Goal: Information Seeking & Learning: Learn about a topic

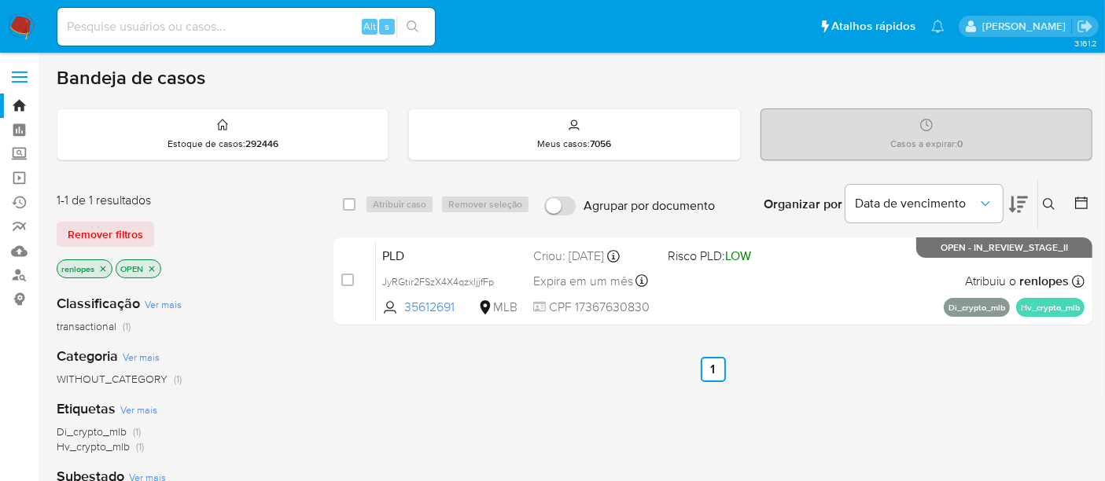
drag, startPoint x: 0, startPoint y: 0, endPoint x: 22, endPoint y: 23, distance: 31.7
click at [22, 23] on img at bounding box center [21, 26] width 27 height 27
click at [11, 24] on img at bounding box center [21, 26] width 27 height 27
click at [223, 24] on input at bounding box center [245, 27] width 377 height 20
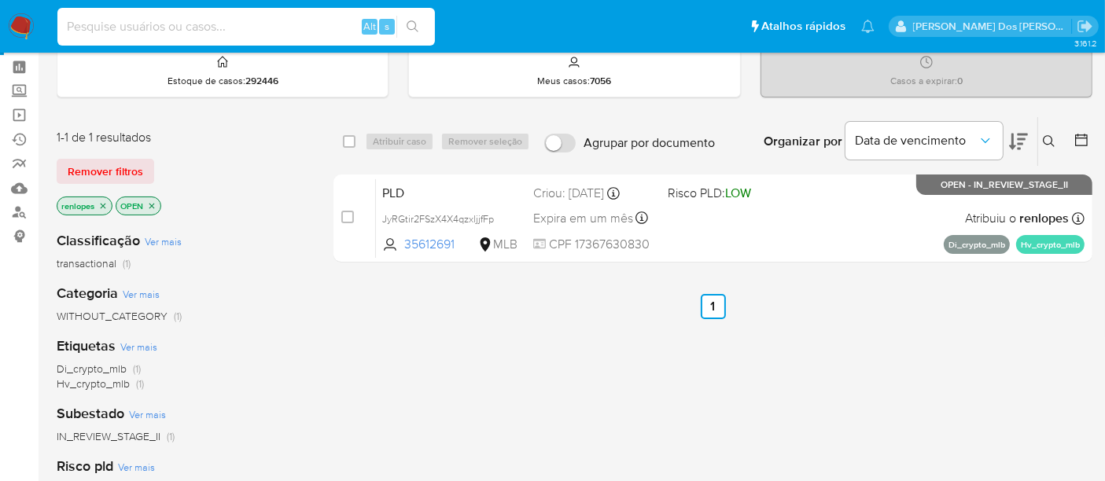
scroll to position [87, 0]
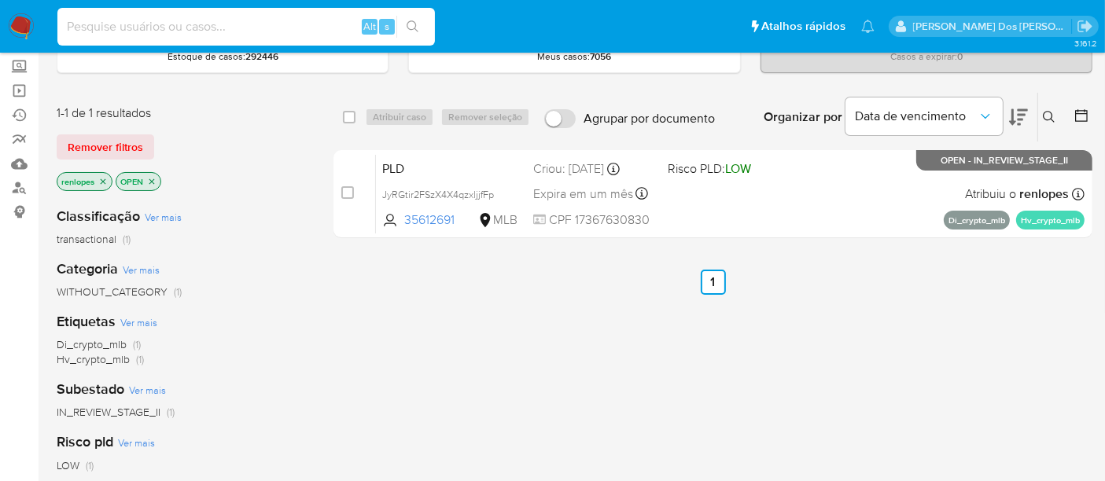
paste input "elB4IiTpE9WphLnGckWCoUjq"
type input "elB4IiTpE9WphLnGckWCoUjq"
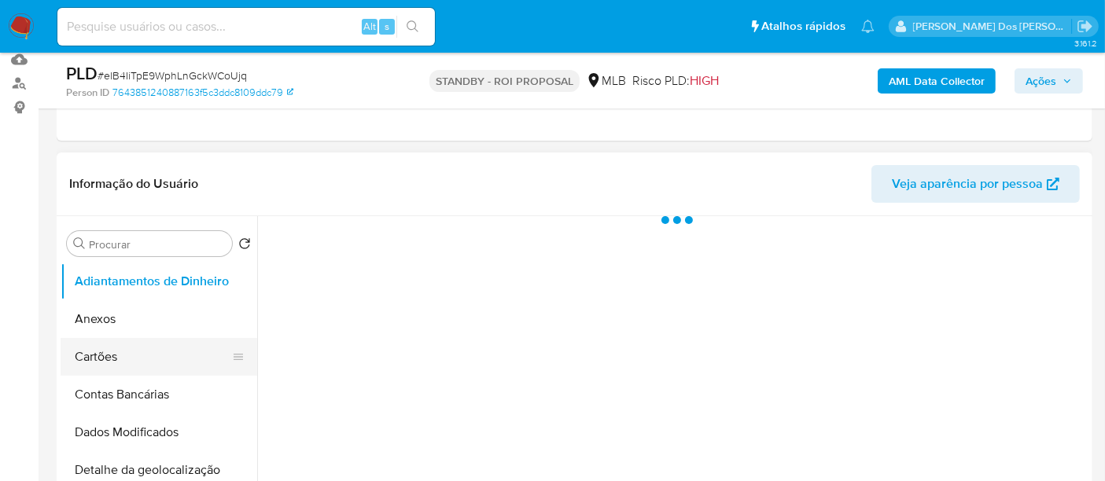
scroll to position [262, 0]
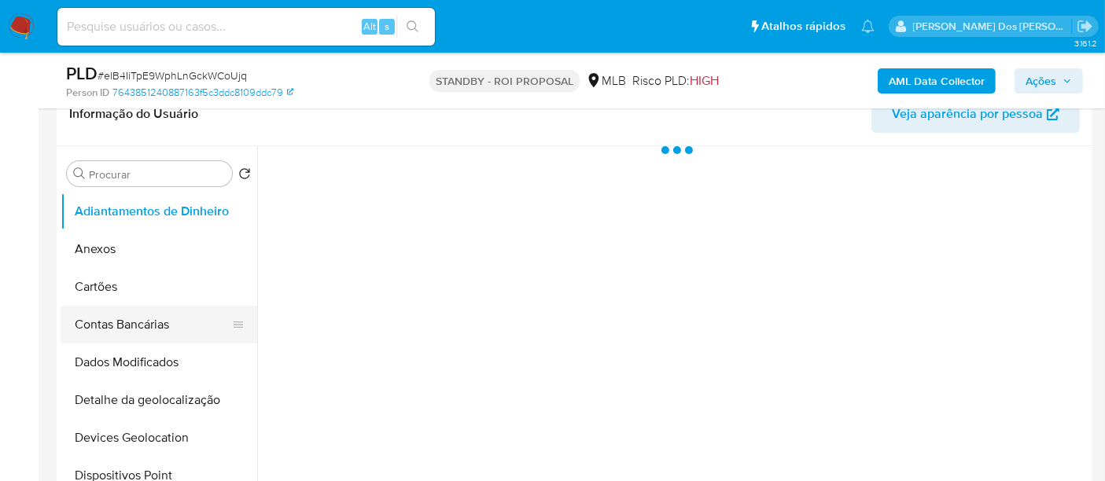
select select "10"
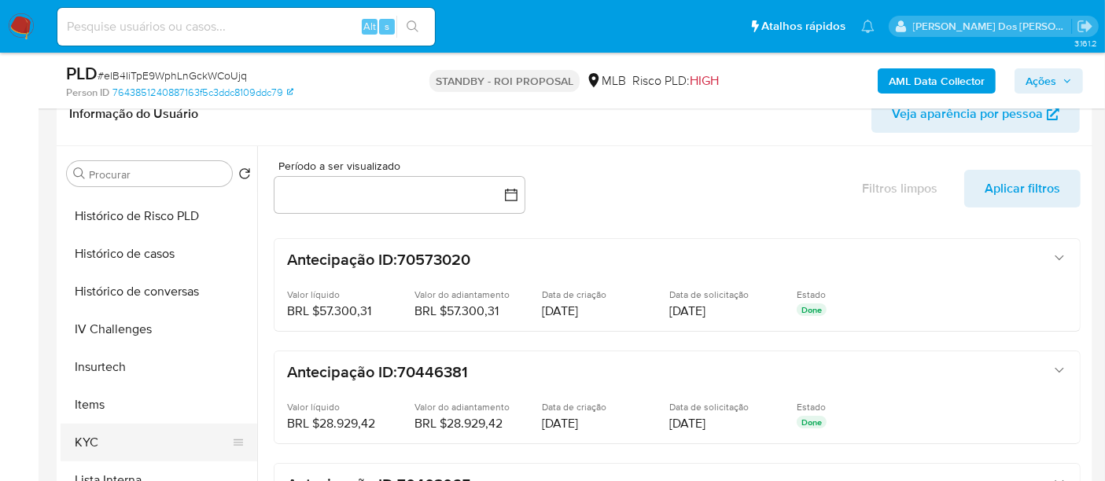
click at [79, 438] on button "KYC" at bounding box center [153, 443] width 184 height 38
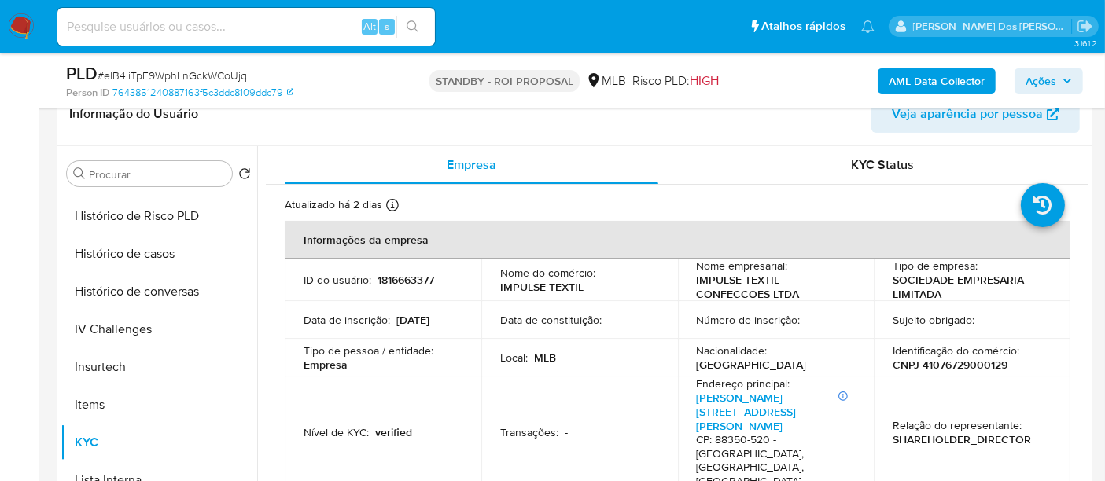
click at [260, 30] on input at bounding box center [245, 27] width 377 height 20
paste input "gBFChljr8OViSXNOhzSmcxAa"
type input "gBFChljr8OViSXNOhzSmcxAa"
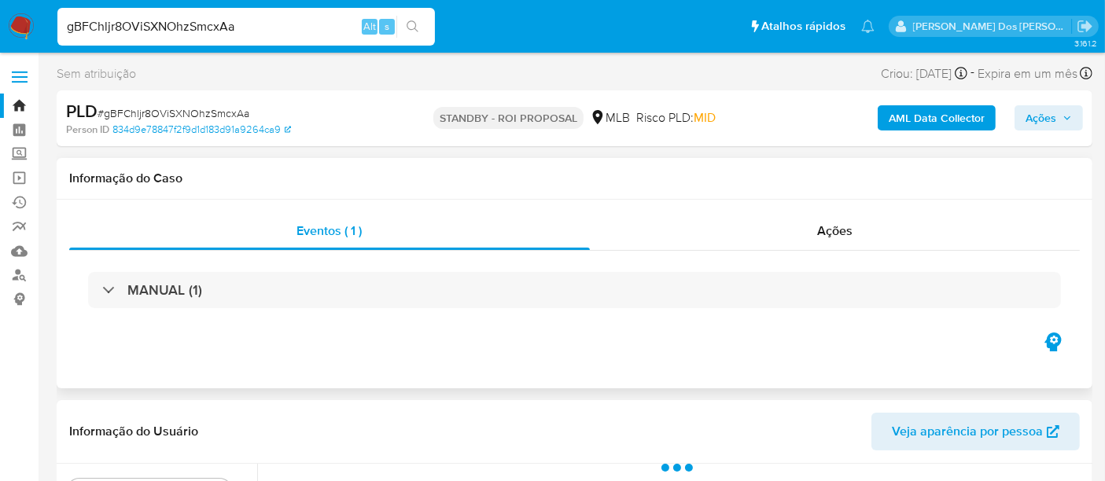
select select "10"
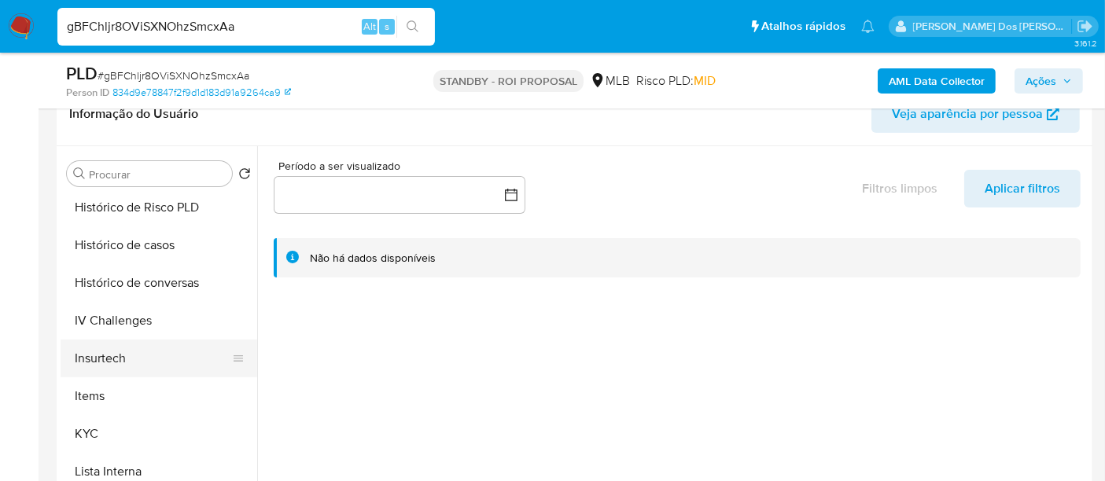
scroll to position [611, 0]
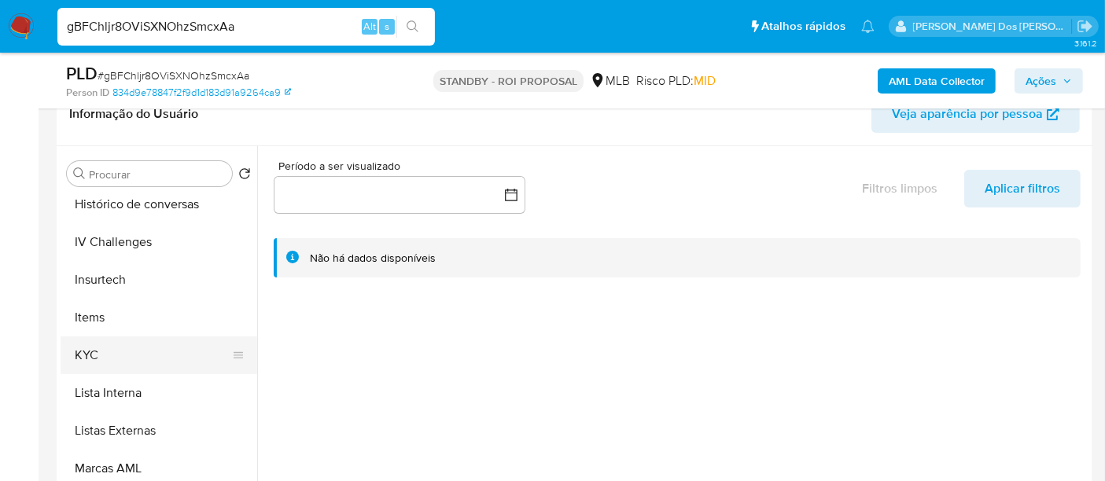
click at [85, 359] on button "KYC" at bounding box center [153, 356] width 184 height 38
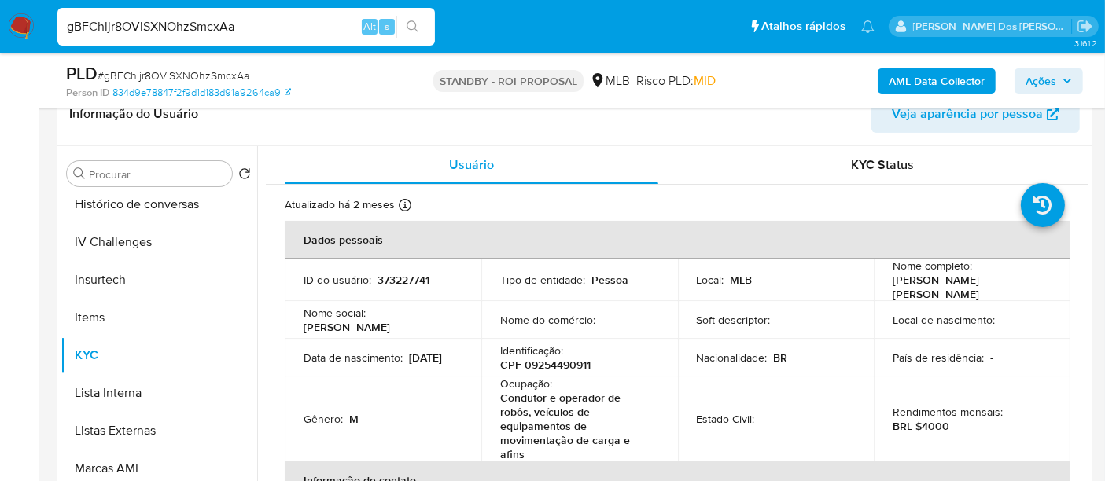
click at [259, 31] on input "gBFChljr8OViSXNOhzSmcxAa" at bounding box center [245, 27] width 377 height 20
type input "simonelopes0610@gmail.com"
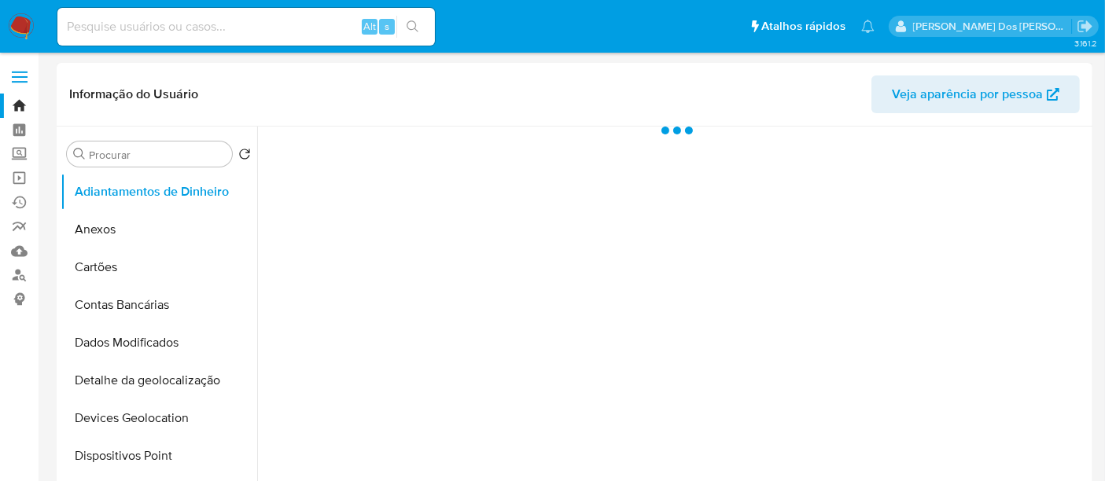
select select "10"
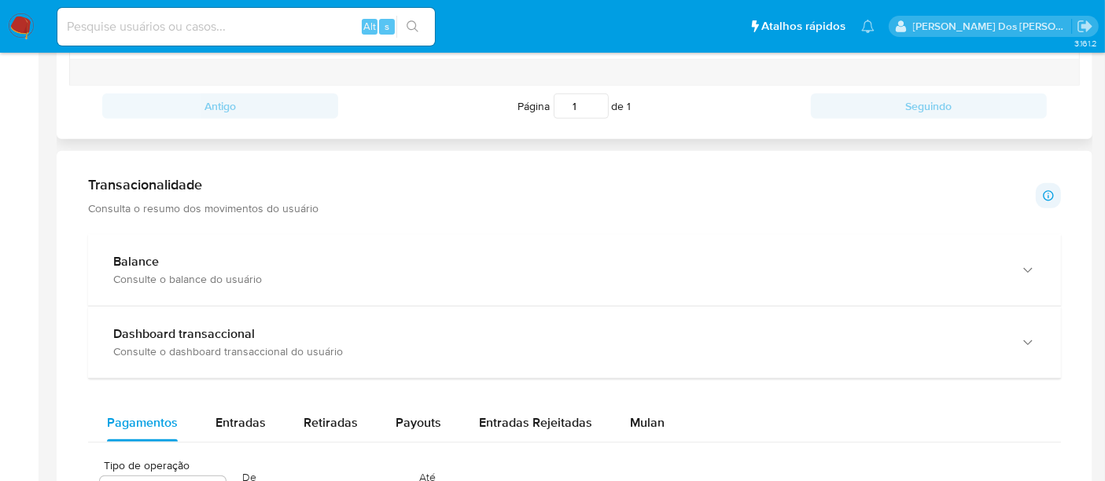
scroll to position [961, 0]
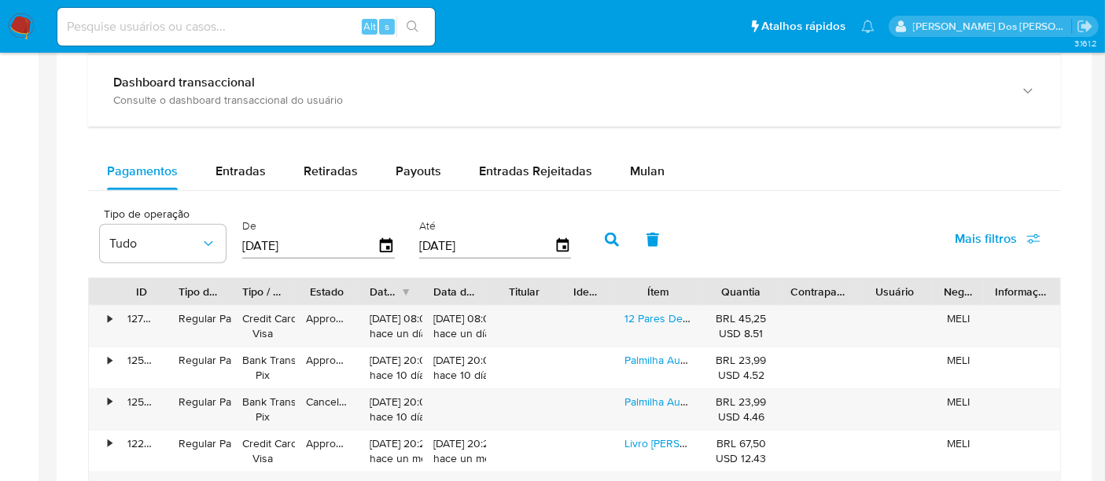
click at [321, 29] on input at bounding box center [245, 27] width 377 height 20
type input "renatolopesfilho1011@gmail.com"
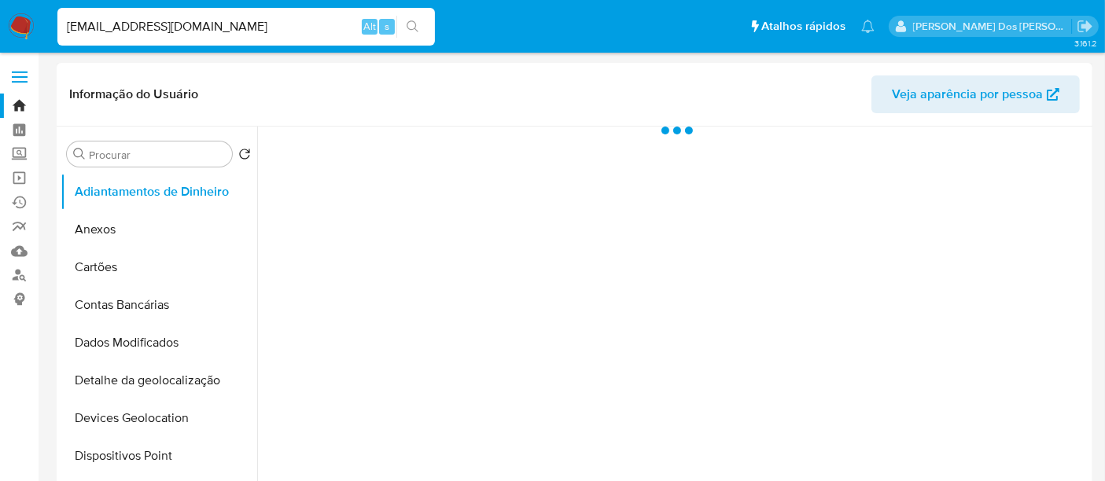
select select "10"
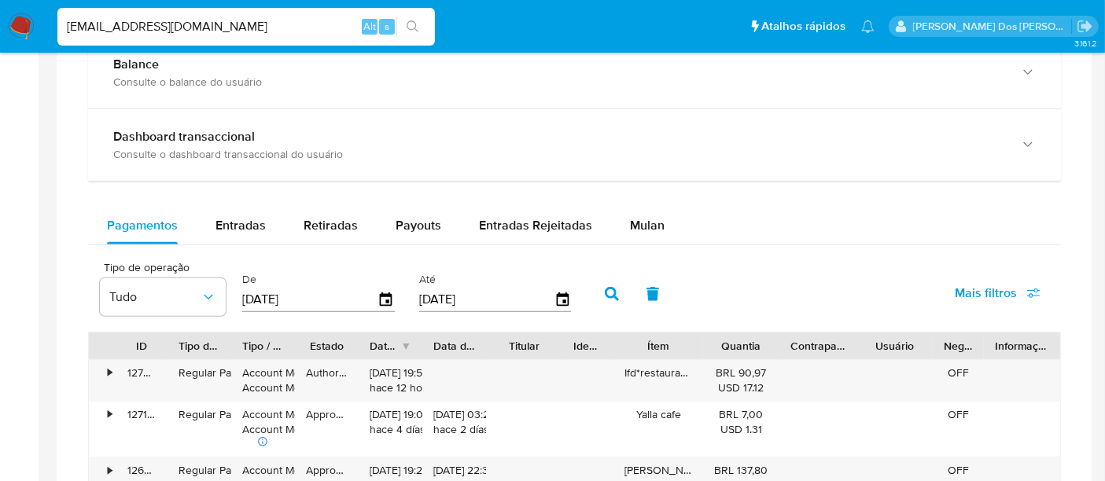
scroll to position [874, 0]
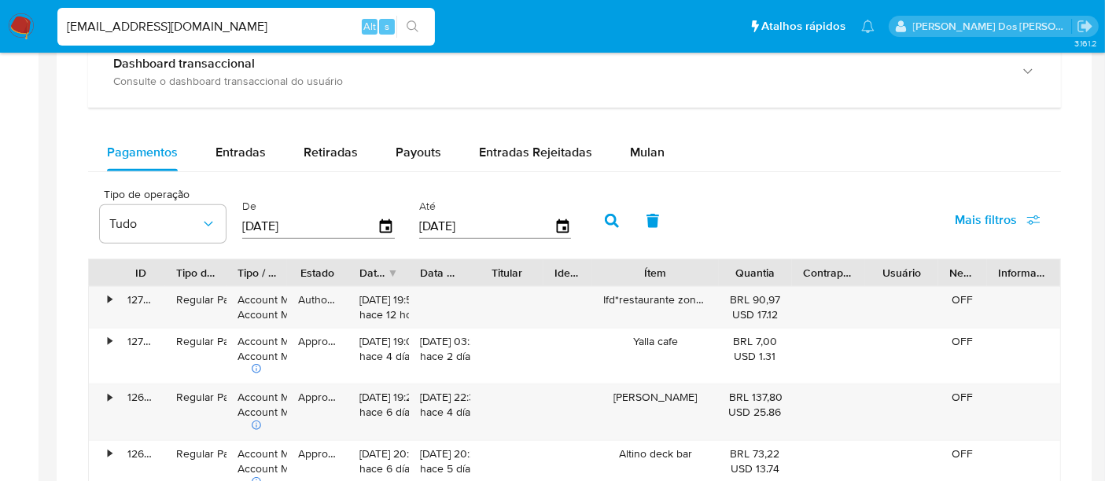
drag, startPoint x: 714, startPoint y: 272, endPoint x: 751, endPoint y: 279, distance: 37.6
click at [751, 279] on div "ID Tipo de operação Tipo / Método Estado Data de criação Data de aprovação Titu…" at bounding box center [574, 272] width 971 height 27
click at [251, 22] on input "renatolopesfilho1011@gmail.com" at bounding box center [245, 27] width 377 height 20
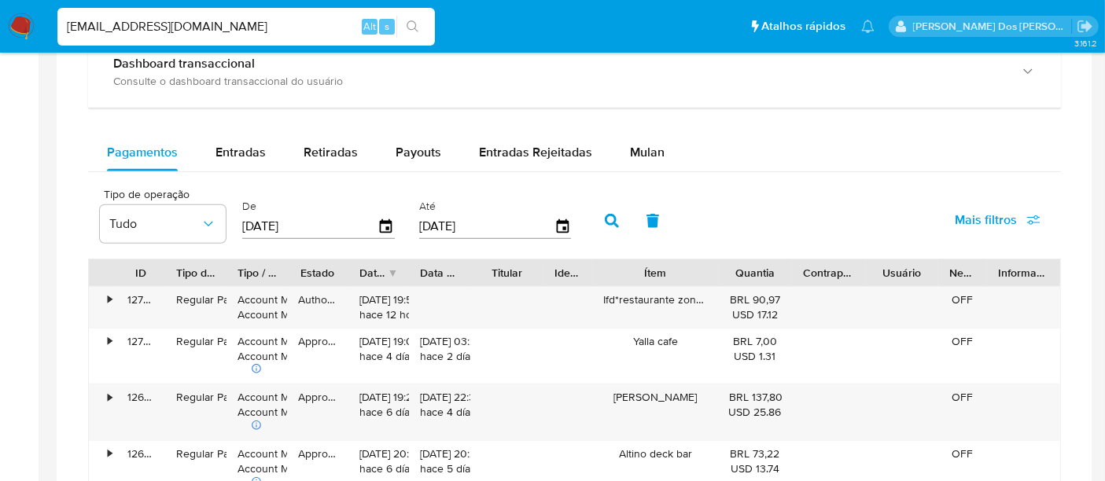
type input "msaluha@yahoo.com"
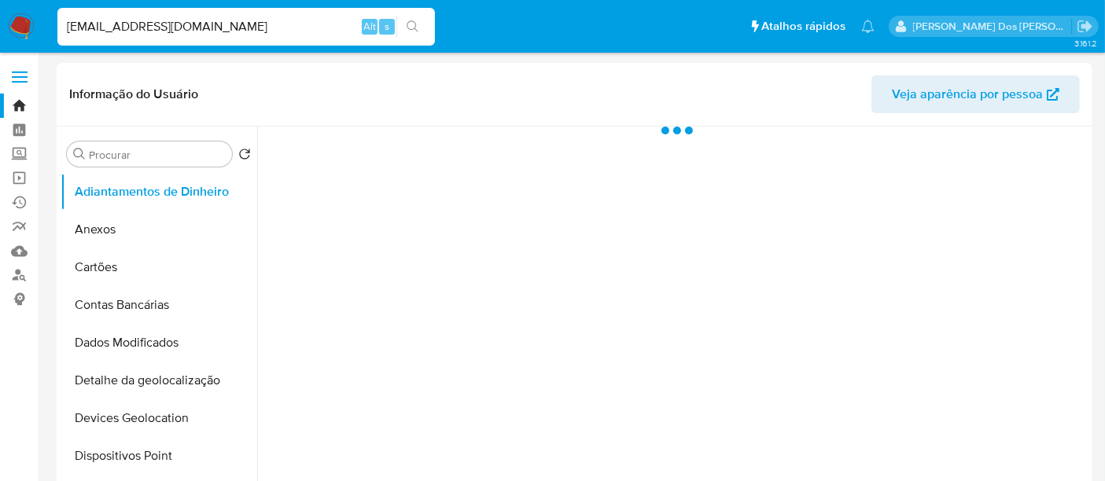
select select "10"
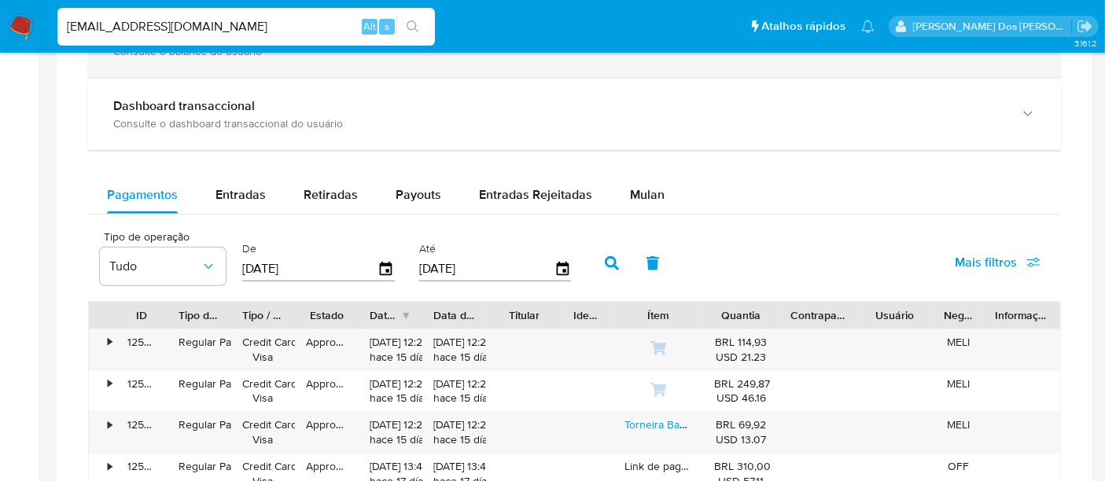
scroll to position [961, 0]
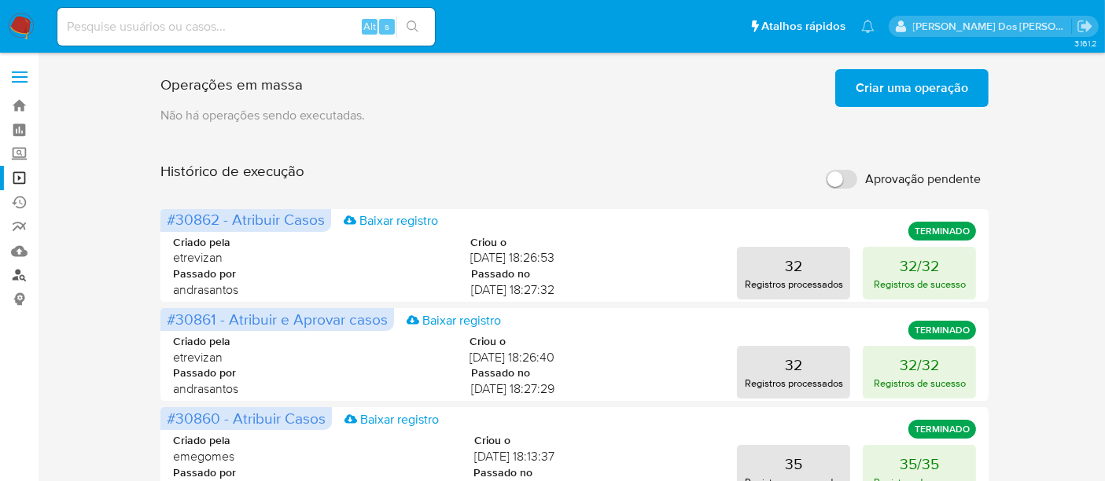
click at [20, 277] on link "Localizador de pessoas" at bounding box center [93, 275] width 187 height 24
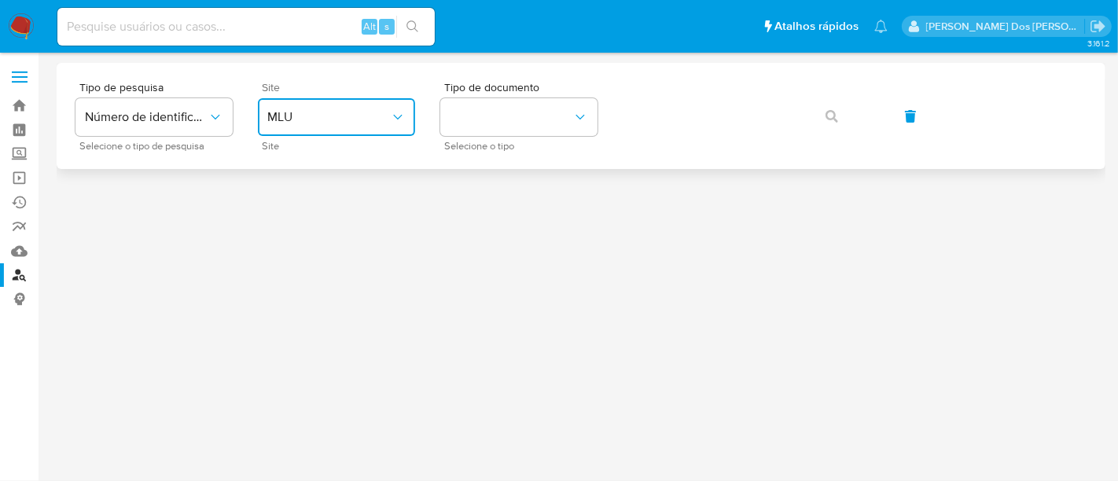
click at [363, 118] on span "MLU" at bounding box center [328, 117] width 123 height 16
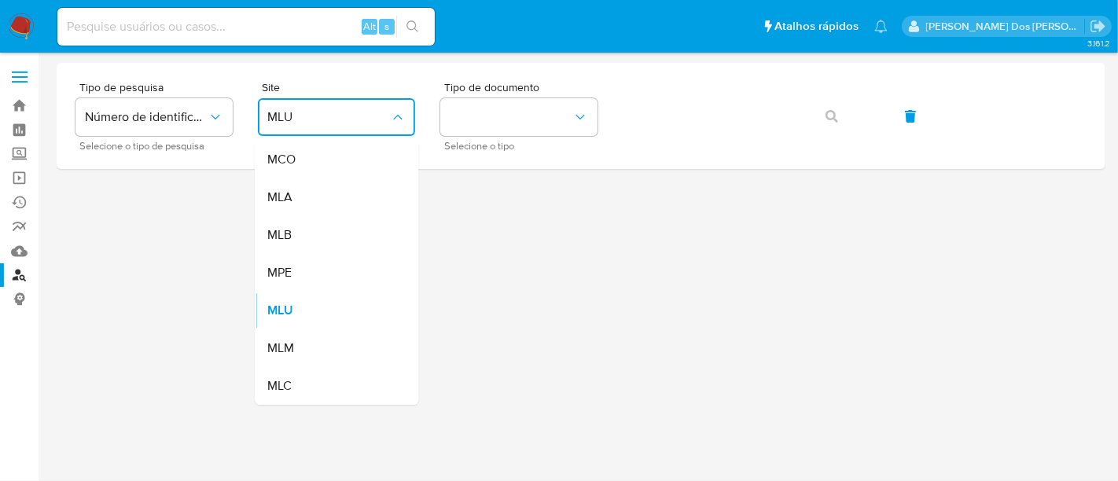
drag, startPoint x: 331, startPoint y: 230, endPoint x: 367, endPoint y: 194, distance: 50.6
click at [332, 228] on div "MLB" at bounding box center [331, 235] width 129 height 38
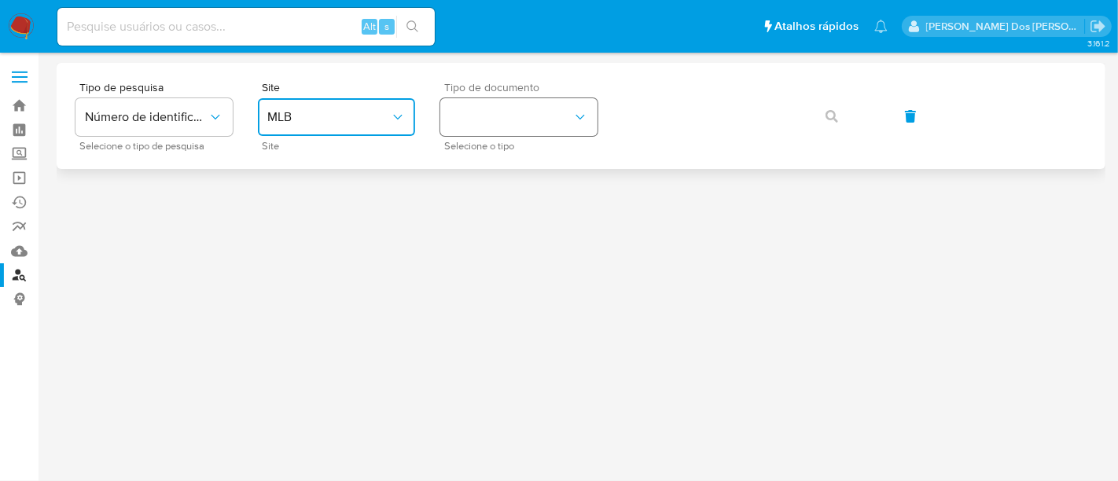
click at [477, 118] on button "identificationType" at bounding box center [518, 117] width 157 height 38
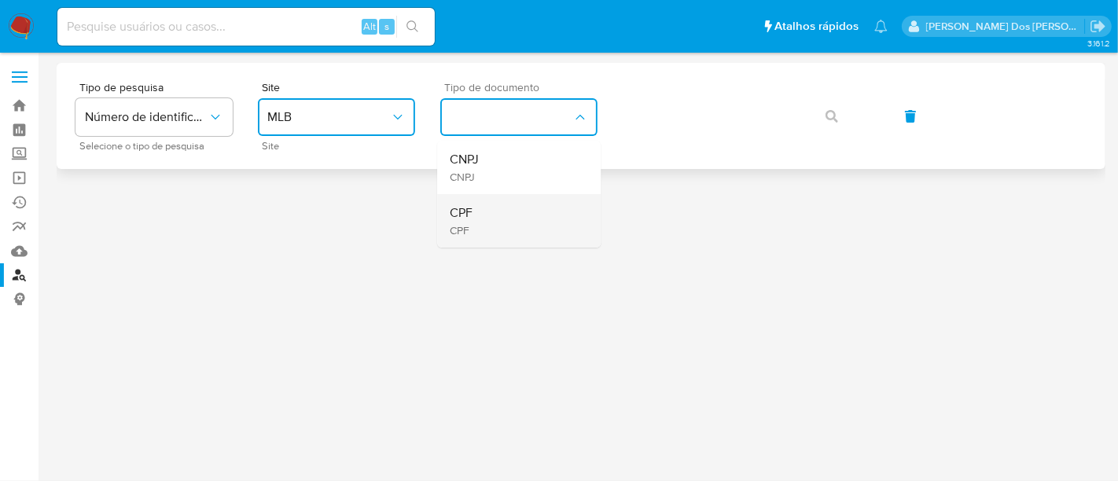
click at [482, 210] on div "CPF CPF" at bounding box center [514, 220] width 129 height 53
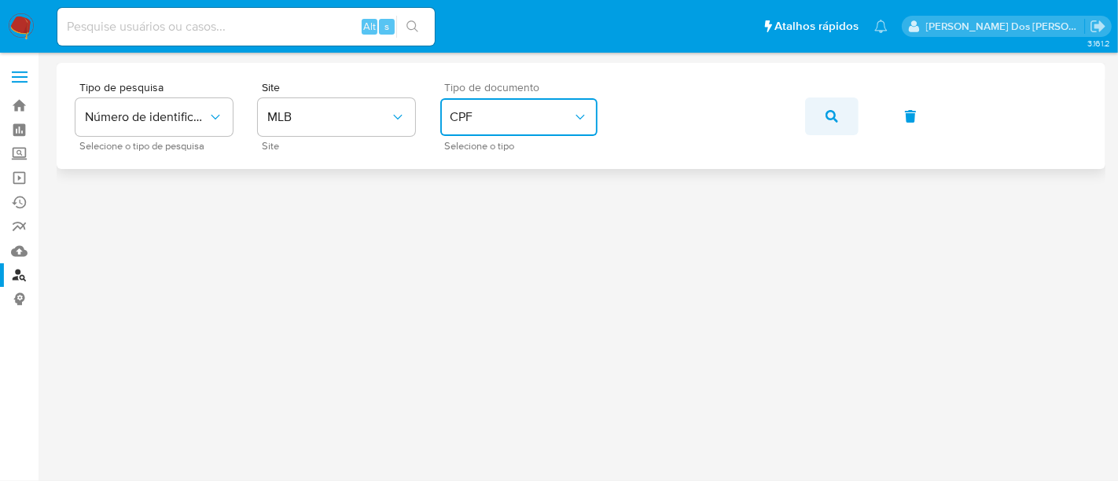
click at [828, 118] on icon "button" at bounding box center [832, 116] width 13 height 13
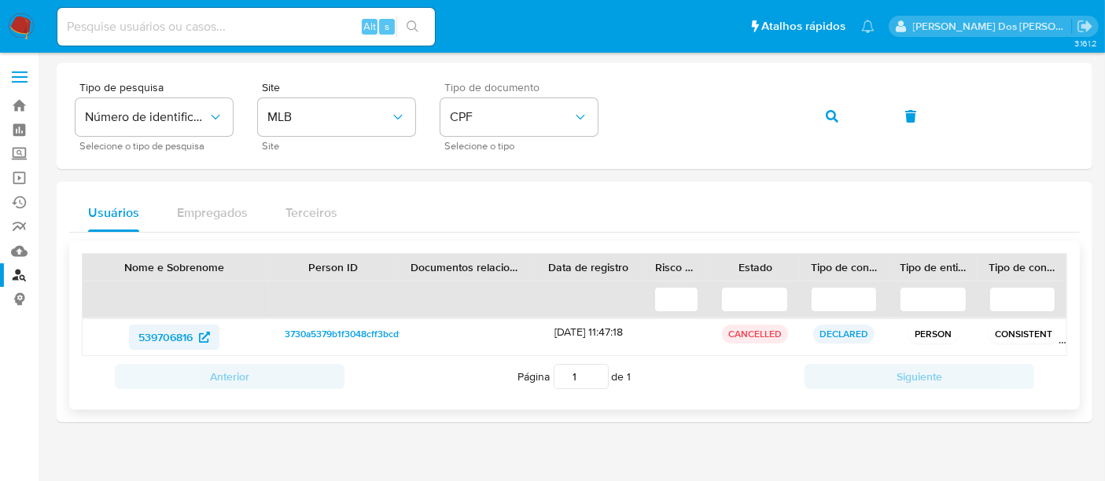
click at [161, 338] on span "539706816" at bounding box center [165, 337] width 54 height 25
click at [543, 118] on span "CPF" at bounding box center [511, 117] width 123 height 16
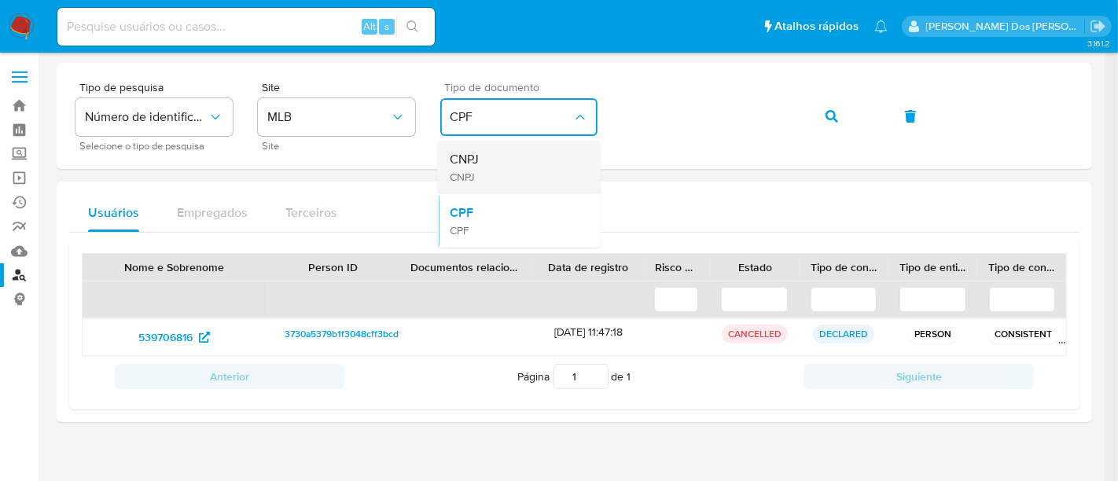
click at [524, 165] on div "CNPJ CNPJ" at bounding box center [514, 167] width 129 height 53
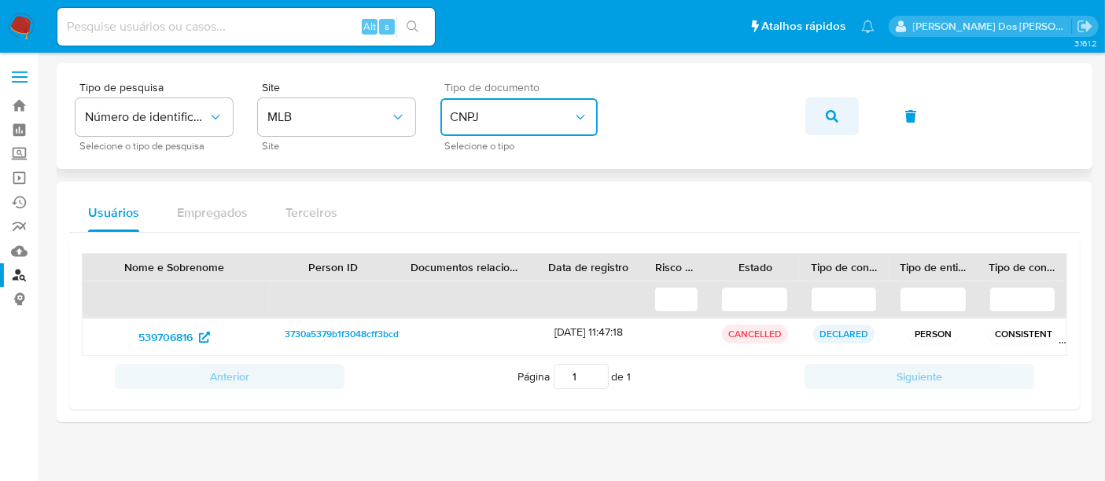
click at [830, 114] on icon "button" at bounding box center [832, 116] width 13 height 13
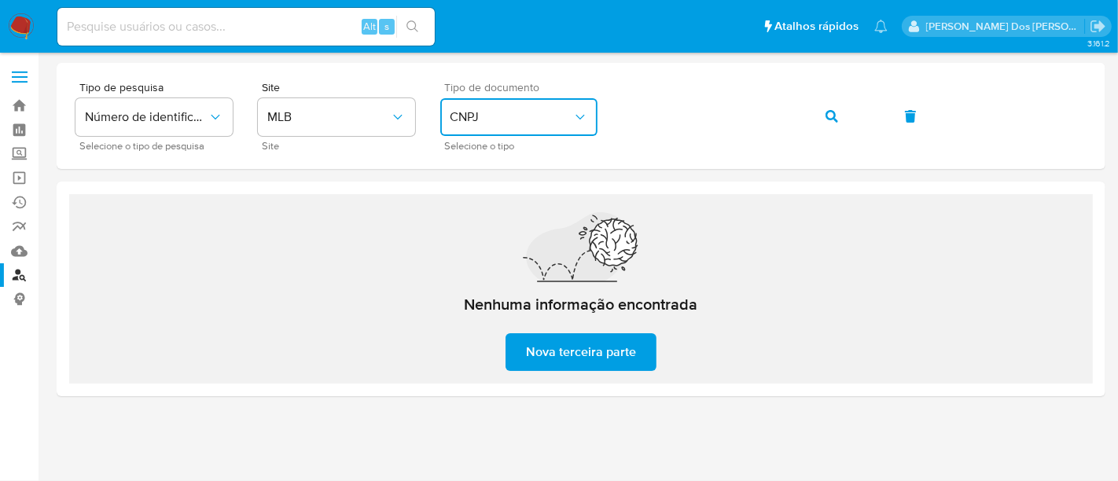
click at [450, 110] on span "CNPJ" at bounding box center [511, 117] width 123 height 16
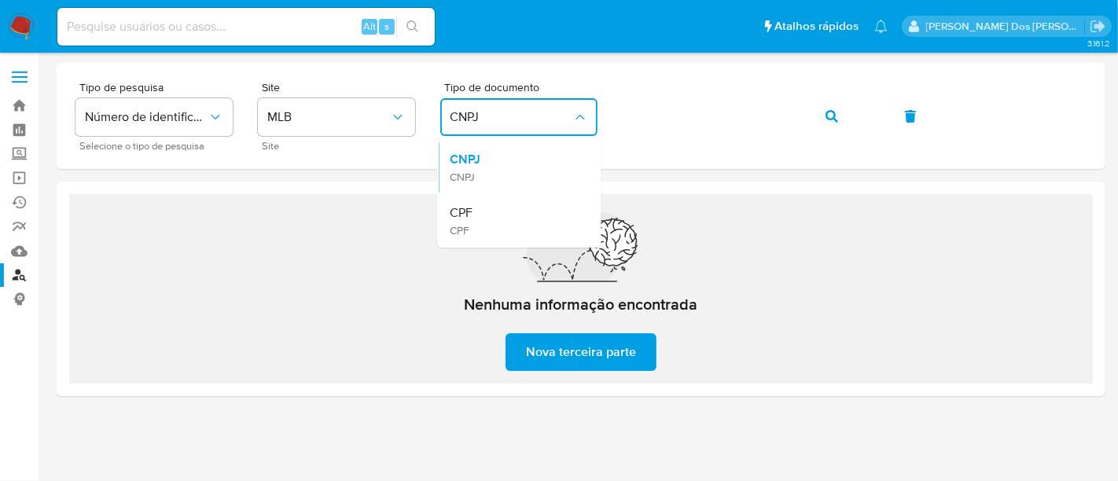
click at [500, 214] on div "CPF CPF" at bounding box center [514, 220] width 129 height 53
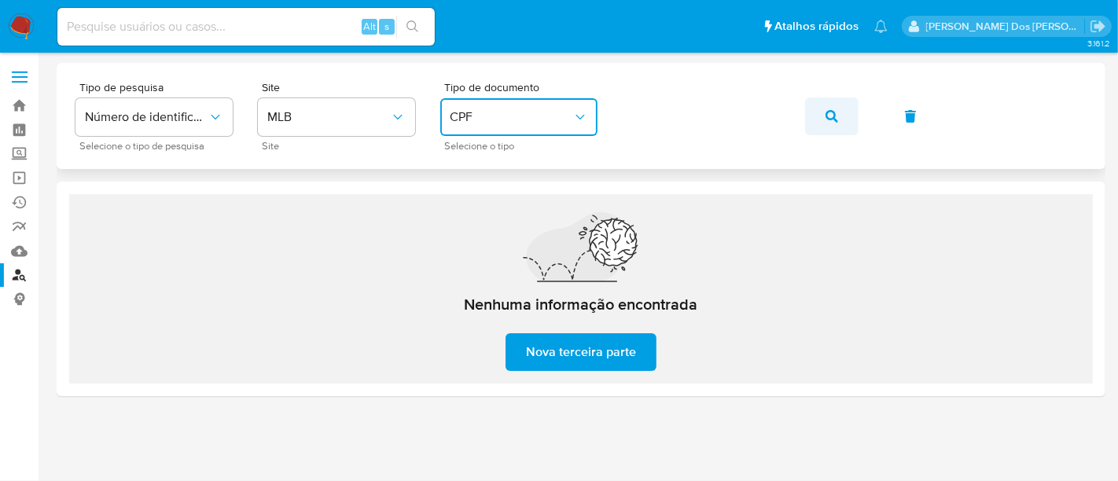
click at [822, 112] on button "button" at bounding box center [831, 116] width 53 height 38
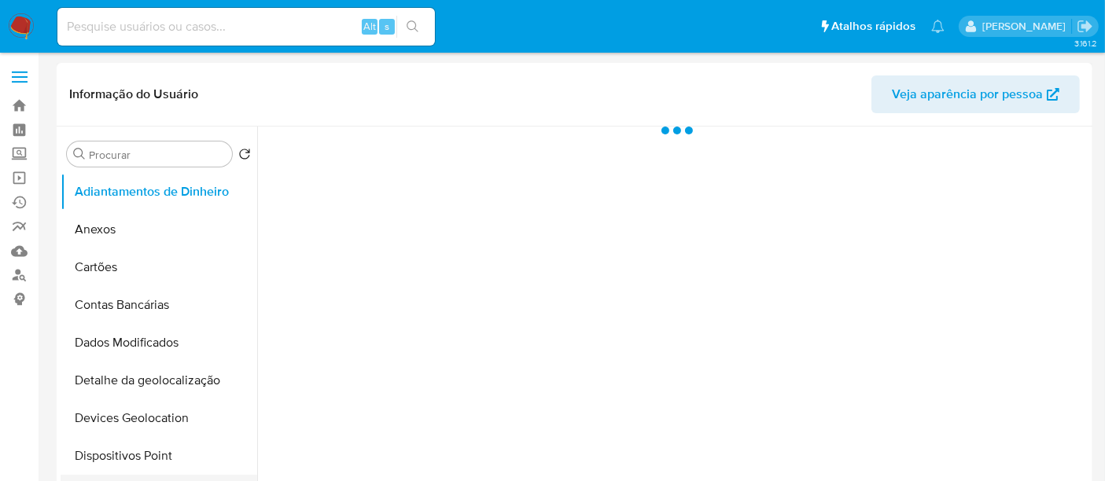
select select "10"
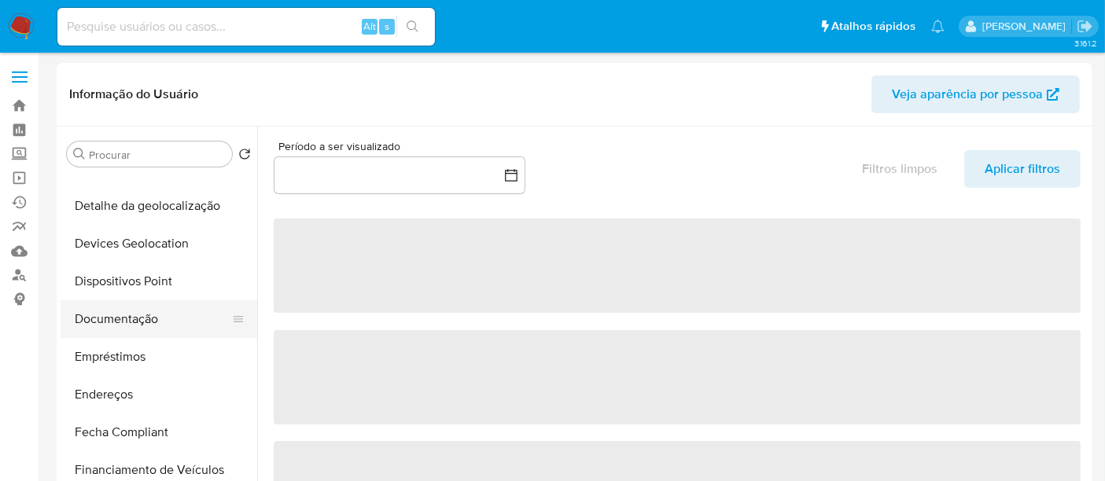
click at [141, 314] on button "Documentação" at bounding box center [153, 319] width 184 height 38
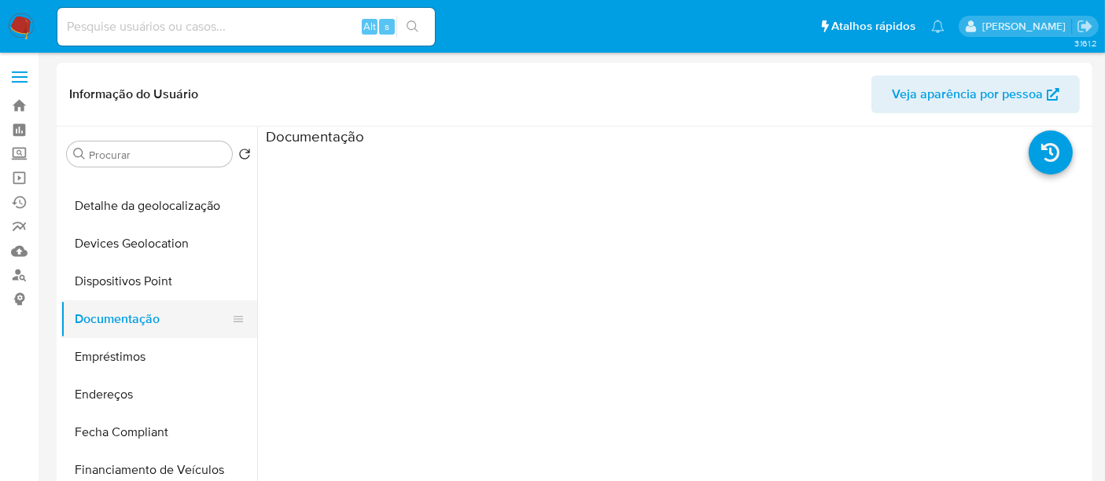
scroll to position [262, 0]
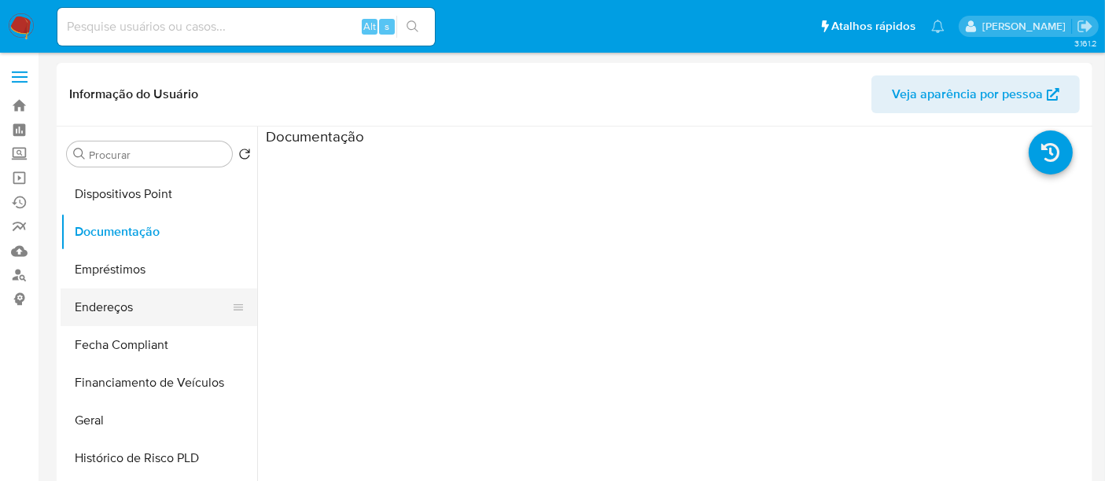
click at [138, 306] on button "Endereços" at bounding box center [153, 308] width 184 height 38
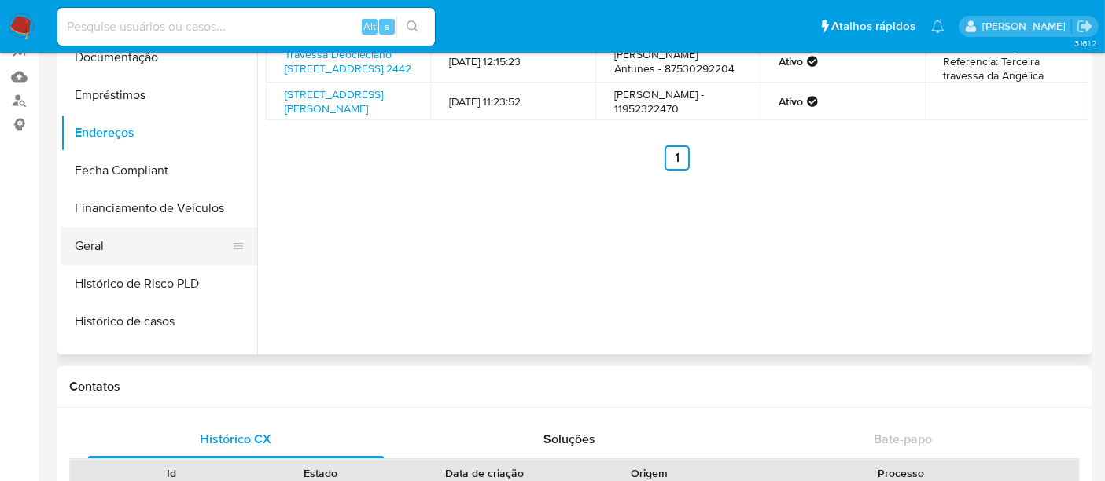
click at [97, 249] on button "Geral" at bounding box center [153, 246] width 184 height 38
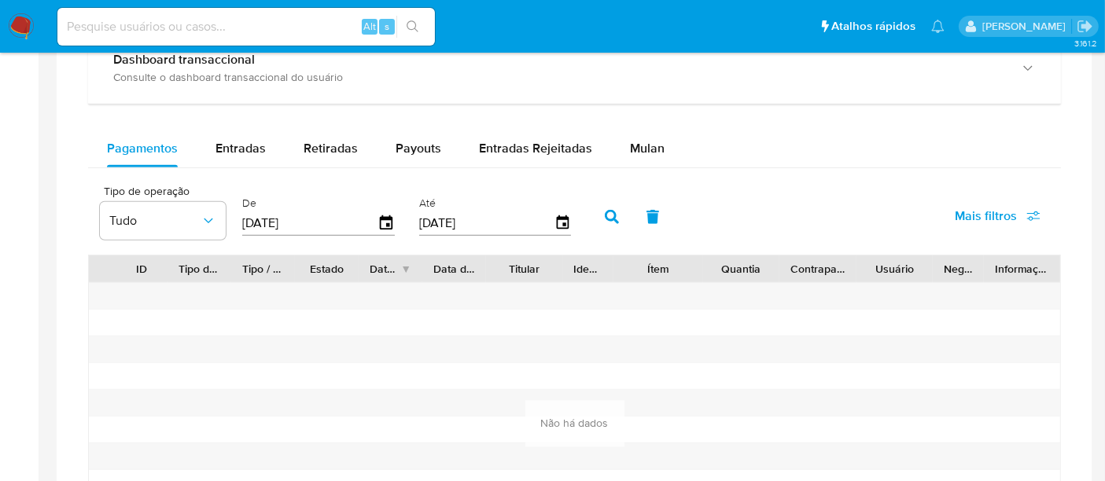
scroll to position [961, 0]
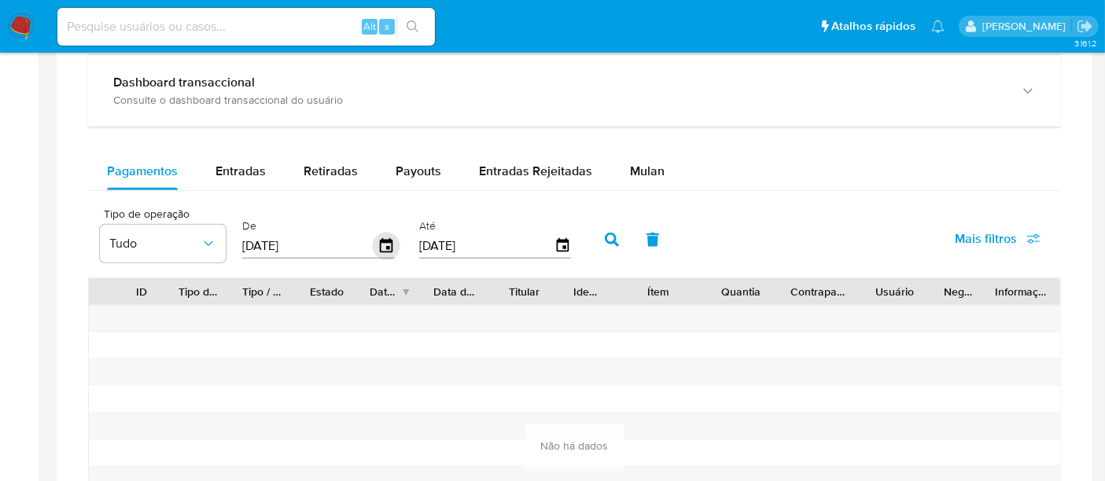
click at [388, 240] on icon "button" at bounding box center [386, 245] width 13 height 14
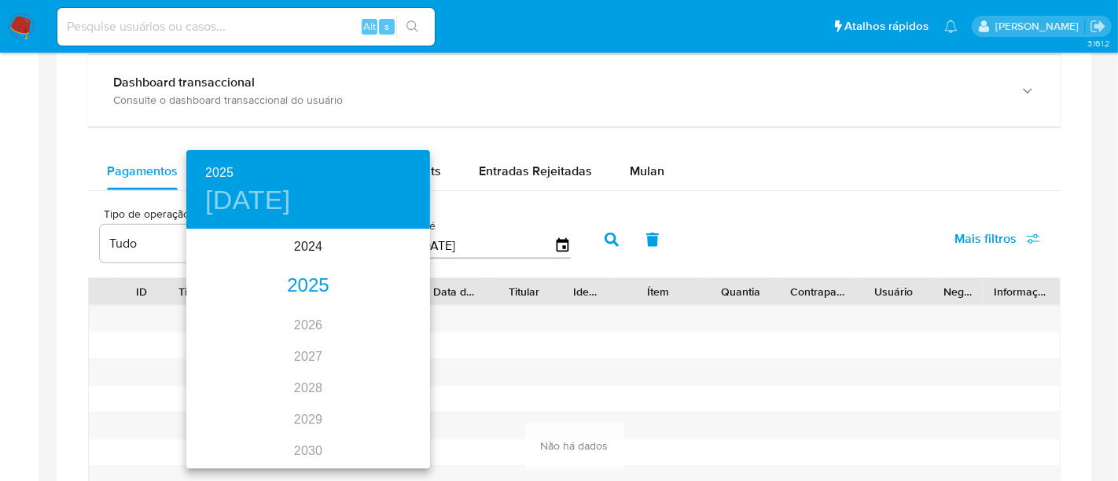
click at [315, 279] on div "2025" at bounding box center [308, 285] width 244 height 31
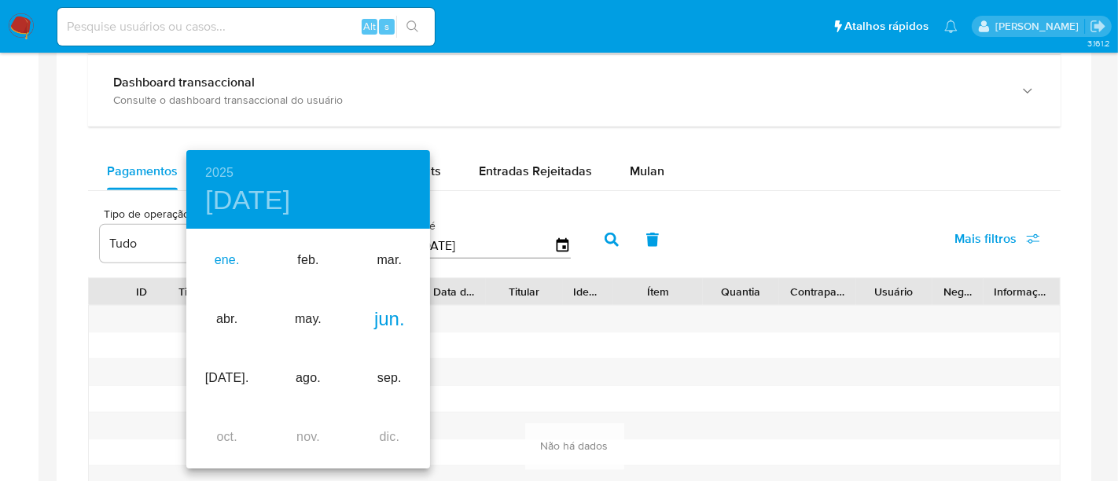
click at [236, 260] on div "ene." at bounding box center [226, 260] width 81 height 59
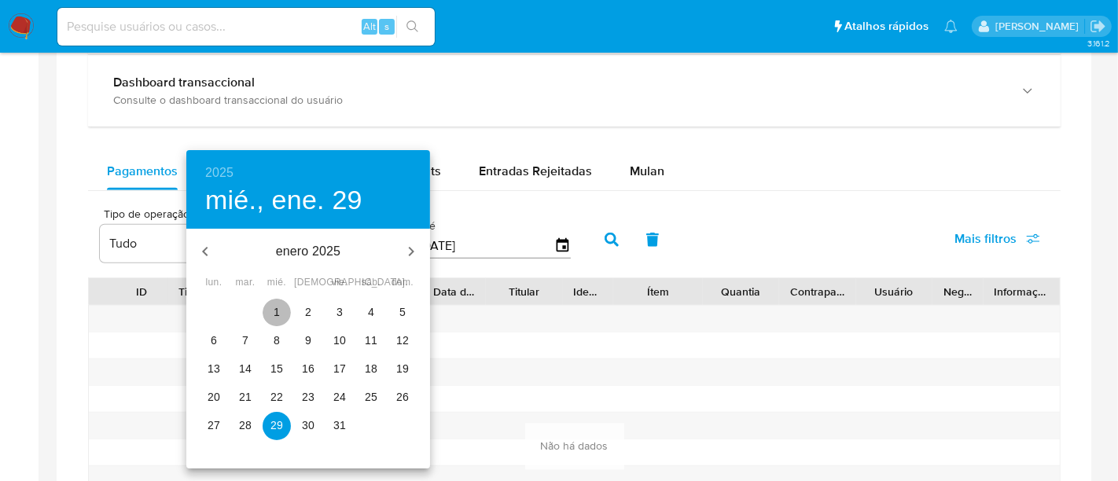
click at [278, 310] on p "1" at bounding box center [277, 312] width 6 height 16
type input "01/01/2025"
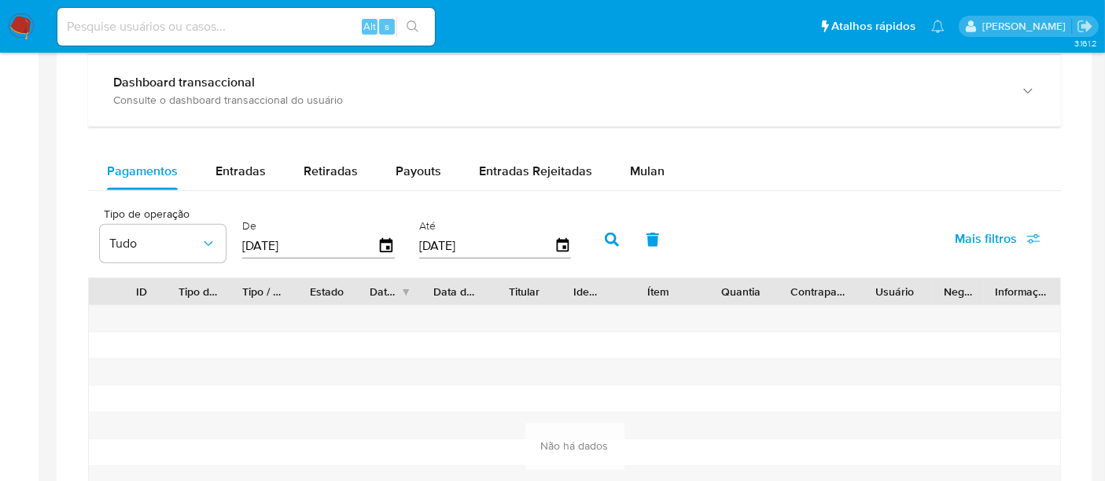
click at [615, 239] on button "button" at bounding box center [611, 240] width 41 height 38
click at [252, 174] on span "Entradas" at bounding box center [240, 171] width 50 height 18
select select "10"
click at [380, 248] on icon "button" at bounding box center [386, 245] width 13 height 14
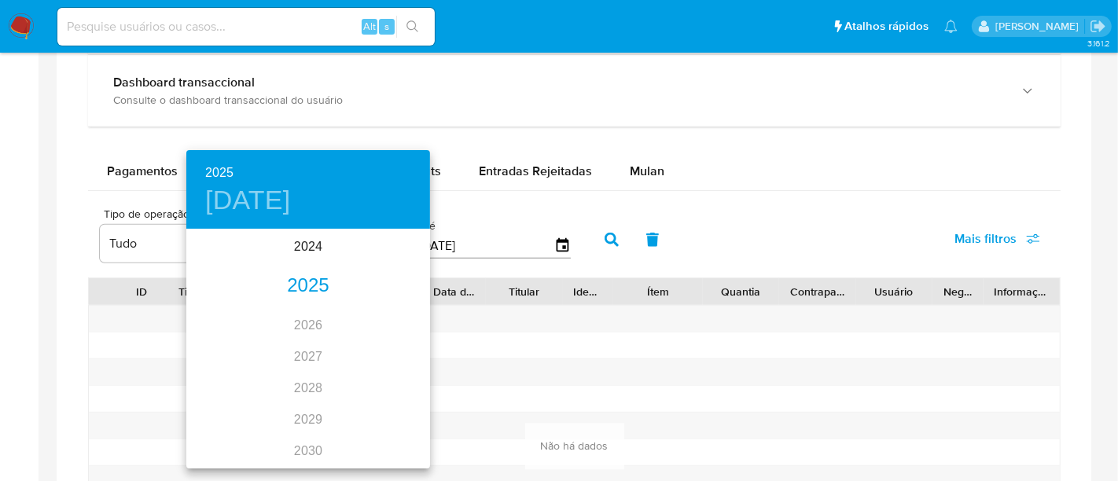
click at [283, 286] on div "2025" at bounding box center [308, 285] width 244 height 31
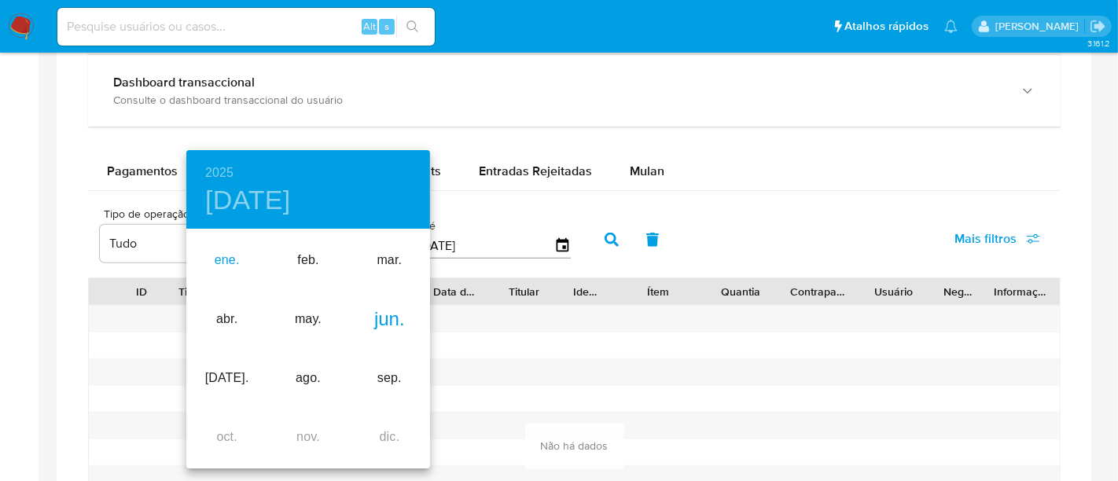
click at [236, 255] on div "ene." at bounding box center [226, 260] width 81 height 59
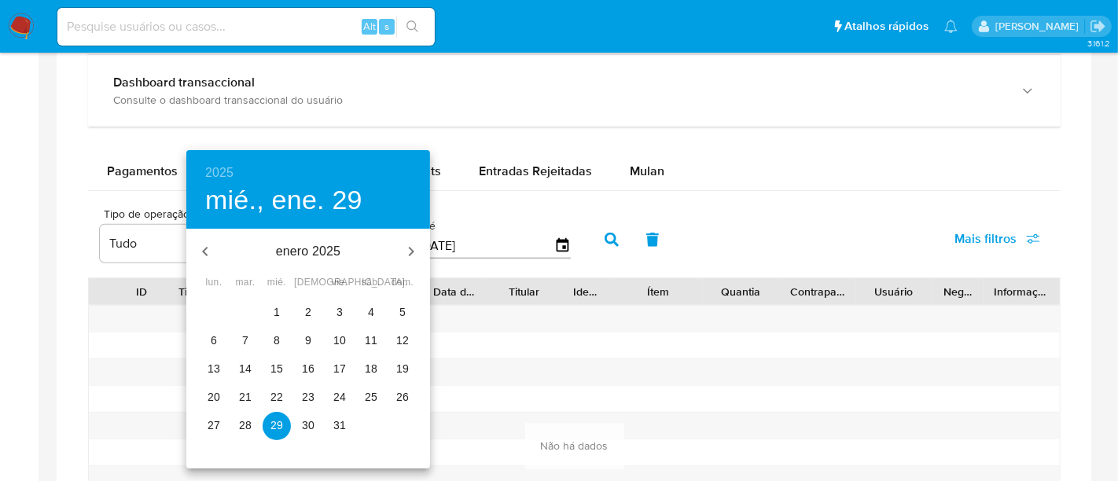
click at [270, 301] on button "1" at bounding box center [277, 313] width 28 height 28
type input "01/01/2025"
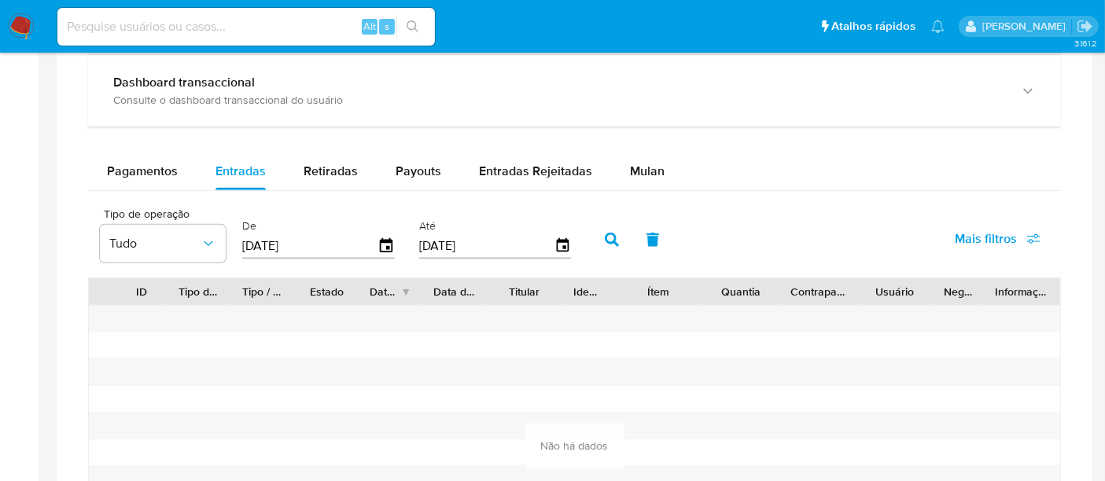
click at [605, 240] on icon "button" at bounding box center [612, 240] width 14 height 14
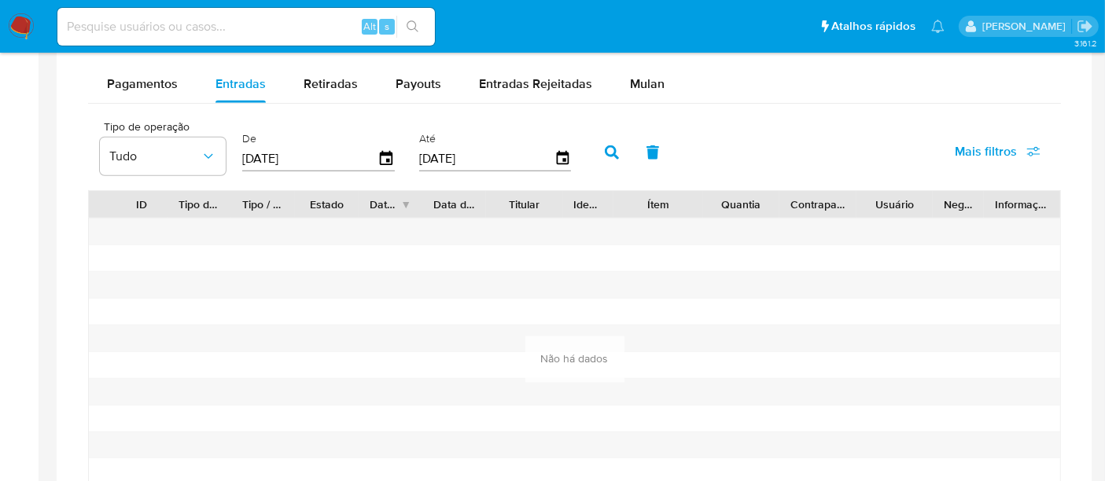
scroll to position [1437, 0]
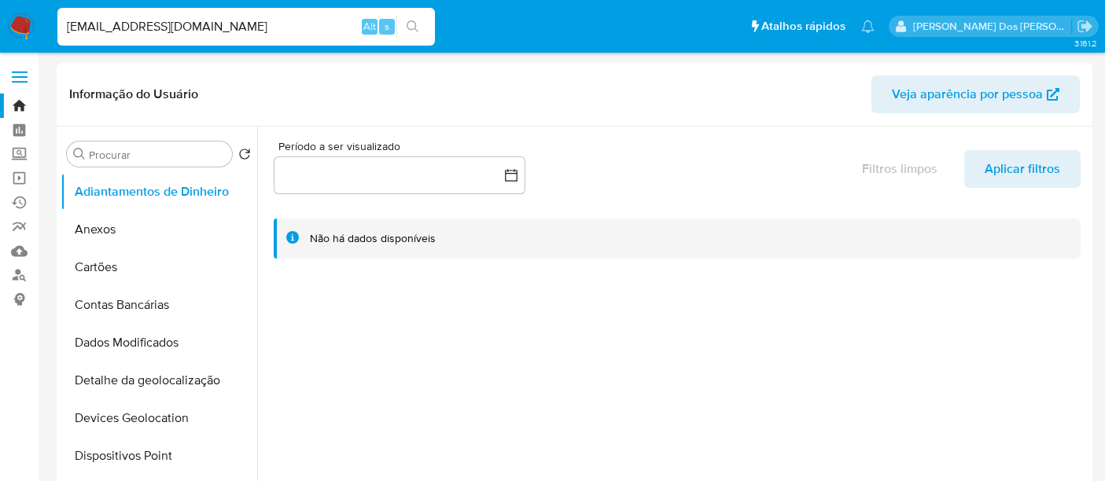
select select "10"
click at [152, 25] on input "[EMAIL_ADDRESS][DOMAIN_NAME]" at bounding box center [245, 27] width 377 height 20
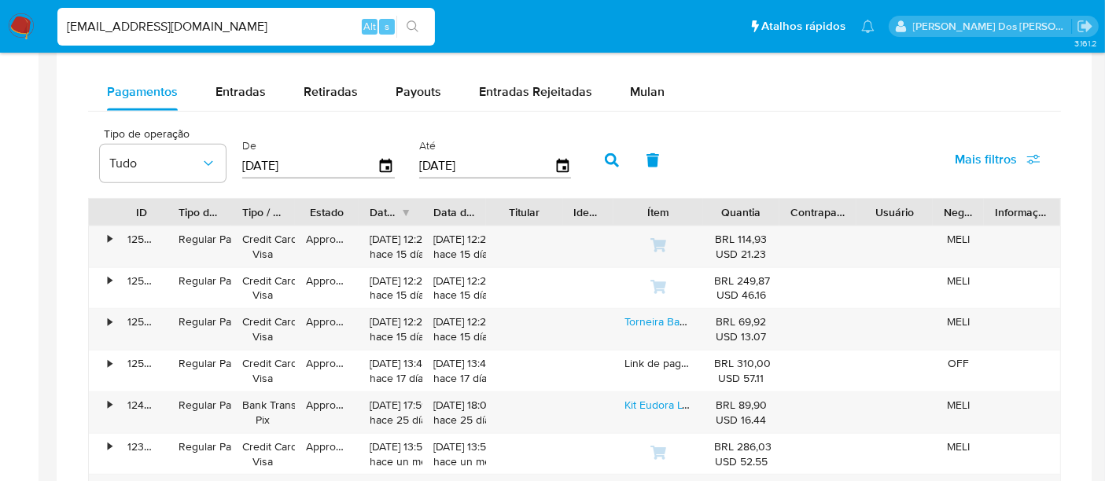
click at [152, 25] on input "[EMAIL_ADDRESS][DOMAIN_NAME]" at bounding box center [245, 27] width 377 height 20
click at [145, 25] on input "[EMAIL_ADDRESS][DOMAIN_NAME]" at bounding box center [245, 27] width 377 height 20
type input "sVjBQqpoCdsVY1QJHE1LexsO"
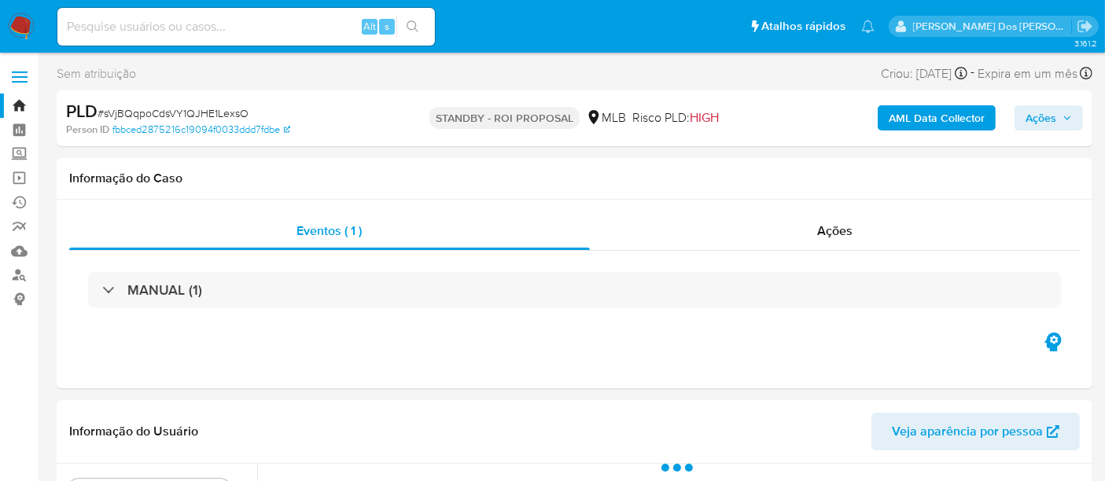
select select "10"
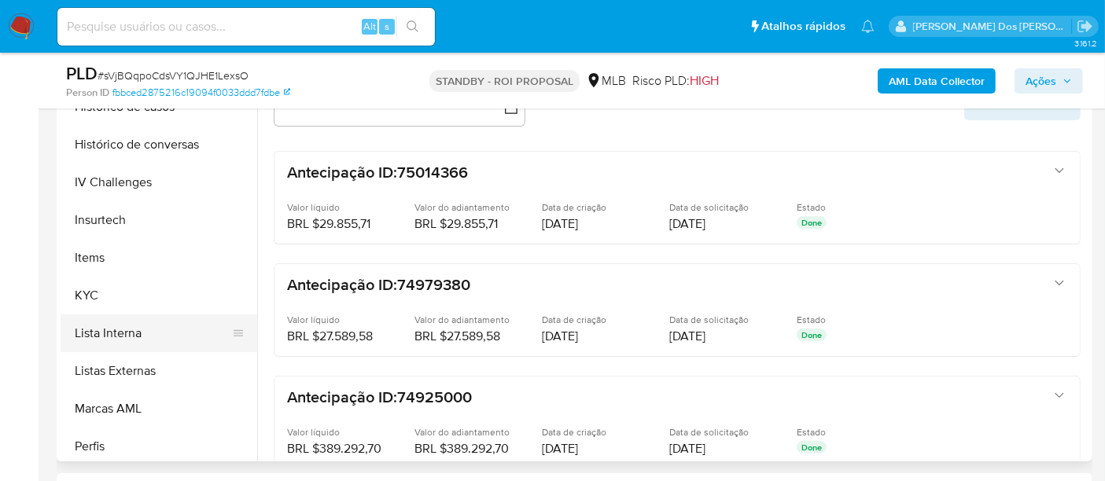
scroll to position [611, 0]
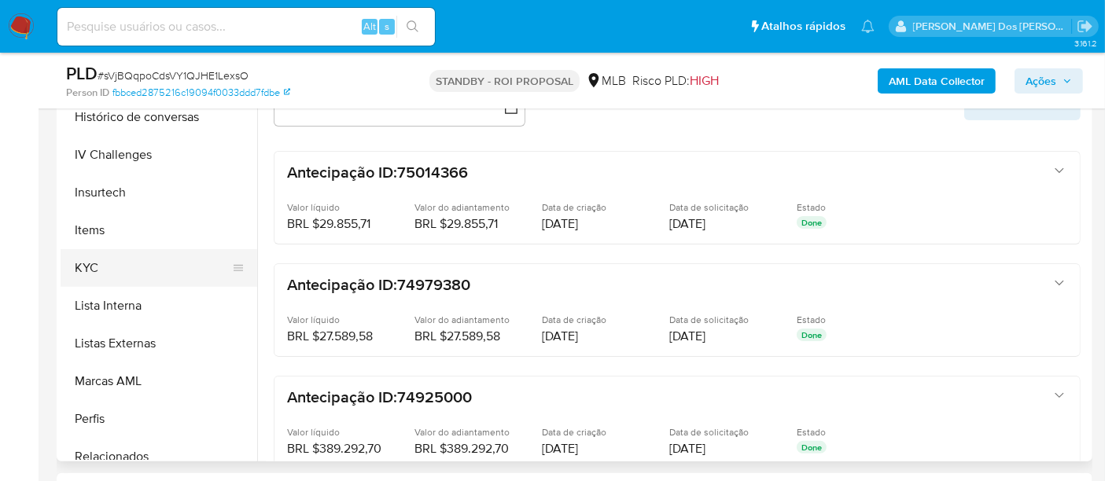
click at [86, 268] on button "KYC" at bounding box center [153, 268] width 184 height 38
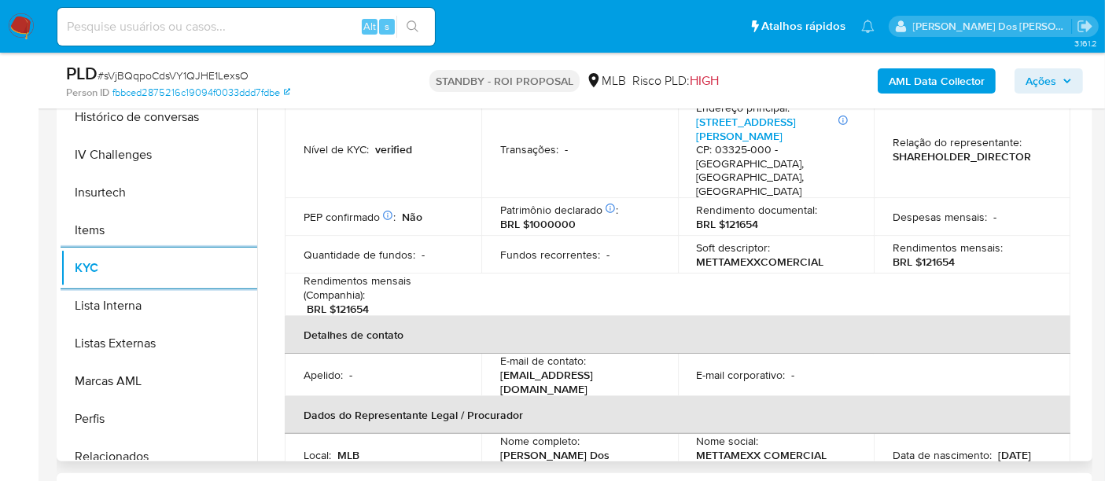
scroll to position [349, 0]
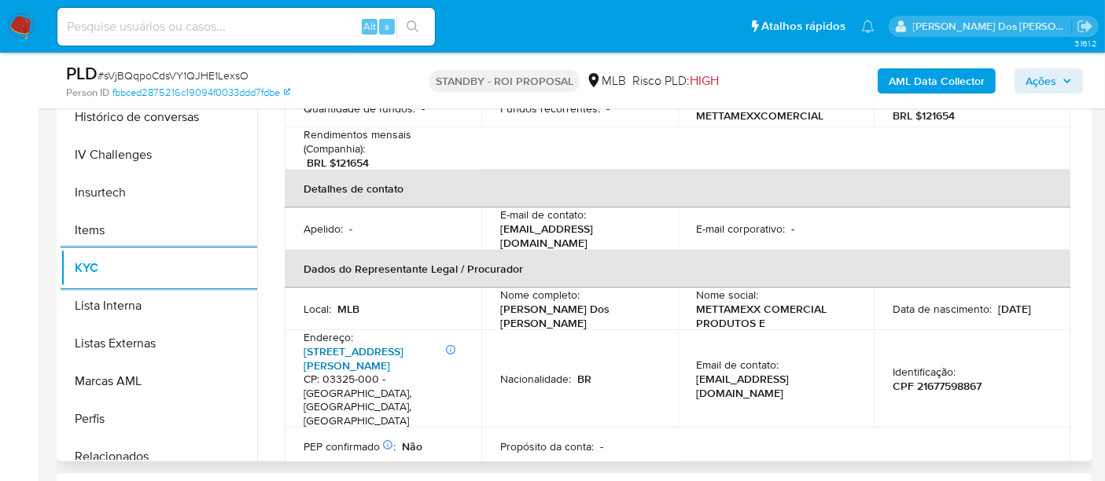
click at [337, 344] on link "Rua Aguapeí 545, Vila Santo Estevão" at bounding box center [353, 359] width 100 height 30
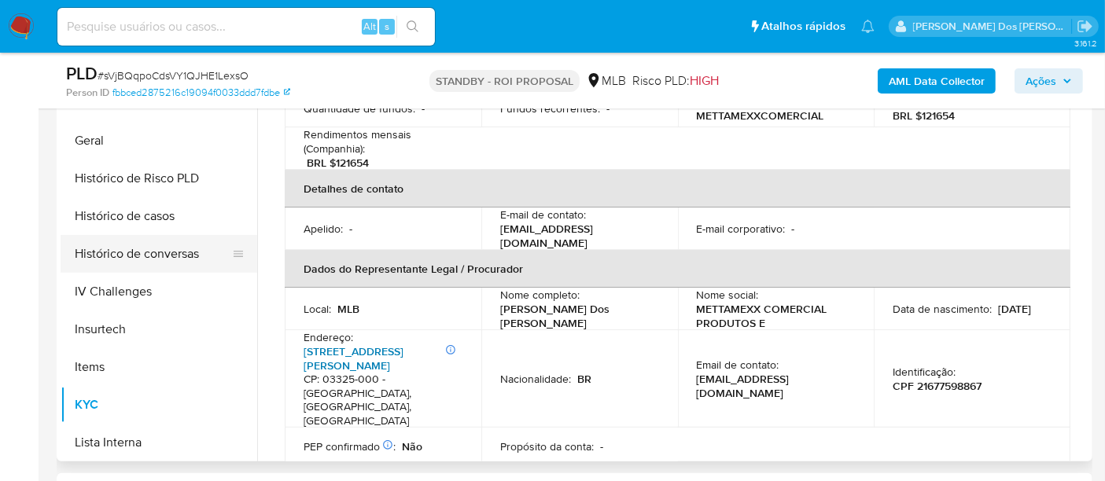
scroll to position [436, 0]
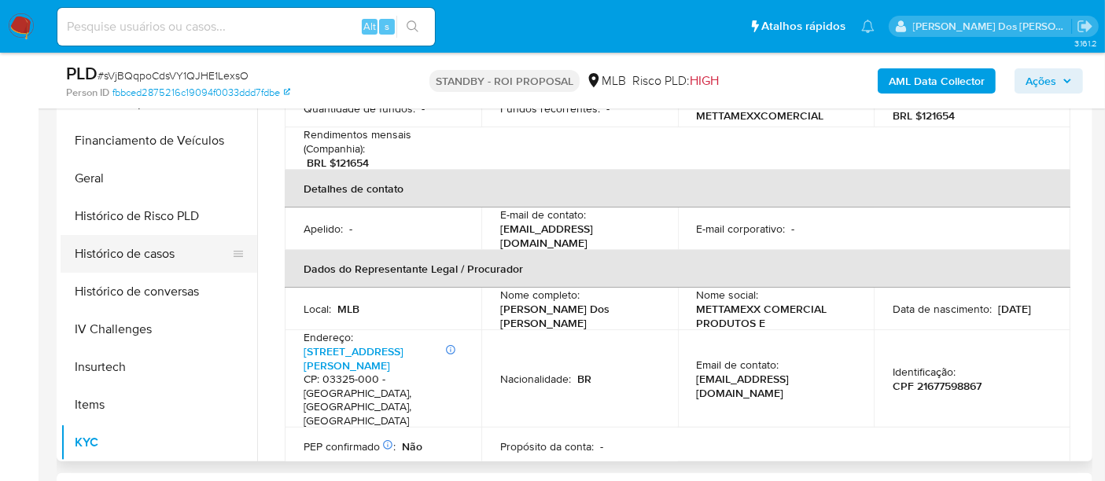
click at [163, 263] on button "Histórico de casos" at bounding box center [153, 254] width 184 height 38
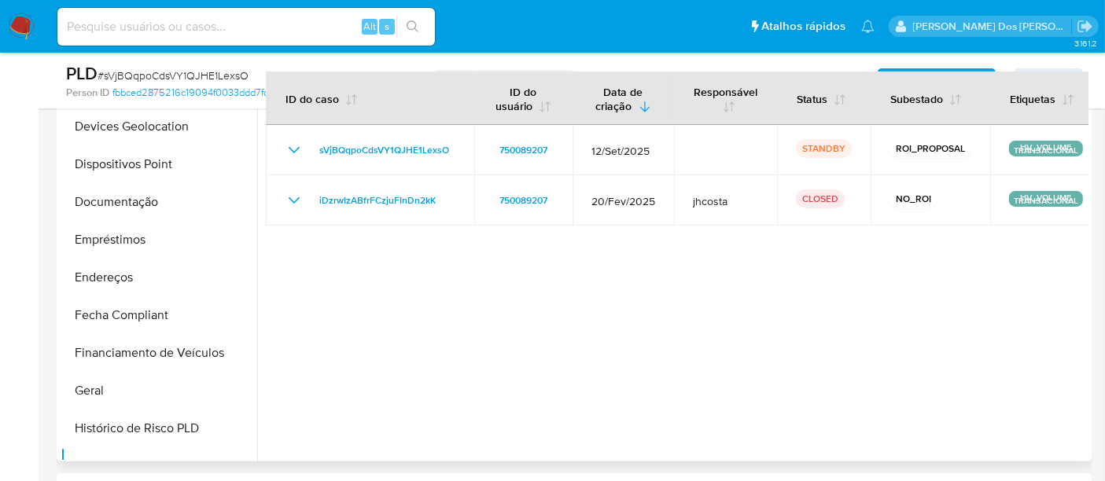
scroll to position [175, 0]
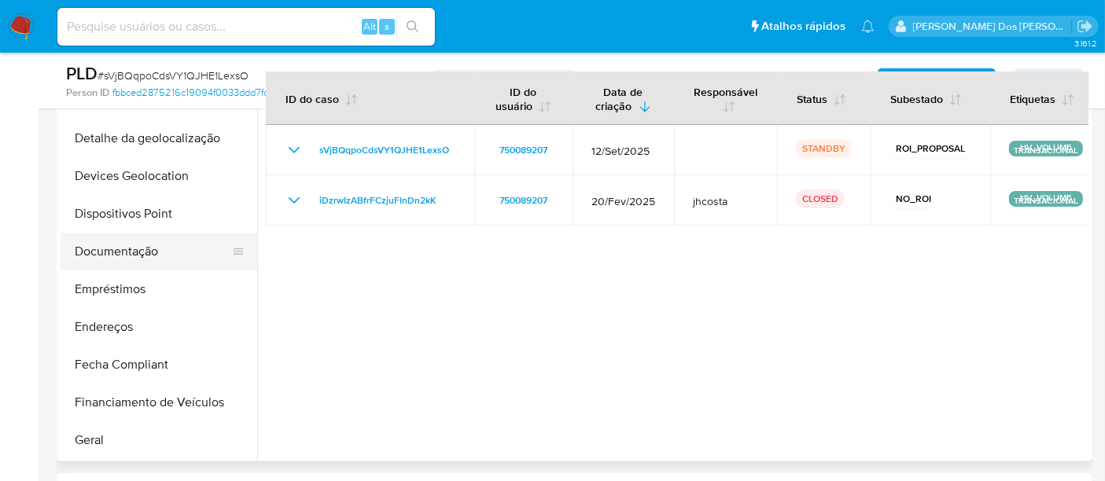
click at [126, 252] on button "Documentação" at bounding box center [153, 252] width 184 height 38
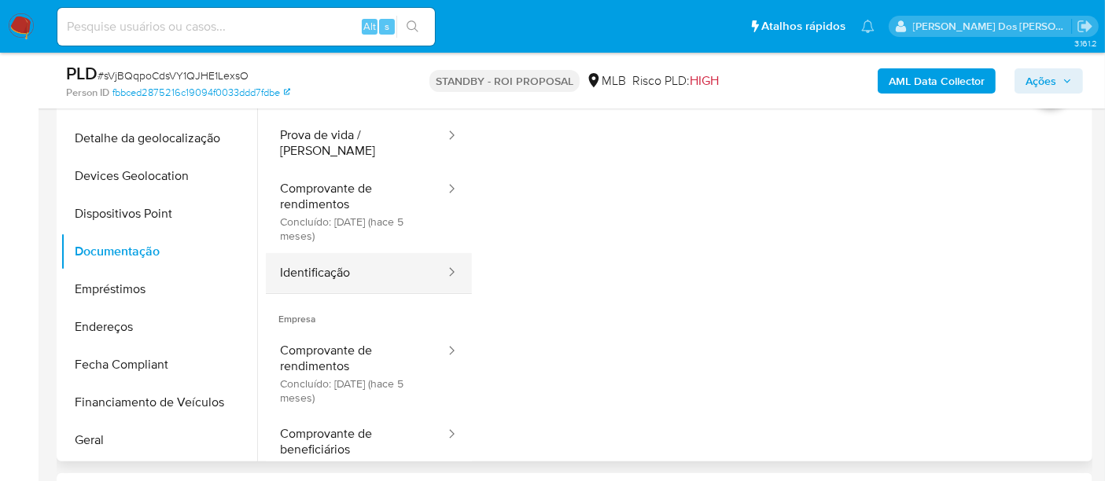
click at [307, 269] on button "Identificação" at bounding box center [356, 273] width 181 height 40
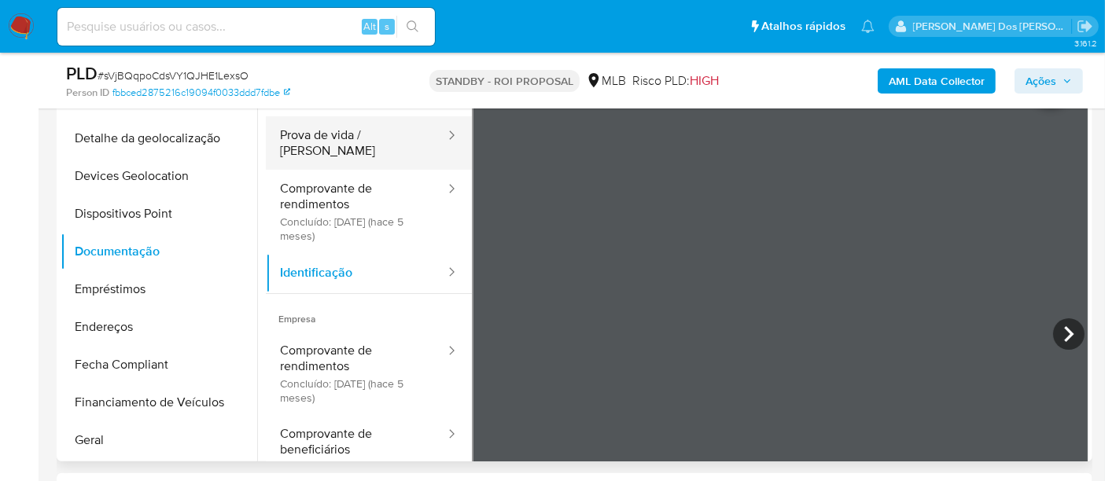
click at [353, 141] on button "Prova de vida / [PERSON_NAME]" at bounding box center [356, 142] width 181 height 53
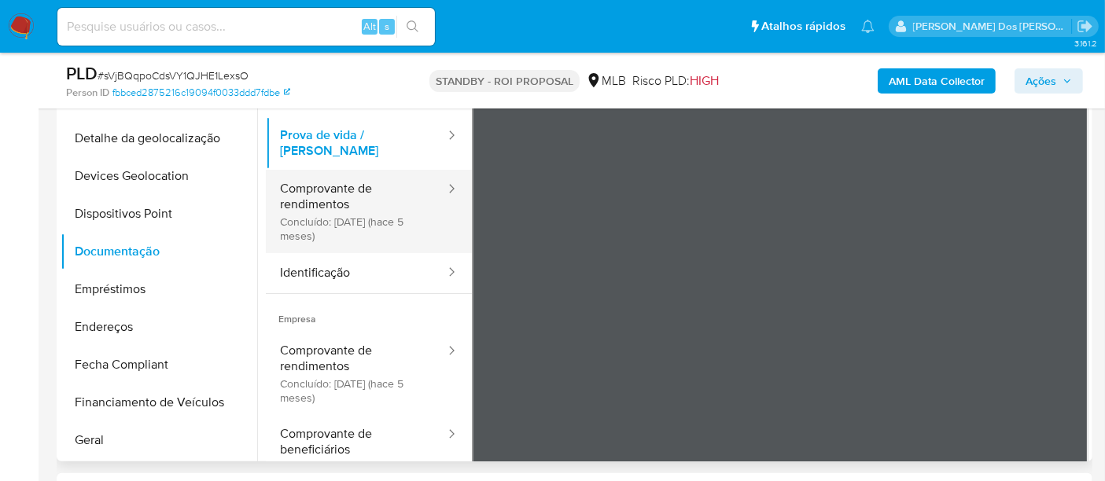
click at [326, 204] on button "Comprovante de rendimentos Concluído: 06/05/2025 (hace 5 meses)" at bounding box center [356, 211] width 181 height 83
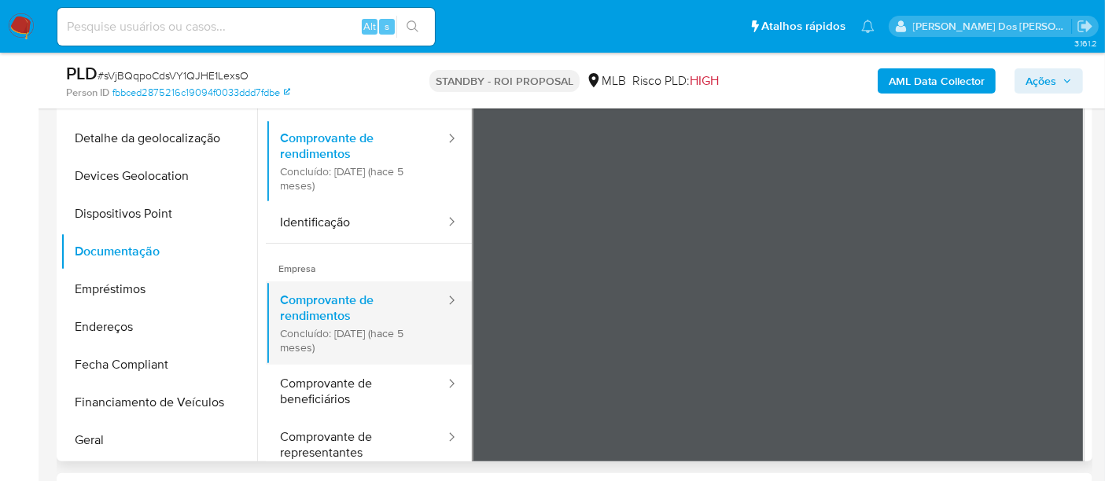
scroll to position [87, 0]
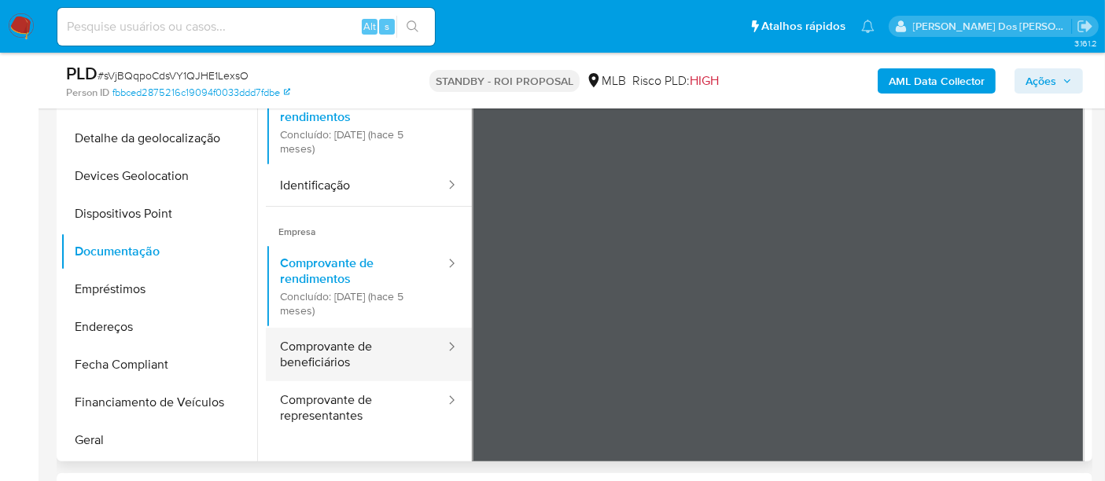
click at [348, 336] on button "Comprovante de beneficiários" at bounding box center [356, 354] width 181 height 53
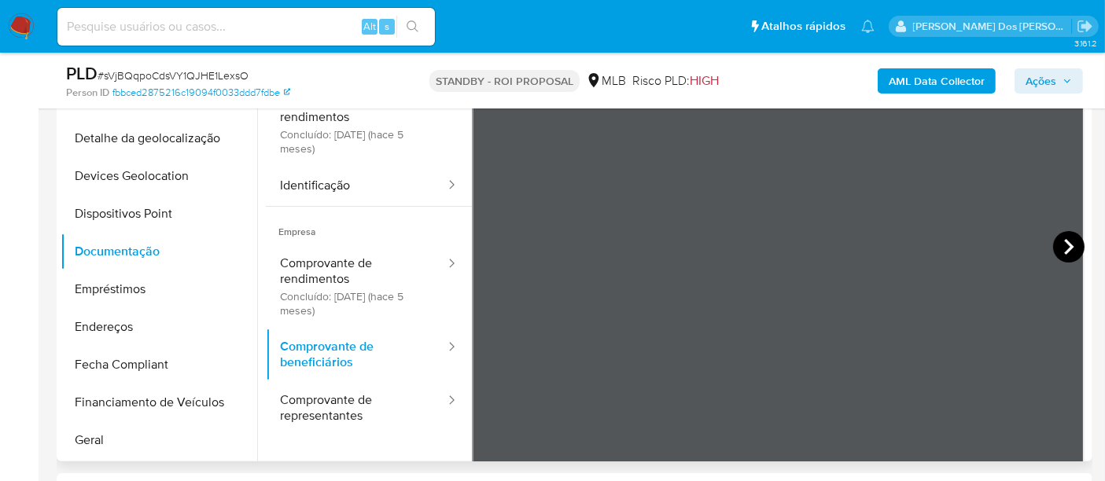
click at [1053, 245] on icon at bounding box center [1068, 246] width 31 height 31
click at [479, 247] on icon at bounding box center [491, 246] width 31 height 31
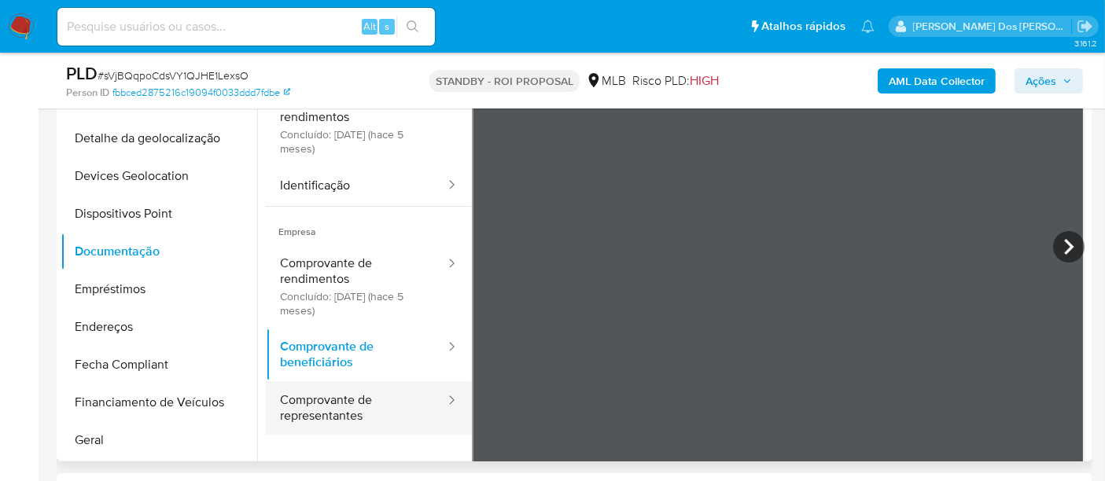
click at [358, 400] on button "Comprovante de representantes" at bounding box center [356, 407] width 181 height 53
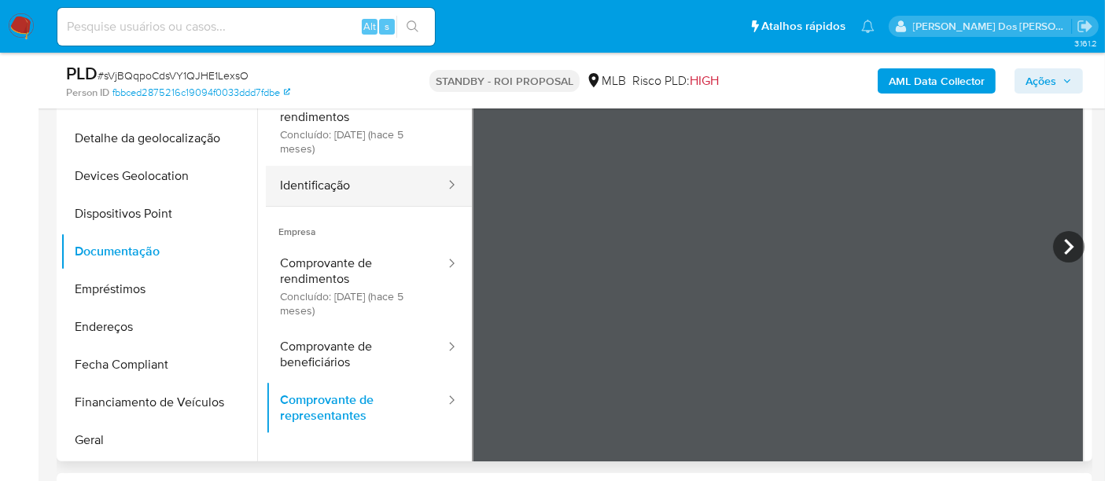
click at [322, 181] on button "Identificação" at bounding box center [356, 186] width 181 height 40
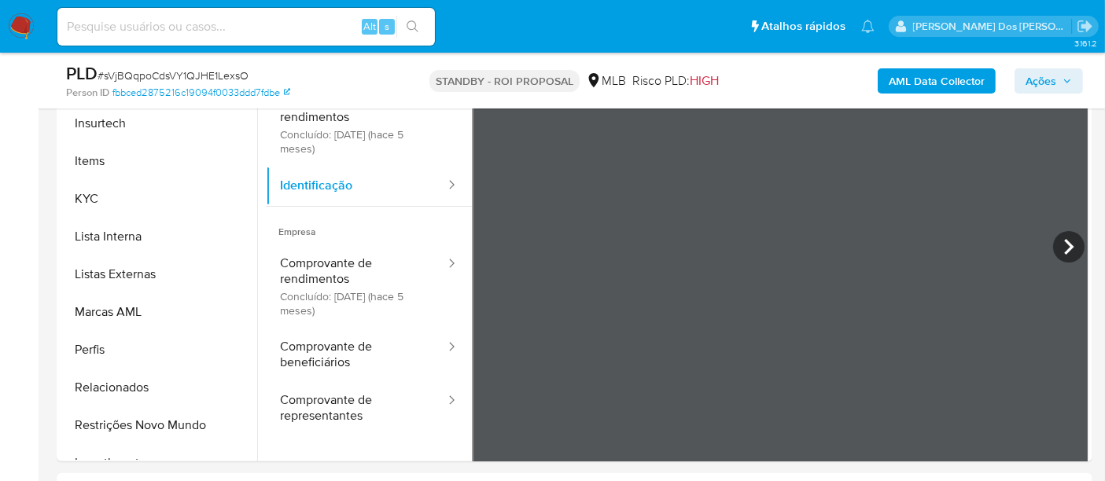
scroll to position [815, 0]
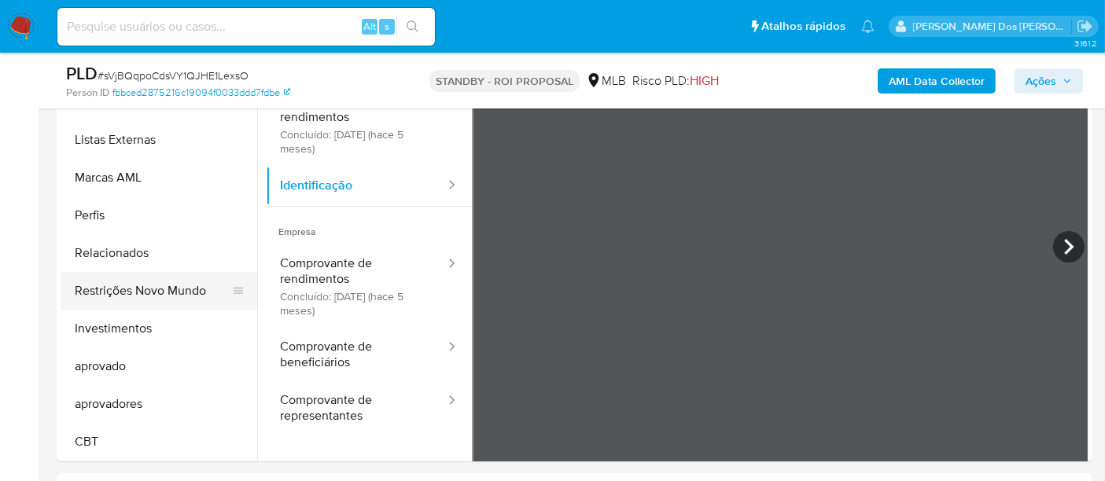
click at [158, 291] on button "Restrições Novo Mundo" at bounding box center [153, 291] width 184 height 38
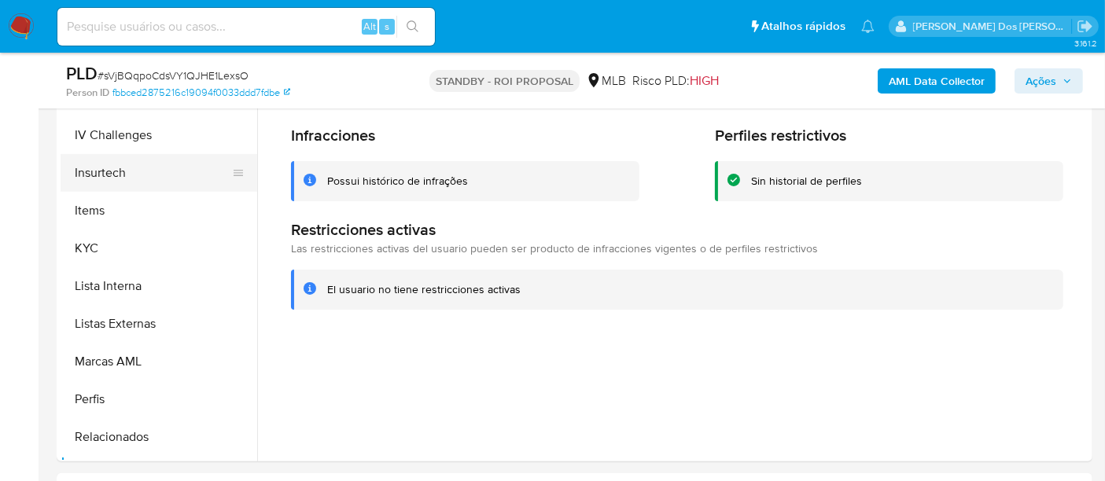
scroll to position [465, 0]
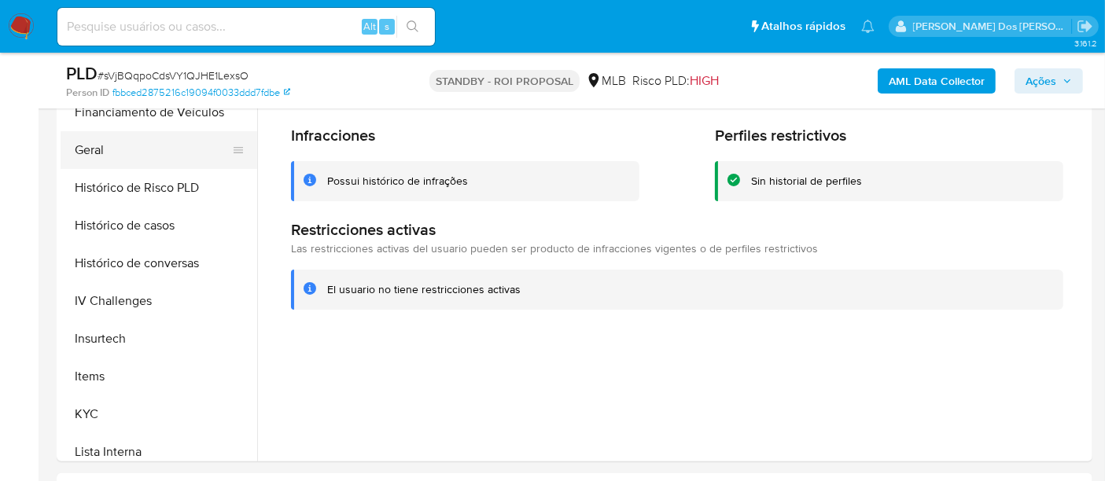
click at [94, 151] on button "Geral" at bounding box center [153, 150] width 184 height 38
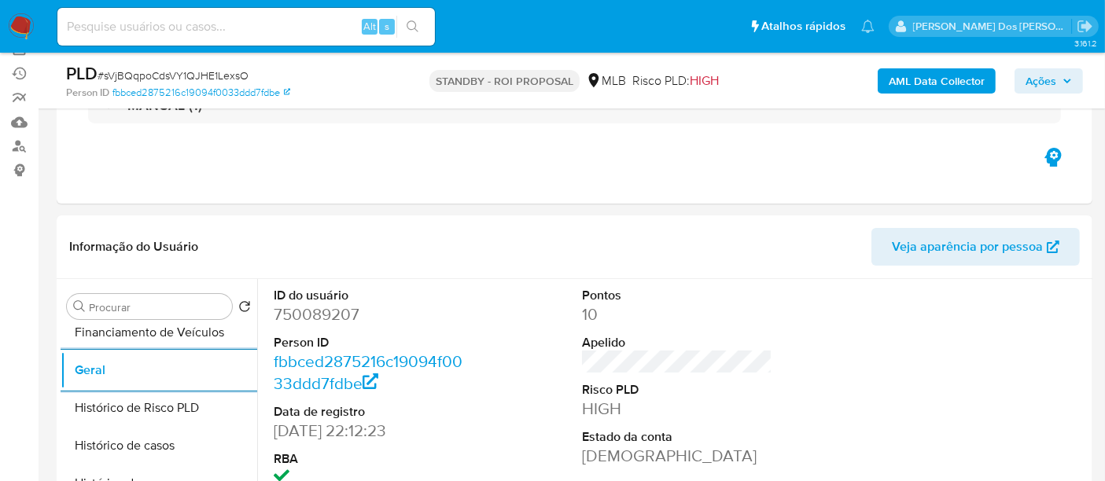
scroll to position [262, 0]
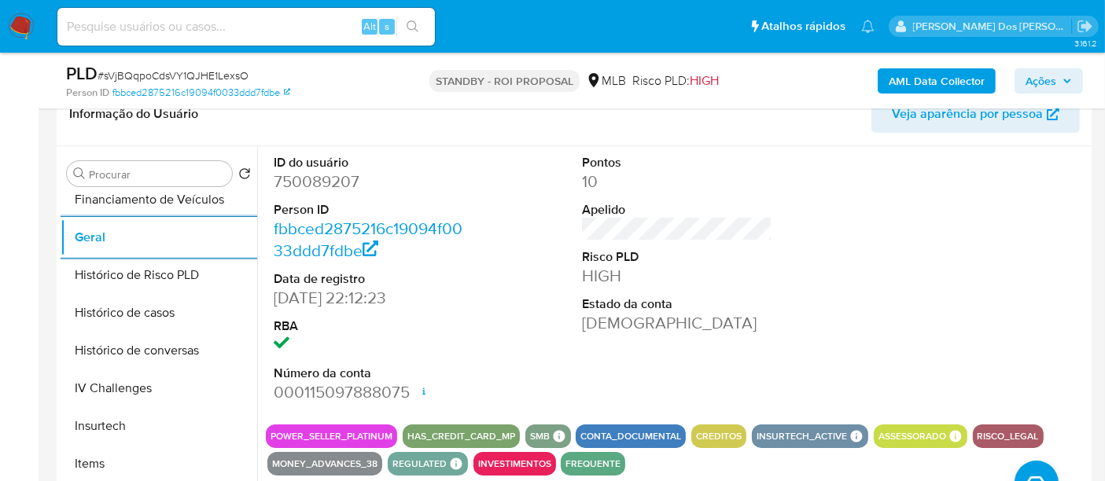
click at [243, 30] on input at bounding box center [245, 27] width 377 height 20
paste input "MmhM3v5E2c4wCPEQFZ3vsHTo"
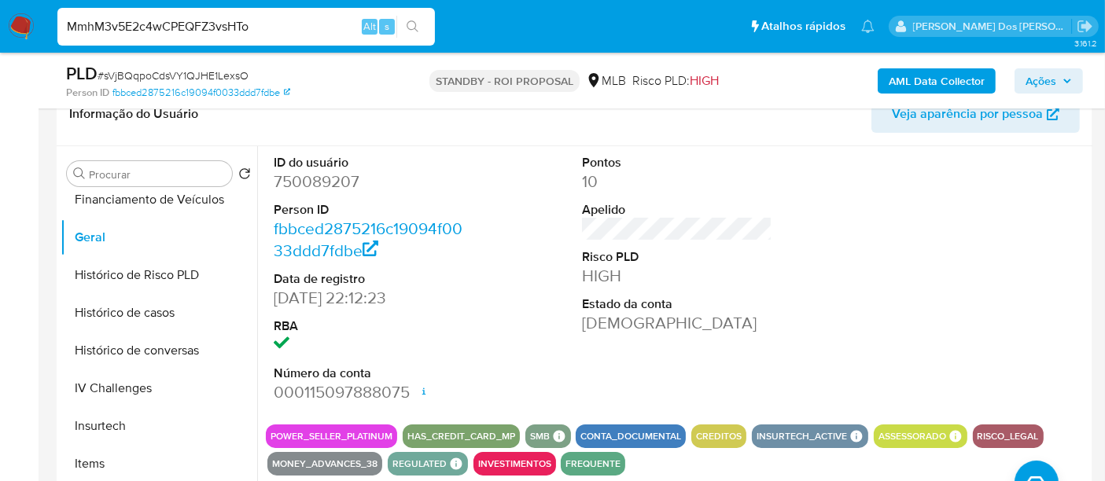
type input "MmhM3v5E2c4wCPEQFZ3vsHTo"
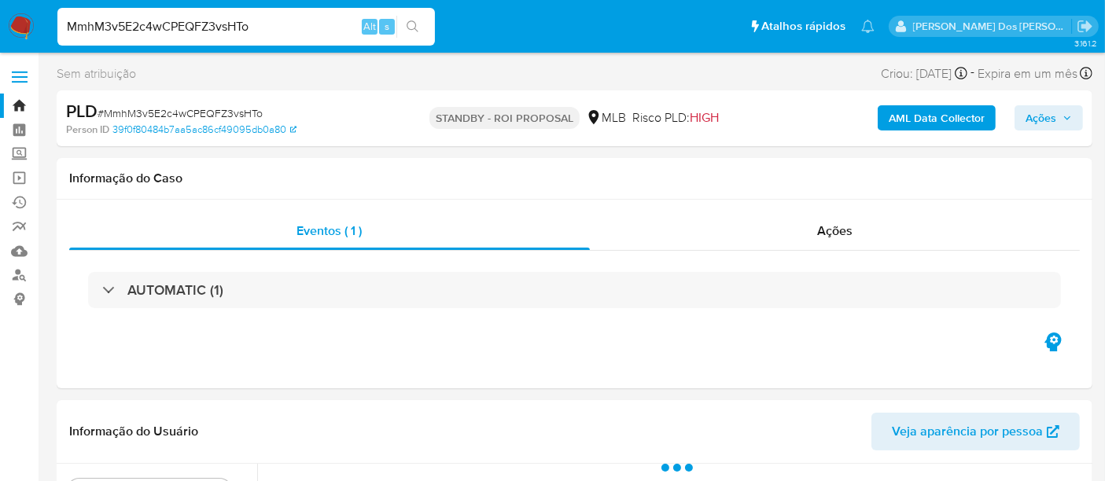
select select "10"
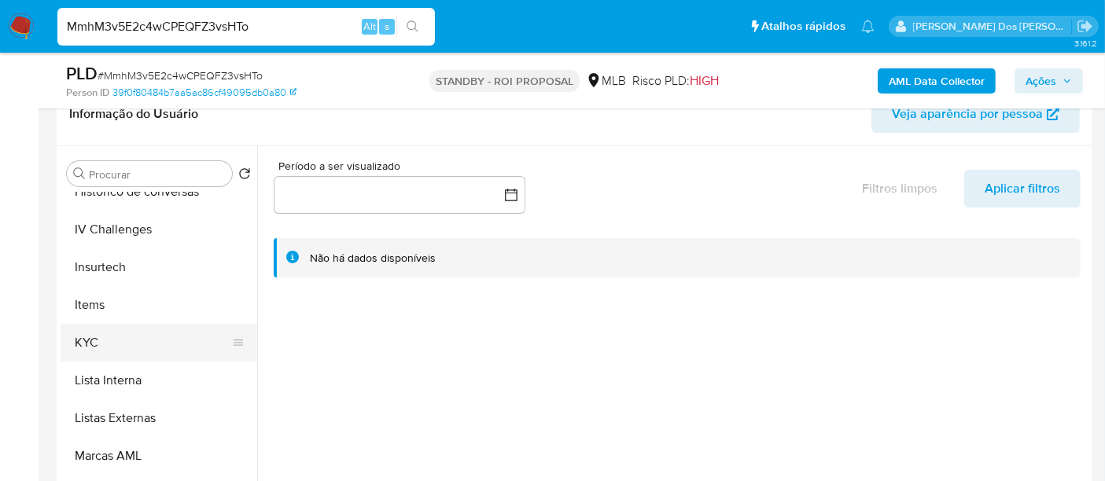
scroll to position [698, 0]
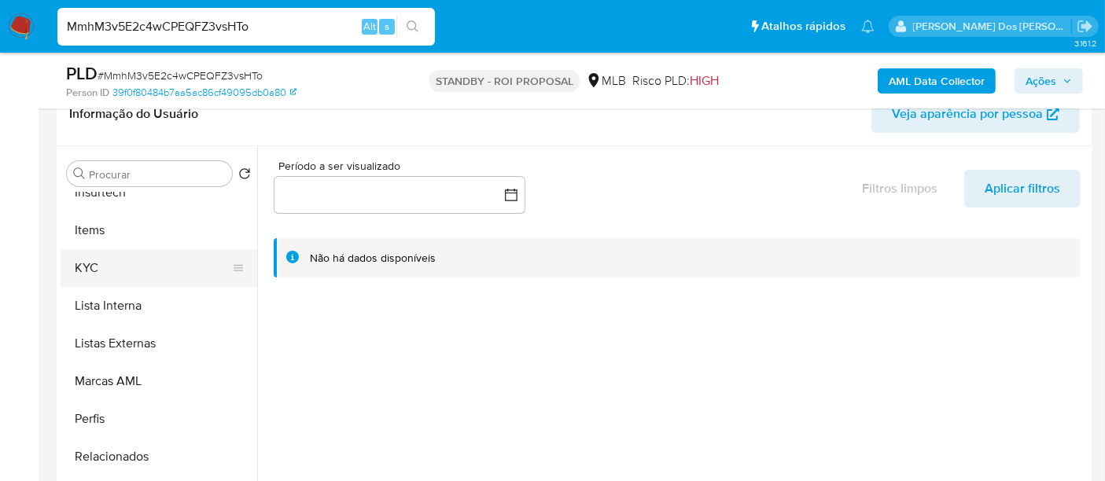
click at [84, 257] on button "KYC" at bounding box center [153, 268] width 184 height 38
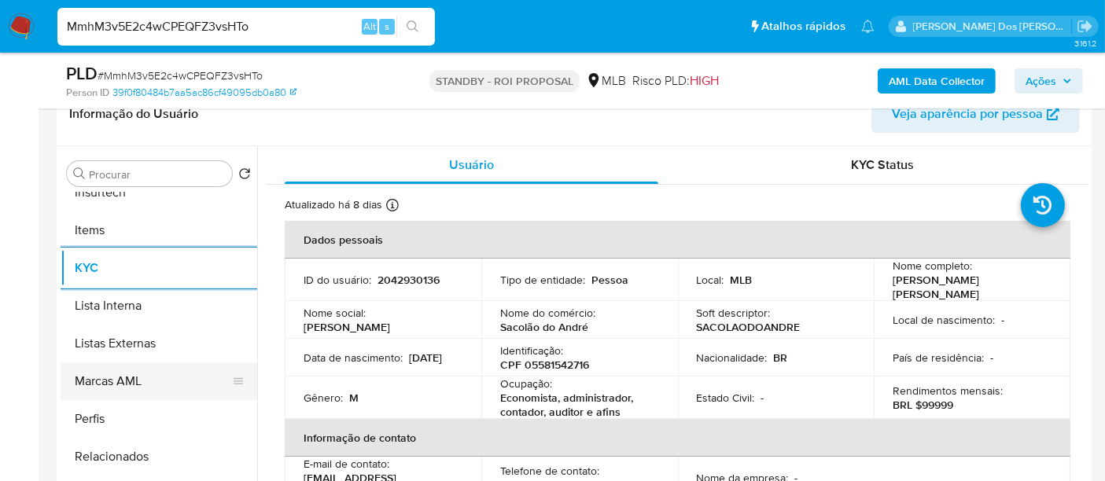
scroll to position [524, 0]
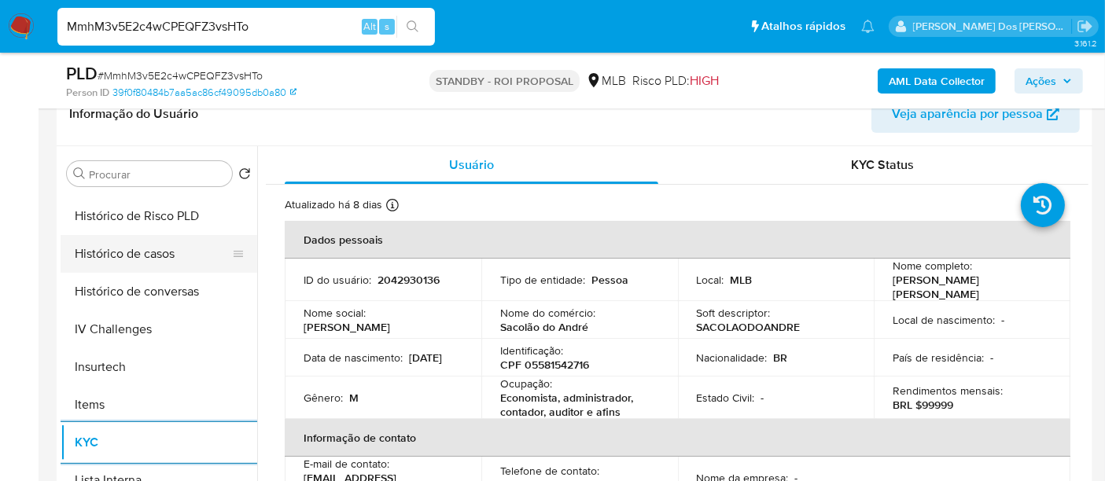
click at [150, 265] on button "Histórico de casos" at bounding box center [153, 254] width 184 height 38
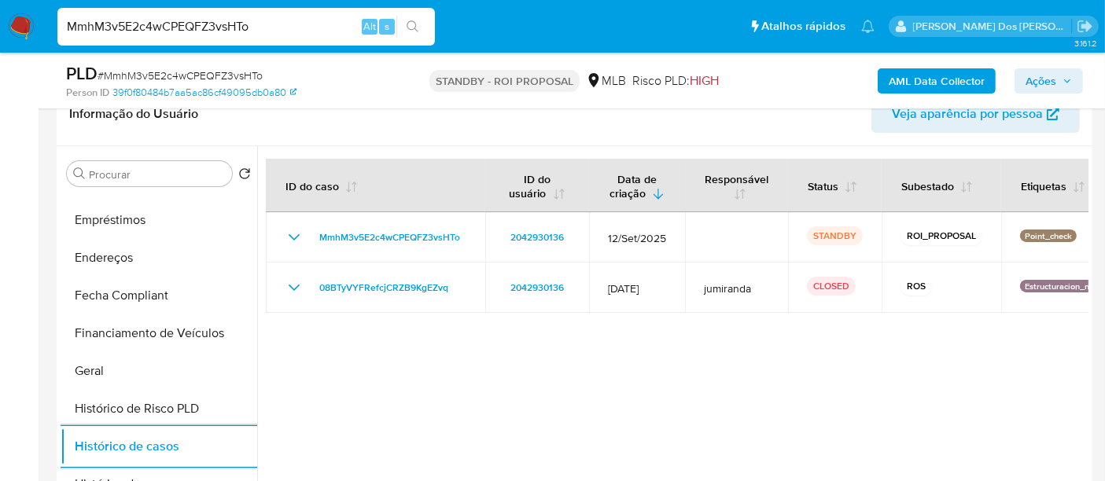
scroll to position [262, 0]
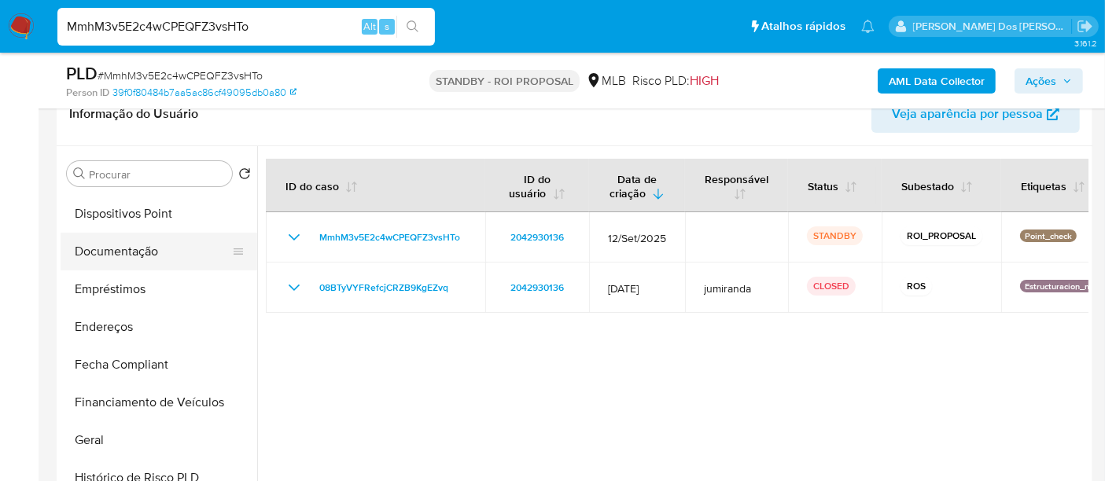
click at [116, 254] on button "Documentação" at bounding box center [153, 252] width 184 height 38
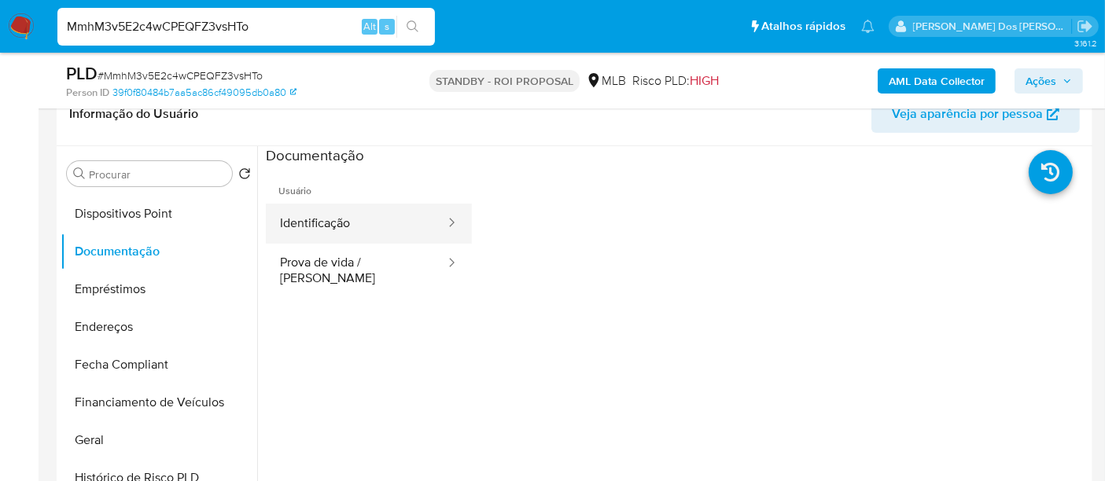
click at [323, 228] on button "Identificação" at bounding box center [356, 224] width 181 height 40
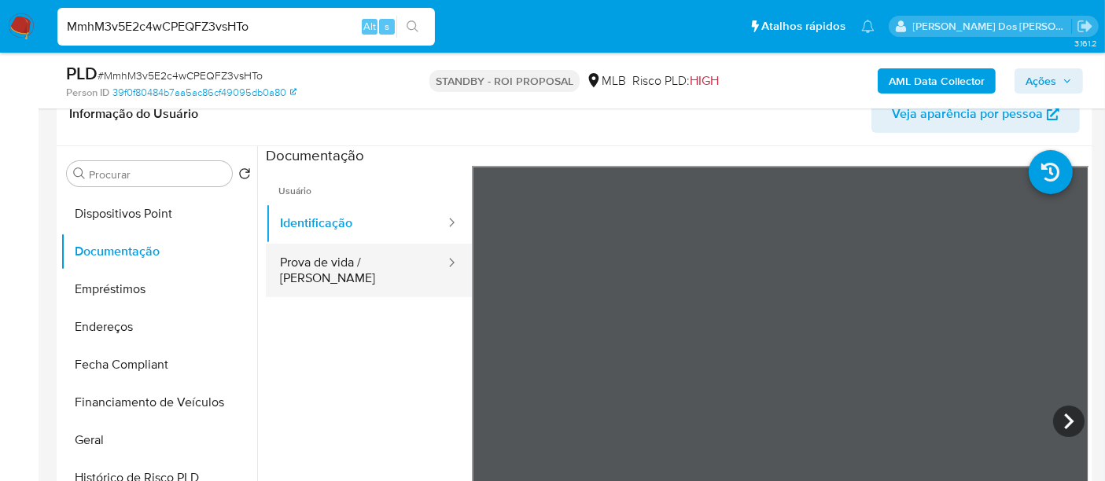
click at [356, 260] on button "Prova de vida / [PERSON_NAME]" at bounding box center [356, 270] width 181 height 53
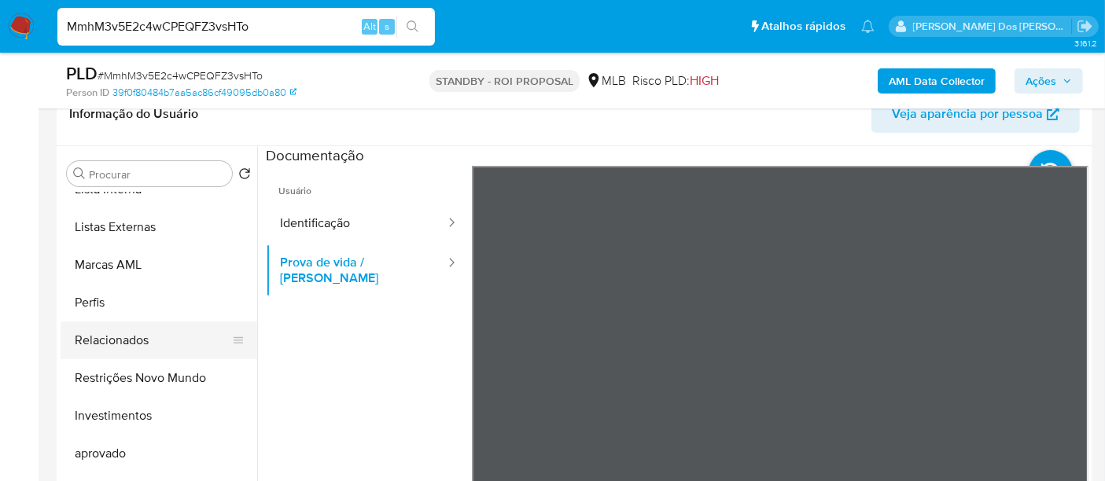
scroll to position [815, 0]
click at [166, 373] on button "Restrições Novo Mundo" at bounding box center [153, 378] width 184 height 38
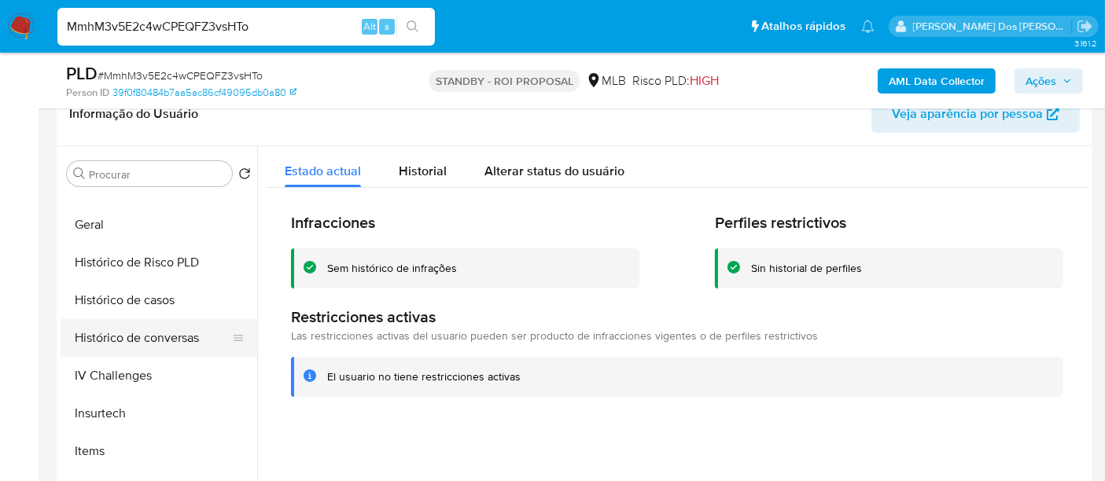
scroll to position [465, 0]
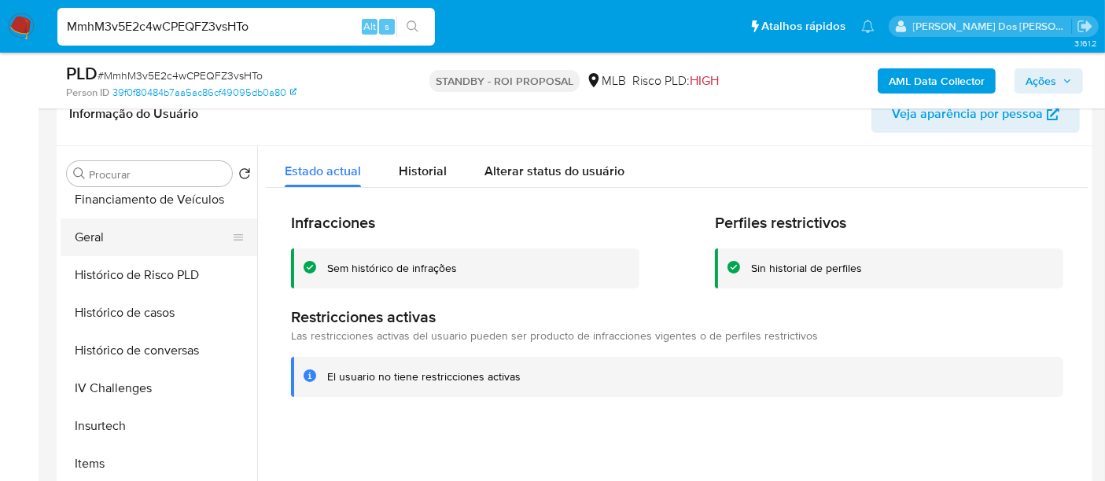
click at [90, 232] on button "Geral" at bounding box center [153, 238] width 184 height 38
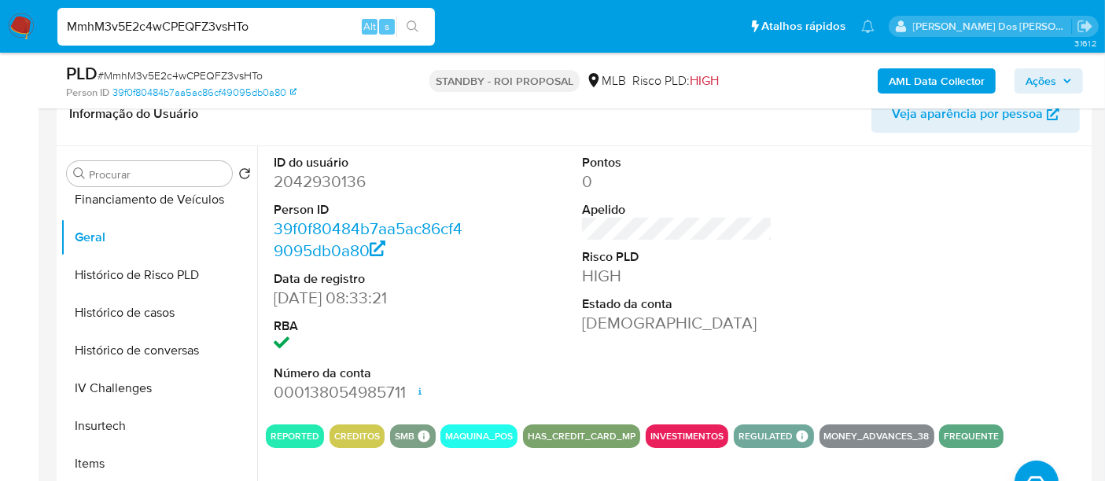
click at [215, 29] on input "MmhM3v5E2c4wCPEQFZ3vsHTo" at bounding box center [245, 27] width 377 height 20
paste input "yNSSghxWEgUvXAZInSx6EZCf"
type input "yNSSghxWEgUvXAZInSx6EZCf"
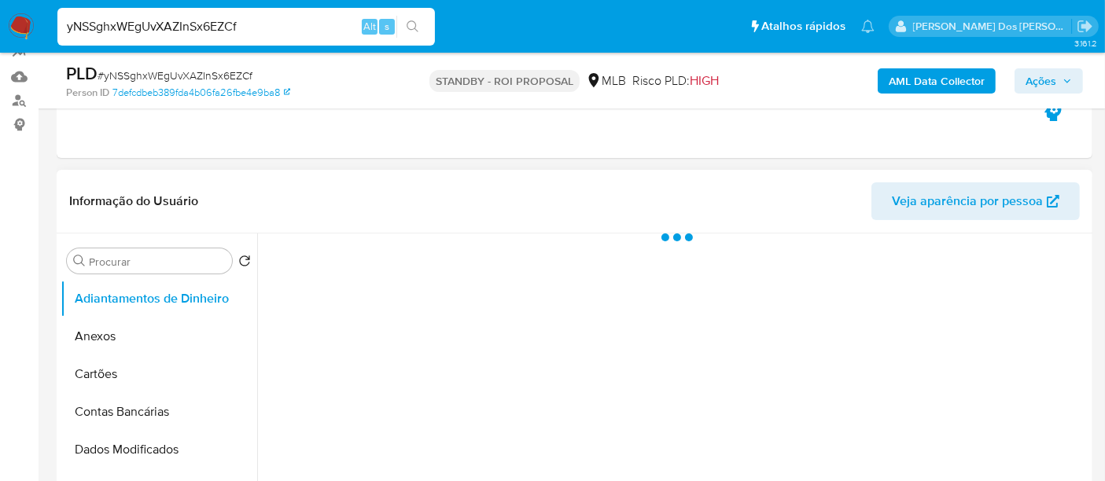
select select "10"
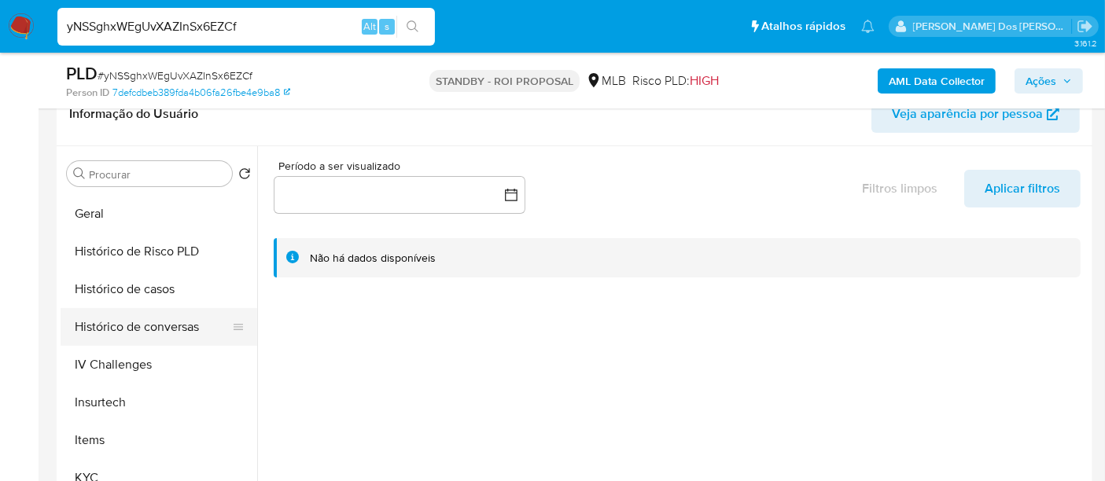
scroll to position [524, 0]
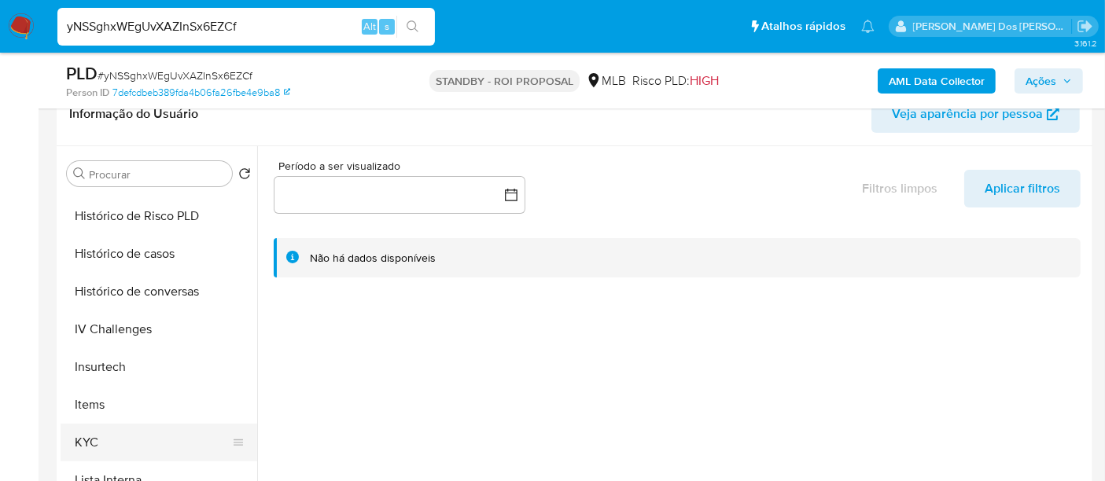
click at [94, 435] on button "KYC" at bounding box center [153, 443] width 184 height 38
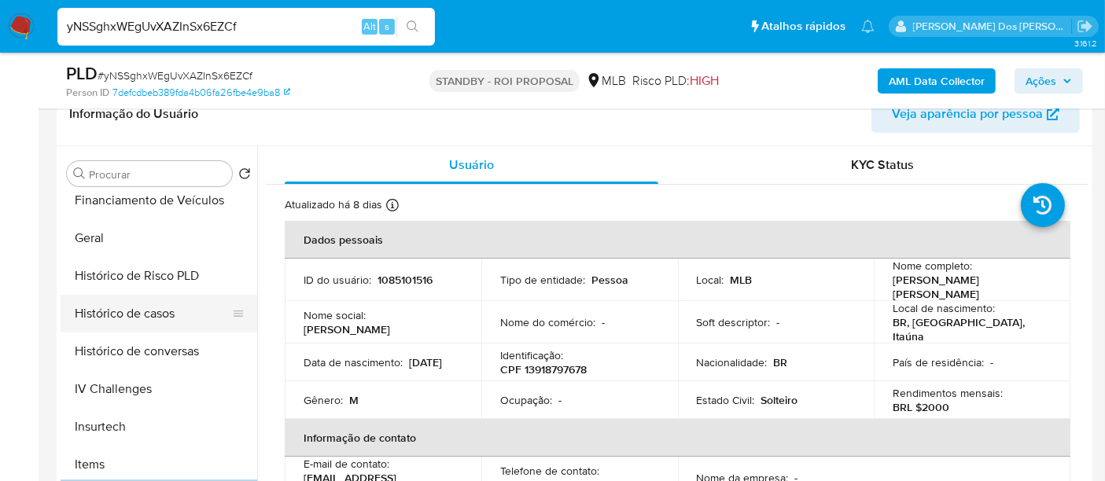
scroll to position [436, 0]
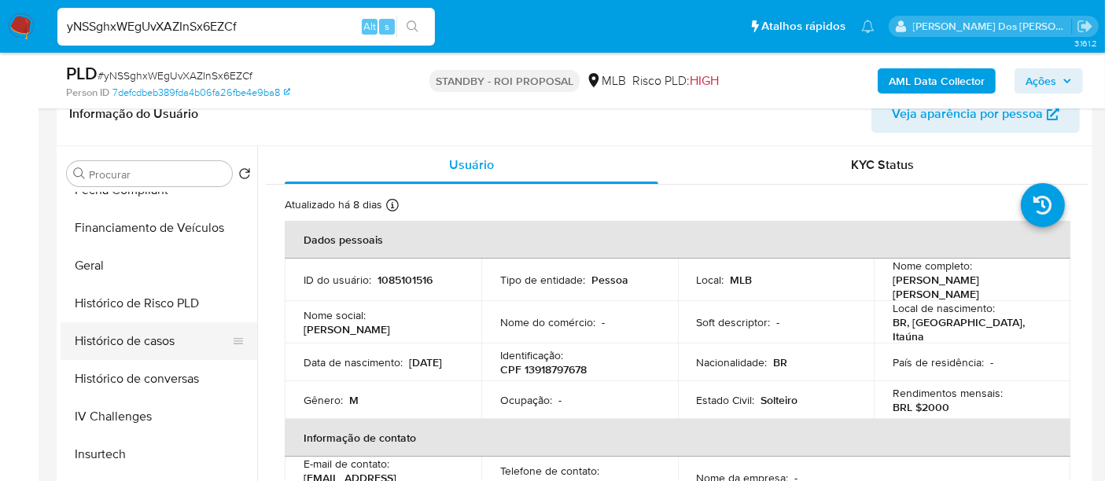
click at [171, 342] on button "Histórico de casos" at bounding box center [153, 341] width 184 height 38
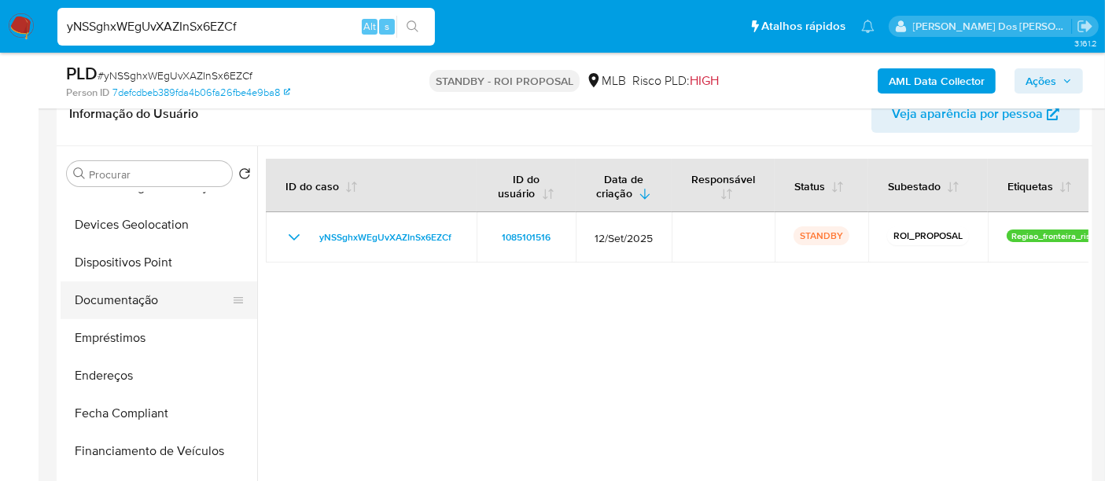
scroll to position [175, 0]
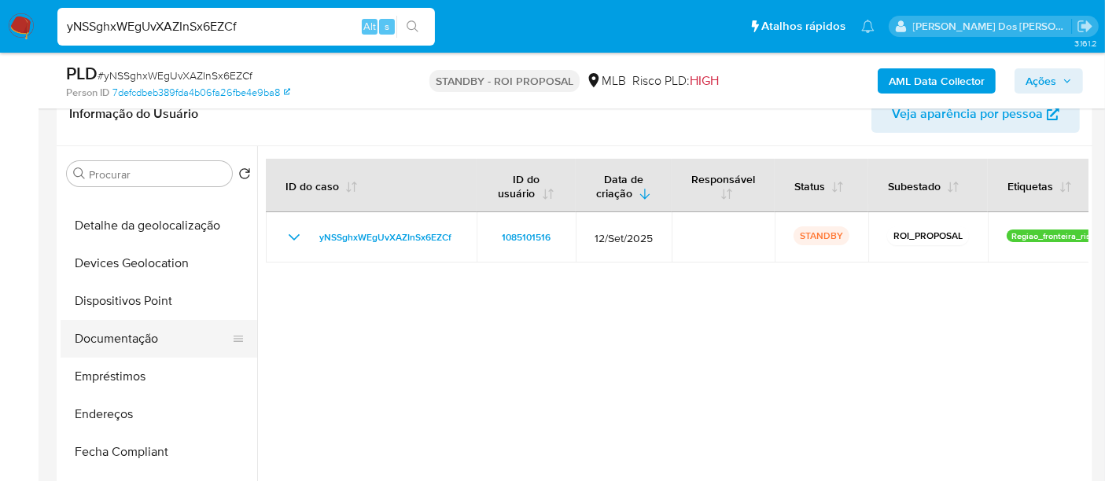
click at [138, 332] on button "Documentação" at bounding box center [153, 339] width 184 height 38
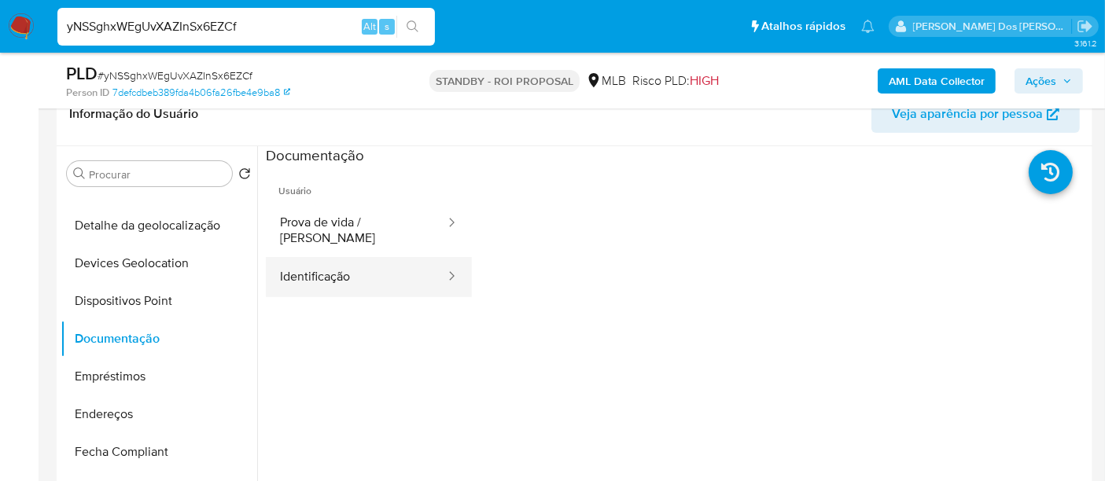
click at [354, 266] on button "Identificação" at bounding box center [356, 277] width 181 height 40
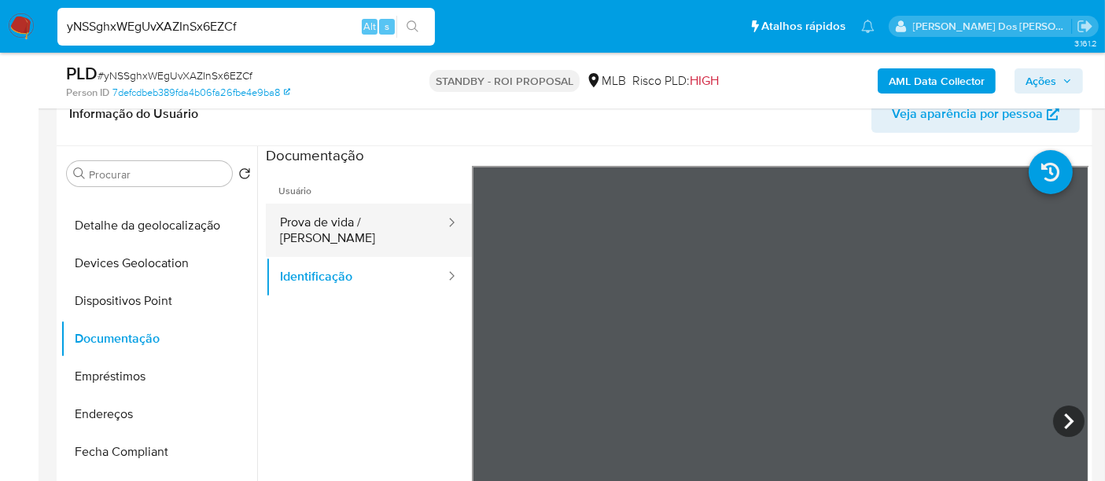
click at [381, 227] on button "Prova de vida / [PERSON_NAME]" at bounding box center [356, 230] width 181 height 53
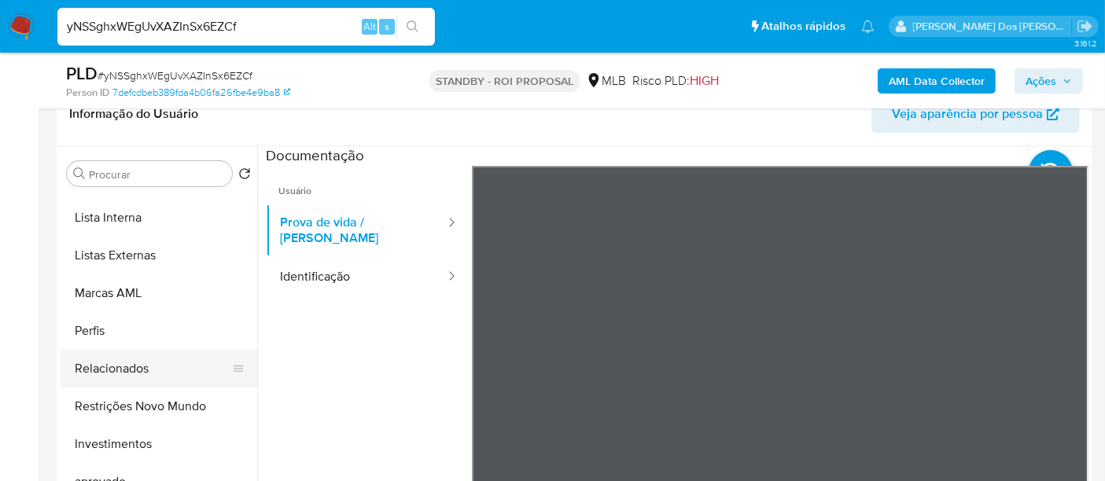
scroll to position [815, 0]
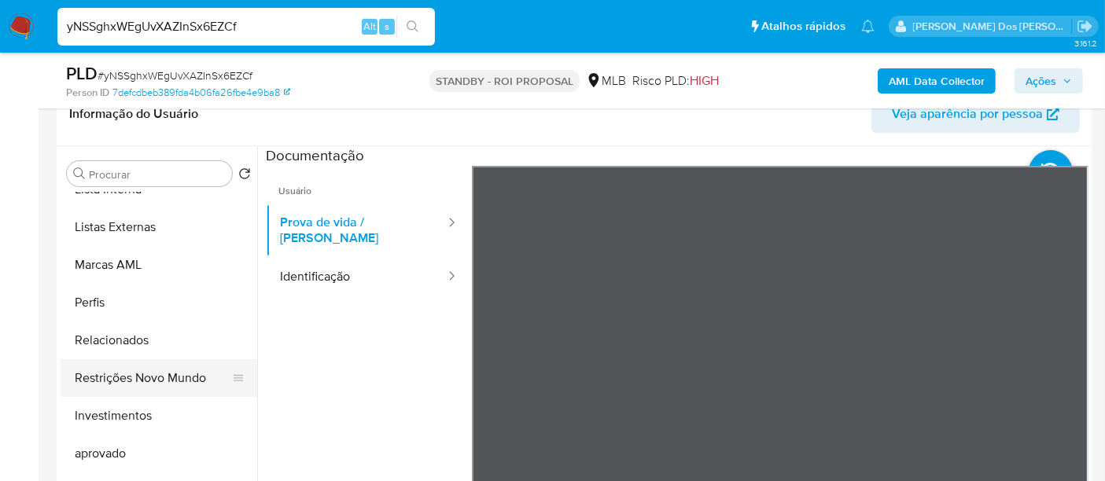
click at [149, 367] on button "Restrições Novo Mundo" at bounding box center [153, 378] width 184 height 38
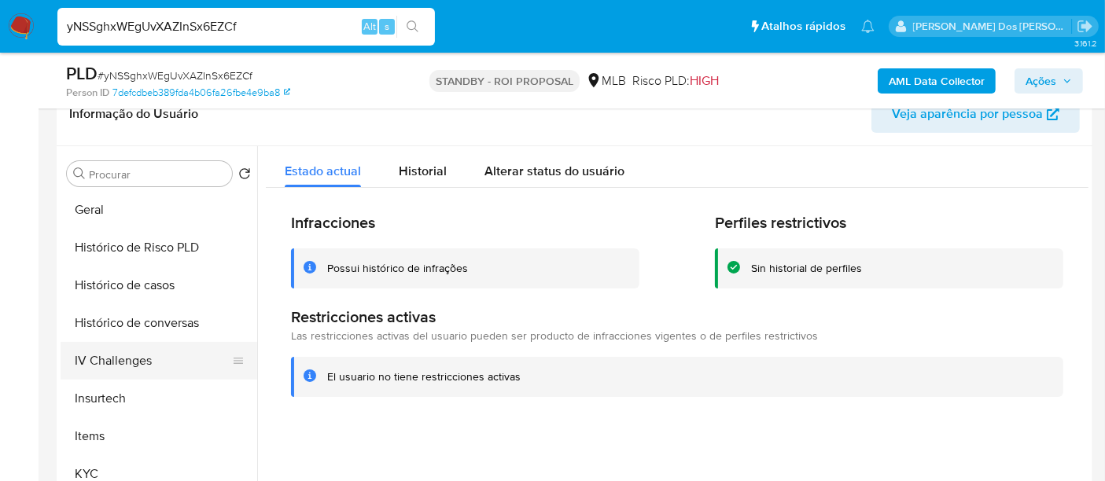
scroll to position [465, 0]
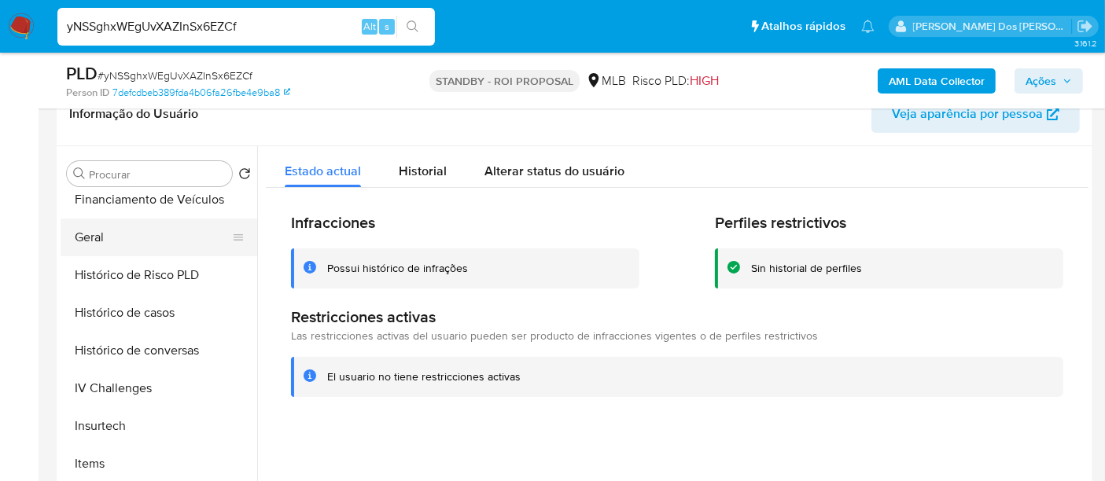
click at [90, 232] on button "Geral" at bounding box center [153, 238] width 184 height 38
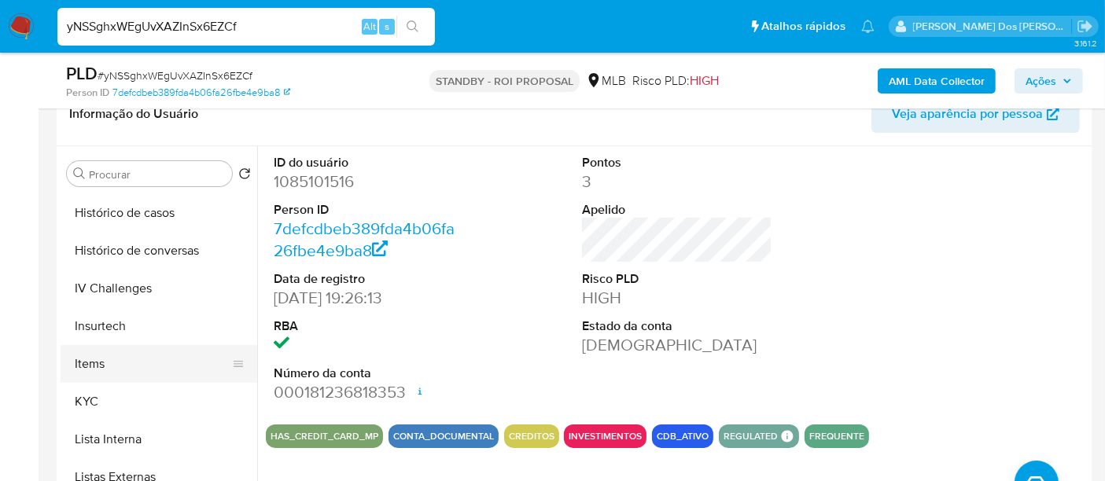
scroll to position [640, 0]
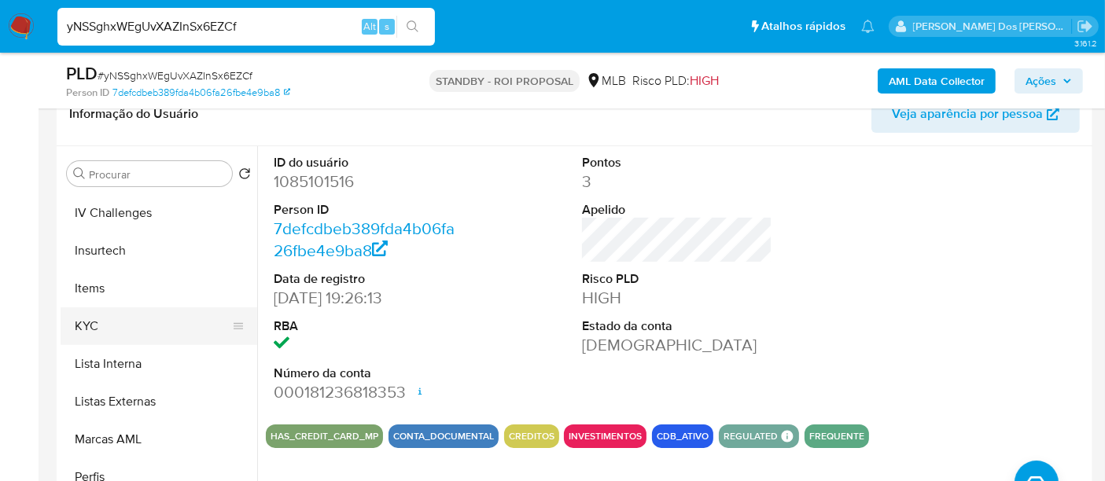
click at [83, 324] on button "KYC" at bounding box center [153, 326] width 184 height 38
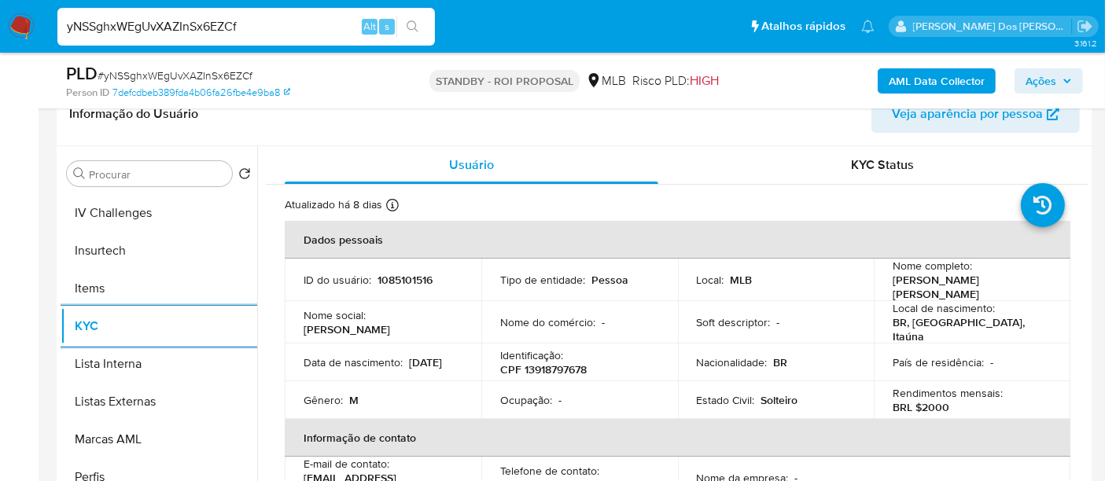
click at [212, 32] on input "yNSSghxWEgUvXAZInSx6EZCf" at bounding box center [245, 27] width 377 height 20
paste input "GaMS5c1qtbCSJbcodiC46BIX"
type input "GaMS5c1qtbCSJbcodiC46BIX"
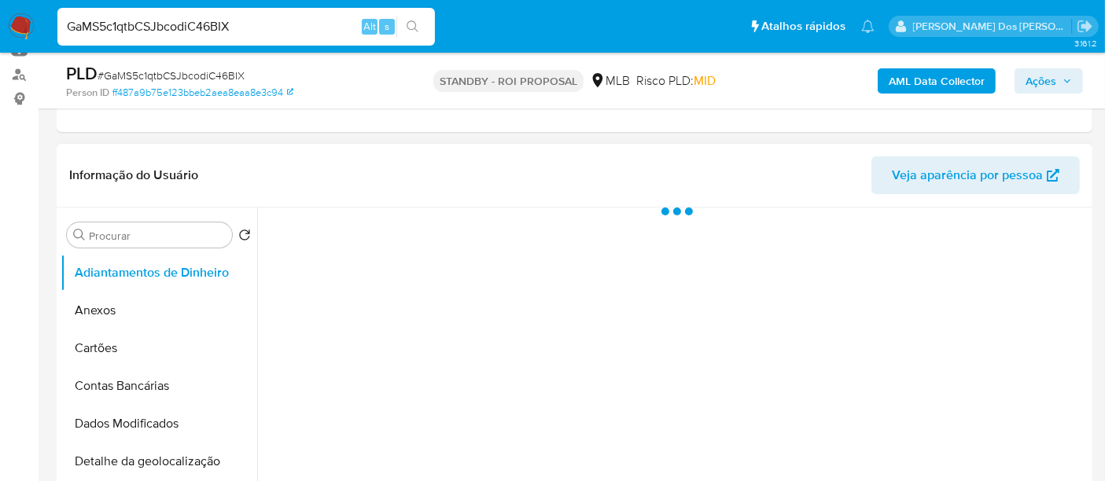
scroll to position [349, 0]
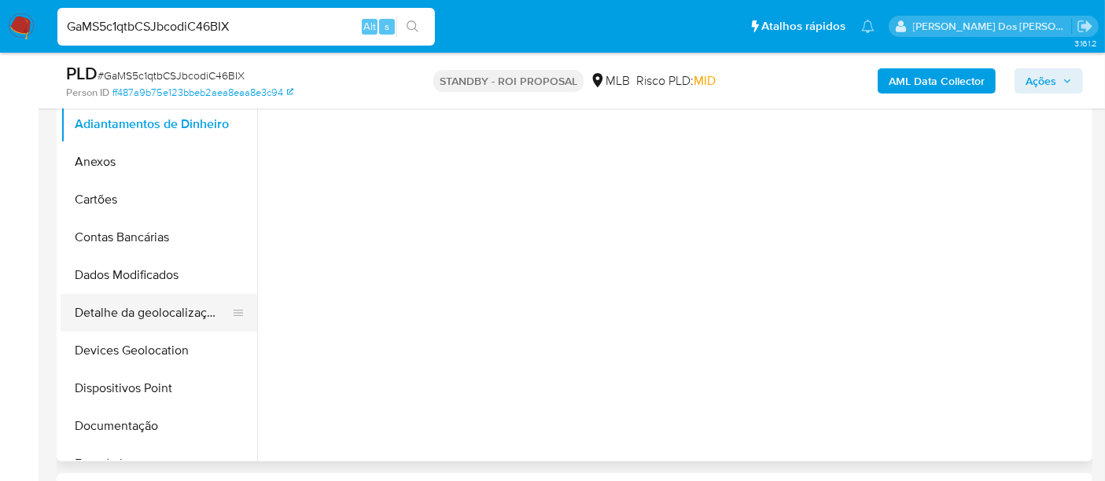
select select "10"
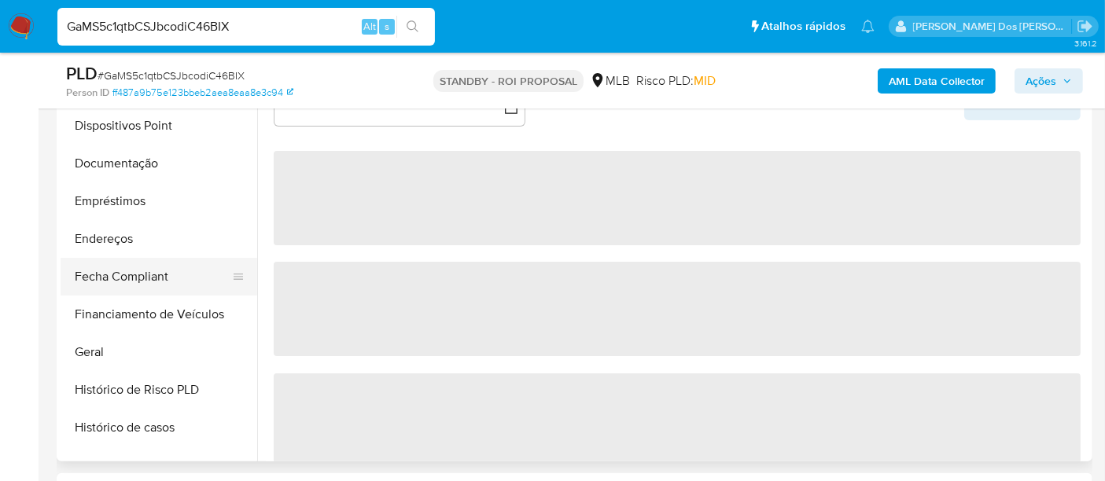
scroll to position [436, 0]
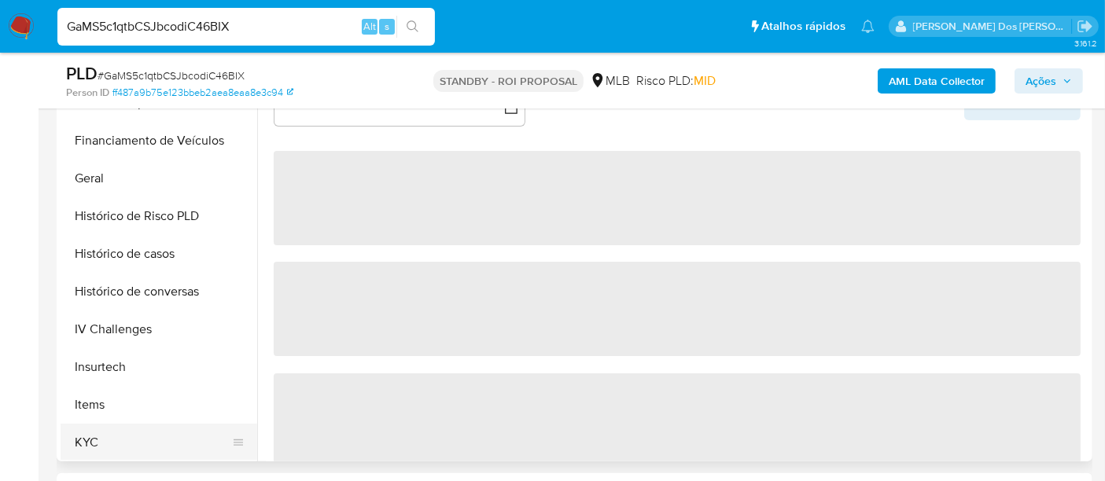
click at [79, 434] on button "KYC" at bounding box center [153, 443] width 184 height 38
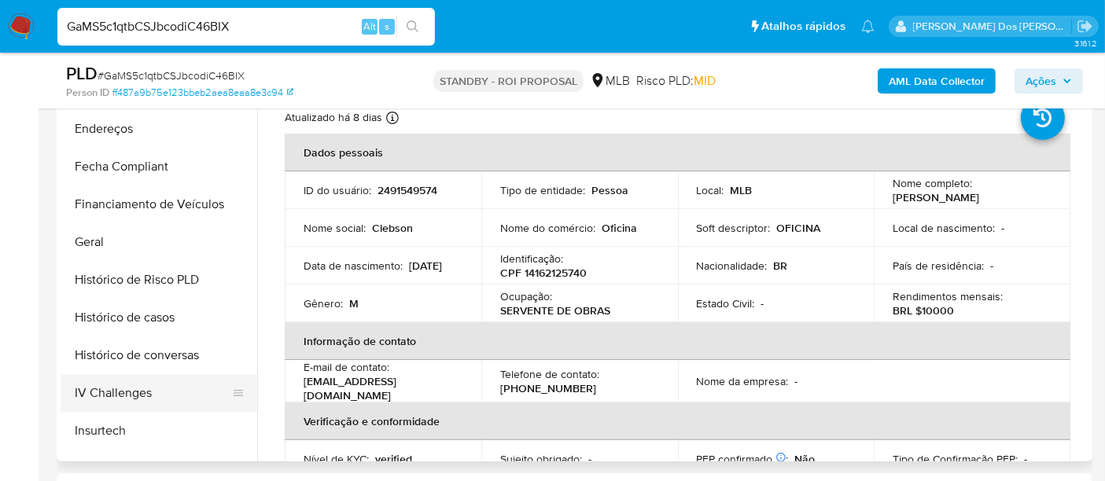
scroll to position [349, 0]
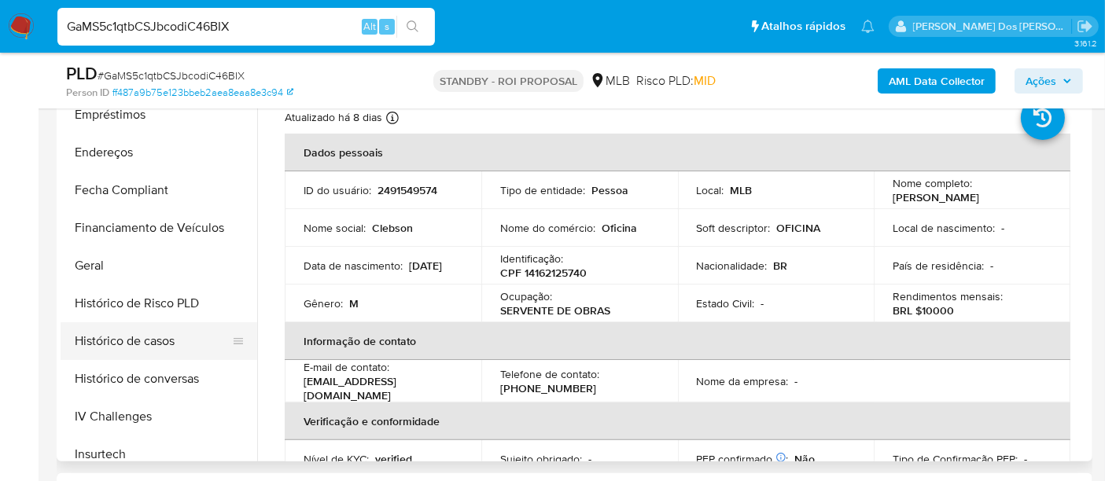
click at [131, 333] on button "Histórico de casos" at bounding box center [153, 341] width 184 height 38
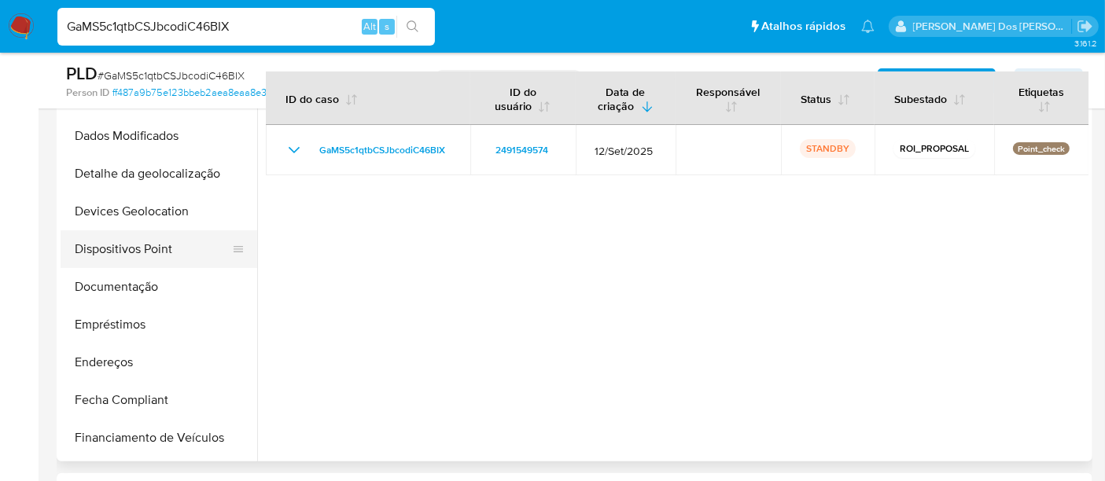
scroll to position [87, 0]
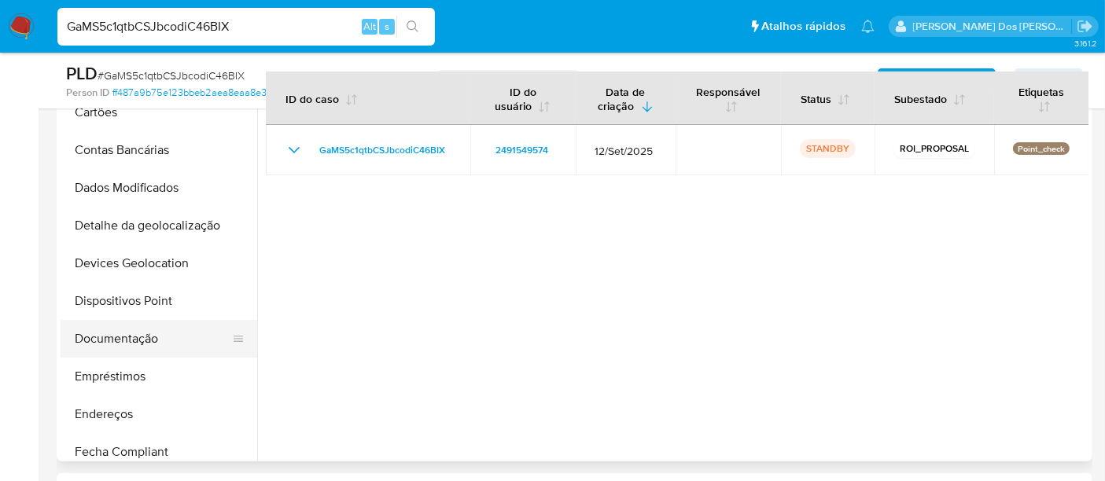
click at [135, 339] on button "Documentação" at bounding box center [153, 339] width 184 height 38
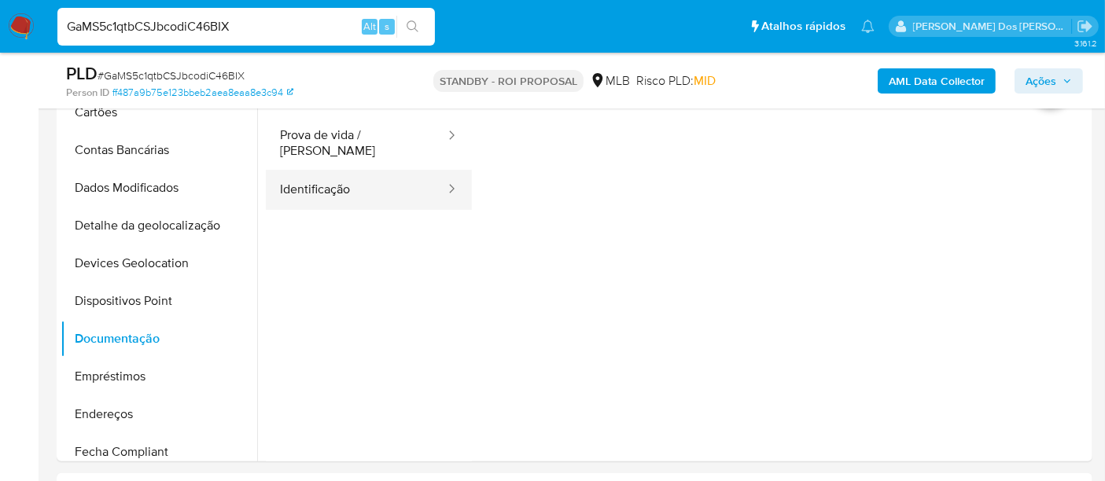
click at [333, 183] on button "Identificação" at bounding box center [356, 190] width 181 height 40
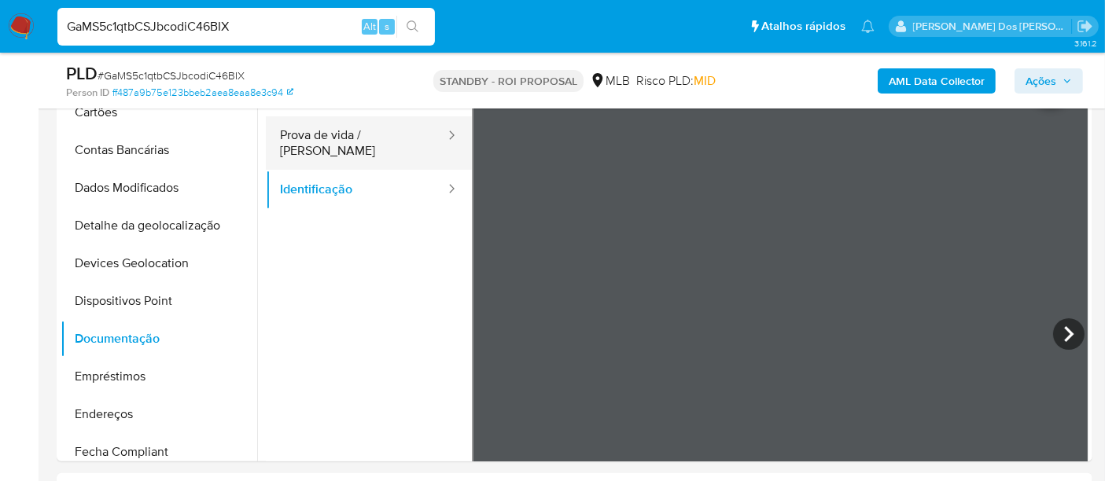
drag, startPoint x: 354, startPoint y: 147, endPoint x: 367, endPoint y: 154, distance: 15.1
click at [352, 146] on button "Prova de vida / Selfie" at bounding box center [356, 142] width 181 height 53
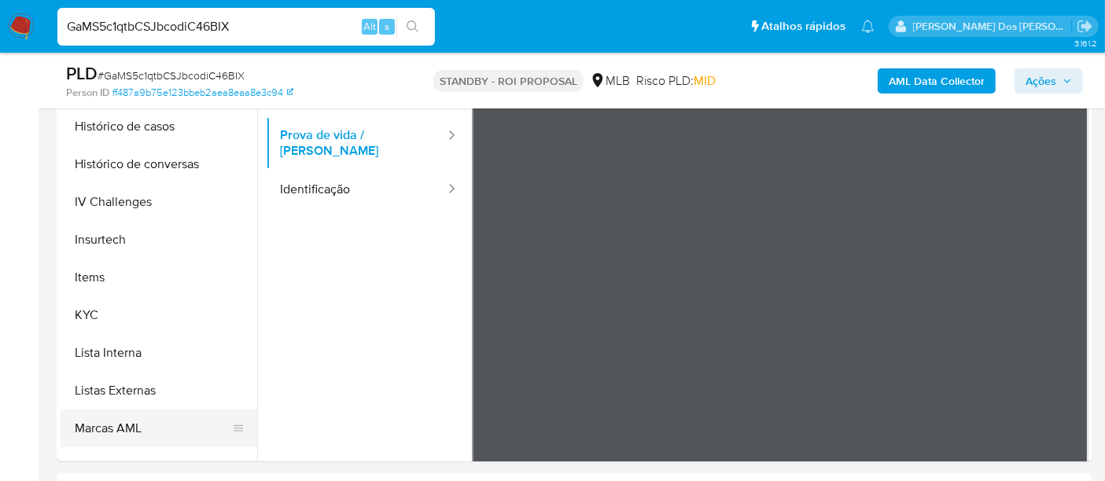
scroll to position [698, 0]
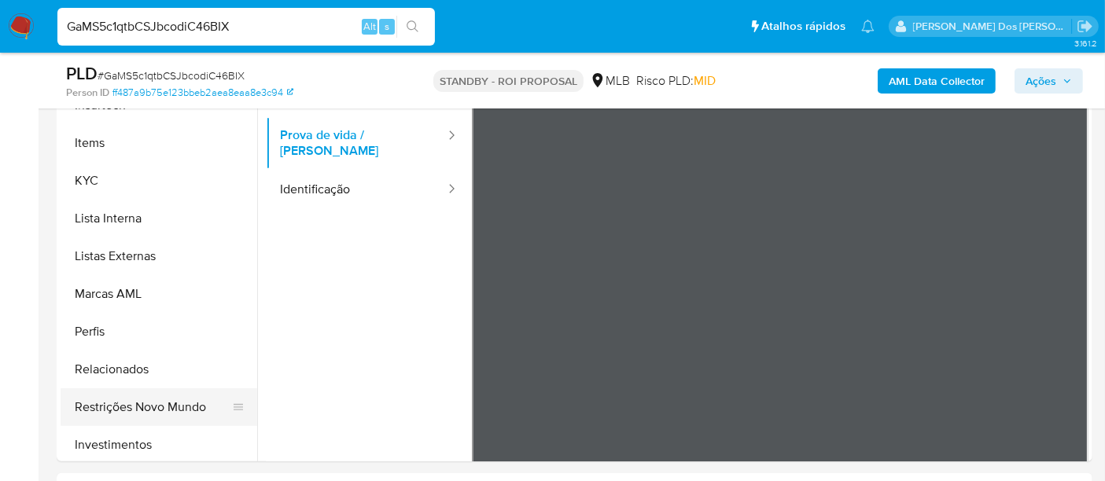
click at [137, 400] on button "Restrições Novo Mundo" at bounding box center [153, 407] width 184 height 38
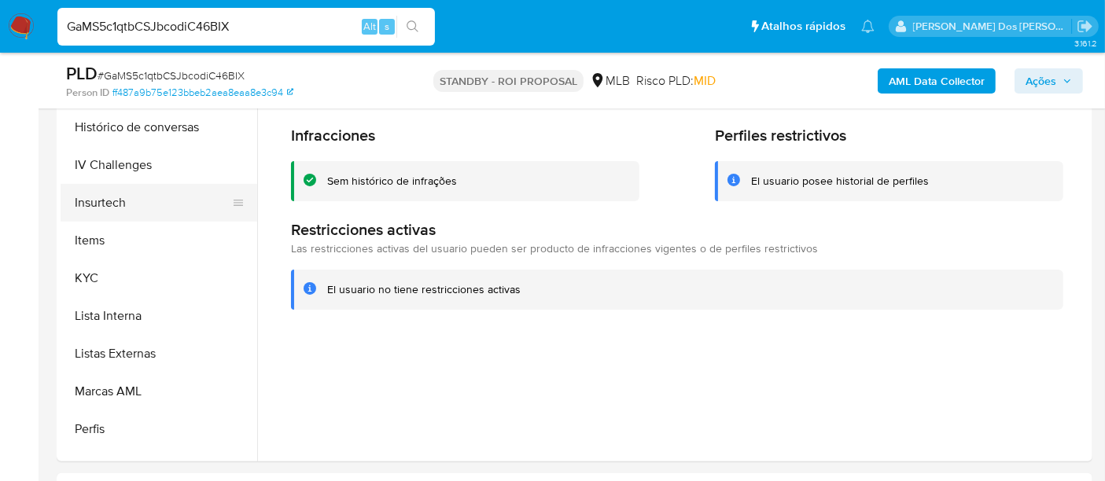
scroll to position [436, 0]
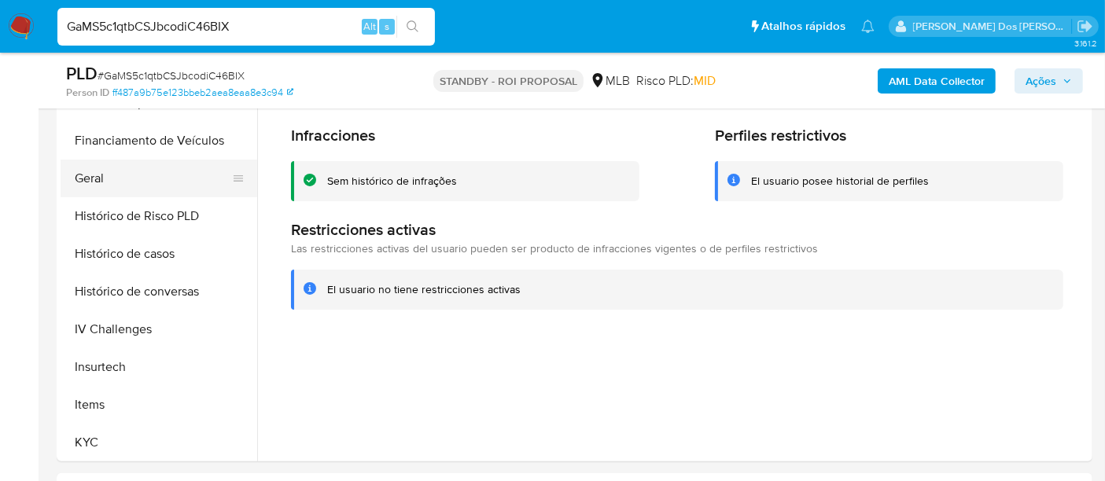
click at [96, 181] on button "Geral" at bounding box center [153, 179] width 184 height 38
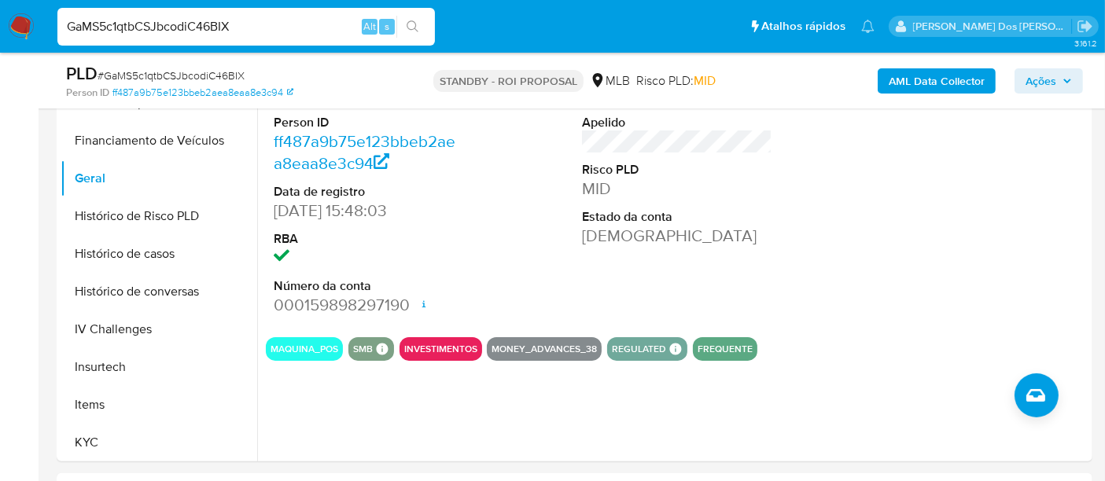
click at [249, 18] on input "GaMS5c1qtbCSJbcodiC46BIX" at bounding box center [245, 27] width 377 height 20
paste input "moK20TMr3gV5E6HMaO9WW0fi"
type input "moK20TMr3gV5E6HMaO9WW0fi"
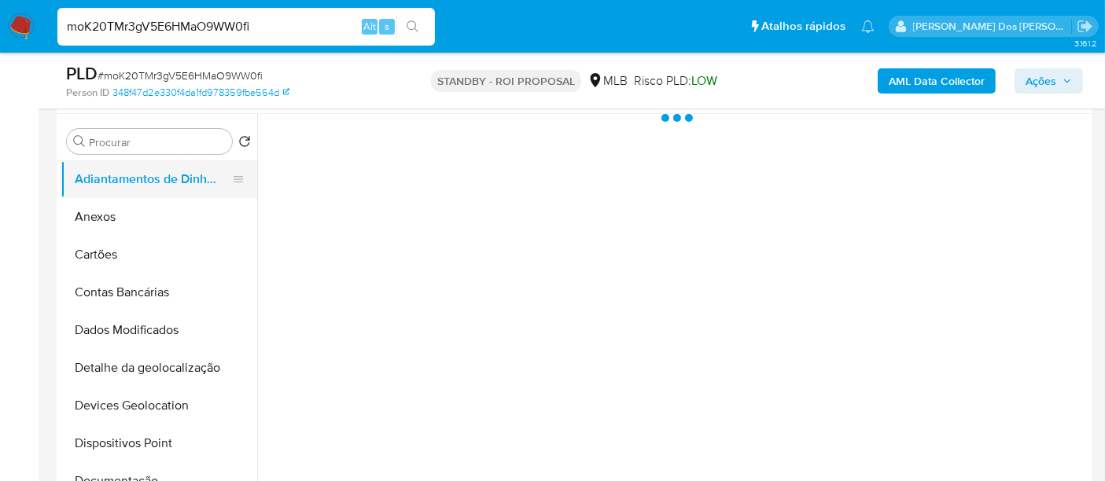
scroll to position [349, 0]
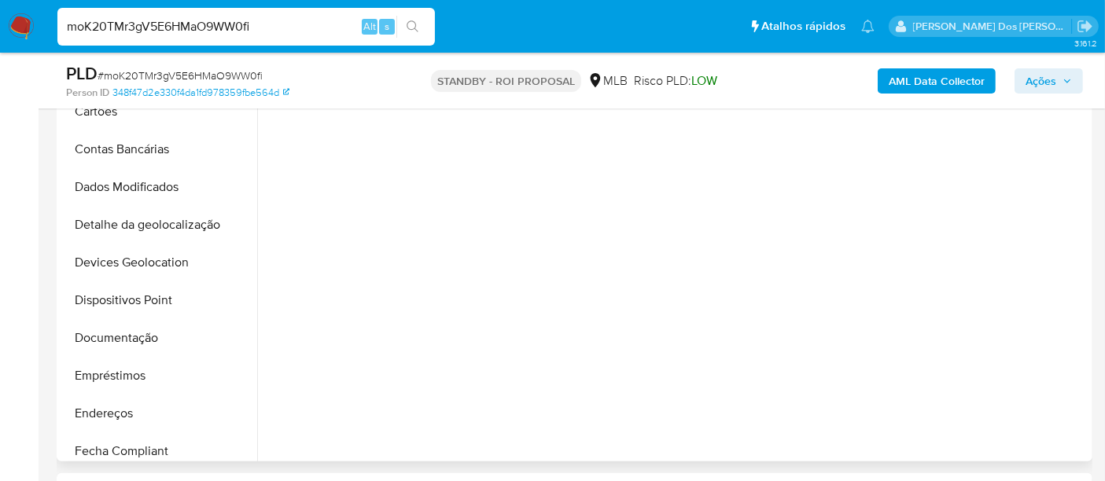
select select "10"
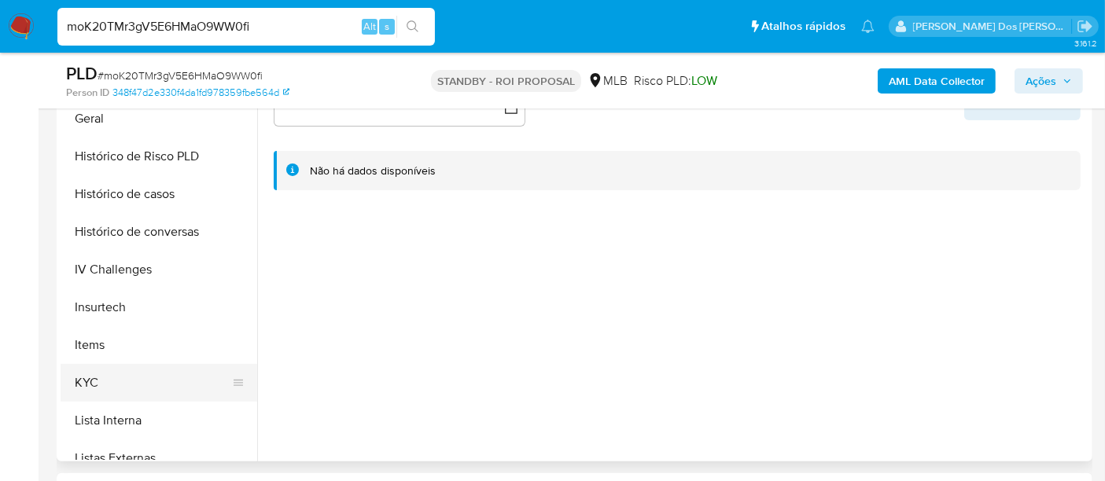
scroll to position [523, 0]
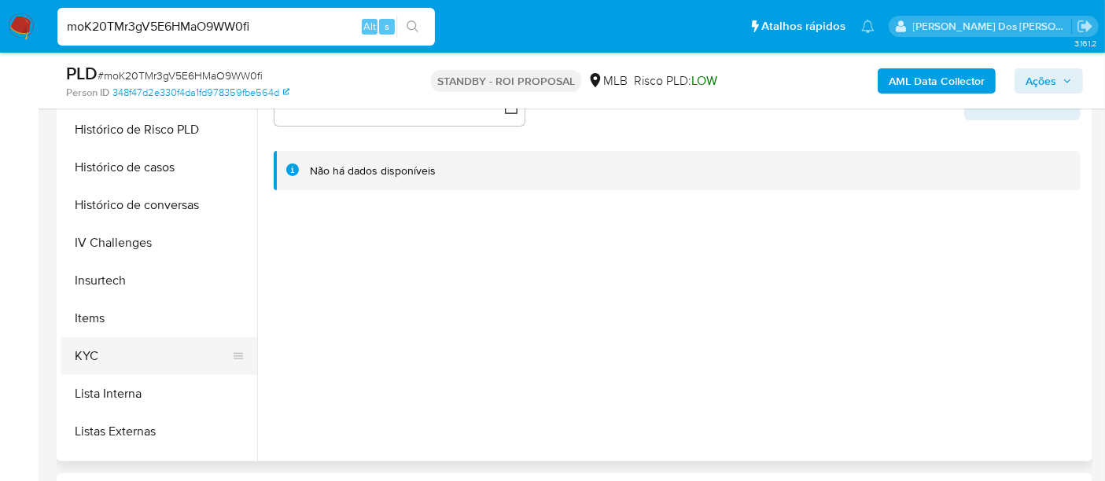
click at [98, 356] on button "KYC" at bounding box center [153, 356] width 184 height 38
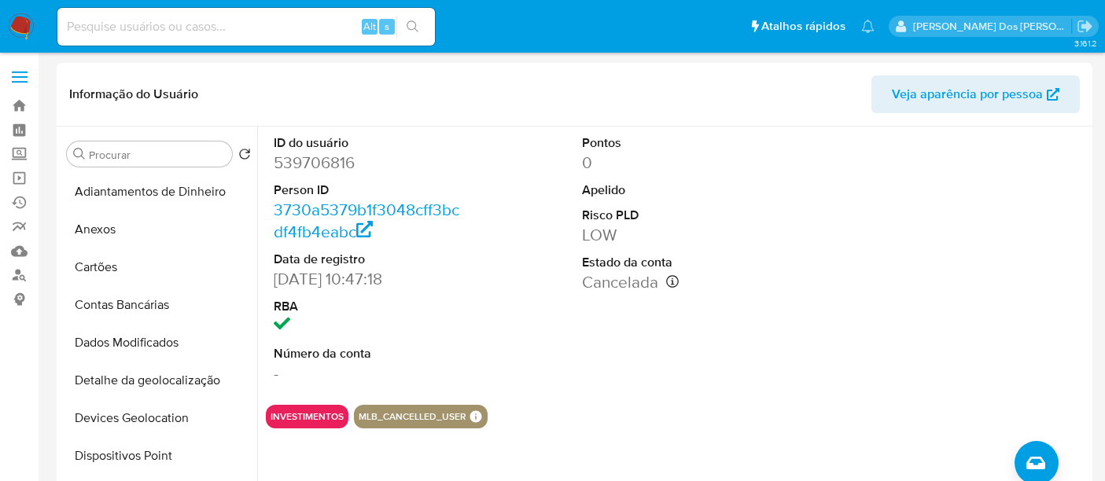
select select "10"
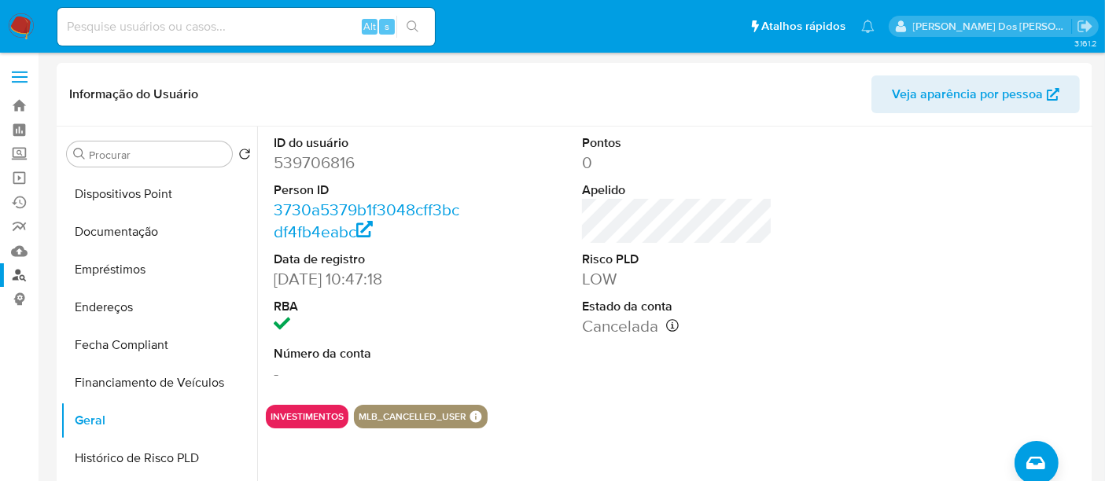
click at [22, 275] on link "Localizador de pessoas" at bounding box center [93, 275] width 187 height 24
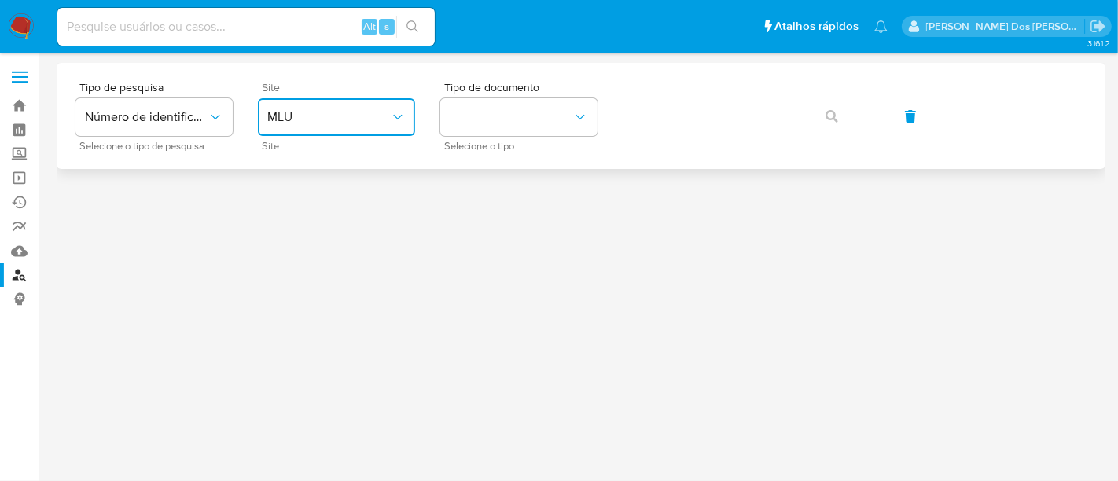
click at [329, 120] on span "MLU" at bounding box center [328, 117] width 123 height 16
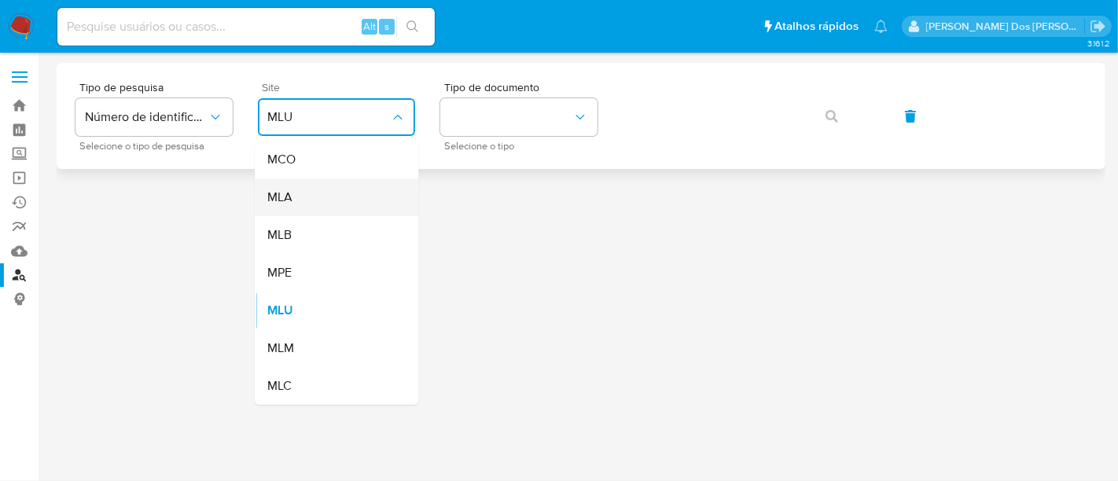
click at [306, 192] on div "MLA" at bounding box center [331, 197] width 129 height 38
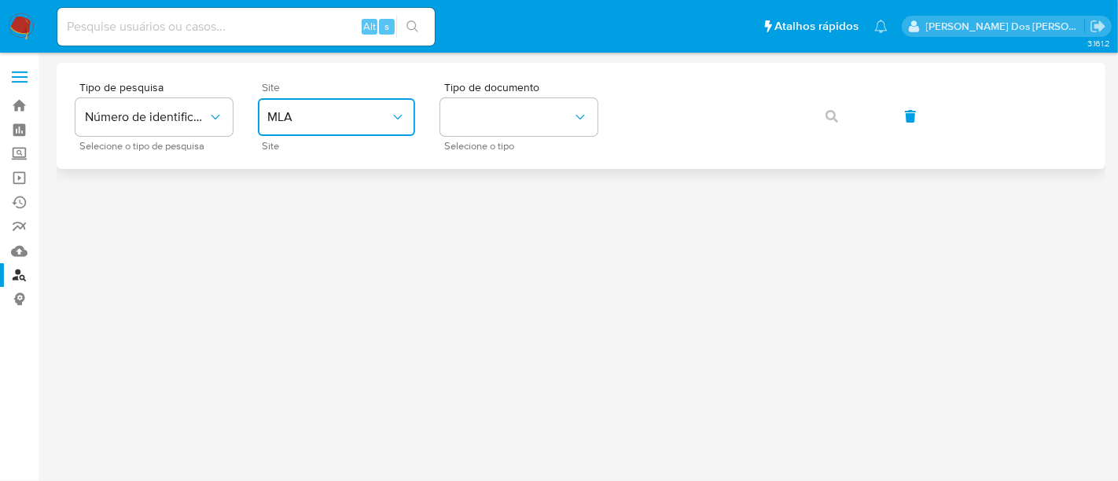
drag, startPoint x: 318, startPoint y: 115, endPoint x: 321, endPoint y: 127, distance: 12.0
click at [319, 115] on span "MLA" at bounding box center [328, 117] width 123 height 16
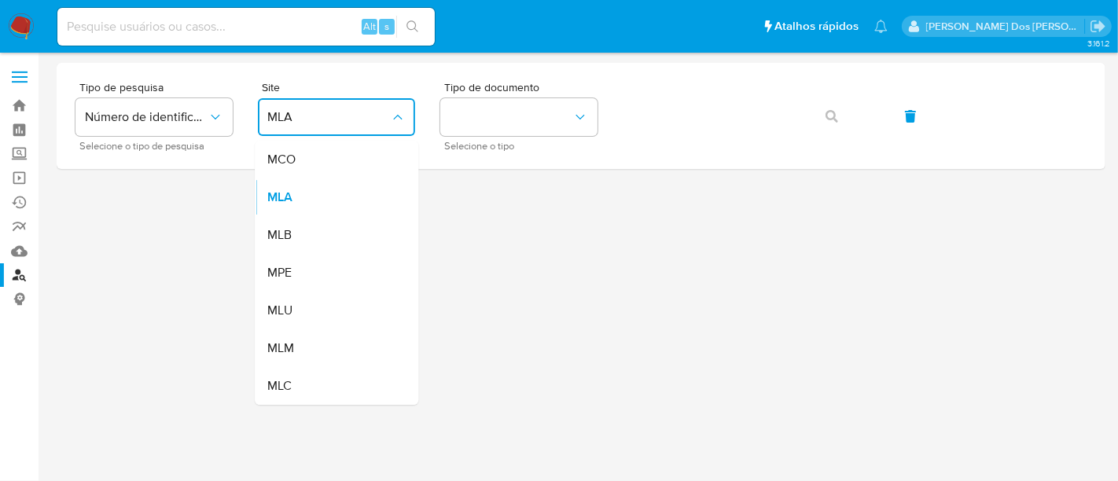
click at [312, 234] on div "MLB" at bounding box center [331, 235] width 129 height 38
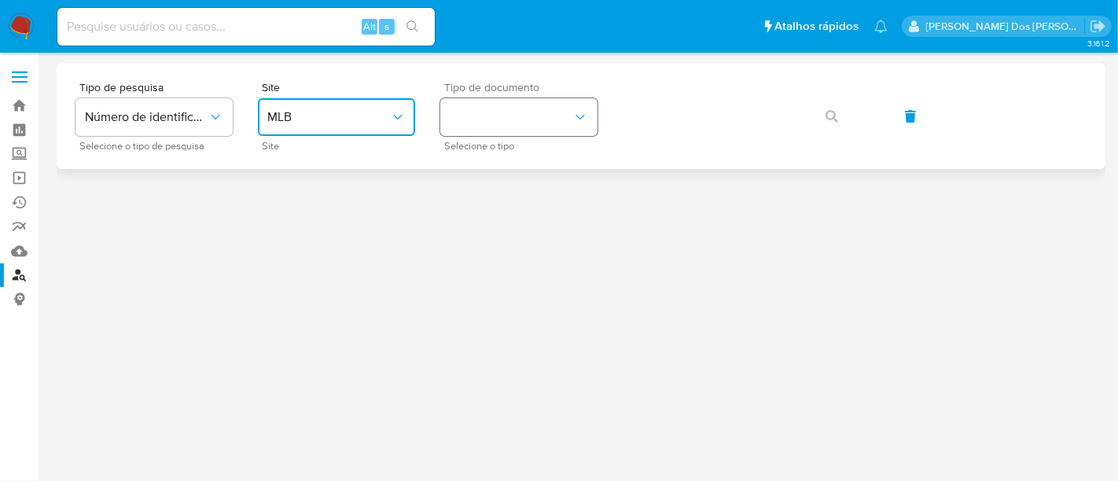
drag, startPoint x: 473, startPoint y: 120, endPoint x: 477, endPoint y: 132, distance: 13.2
click at [473, 120] on button "identificationType" at bounding box center [518, 117] width 157 height 38
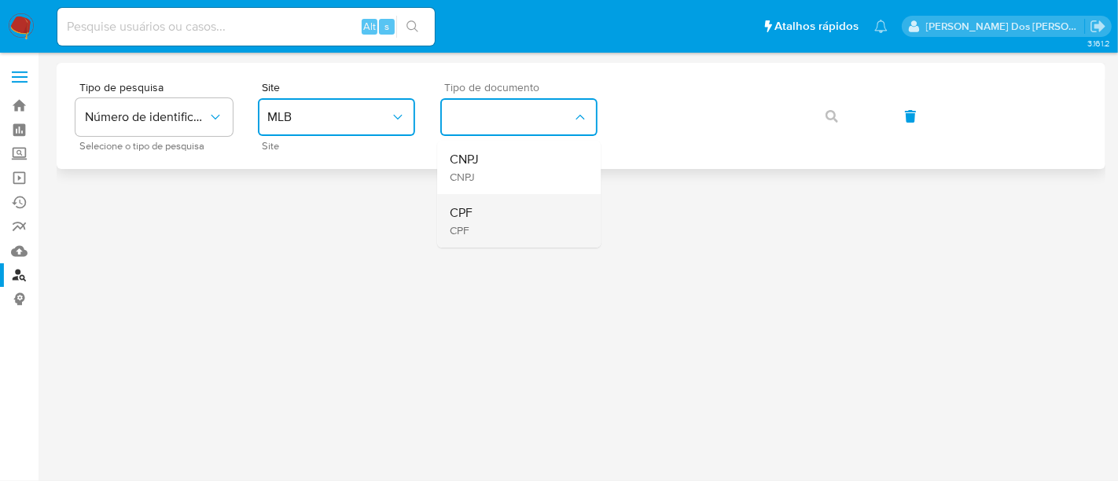
click at [483, 212] on div "CPF CPF" at bounding box center [514, 220] width 129 height 53
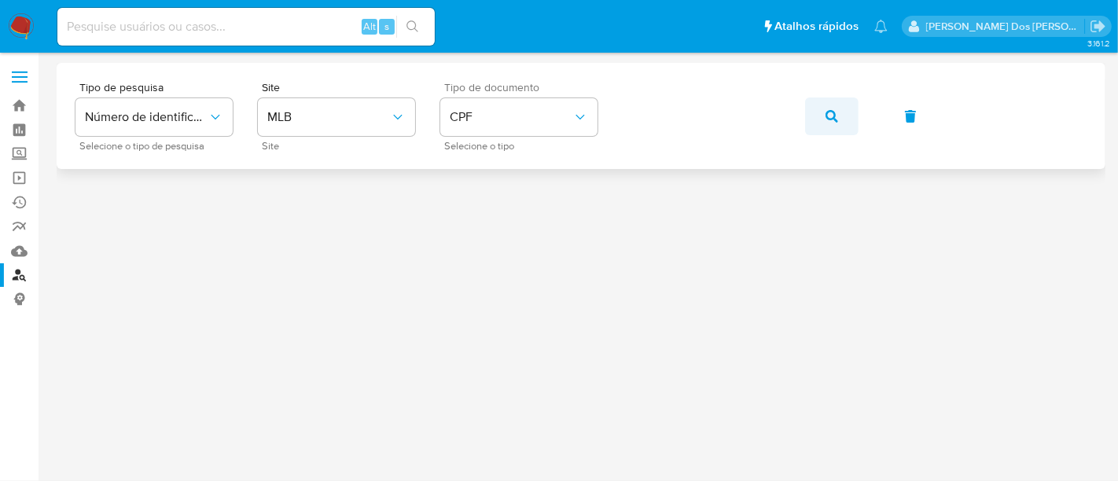
click at [813, 113] on button "button" at bounding box center [831, 116] width 53 height 38
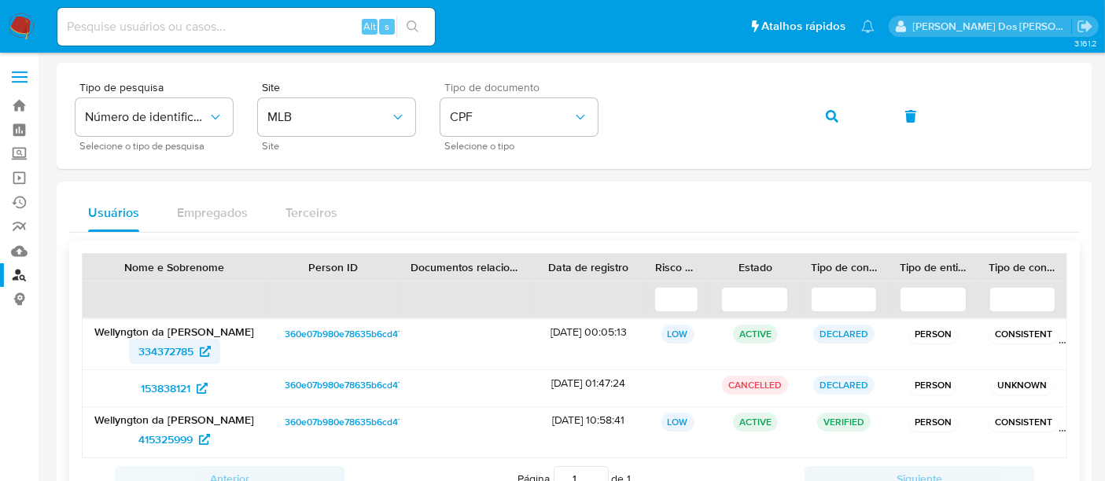
click at [168, 344] on span "334372785" at bounding box center [165, 351] width 55 height 25
click at [146, 436] on span "415325999" at bounding box center [165, 439] width 54 height 25
click at [219, 46] on div "Alt s" at bounding box center [245, 27] width 377 height 44
click at [219, 29] on input at bounding box center [245, 27] width 377 height 20
paste input "78215465"
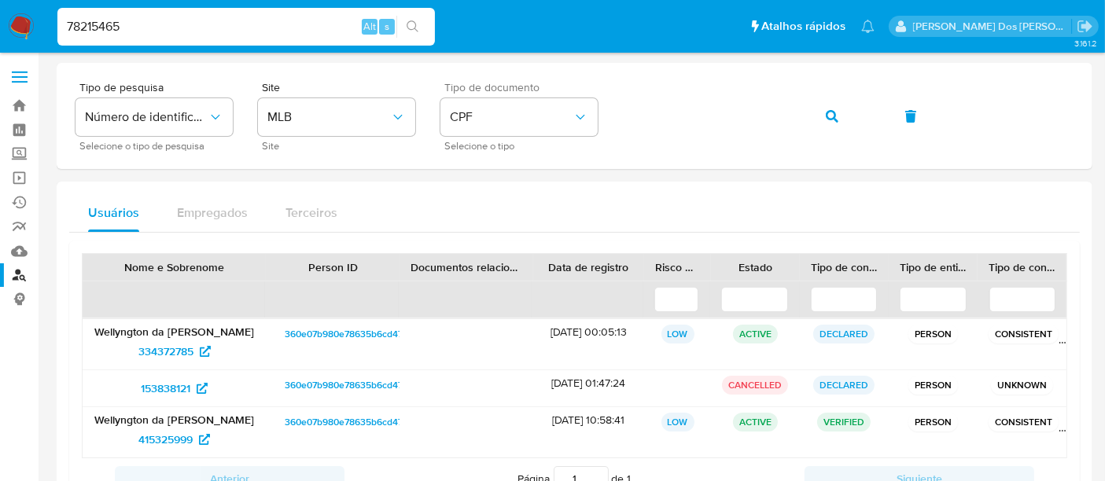
type input "78215465"
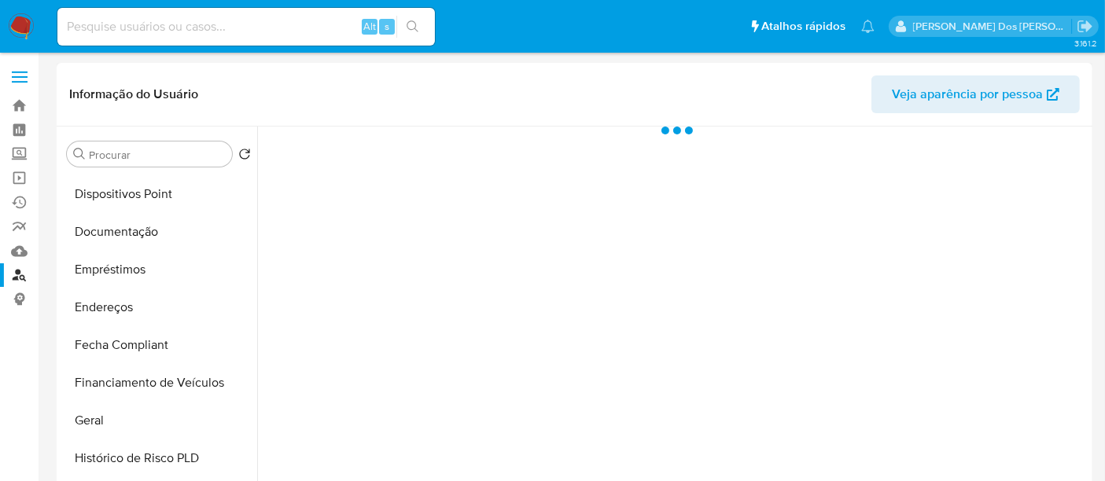
select select "10"
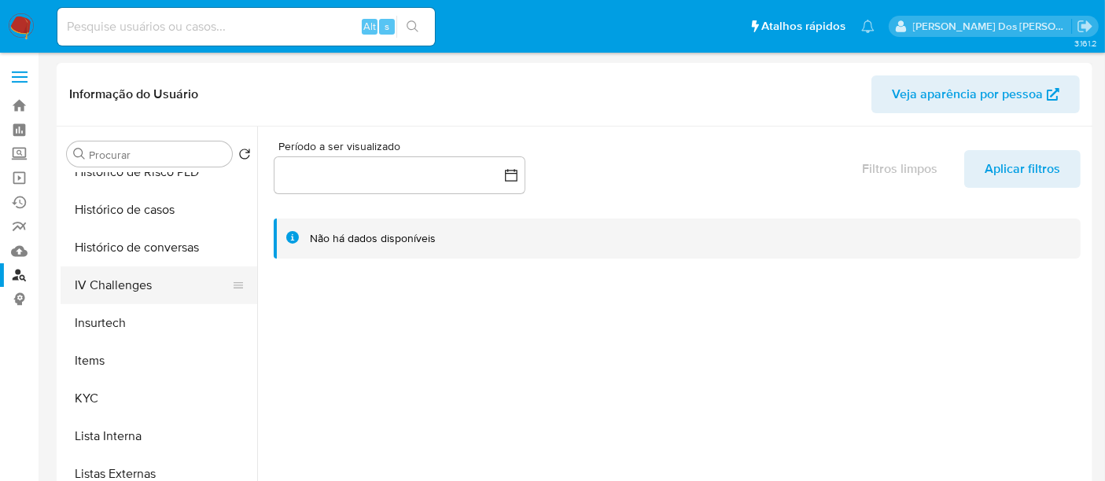
scroll to position [524, 0]
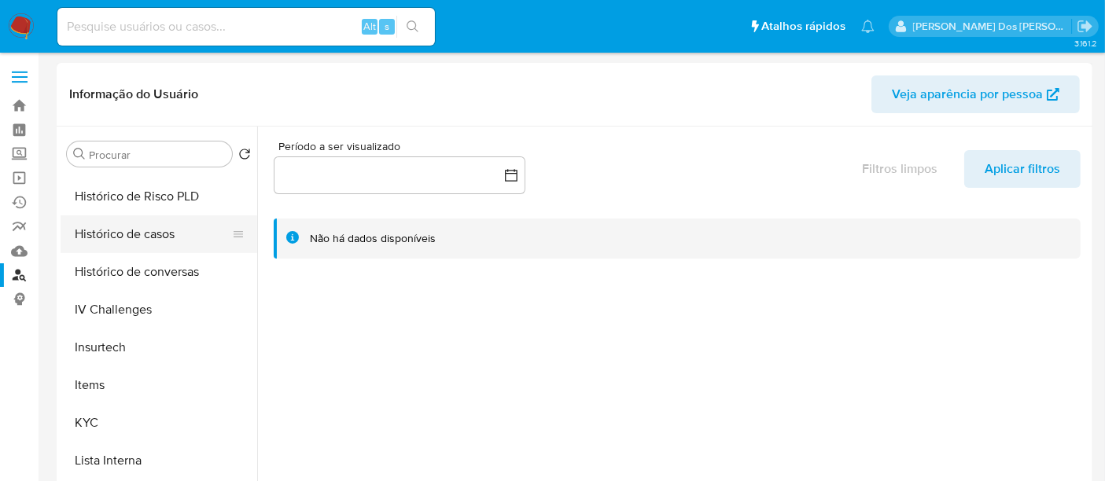
click at [119, 247] on button "Histórico de casos" at bounding box center [153, 234] width 184 height 38
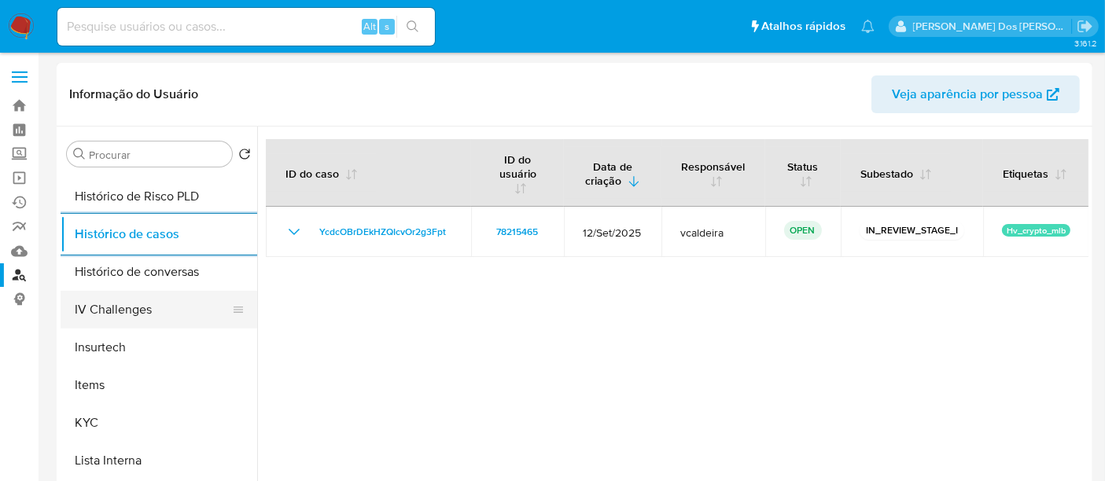
scroll to position [262, 0]
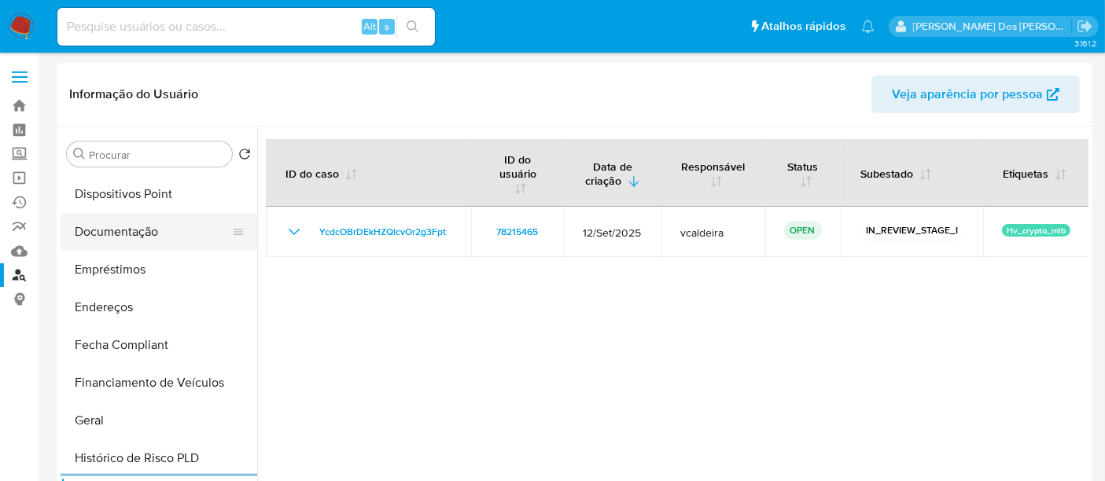
click at [148, 241] on button "Documentação" at bounding box center [153, 232] width 184 height 38
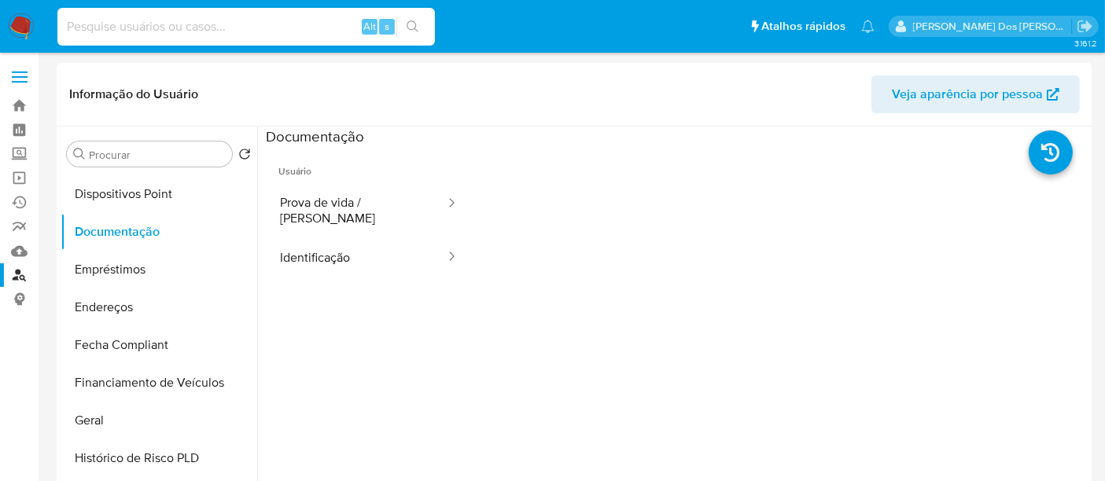
click at [226, 30] on input at bounding box center [245, 27] width 377 height 20
paste input "6MmR3Msx0p3slNB1SZAWb9R7"
type input "6MmR3Msx0p3slNB1SZAWb9R7"
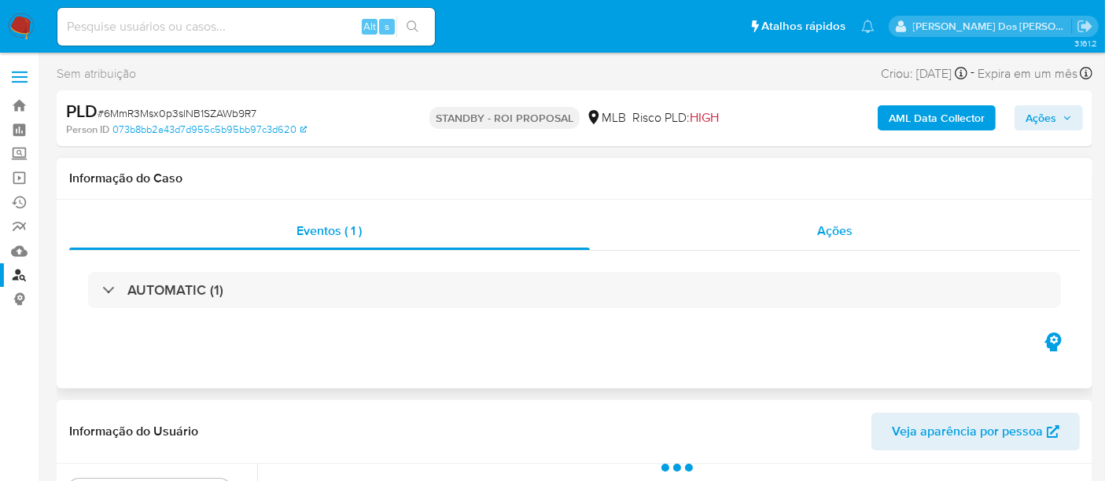
select select "10"
click at [837, 242] on div "Ações" at bounding box center [835, 231] width 491 height 38
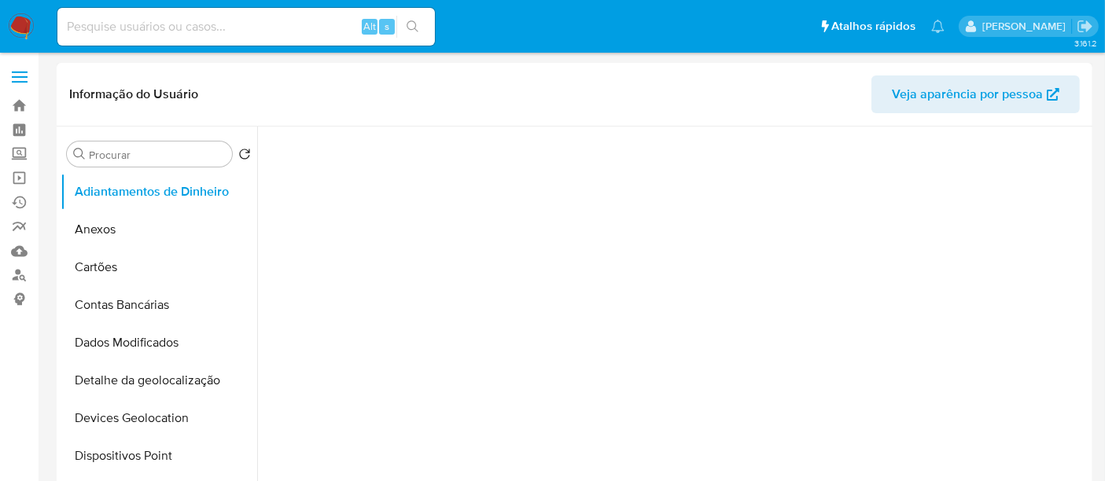
select select "10"
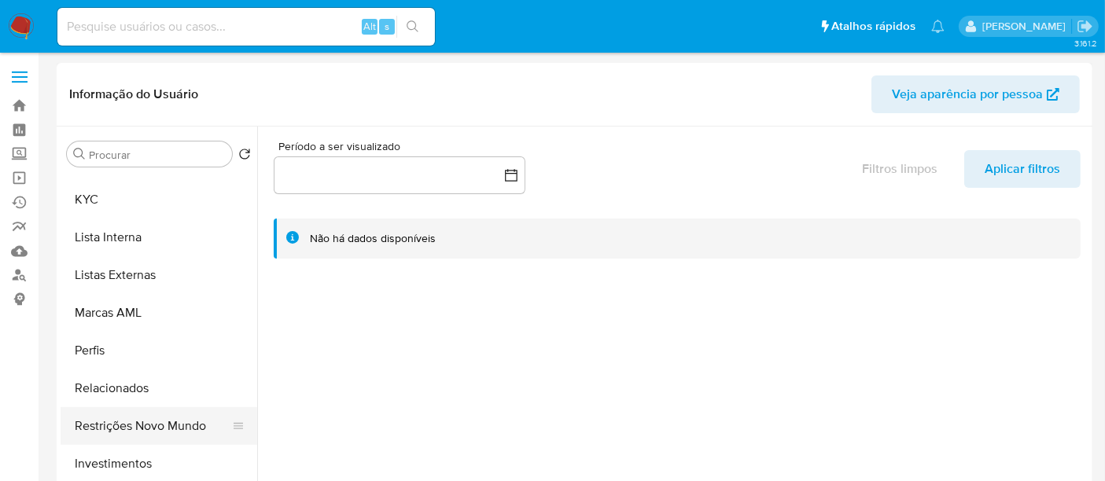
scroll to position [786, 0]
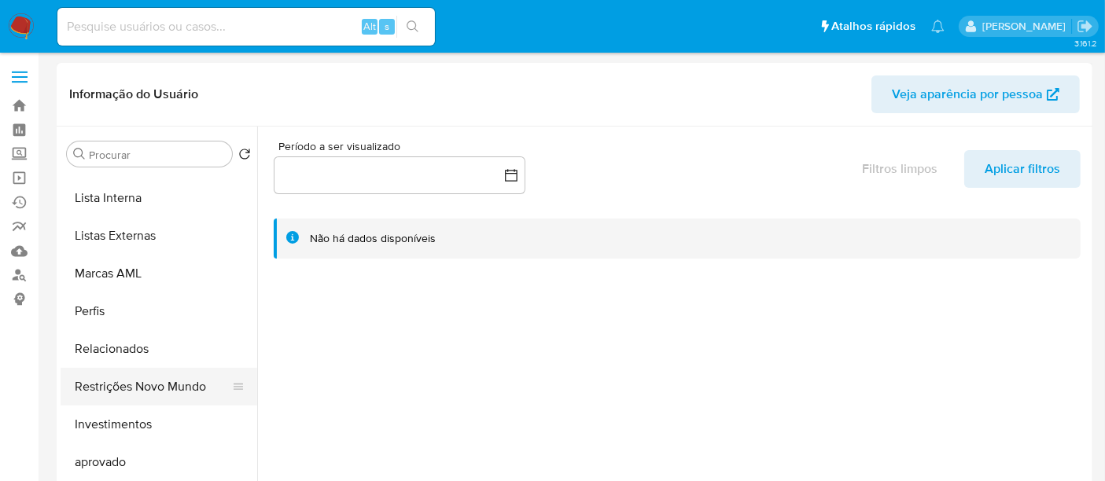
click at [137, 383] on button "Restrições Novo Mundo" at bounding box center [153, 387] width 184 height 38
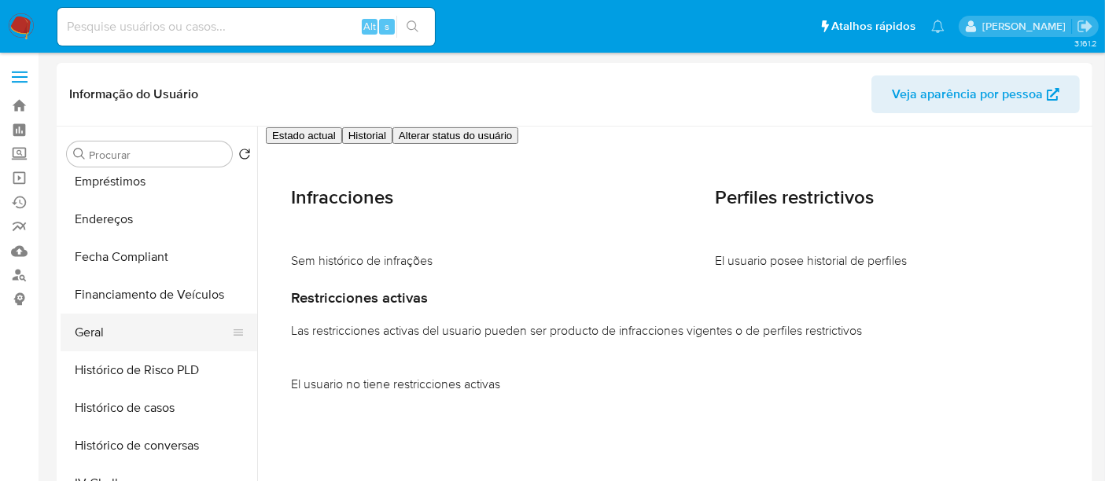
scroll to position [349, 0]
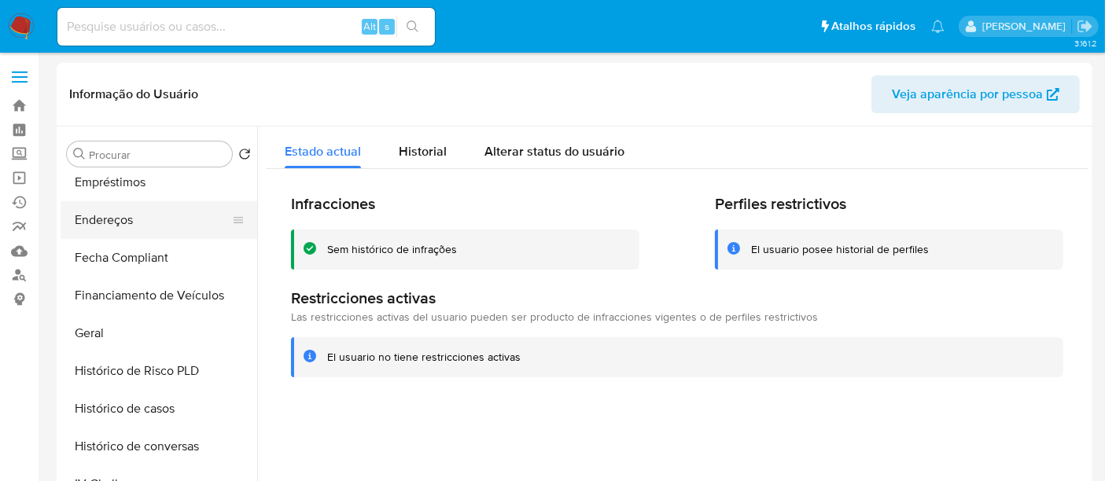
click at [104, 215] on button "Endereços" at bounding box center [153, 220] width 184 height 38
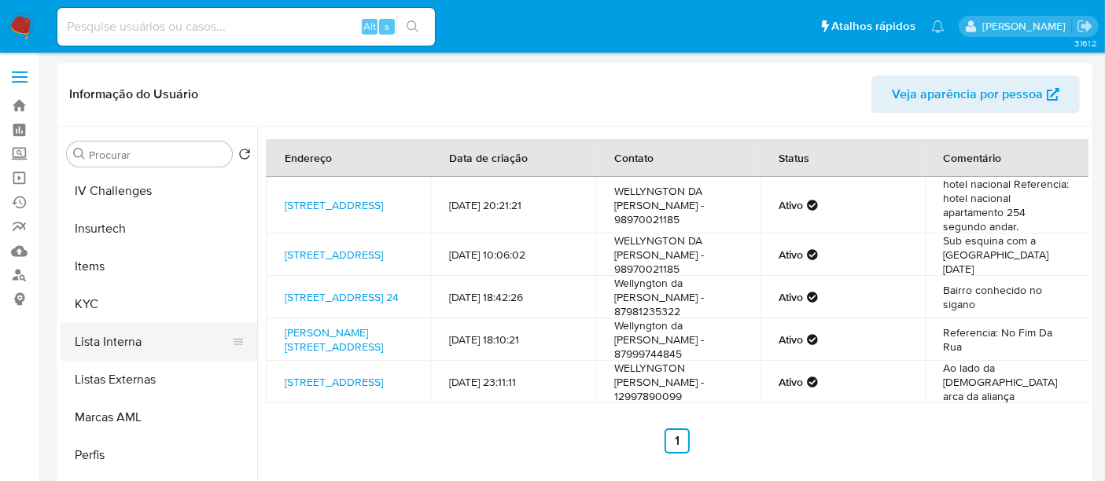
scroll to position [640, 0]
click at [95, 311] on button "KYC" at bounding box center [153, 307] width 184 height 38
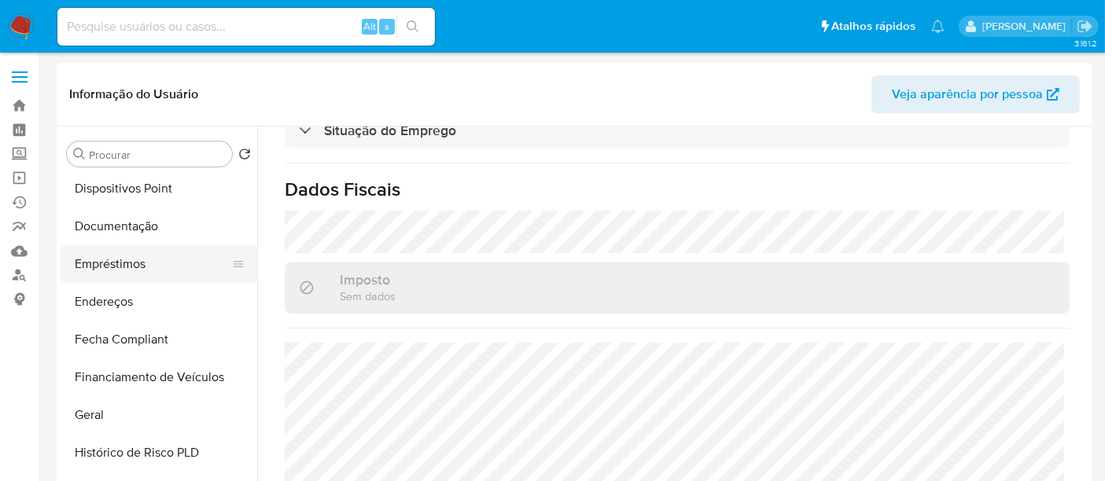
scroll to position [204, 0]
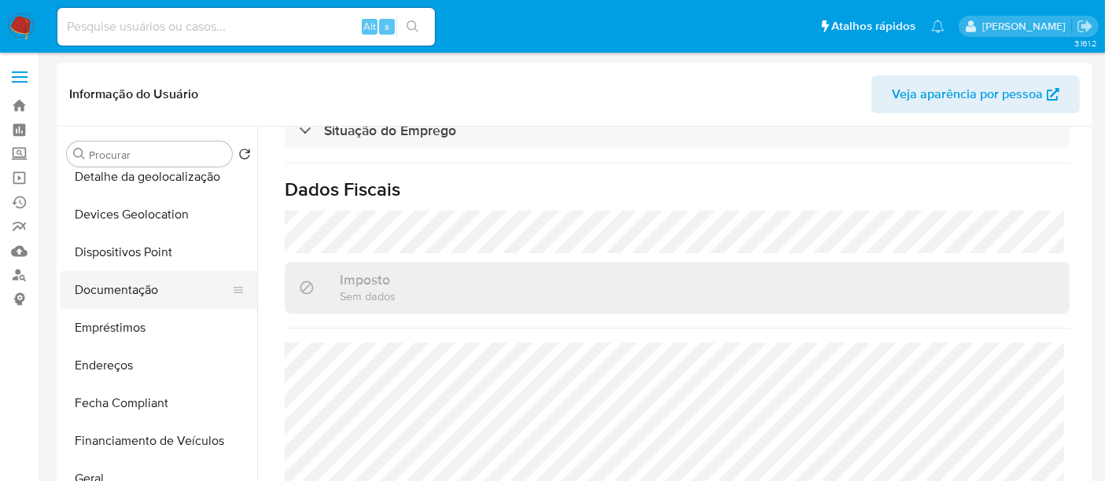
click at [131, 295] on button "Documentação" at bounding box center [153, 290] width 184 height 38
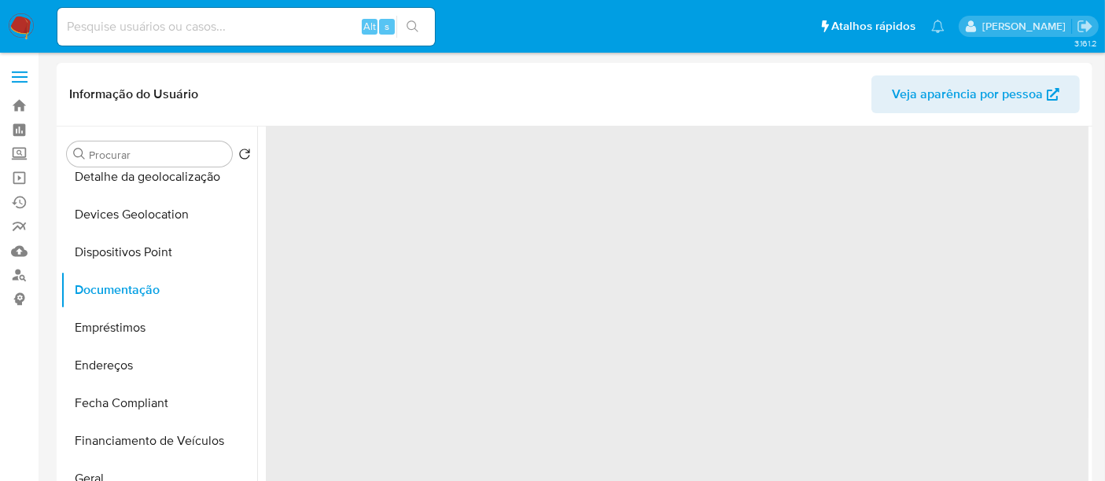
scroll to position [0, 0]
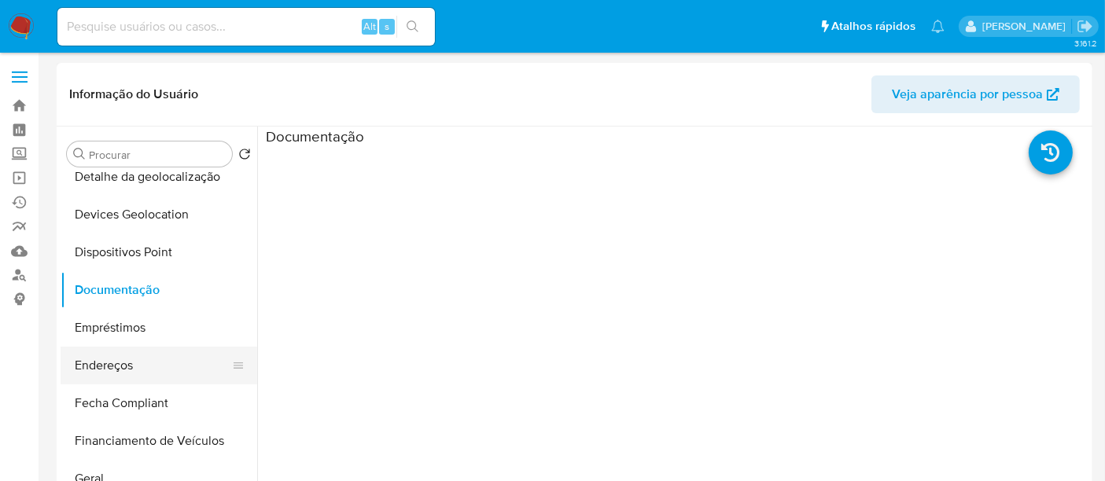
click at [114, 365] on button "Endereços" at bounding box center [153, 366] width 184 height 38
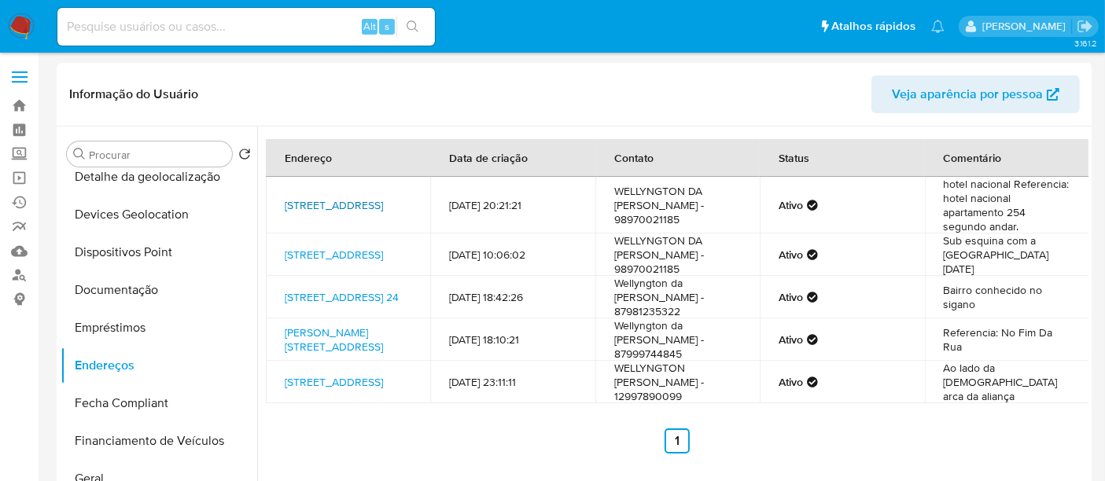
drag, startPoint x: 300, startPoint y: 194, endPoint x: 395, endPoint y: 198, distance: 96.0
click at [395, 198] on td "Rua 11 438, Jataí, Goiás, 75801305, Brasil 438" at bounding box center [348, 205] width 164 height 57
copy link "Rua 11 438, Jataí, Goiás"
drag, startPoint x: 282, startPoint y: 239, endPoint x: 386, endPoint y: 259, distance: 105.6
click at [386, 259] on td "Rua São Raimundo 34, Buriticupu, Maranhão, 65393000, Brasil 34" at bounding box center [348, 255] width 164 height 42
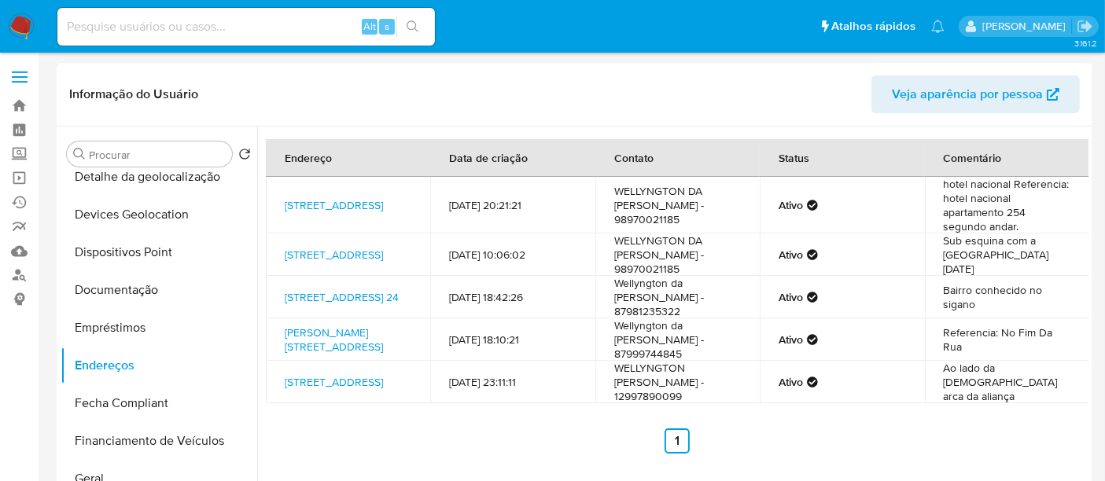
copy link "Rua São Raimundo 34, Buriticupu, Maranhão"
drag, startPoint x: 282, startPoint y: 281, endPoint x: 395, endPoint y: 301, distance: 114.3
click at [395, 301] on td "São Cristóvão 24, Bom Conselho, Pernambuco, 55330000, Brasil 24" at bounding box center [348, 297] width 164 height 42
copy link "São Cristóvão 24, Bom Conselho, Pernambuco"
drag, startPoint x: 280, startPoint y: 324, endPoint x: 393, endPoint y: 343, distance: 114.8
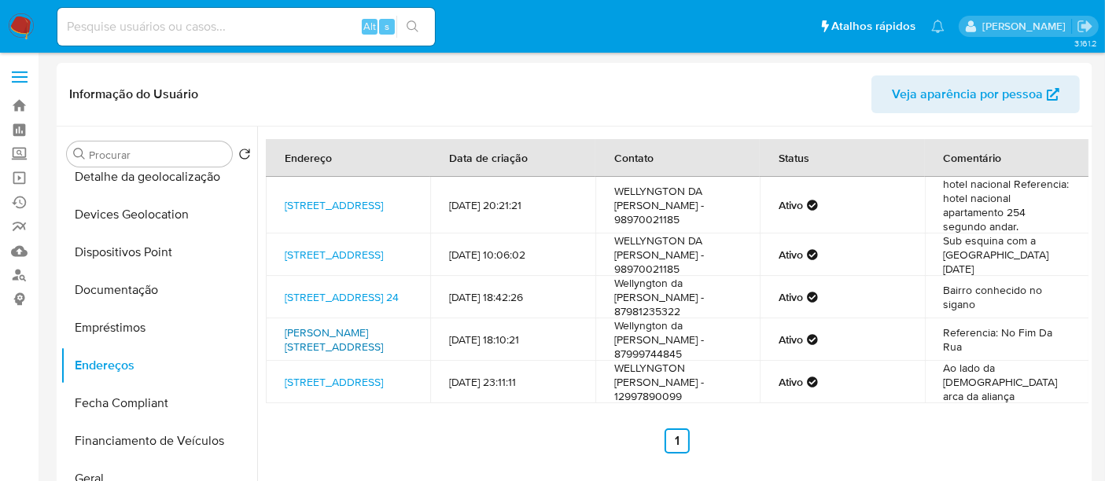
click at [393, 343] on td "Carlos Dias 173, Bom Conselho, Pernambuco, 55330000, Brasil 173" at bounding box center [348, 339] width 164 height 42
copy link "Carlos Dias 173, Bom Conselho, Pernambuco"
drag, startPoint x: 281, startPoint y: 366, endPoint x: 386, endPoint y: 385, distance: 107.0
click at [386, 385] on td "Rua Bandeirante 115, São Sebastião, São Paulo, 11619368, Brasil 115" at bounding box center [348, 382] width 164 height 42
copy link "Rua Bandeirante 115, São Sebastião, São Paulo"
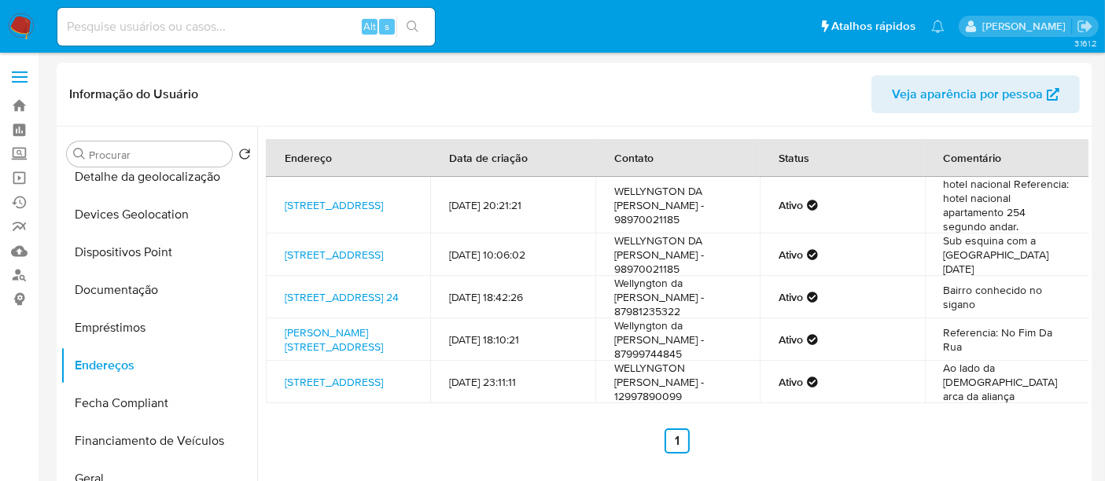
click at [705, 212] on td "WELLYNGTON DA COSTA SILVA - 98970021185" at bounding box center [677, 205] width 164 height 57
copy td "98970021185"
click at [675, 303] on td "Wellyngton da Costa silva - 87981235322" at bounding box center [677, 297] width 164 height 42
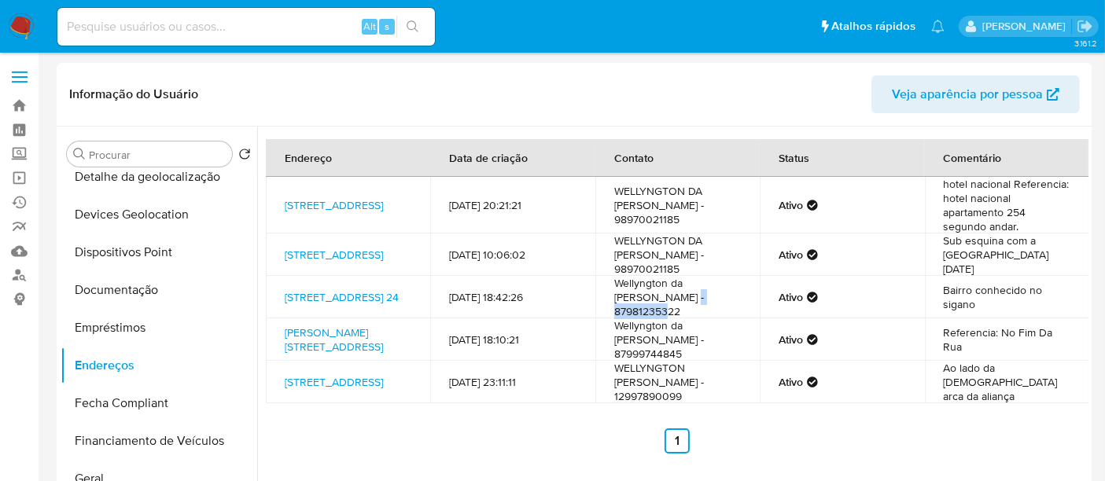
copy td "87981235322"
click at [656, 350] on td "Wellyngton da costa Silva - 87999744845" at bounding box center [677, 339] width 164 height 42
copy td "87999744845"
click at [663, 390] on td "WELLYNGTON Da Costa Silva - 12997890099" at bounding box center [677, 382] width 164 height 42
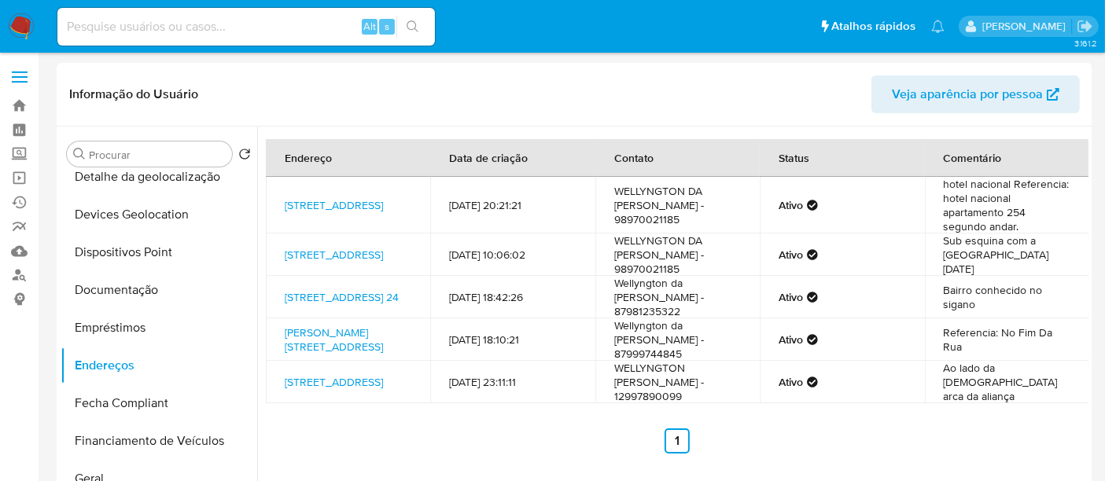
click at [663, 390] on td "WELLYNGTON Da Costa Silva - 12997890099" at bounding box center [677, 382] width 164 height 42
copy td "12997890099"
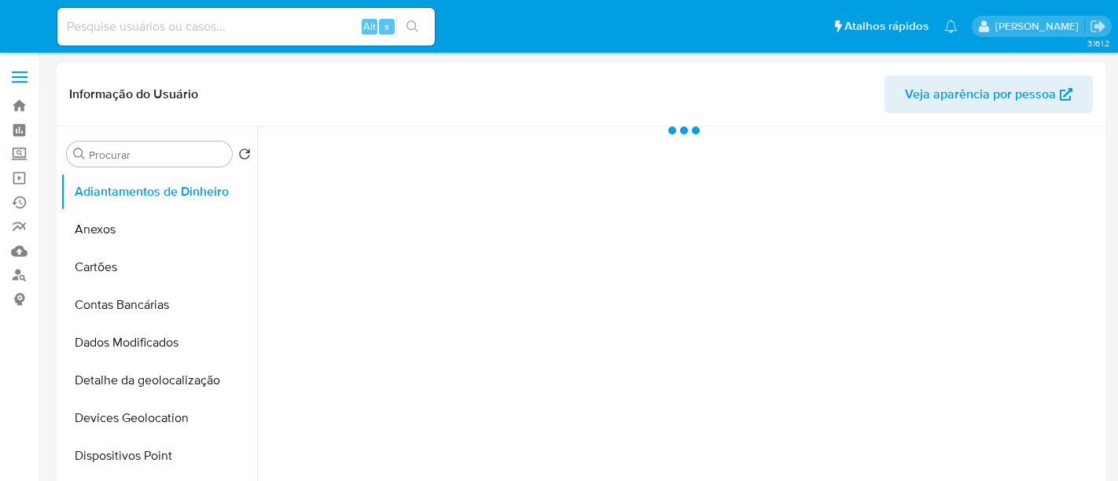
select select "10"
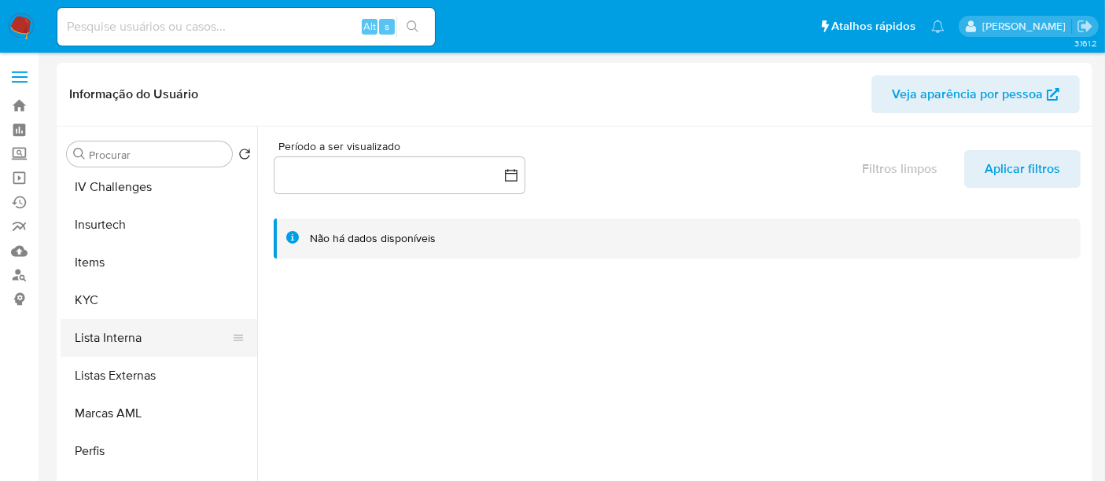
scroll to position [698, 0]
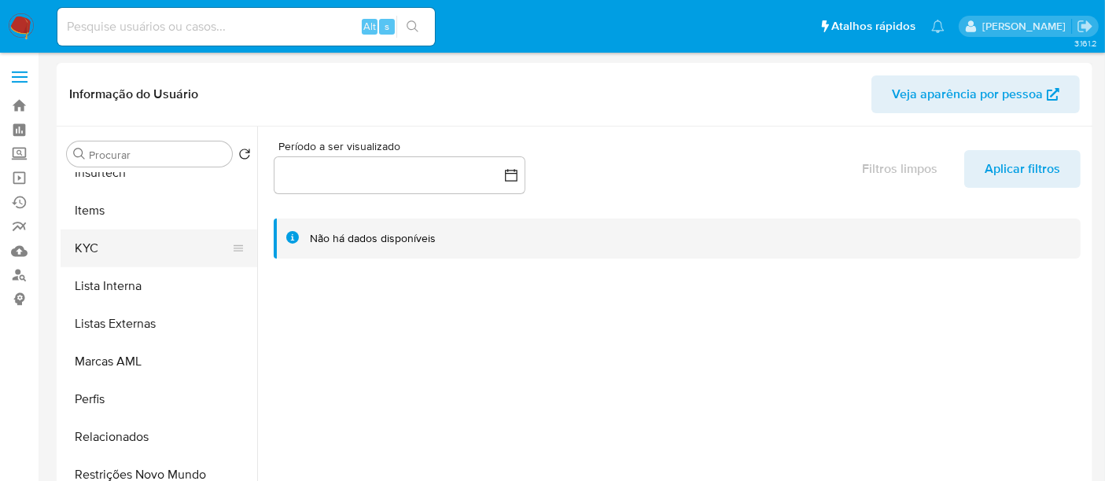
click at [92, 241] on button "KYC" at bounding box center [153, 249] width 184 height 38
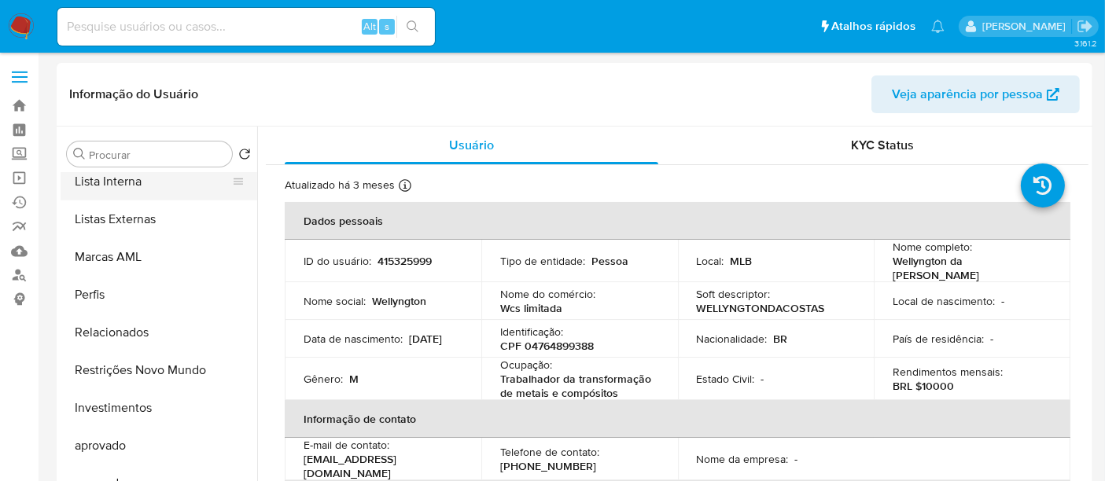
scroll to position [815, 0]
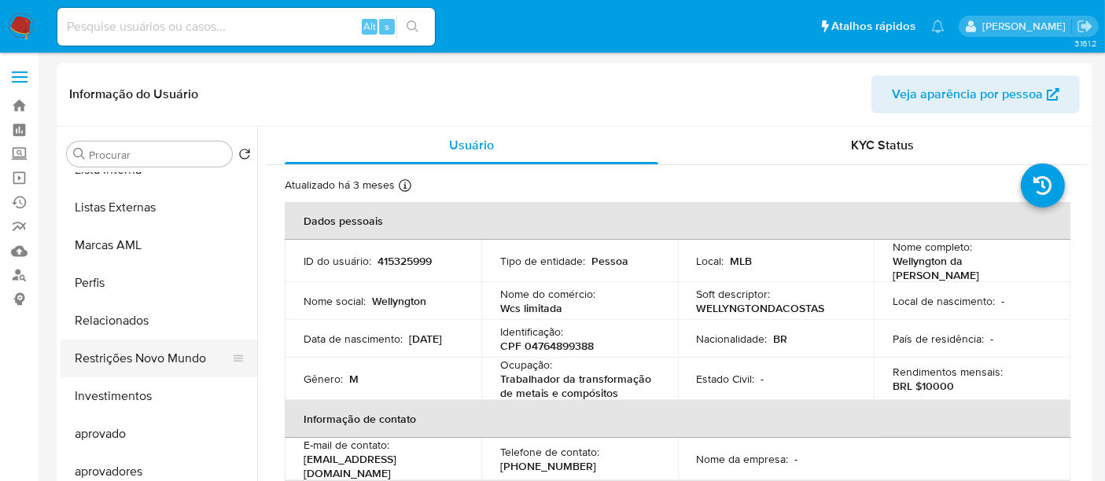
click at [132, 359] on button "Restrições Novo Mundo" at bounding box center [153, 359] width 184 height 38
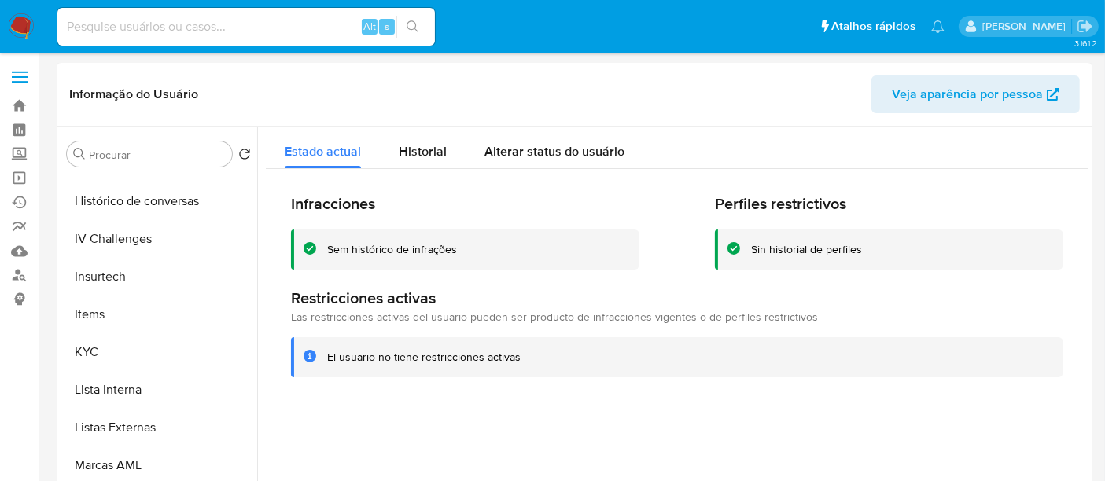
scroll to position [552, 0]
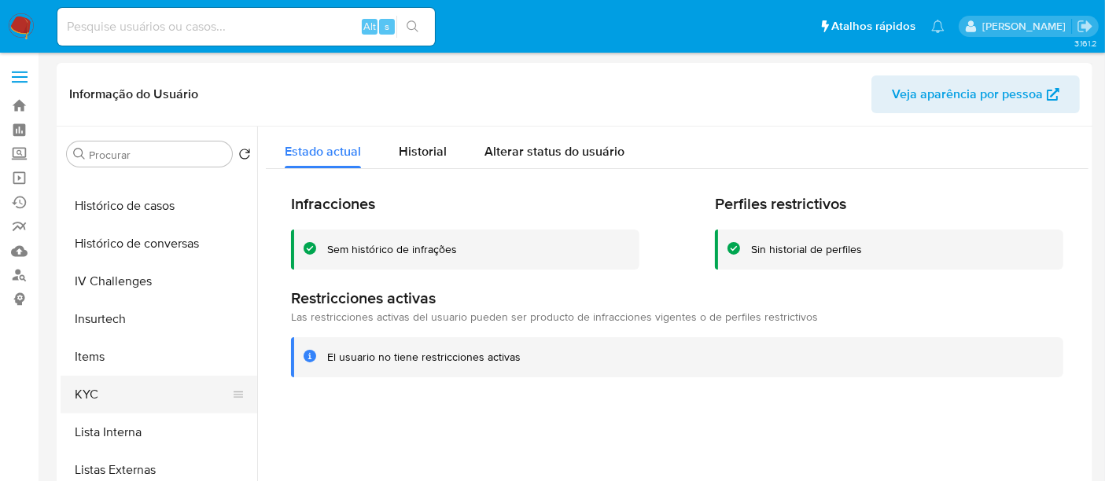
click at [97, 377] on button "KYC" at bounding box center [153, 395] width 184 height 38
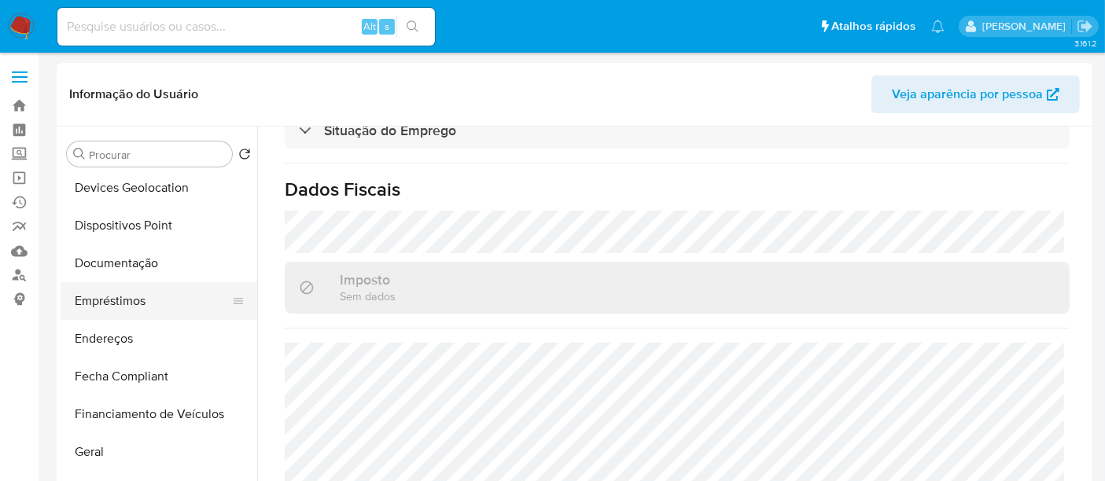
scroll to position [203, 0]
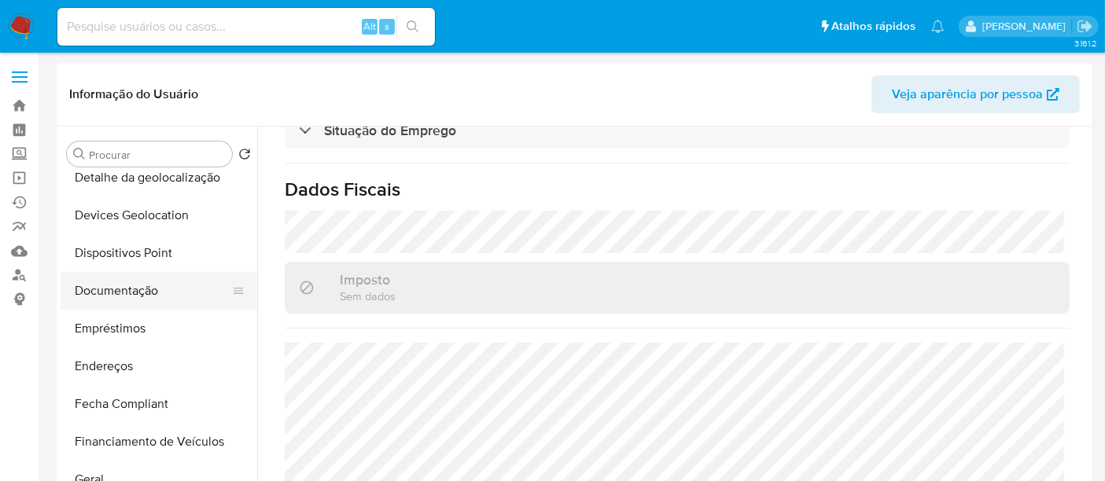
click at [134, 300] on button "Documentação" at bounding box center [153, 291] width 184 height 38
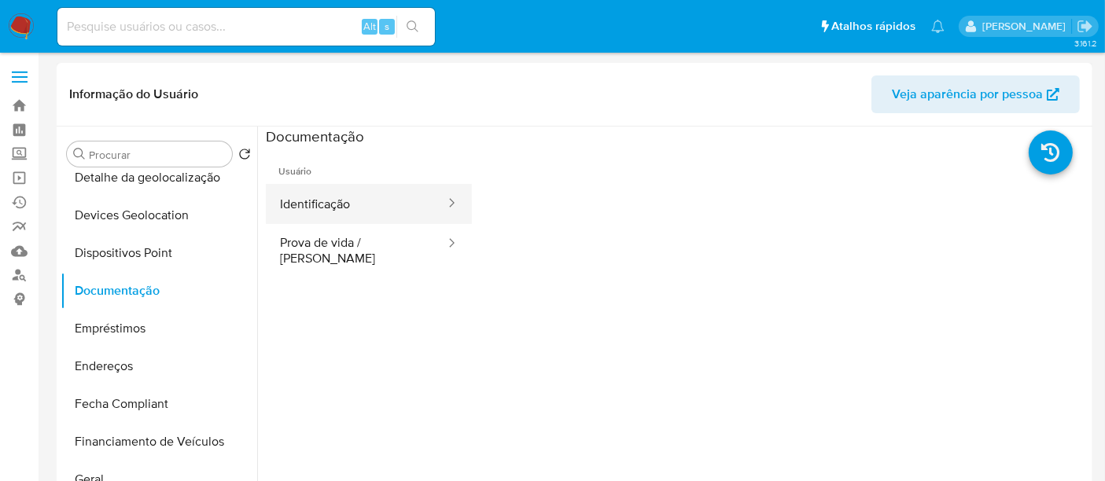
click at [308, 208] on button "Identificação" at bounding box center [356, 204] width 181 height 40
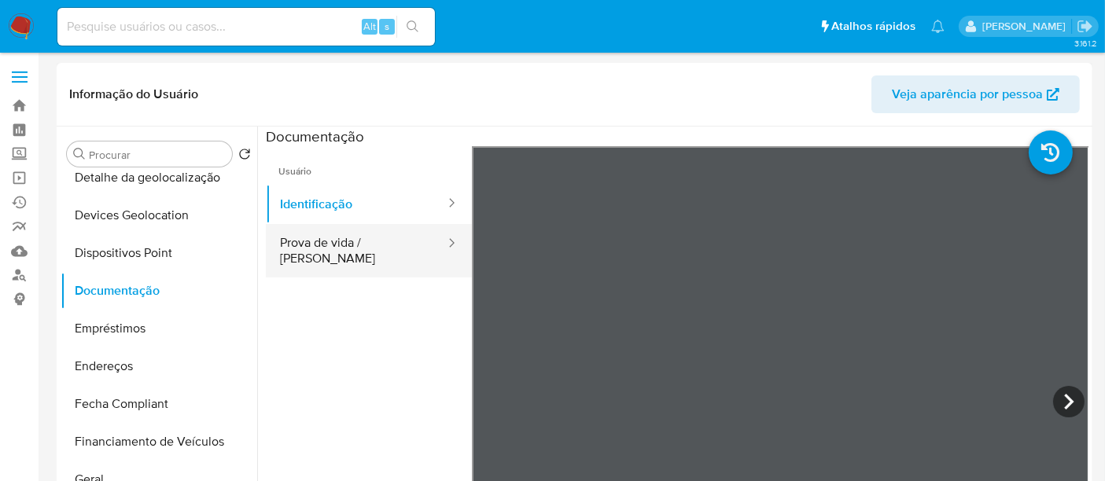
click at [368, 250] on button "Prova de vida / [PERSON_NAME]" at bounding box center [356, 250] width 181 height 53
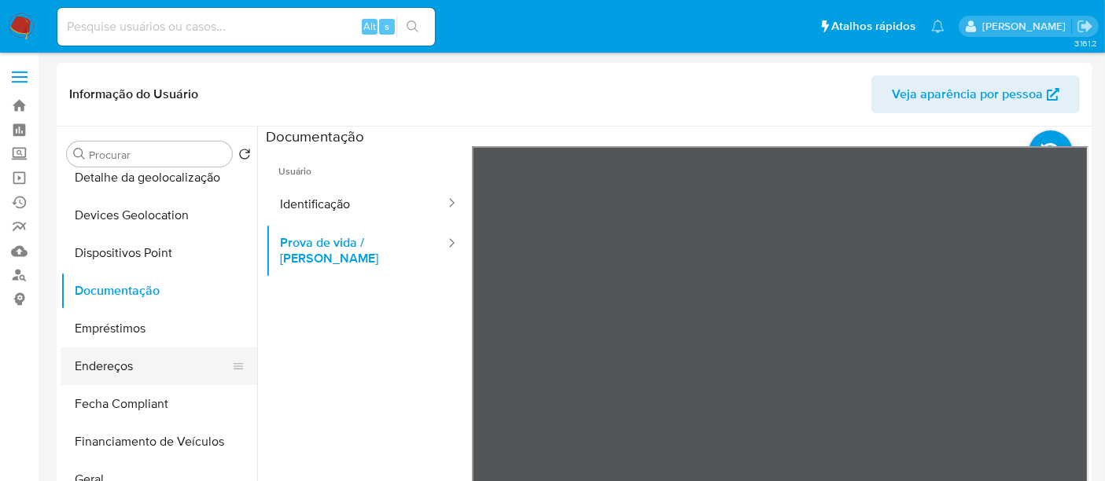
click at [122, 366] on button "Endereços" at bounding box center [153, 367] width 184 height 38
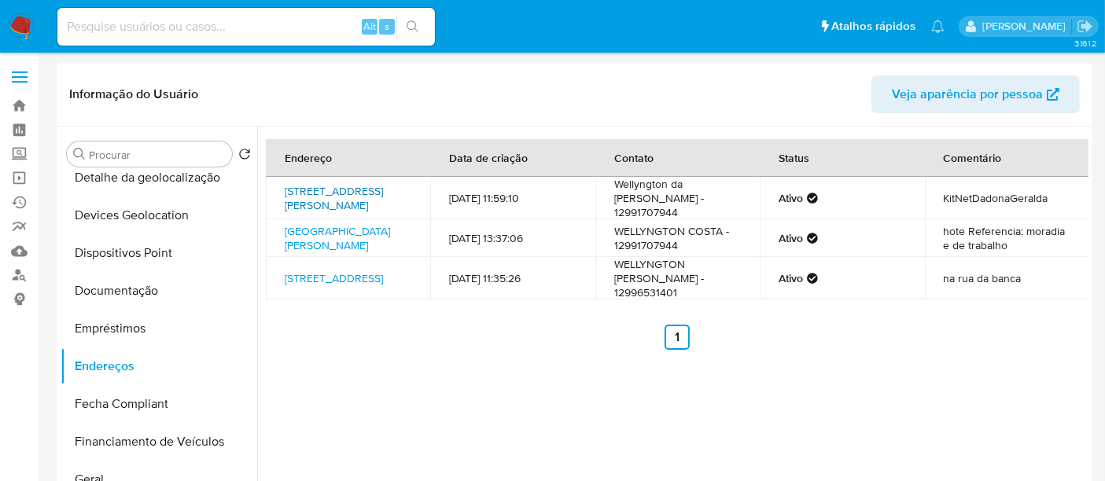
drag, startPoint x: 274, startPoint y: 181, endPoint x: 374, endPoint y: 216, distance: 106.7
click at [374, 216] on td "Av Joaquim Firmino De Carvalho 351, Doverlândia, Goiás, 75855000, Brasil 351" at bounding box center [348, 198] width 164 height 42
copy link "Av Joaquim Firmino De Carvalho 351, Doverlândia, Goiás"
drag, startPoint x: 278, startPoint y: 279, endPoint x: 404, endPoint y: 302, distance: 128.6
click at [404, 300] on td "Avenida Baleia Azul 100, São Sebastião, São Paulo, 11621630, Brasil 100" at bounding box center [348, 278] width 164 height 42
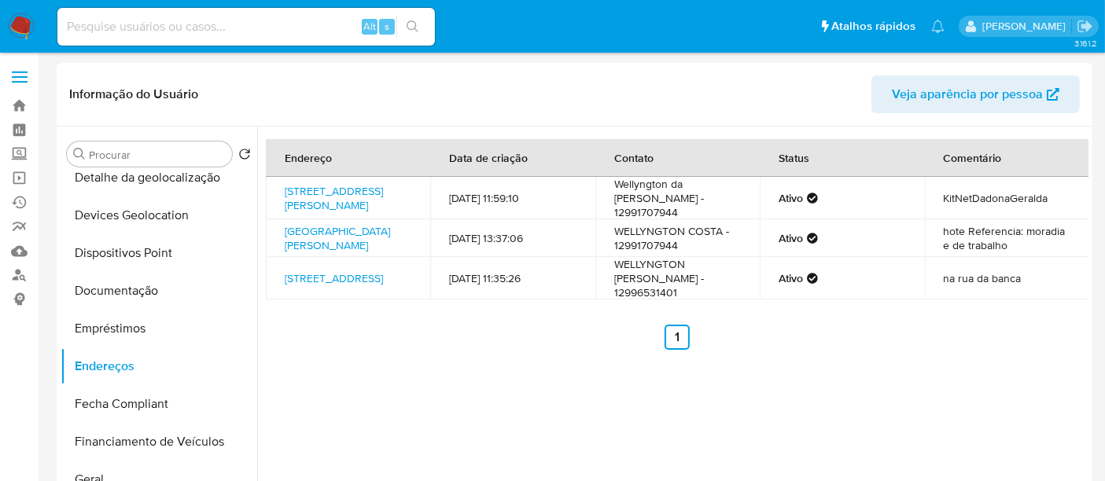
copy link "Avenida Baleia Azul 100, São Sebastião, São Paulo"
click at [656, 210] on td "Wellyngton da Costa Silva - 12991707944" at bounding box center [677, 198] width 164 height 42
copy td "12991707944"
click at [668, 300] on td "WELLYNGTON DA COSTA SILVA - 12996531401" at bounding box center [677, 278] width 164 height 42
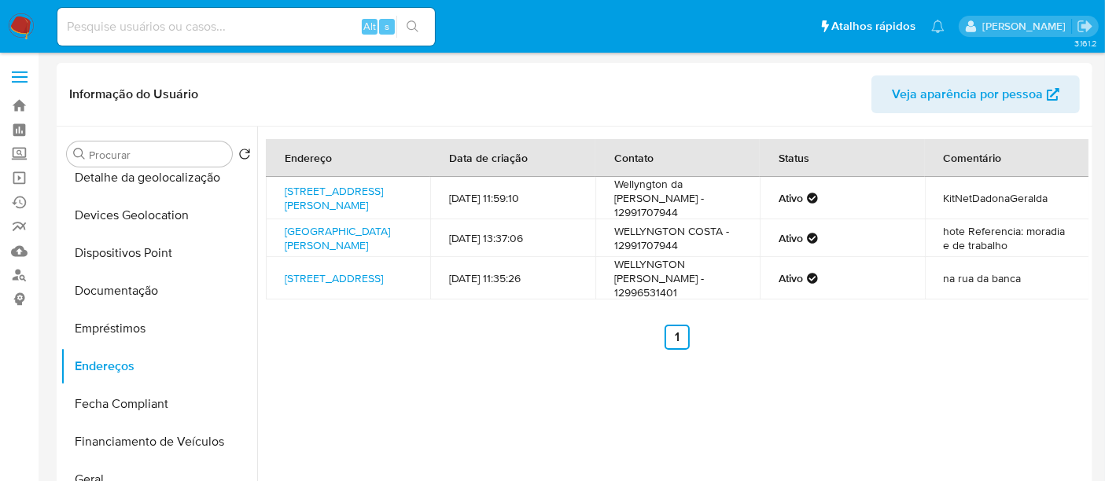
click at [668, 300] on td "WELLYNGTON DA COSTA SILVA - 12996531401" at bounding box center [677, 278] width 164 height 42
copy td "12996531401"
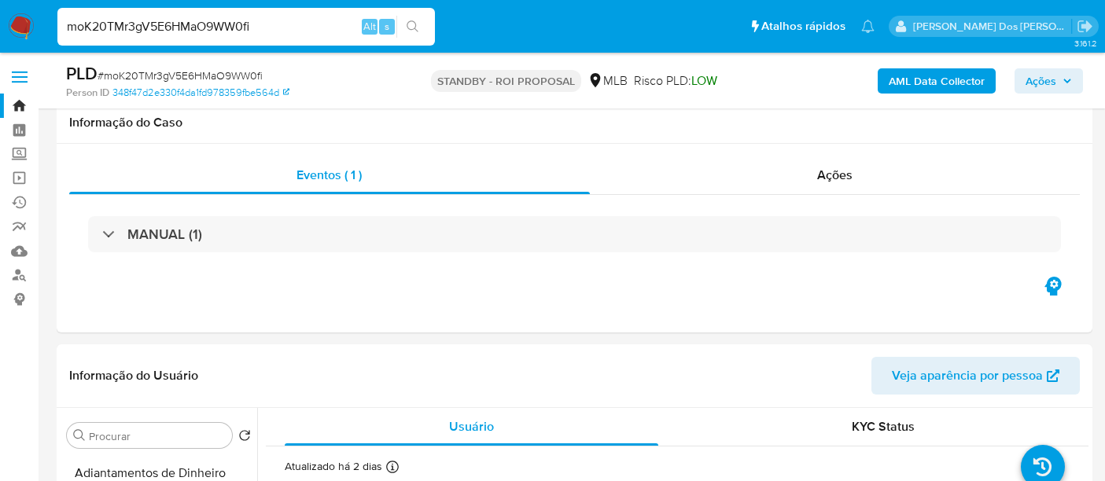
select select "10"
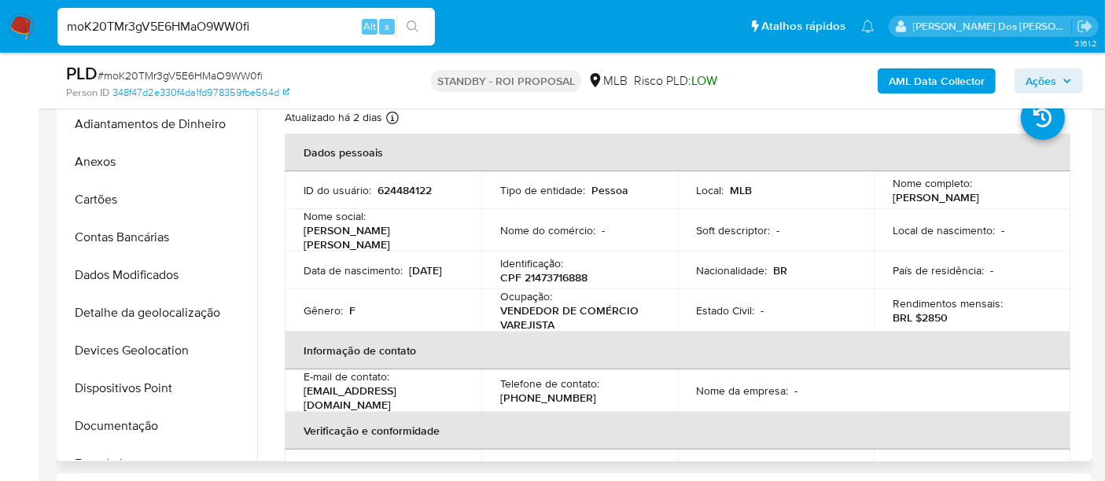
scroll to position [523, 0]
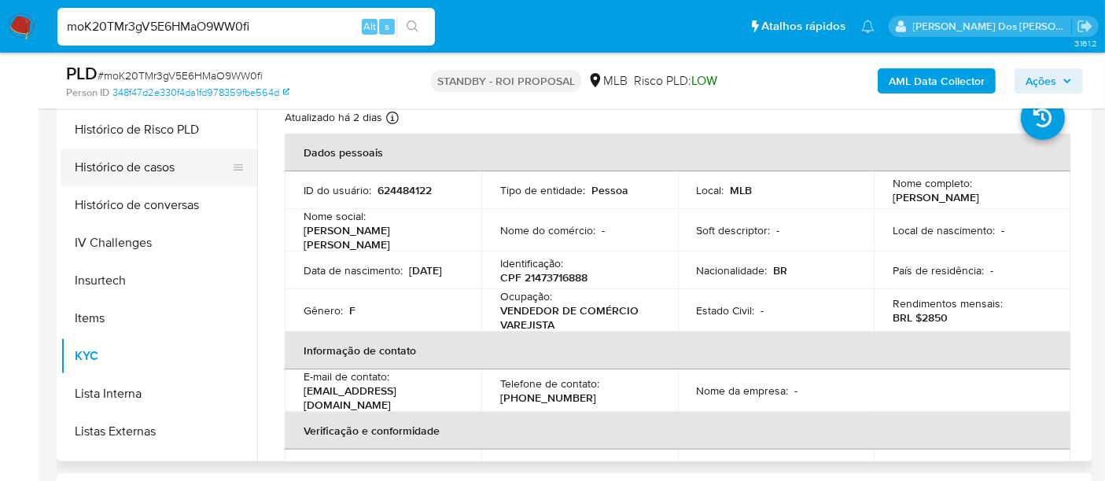
click at [142, 169] on button "Histórico de casos" at bounding box center [153, 168] width 184 height 38
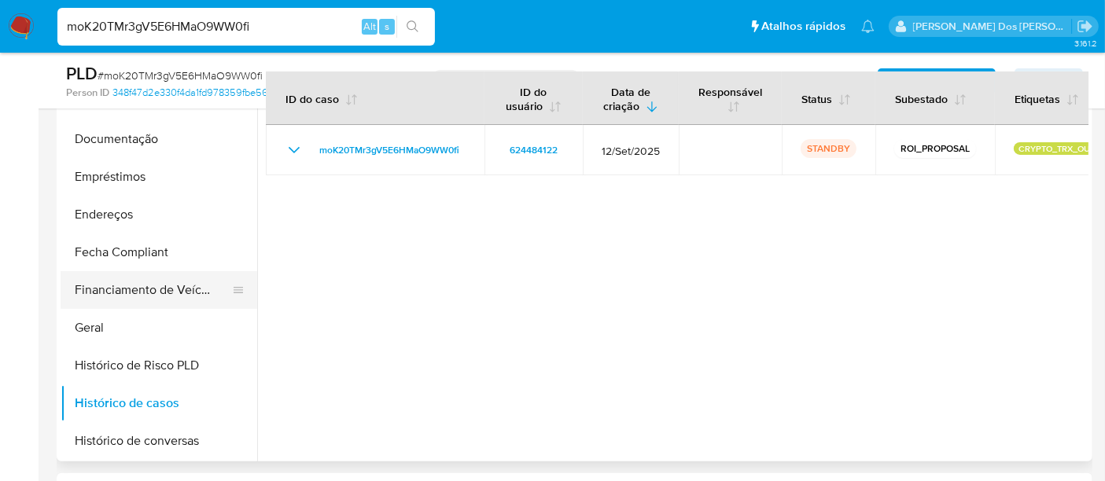
scroll to position [261, 0]
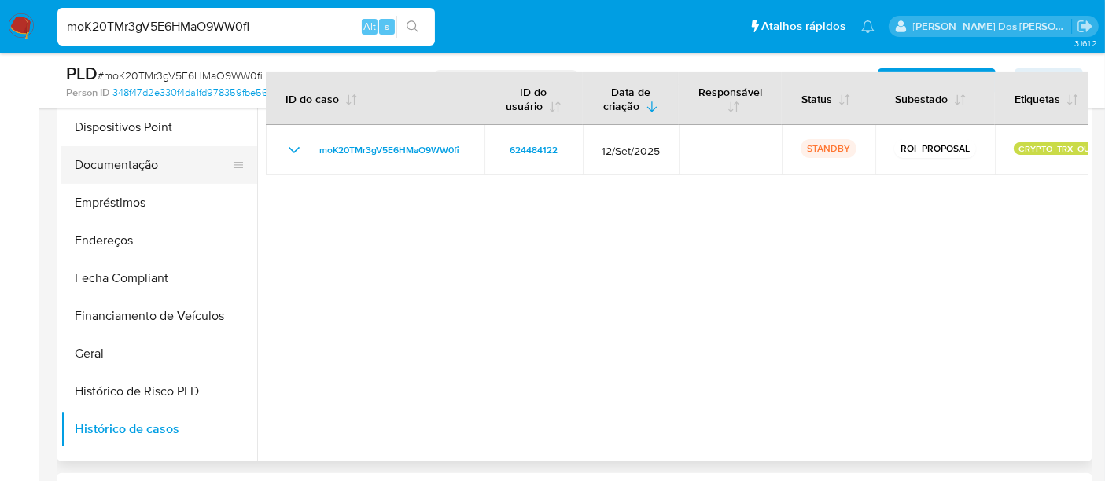
click at [135, 167] on button "Documentação" at bounding box center [153, 165] width 184 height 38
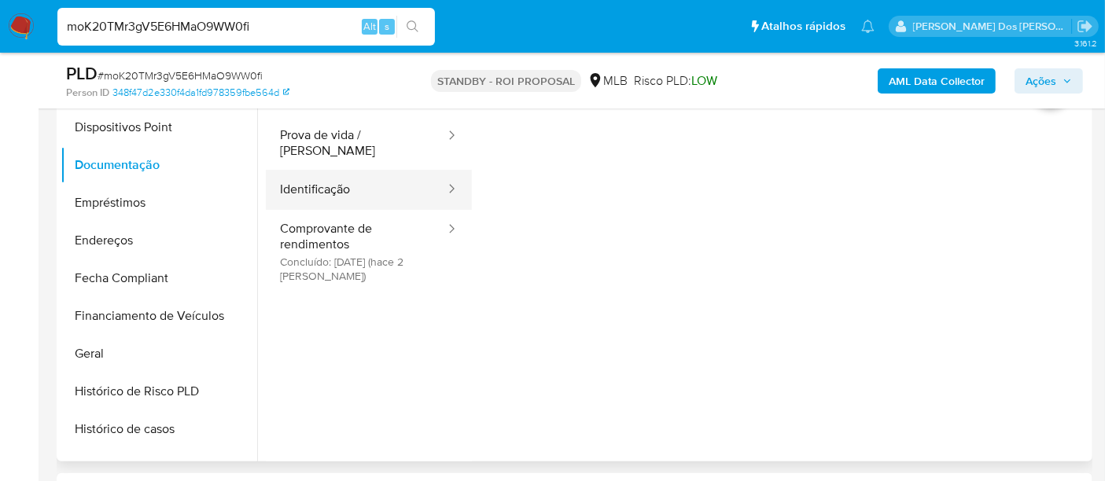
click at [340, 181] on button "Identificação" at bounding box center [356, 190] width 181 height 40
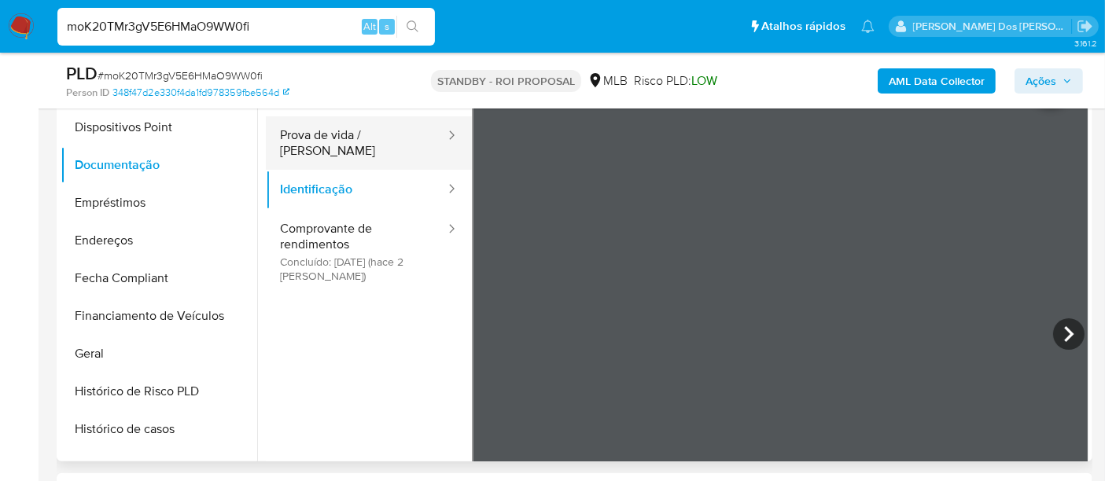
click at [369, 142] on button "Prova de vida / [PERSON_NAME]" at bounding box center [356, 142] width 181 height 53
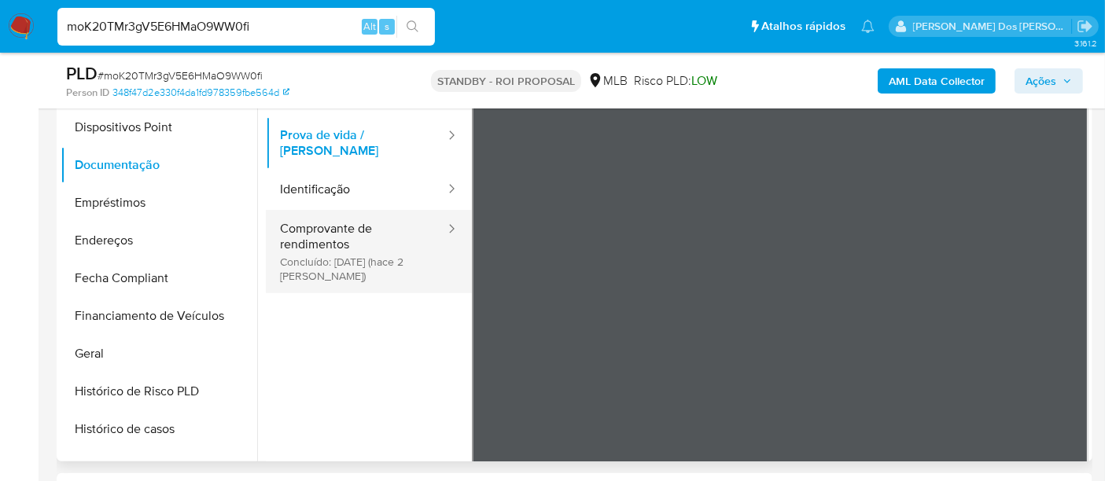
click at [346, 223] on button "Comprovante de rendimentos Concluído: [DATE] (hace 2 [PERSON_NAME])" at bounding box center [356, 251] width 181 height 83
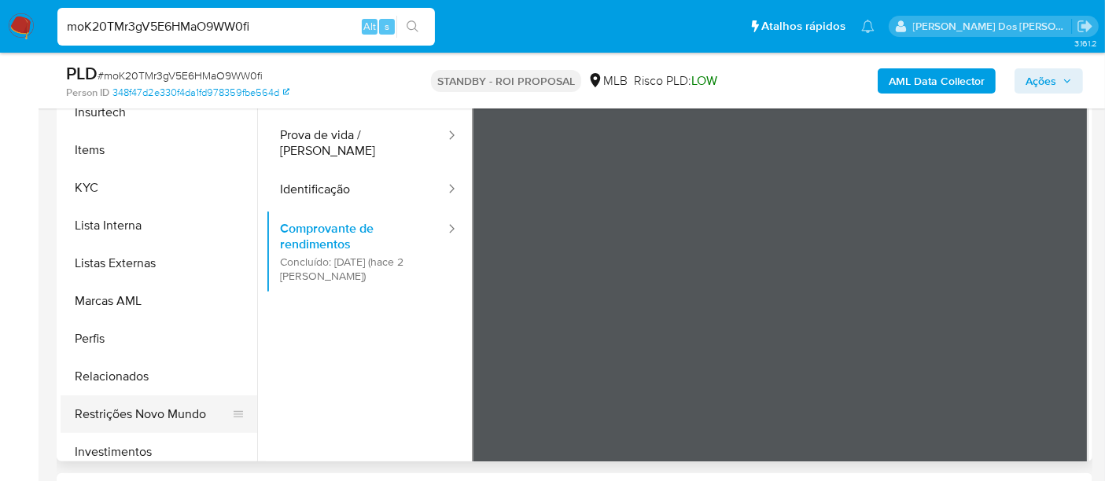
scroll to position [698, 0]
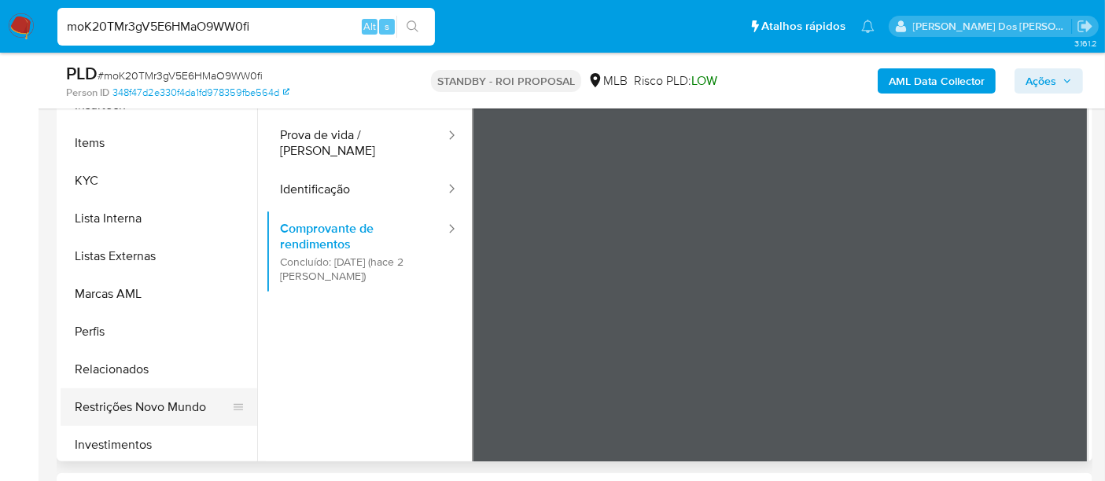
click at [153, 400] on button "Restrições Novo Mundo" at bounding box center [153, 407] width 184 height 38
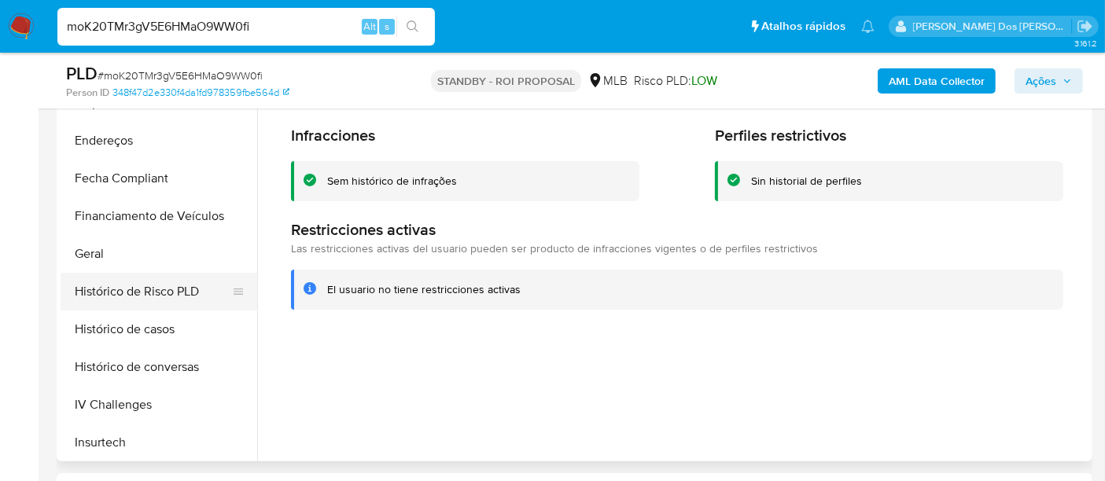
scroll to position [348, 0]
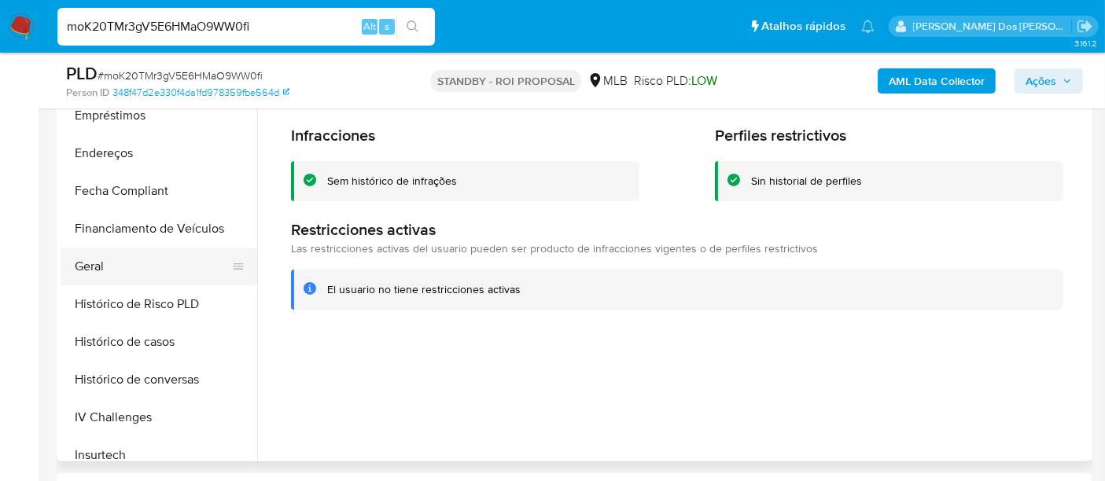
click at [96, 260] on button "Geral" at bounding box center [153, 267] width 184 height 38
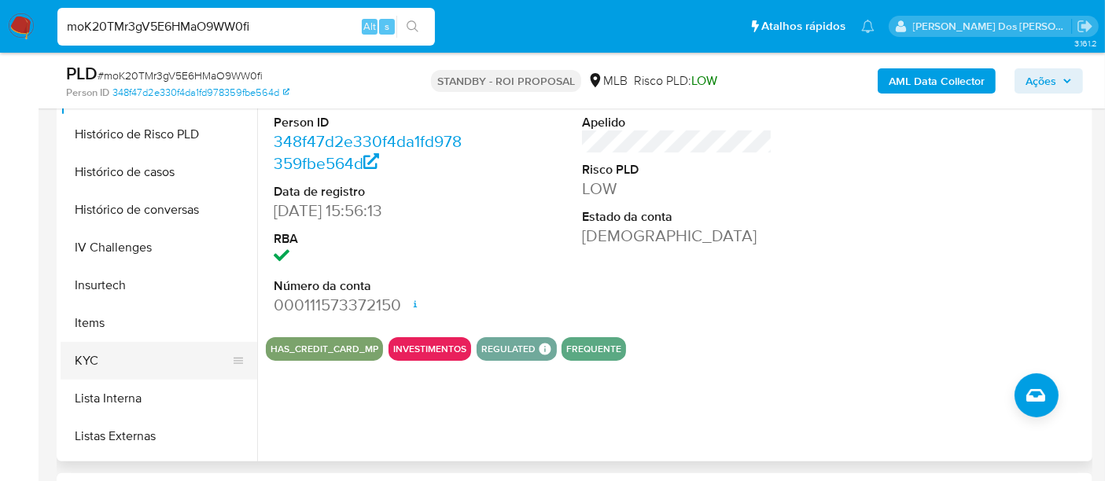
scroll to position [523, 0]
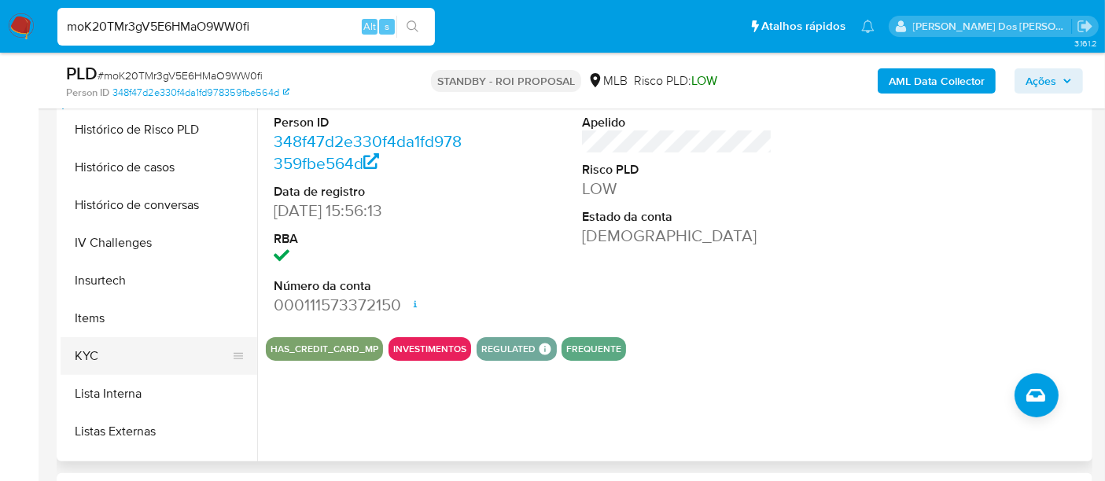
click at [92, 347] on button "KYC" at bounding box center [153, 356] width 184 height 38
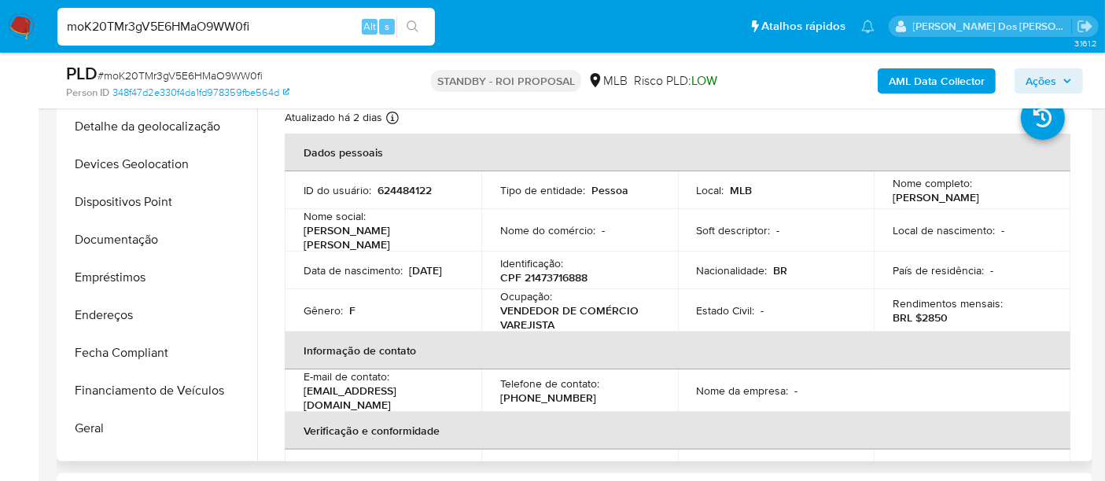
scroll to position [174, 0]
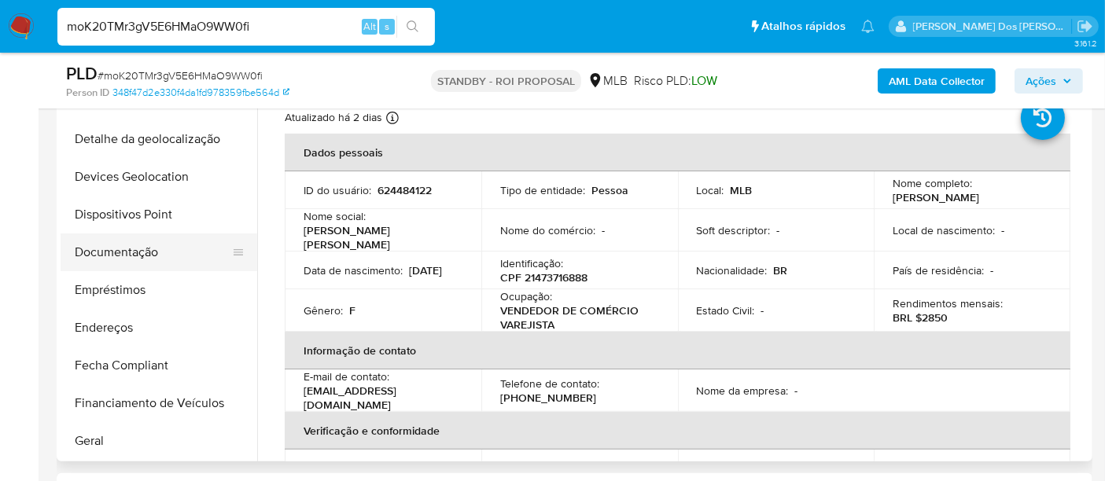
click at [121, 248] on button "Documentação" at bounding box center [153, 253] width 184 height 38
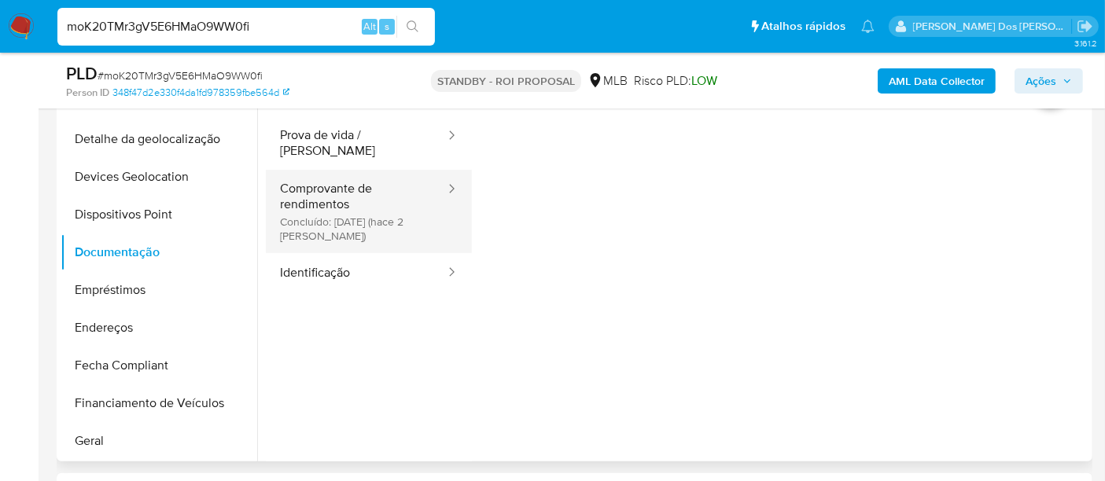
click at [348, 189] on button "Comprovante de rendimentos Concluído: 24/09/2025 (hace 2 días)" at bounding box center [356, 211] width 181 height 83
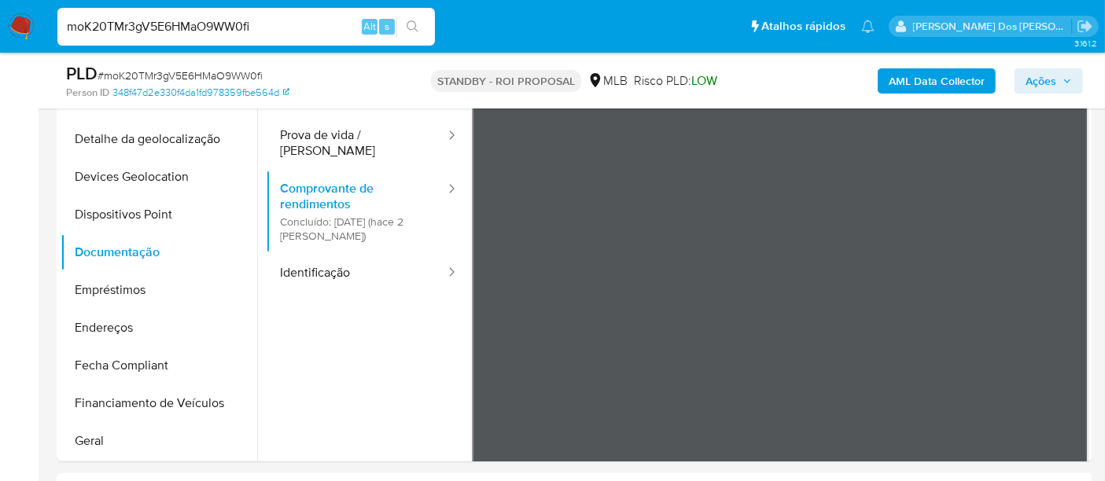
click at [215, 30] on input "moK20TMr3gV5E6HMaO9WW0fi" at bounding box center [245, 27] width 377 height 20
paste input "2yQ8z6eLwbTvzTrvgkSN9oyg"
type input "2yQ8z6eLwbTvzTrvgkSN9oyg"
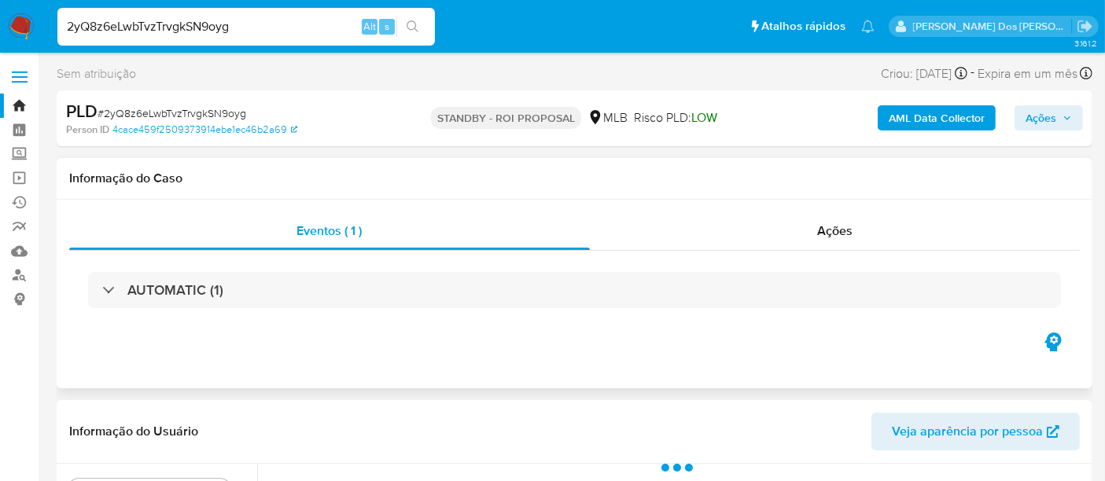
select select "10"
click at [286, 19] on input "2yQ8z6eLwbTvzTrvgkSN9oyg" at bounding box center [245, 27] width 377 height 20
paste input "6MmR3Msx0p3slNB1SZAWb9R7"
type input "6MmR3Msx0p3slNB1SZAWb9R7"
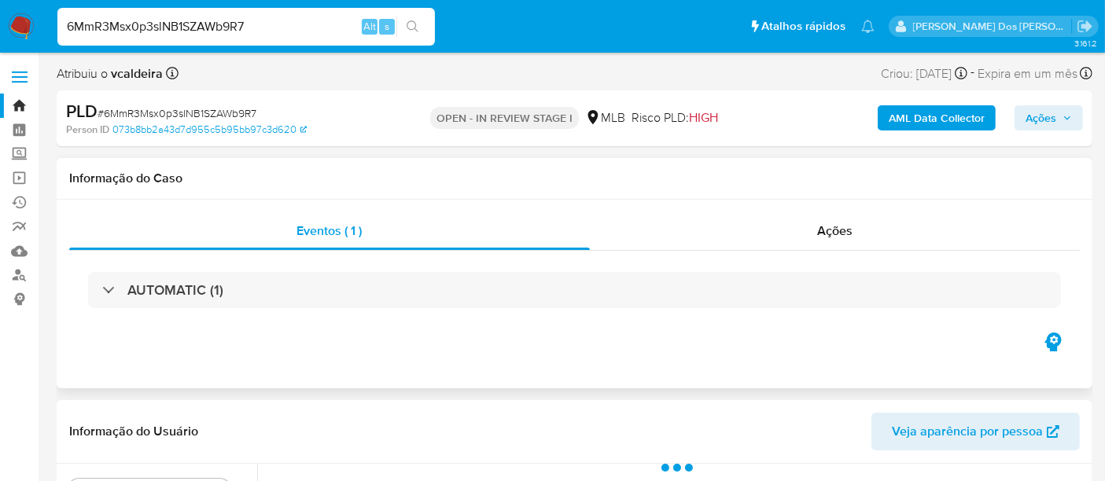
select select "10"
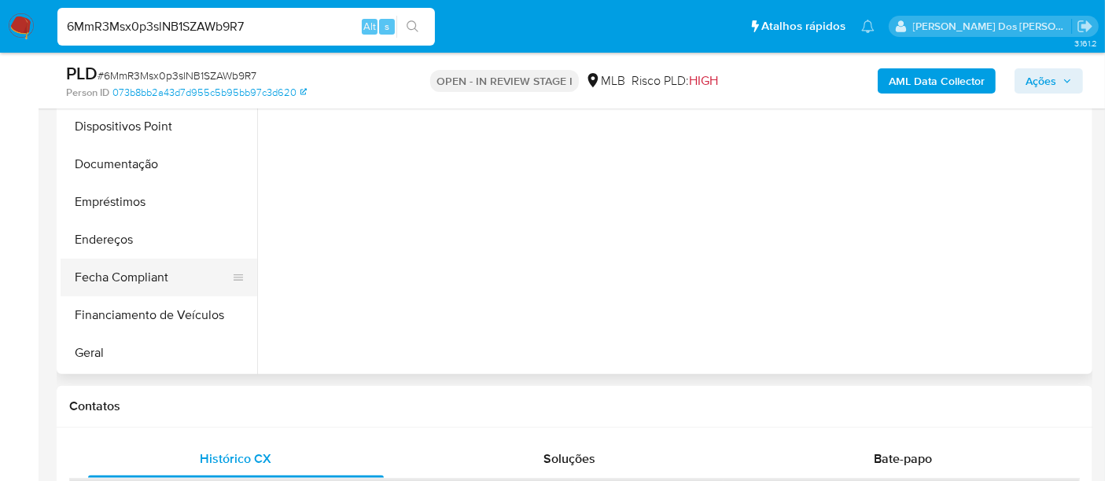
scroll to position [262, 0]
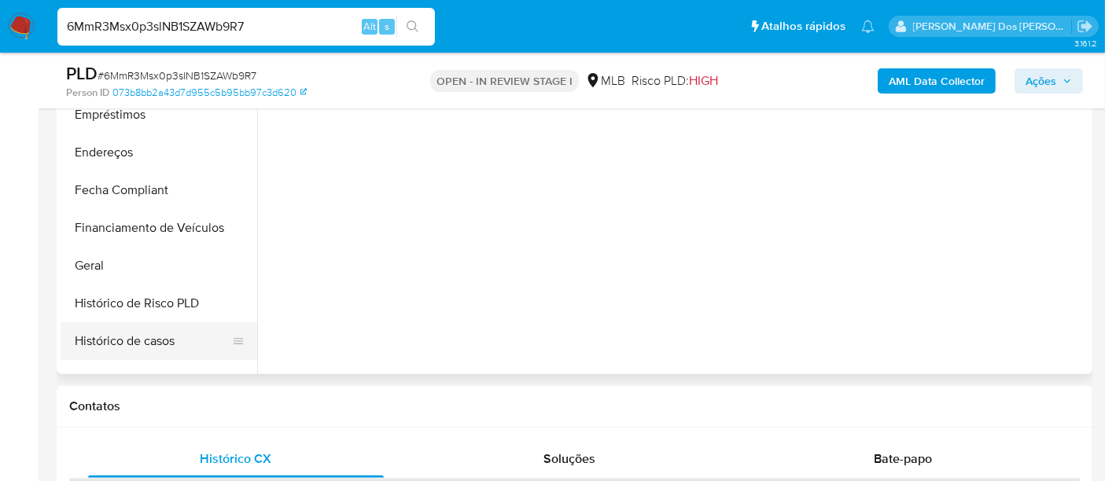
click at [153, 333] on button "Histórico de casos" at bounding box center [153, 341] width 184 height 38
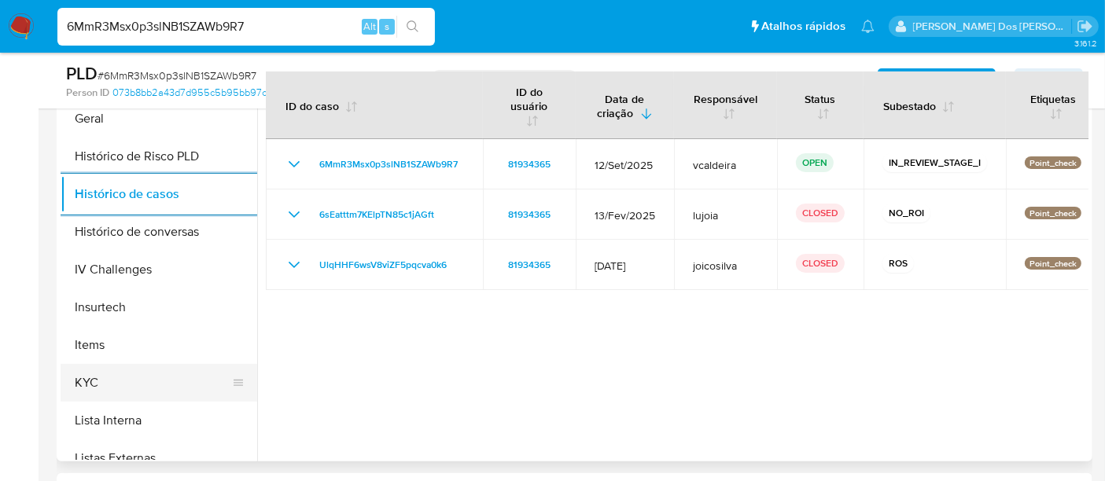
scroll to position [524, 0]
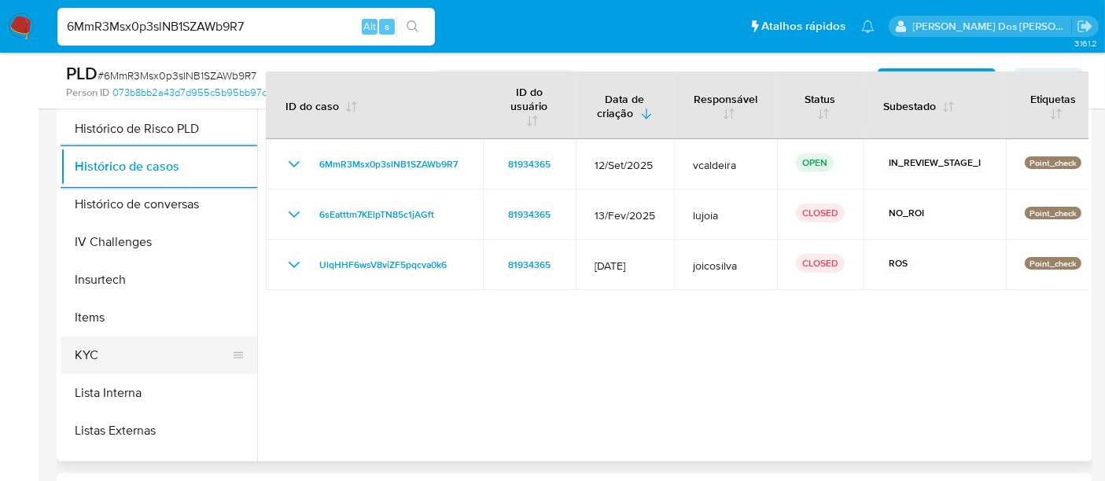
click at [85, 343] on button "KYC" at bounding box center [153, 356] width 184 height 38
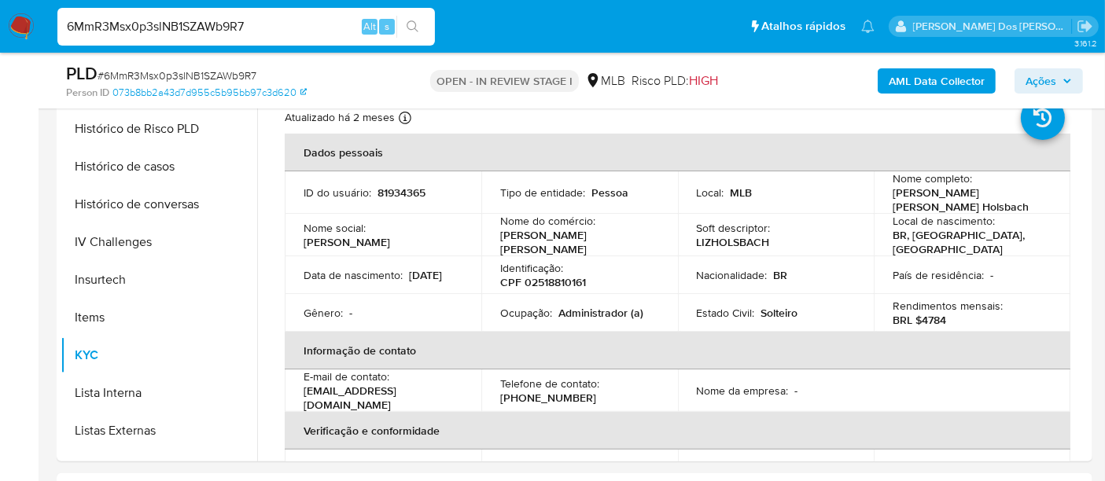
click at [209, 15] on div "6MmR3Msx0p3slNB1SZAWb9R7 Alt s" at bounding box center [245, 27] width 377 height 38
click at [208, 20] on input "6MmR3Msx0p3slNB1SZAWb9R7" at bounding box center [245, 27] width 377 height 20
paste input "Bc0dNKauwjGtSS6wSSYGWPX6"
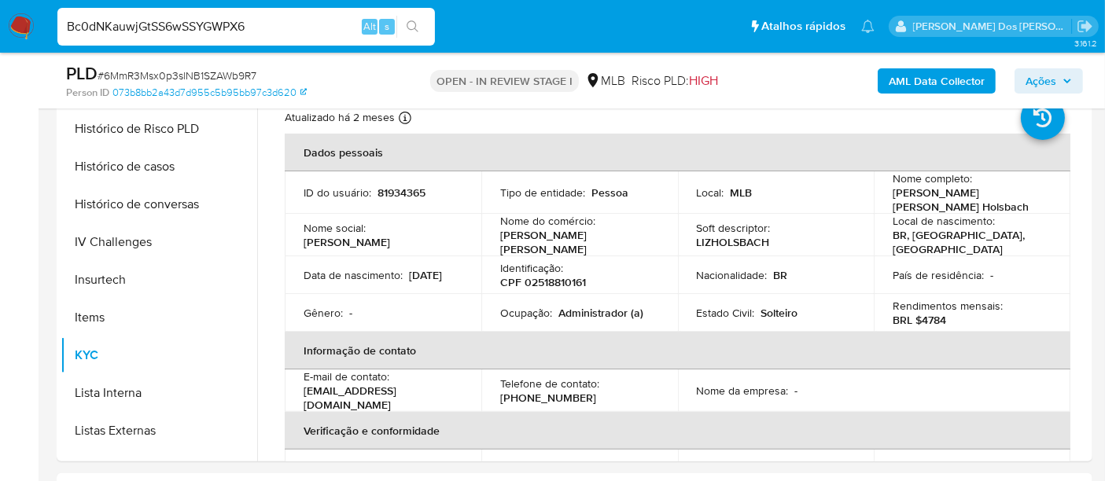
type input "Bc0dNKauwjGtSS6wSSYGWPX6"
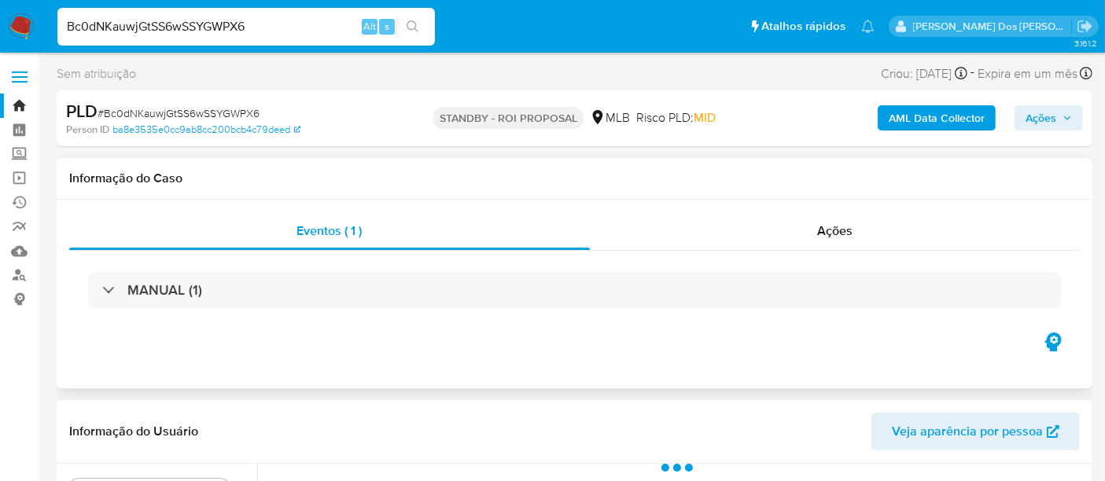
select select "10"
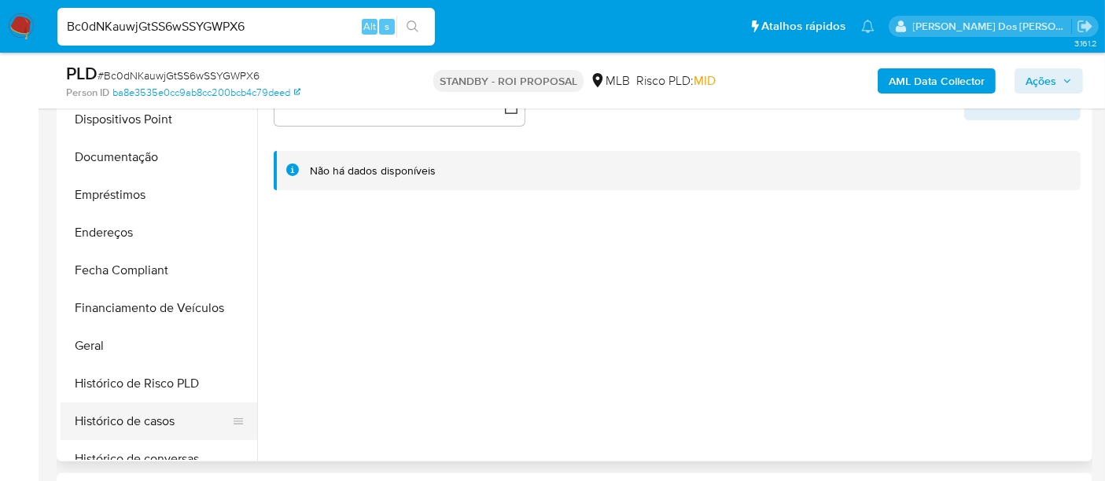
scroll to position [436, 0]
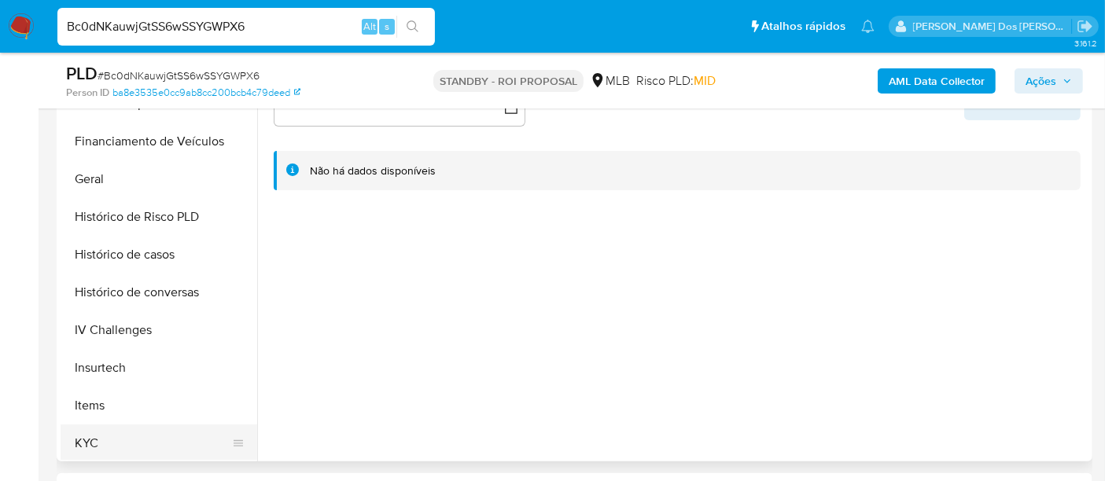
click at [85, 438] on button "KYC" at bounding box center [153, 444] width 184 height 38
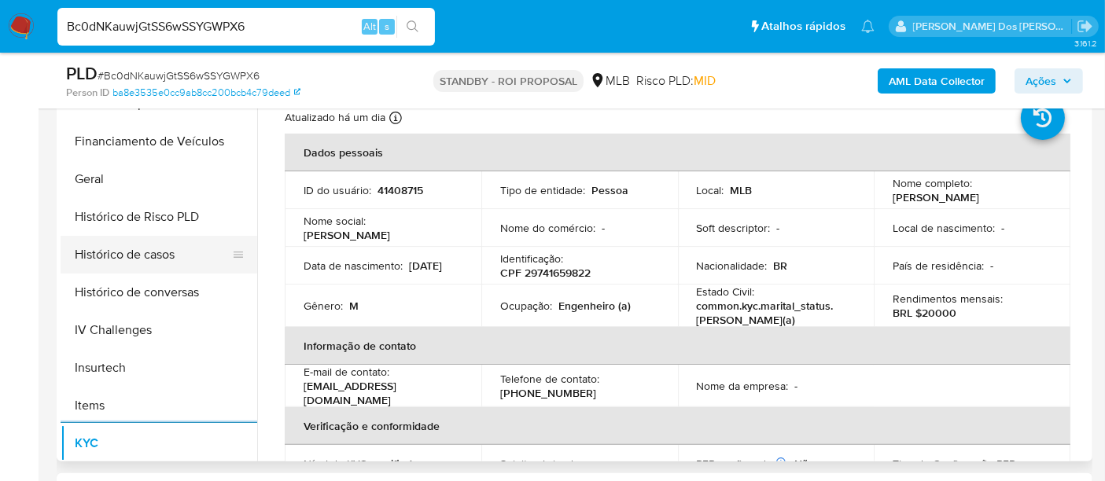
click at [148, 263] on button "Histórico de casos" at bounding box center [153, 255] width 184 height 38
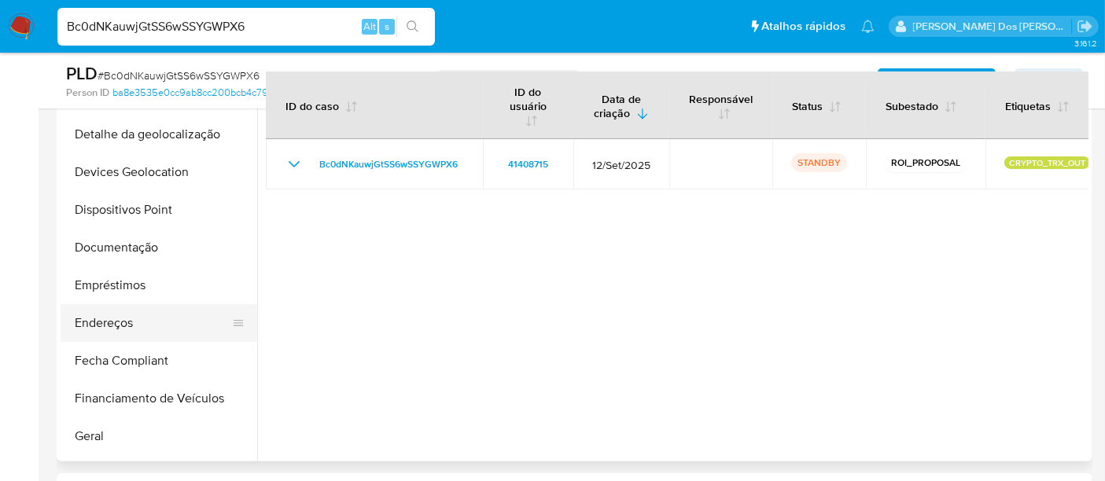
scroll to position [174, 0]
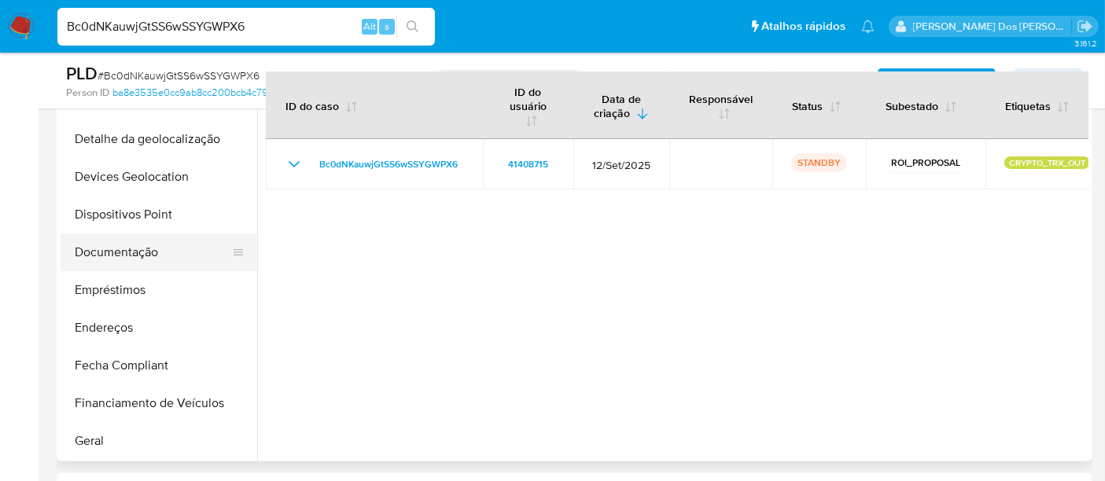
click at [121, 250] on button "Documentação" at bounding box center [153, 253] width 184 height 38
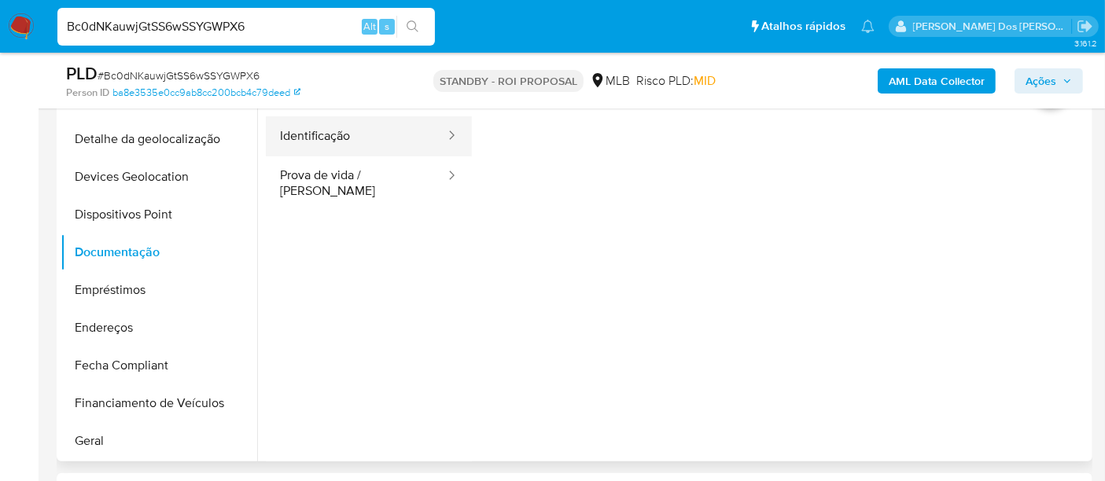
click at [309, 143] on button "Identificação" at bounding box center [356, 136] width 181 height 40
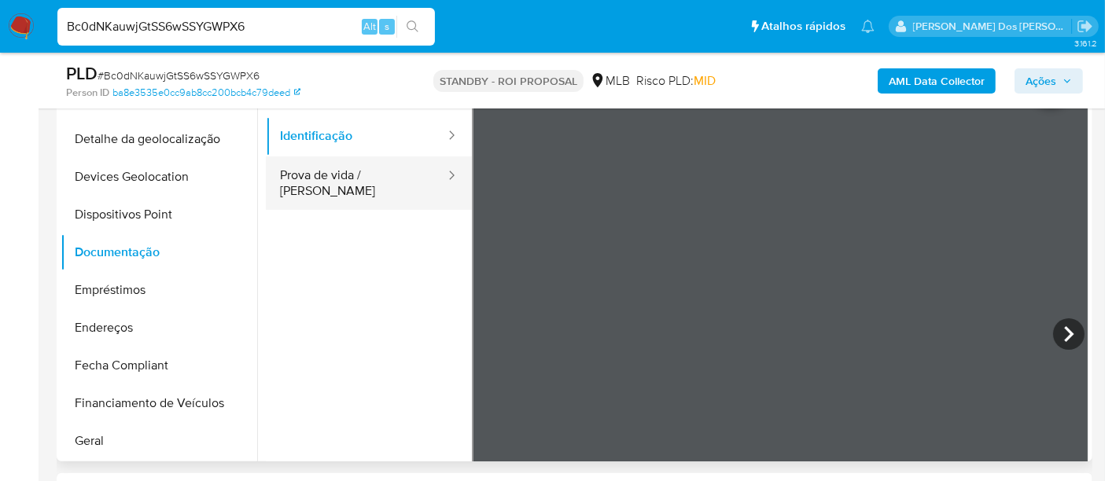
click at [397, 182] on button "Prova de vida / [PERSON_NAME]" at bounding box center [356, 182] width 181 height 53
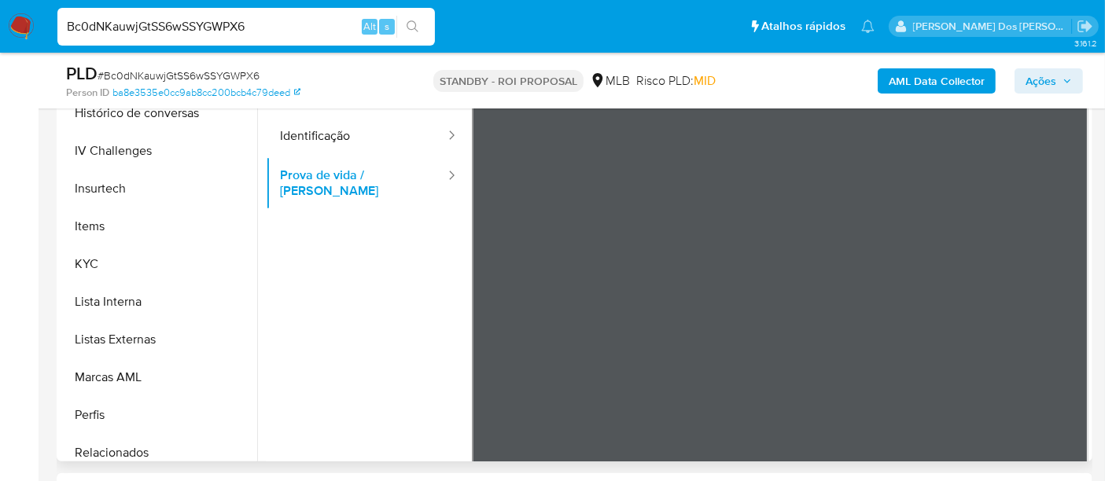
scroll to position [785, 0]
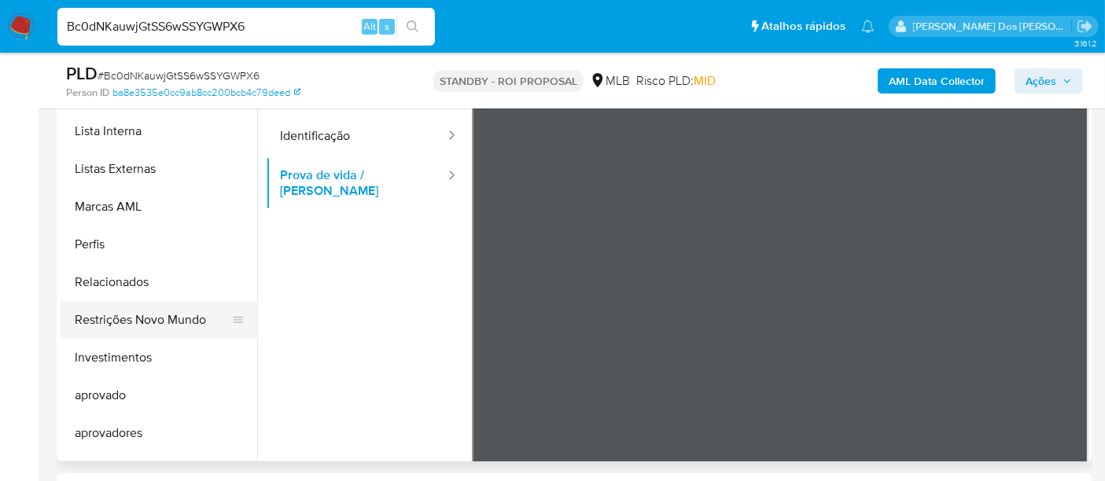
click at [168, 318] on button "Restrições Novo Mundo" at bounding box center [153, 320] width 184 height 38
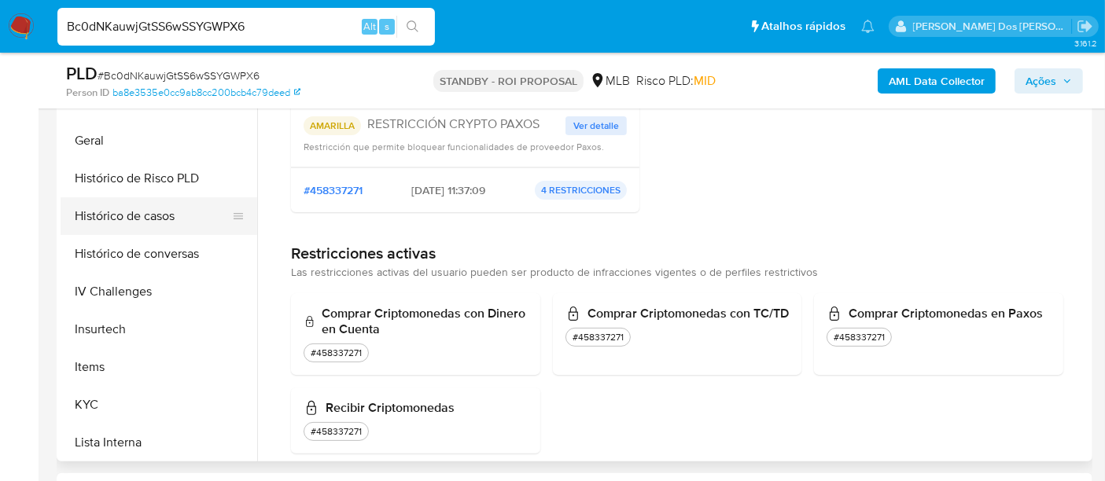
scroll to position [436, 0]
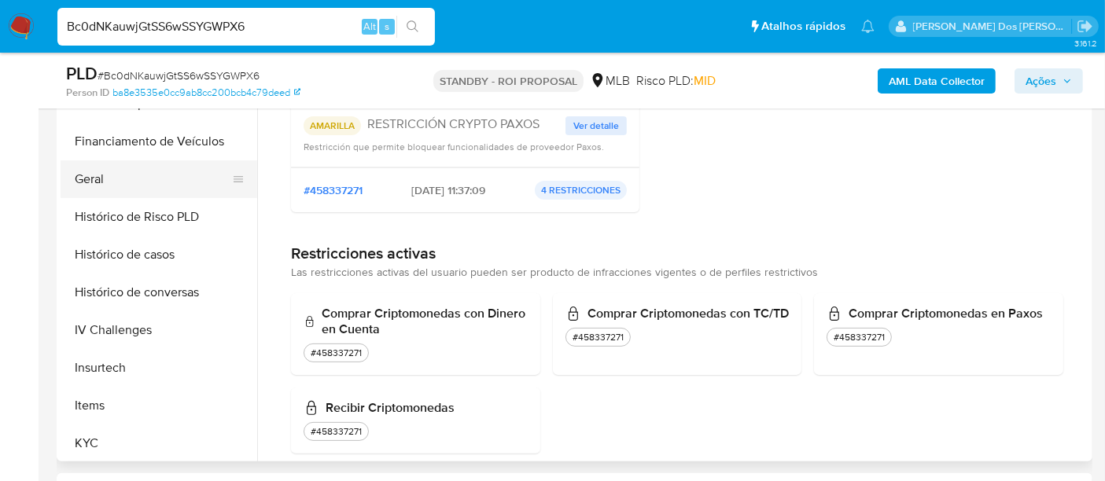
click at [94, 183] on button "Geral" at bounding box center [153, 179] width 184 height 38
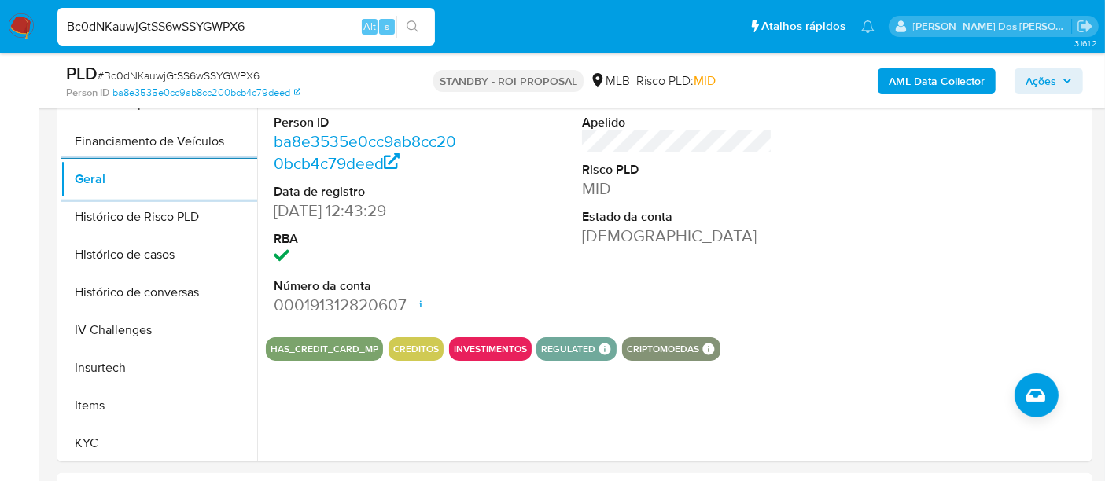
click at [194, 17] on input "Bc0dNKauwjGtSS6wSSYGWPX6" at bounding box center [245, 27] width 377 height 20
paste input "Qxn7UmShaYZ6OxWH5KjAl8Fd"
type input "Qxn7UmShaYZ6OxWH5KjAl8Fd"
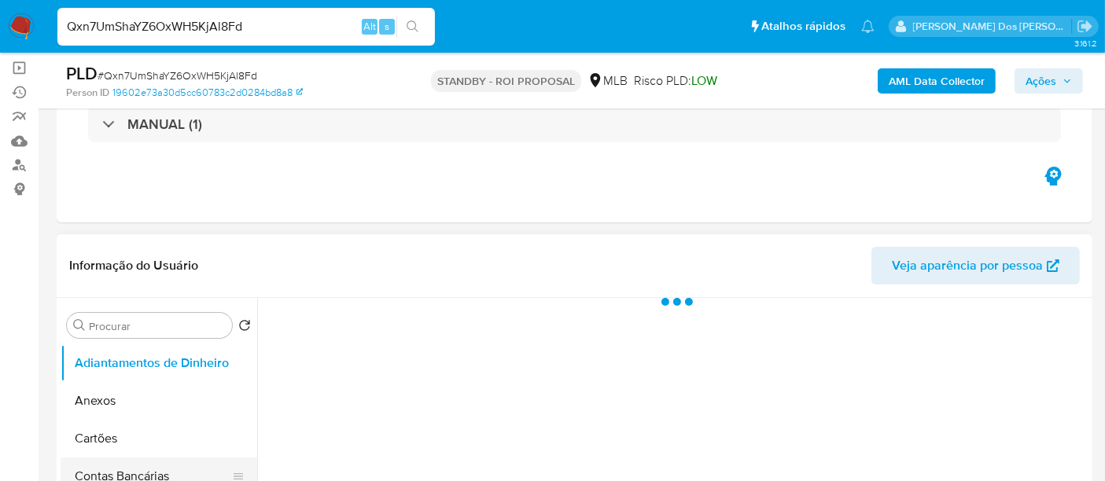
scroll to position [349, 0]
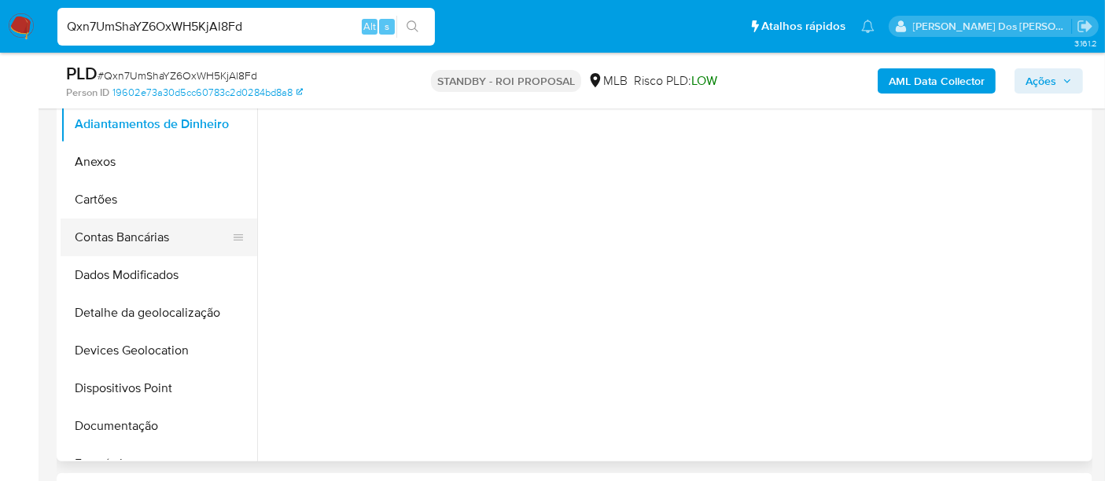
select select "10"
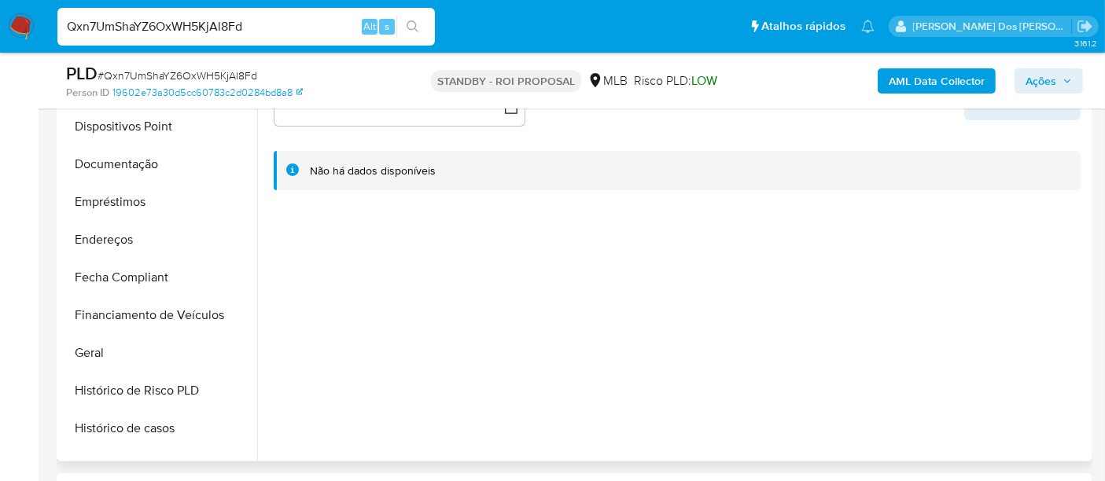
scroll to position [524, 0]
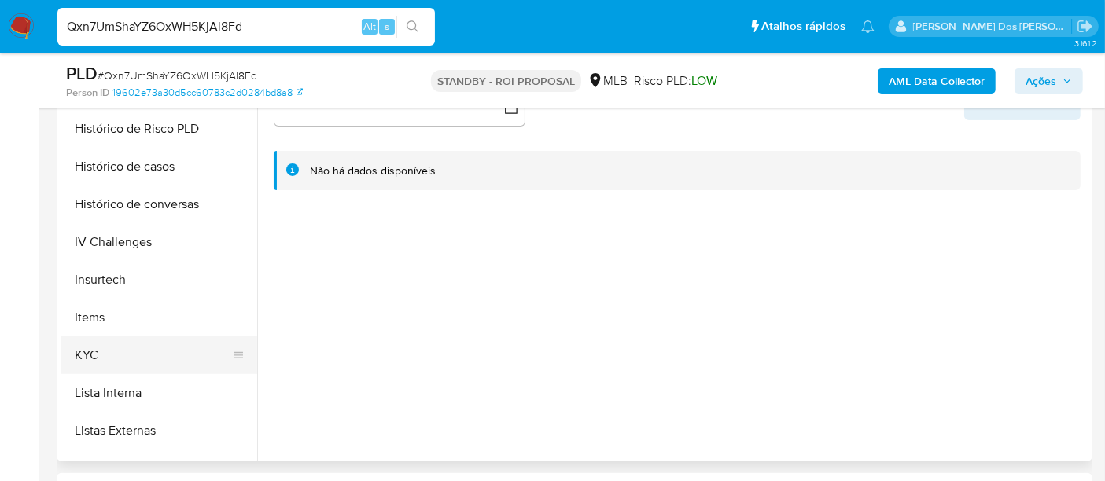
click at [94, 351] on button "KYC" at bounding box center [153, 356] width 184 height 38
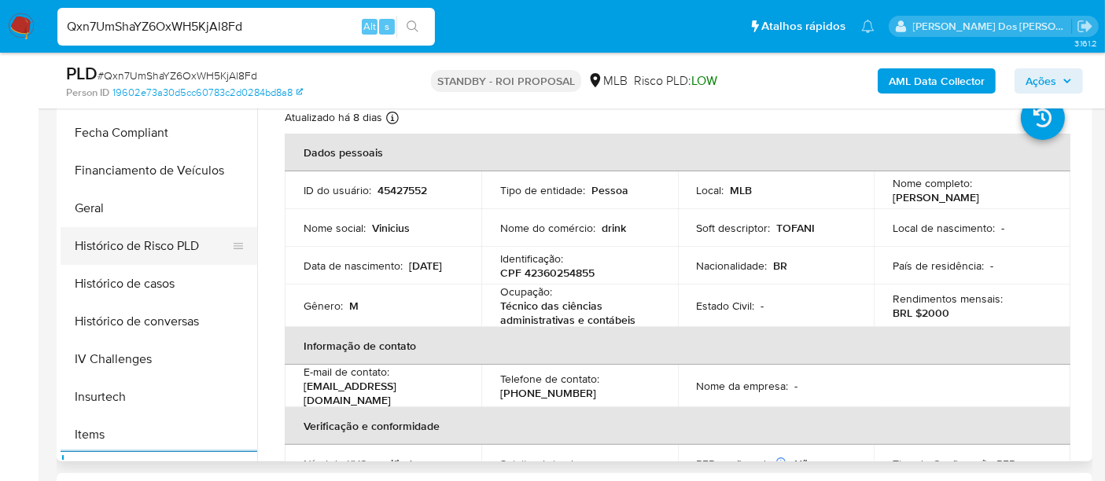
scroll to position [349, 0]
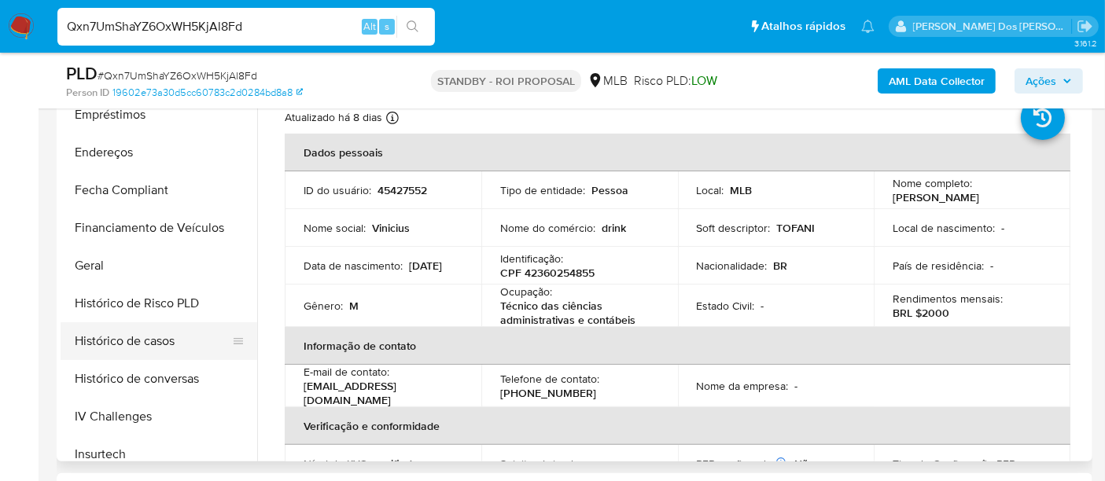
click at [139, 345] on button "Histórico de casos" at bounding box center [153, 341] width 184 height 38
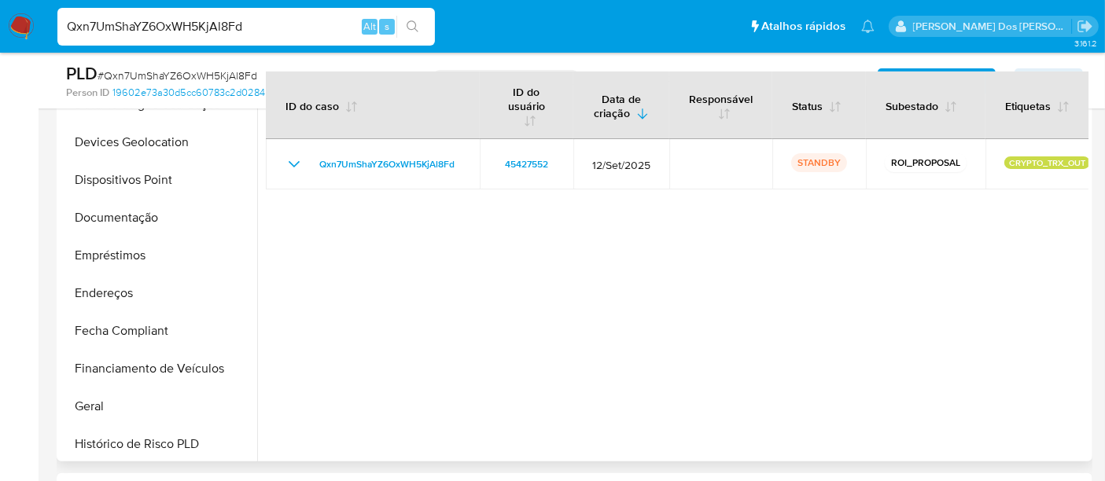
scroll to position [87, 0]
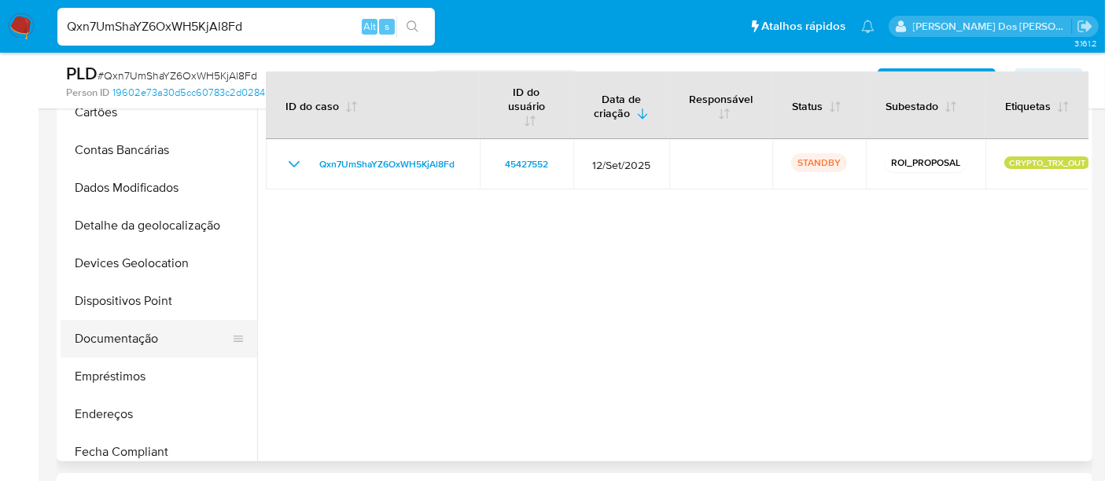
click at [121, 338] on button "Documentação" at bounding box center [153, 339] width 184 height 38
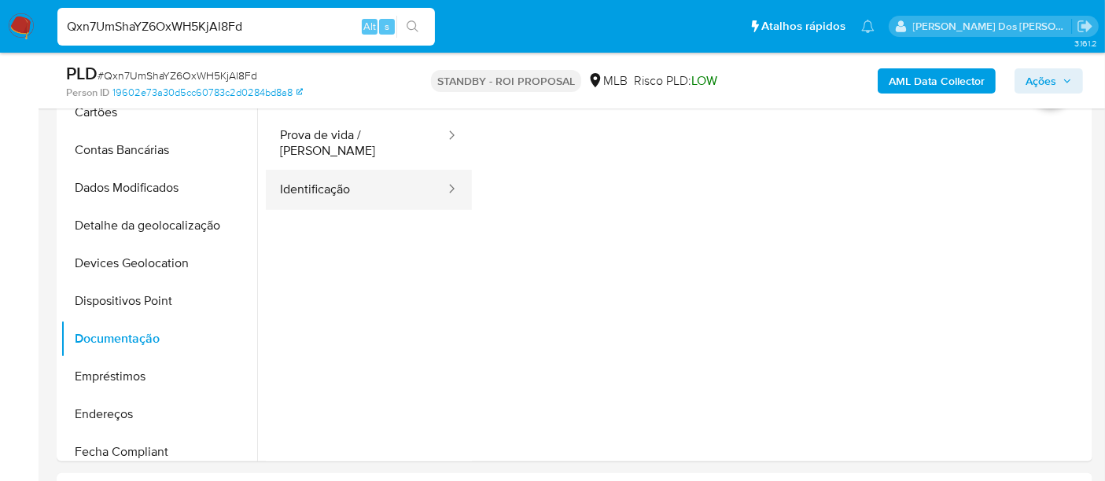
click at [326, 186] on button "Identificação" at bounding box center [356, 190] width 181 height 40
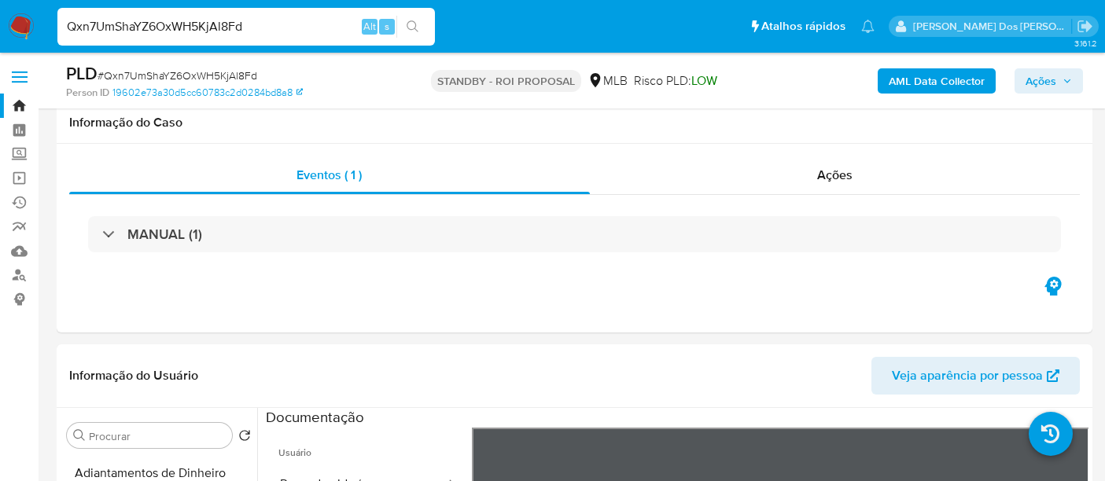
select select "10"
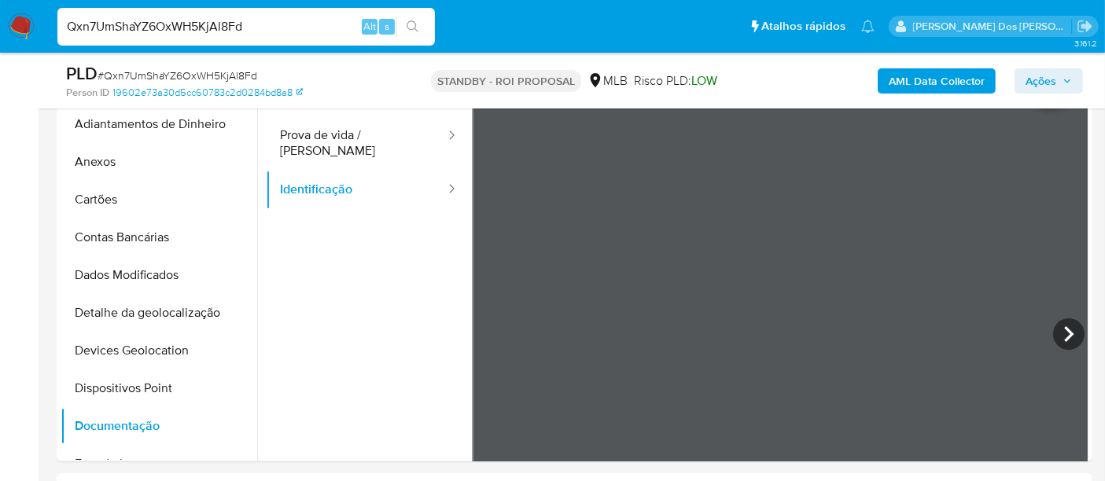
scroll to position [87, 0]
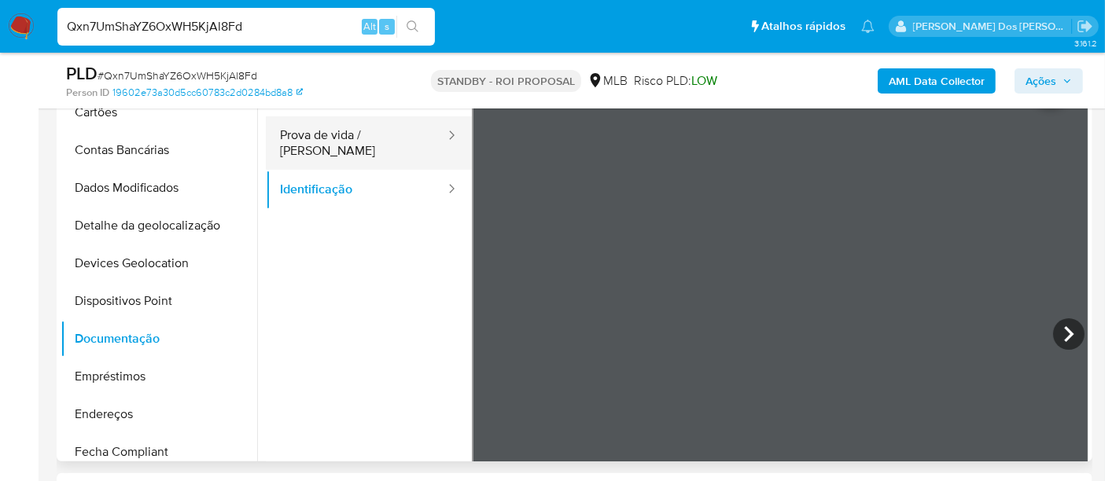
click at [379, 135] on button "Prova de vida / [PERSON_NAME]" at bounding box center [356, 142] width 181 height 53
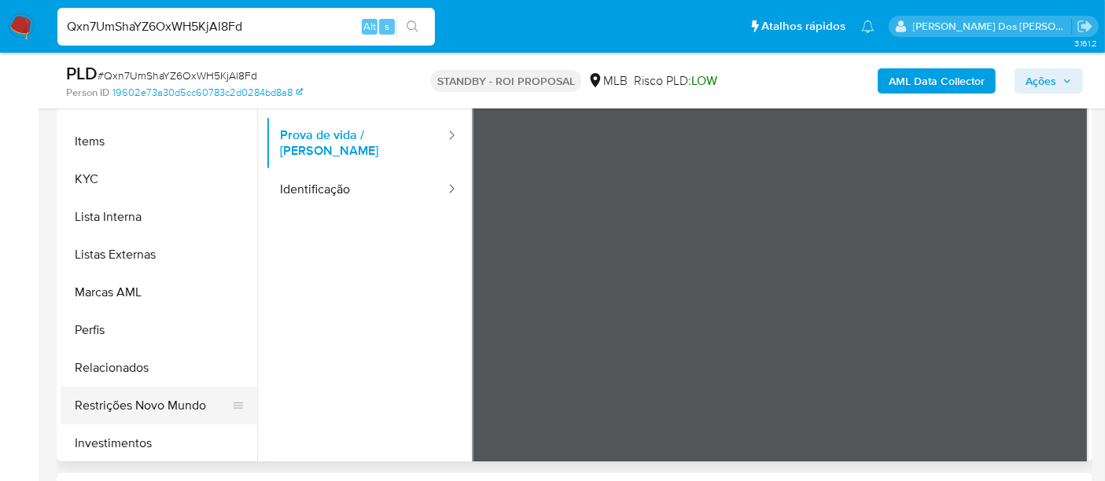
scroll to position [786, 0]
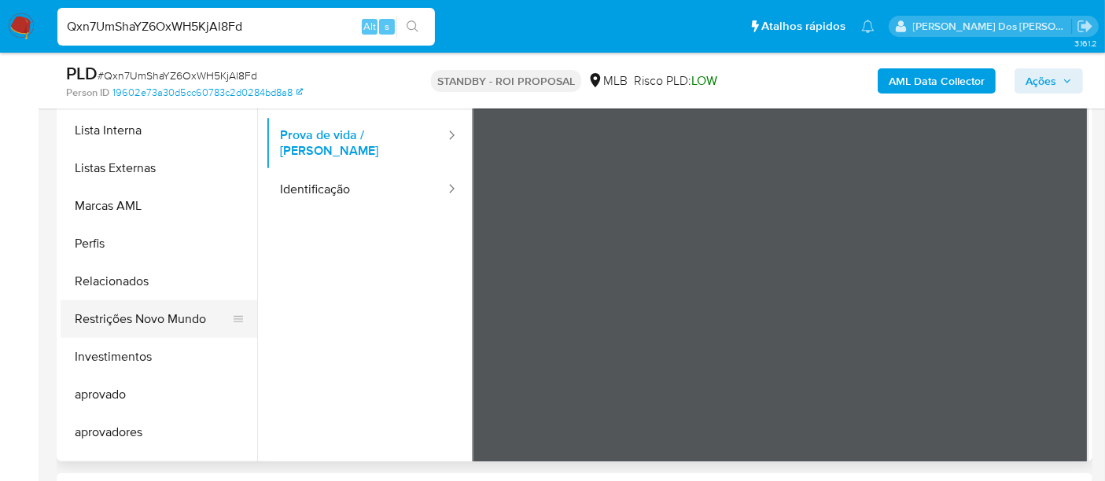
click at [167, 322] on button "Restrições Novo Mundo" at bounding box center [153, 319] width 184 height 38
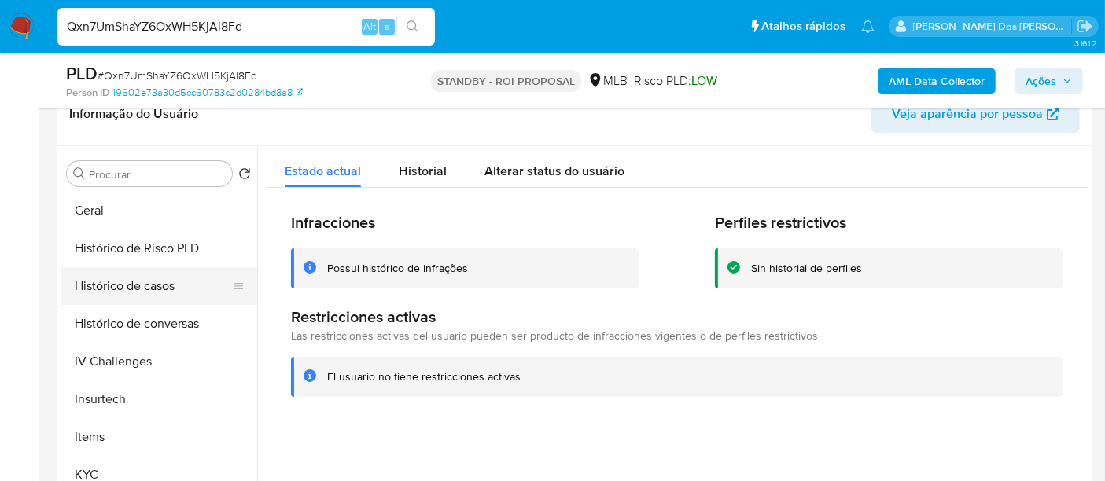
scroll to position [436, 0]
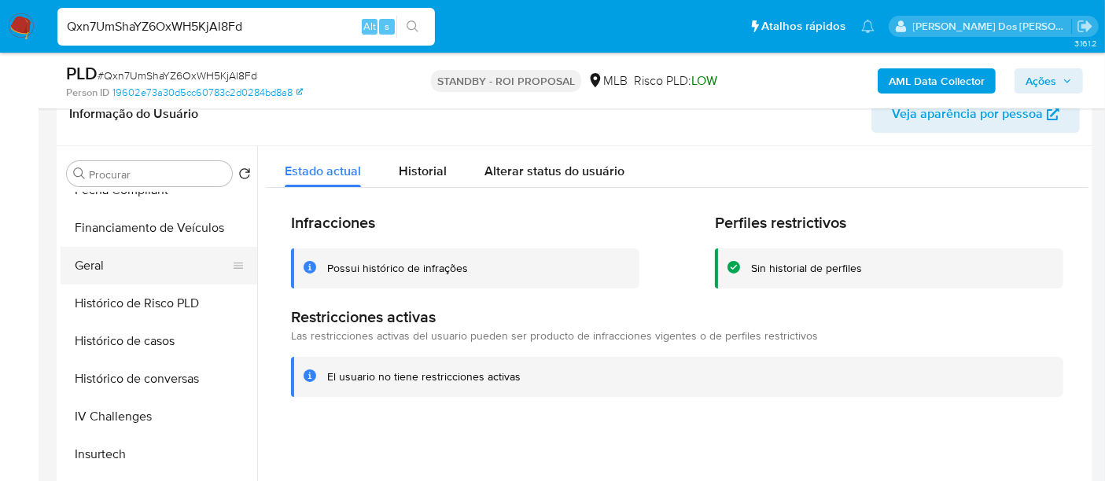
click at [92, 275] on button "Geral" at bounding box center [153, 266] width 184 height 38
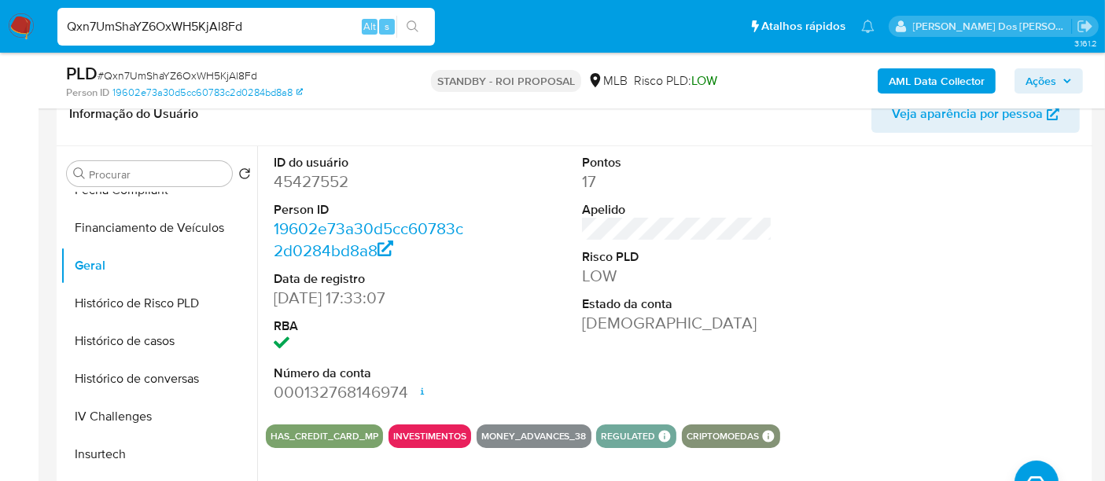
click at [226, 17] on input "Qxn7UmShaYZ6OxWH5KjAl8Fd" at bounding box center [245, 27] width 377 height 20
paste input "jhM4Hihq7yvZd7jpxcYOcjf6"
type input "jhM4Hihq7yvZd7jpxcYOcjf6"
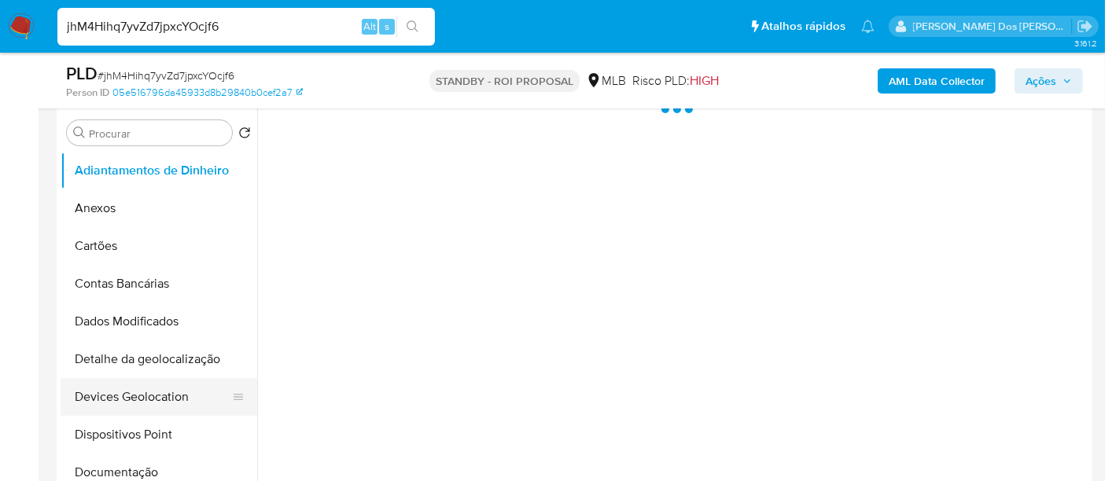
scroll to position [436, 0]
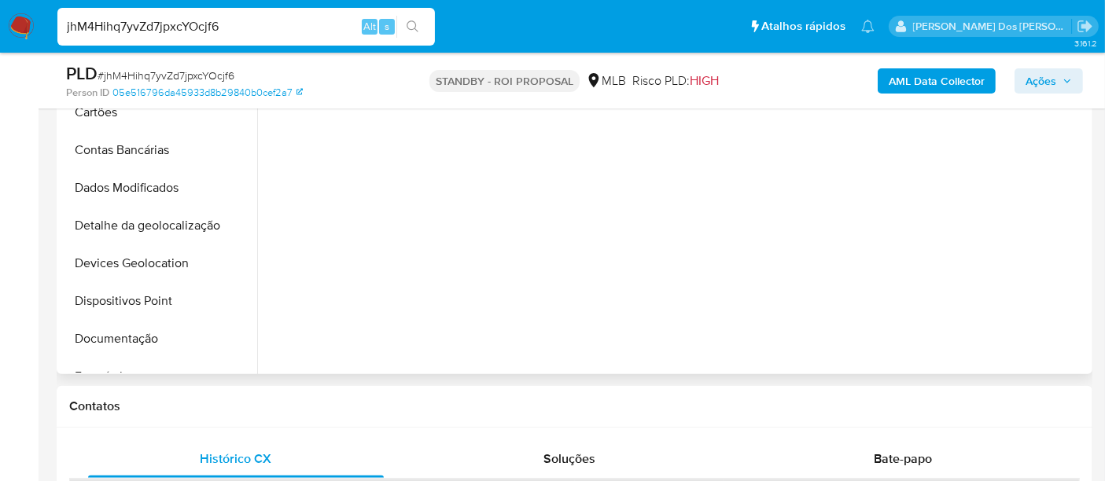
select select "10"
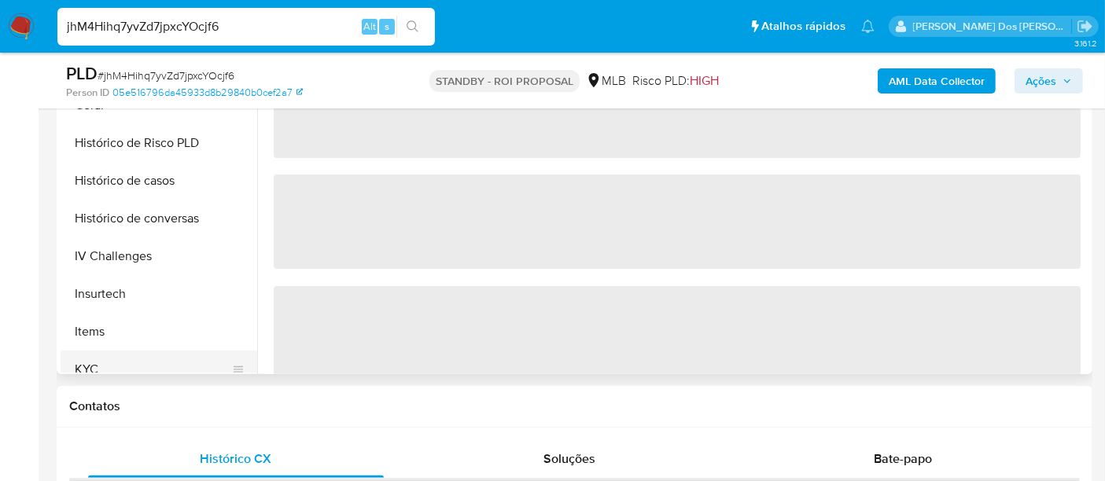
scroll to position [524, 0]
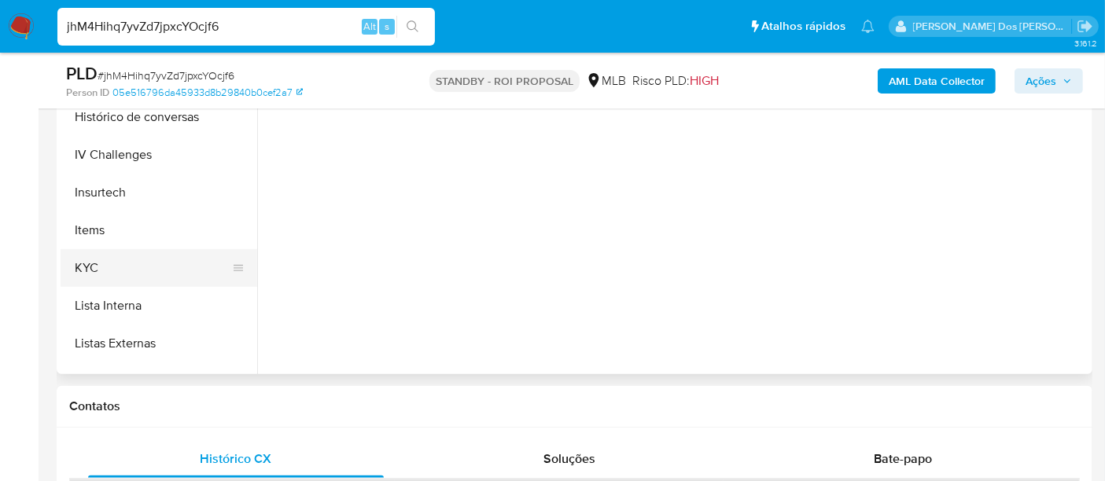
click at [94, 264] on button "KYC" at bounding box center [153, 268] width 184 height 38
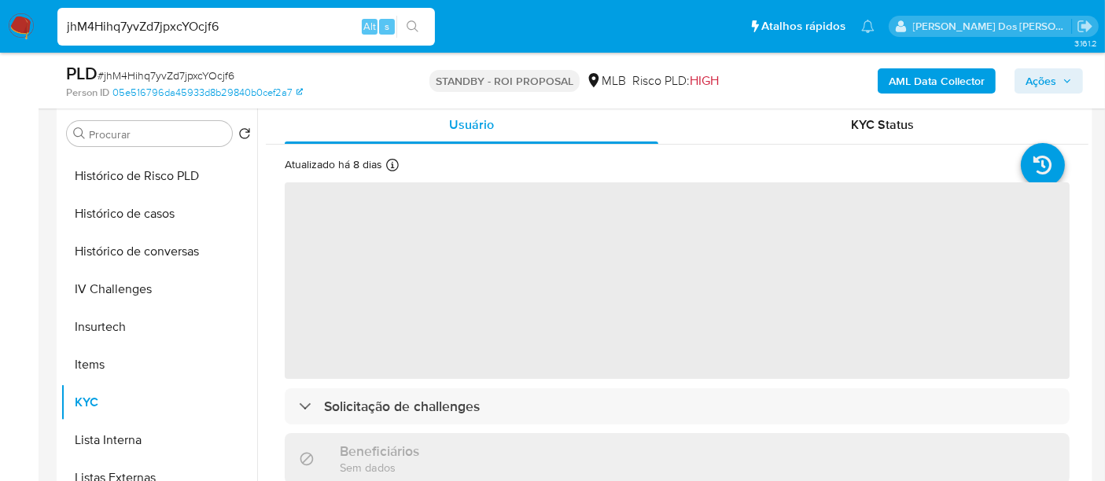
scroll to position [262, 0]
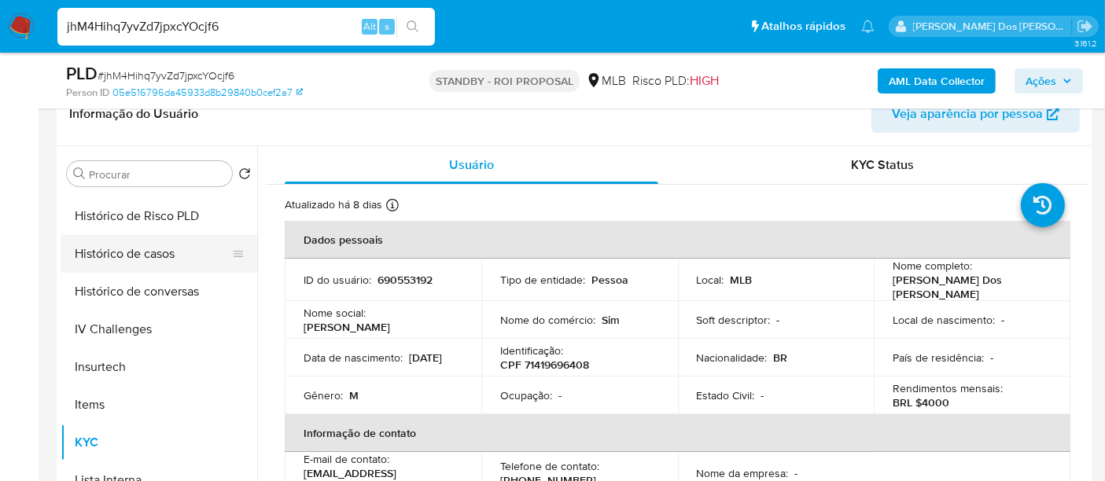
click at [162, 257] on button "Histórico de casos" at bounding box center [153, 254] width 184 height 38
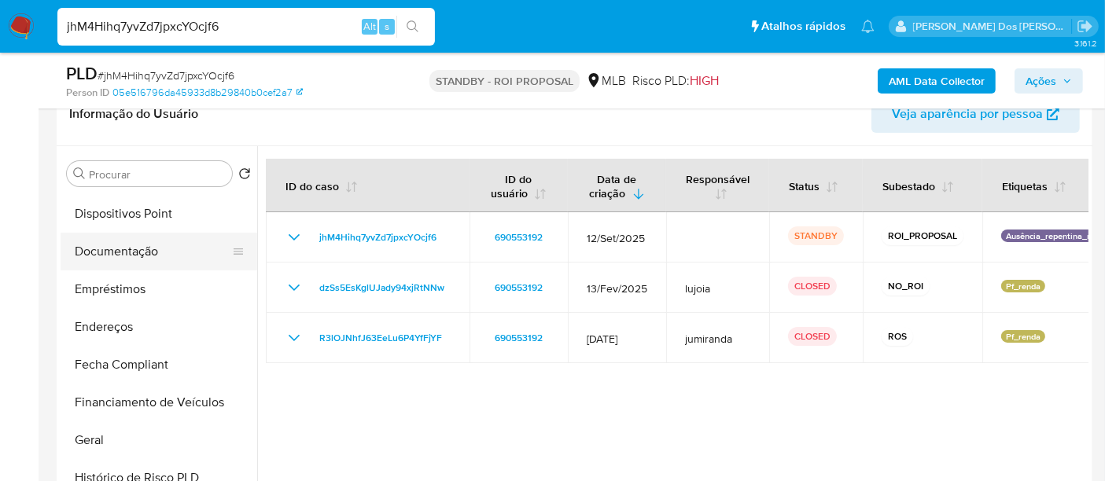
click at [123, 255] on button "Documentação" at bounding box center [153, 252] width 184 height 38
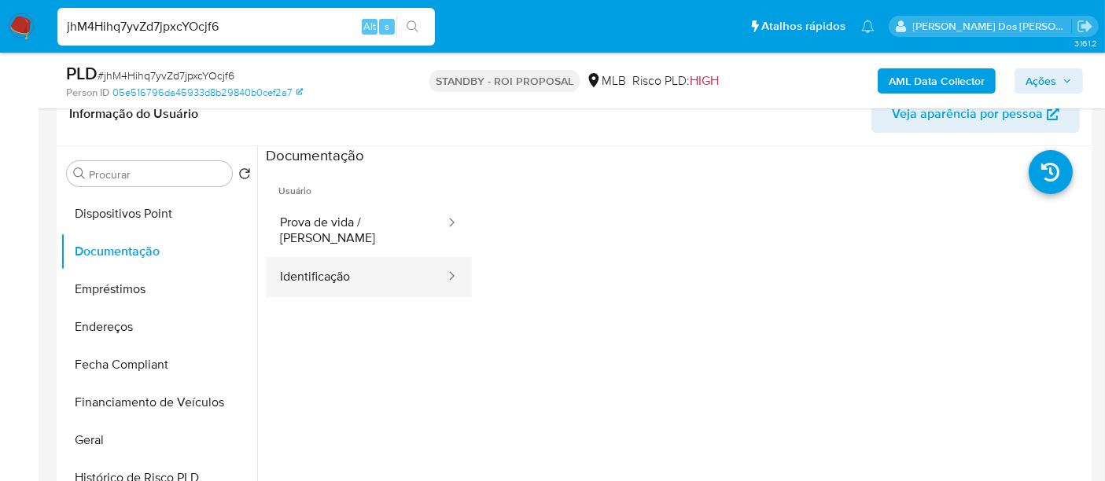
click at [326, 265] on button "Identificação" at bounding box center [356, 277] width 181 height 40
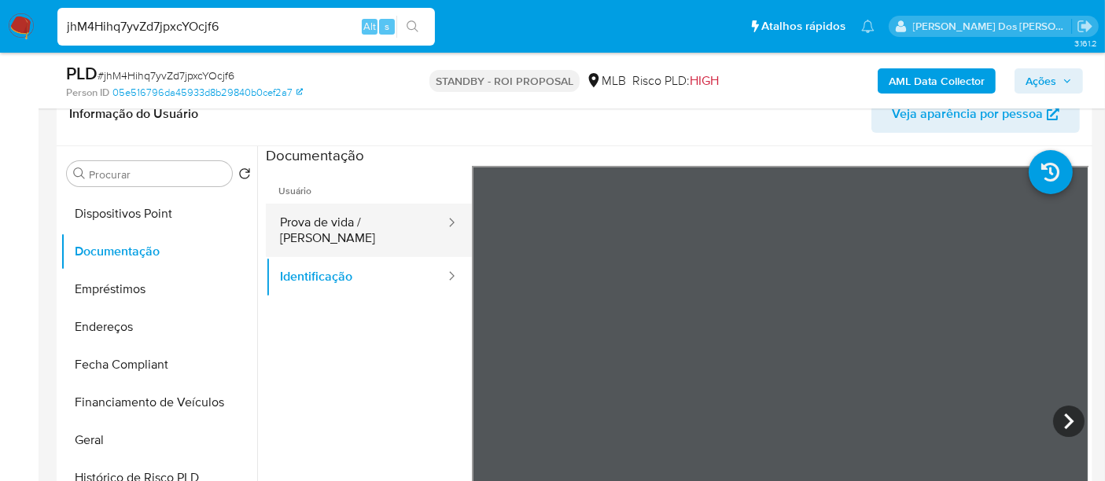
click at [364, 227] on button "Prova de vida / [PERSON_NAME]" at bounding box center [356, 230] width 181 height 53
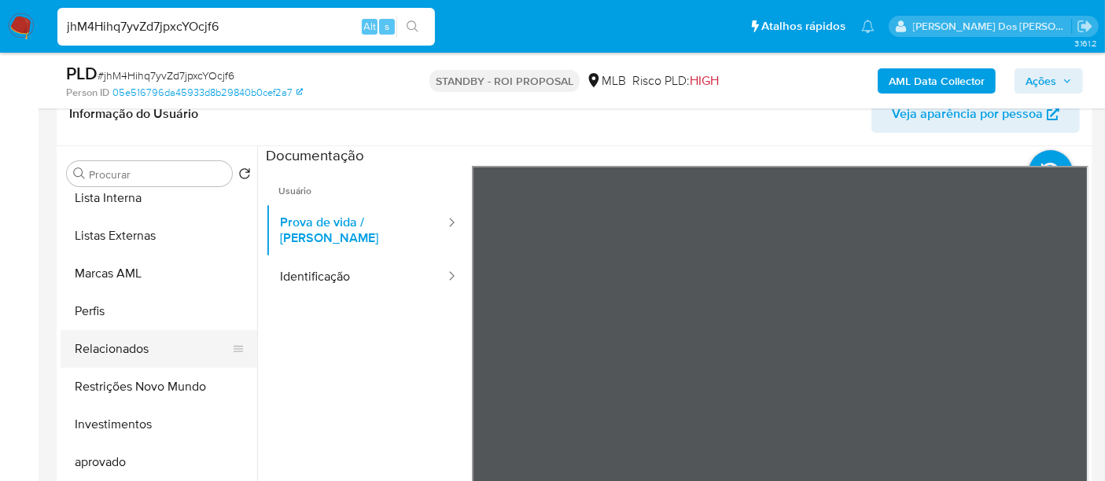
scroll to position [815, 0]
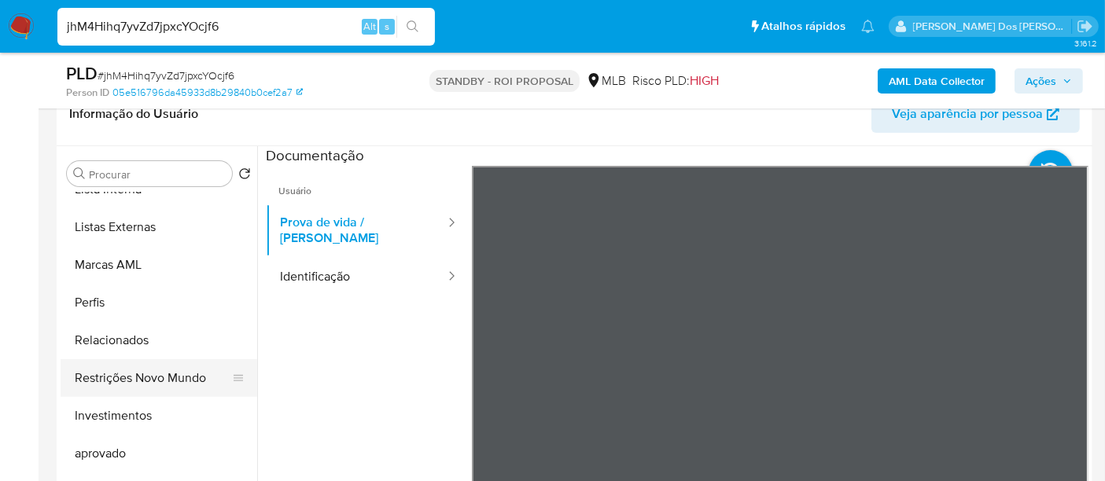
click at [171, 377] on button "Restrições Novo Mundo" at bounding box center [153, 378] width 184 height 38
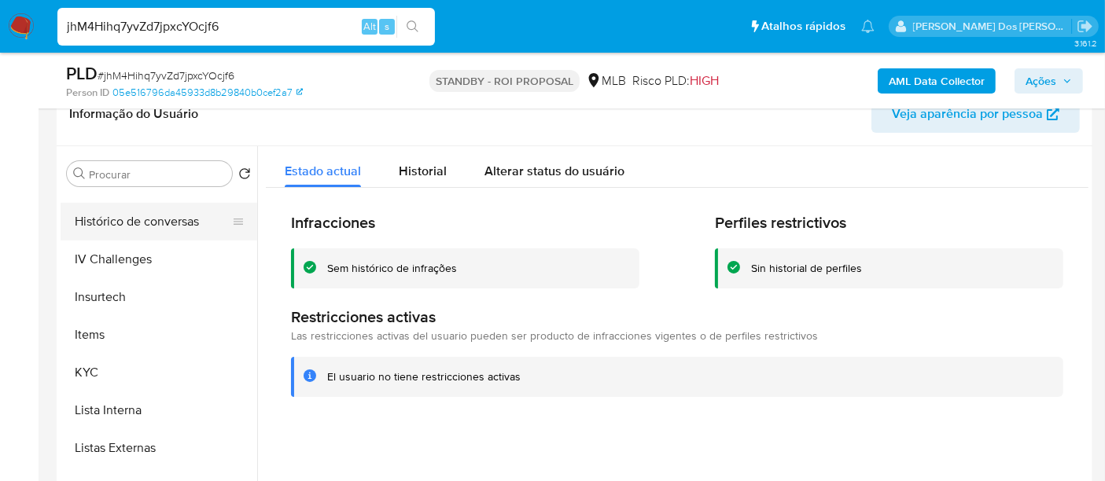
scroll to position [465, 0]
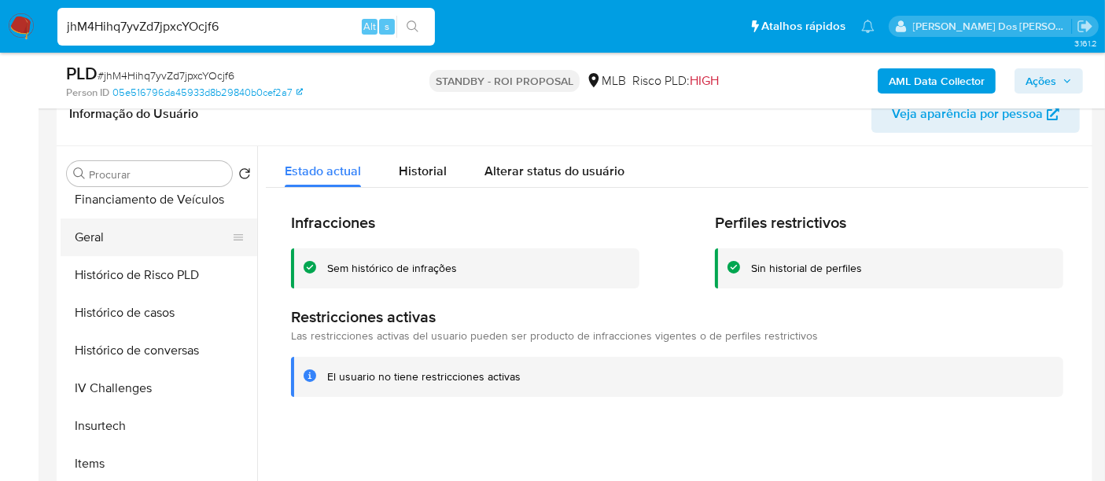
click at [92, 234] on button "Geral" at bounding box center [153, 238] width 184 height 38
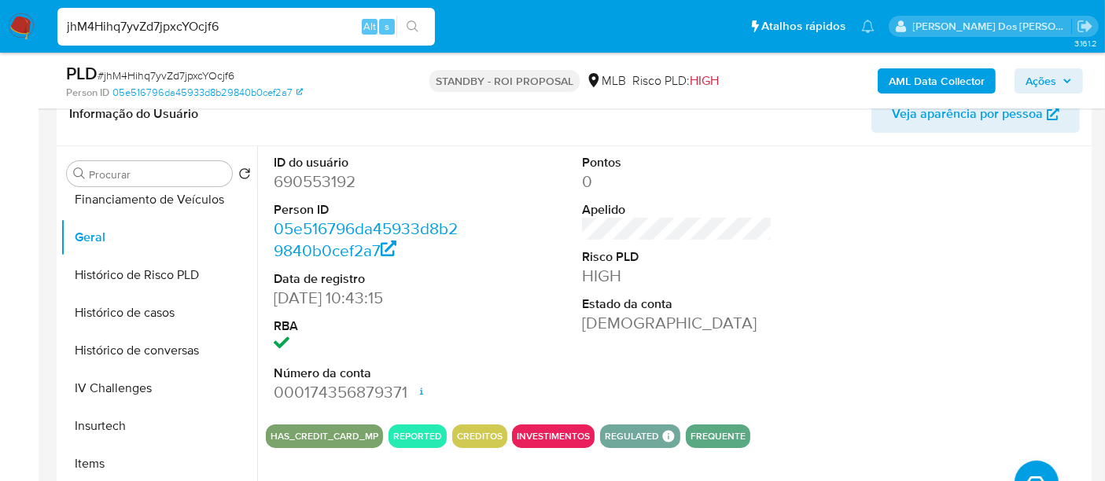
click at [259, 32] on input "jhM4Hihq7yvZd7jpxcYOcjf6" at bounding box center [245, 27] width 377 height 20
paste input "Hq498UU8txL3y7TSaJJNWB2R"
type input "Hq498UU8txL3y7TSaJJNWB2R"
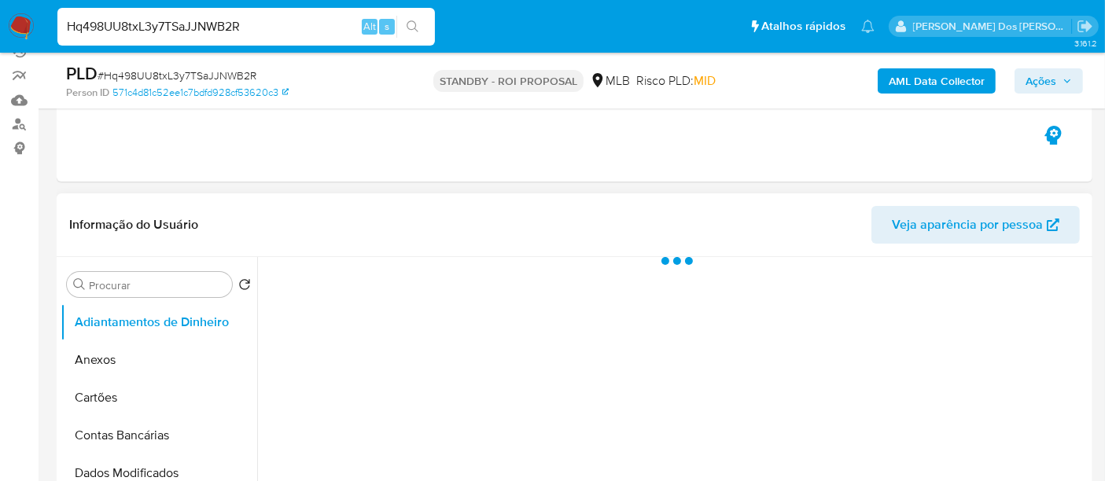
scroll to position [262, 0]
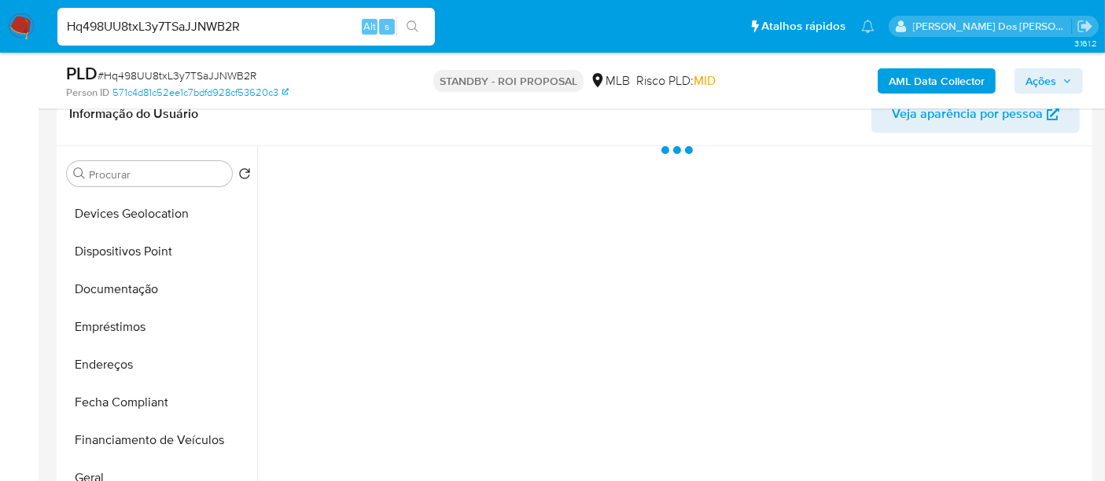
select select "10"
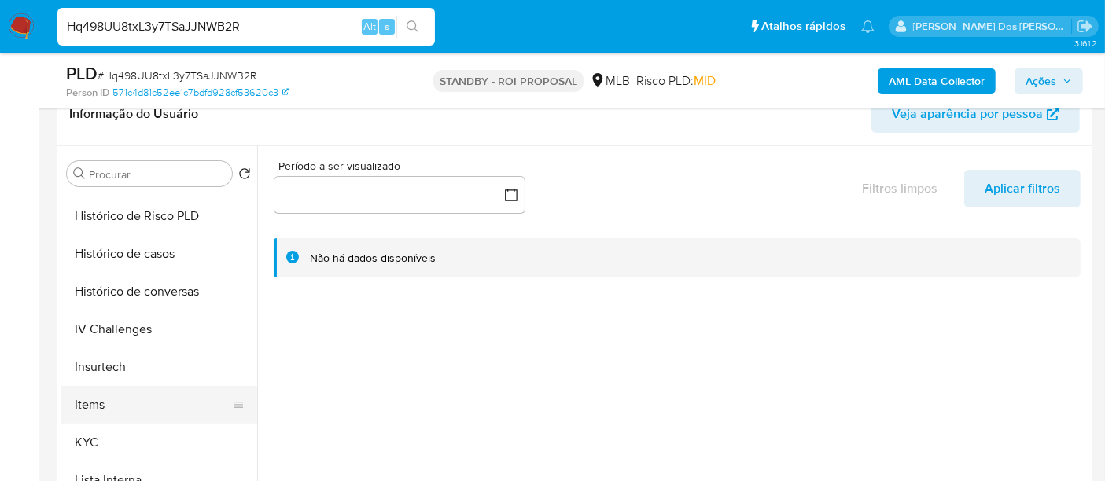
scroll to position [611, 0]
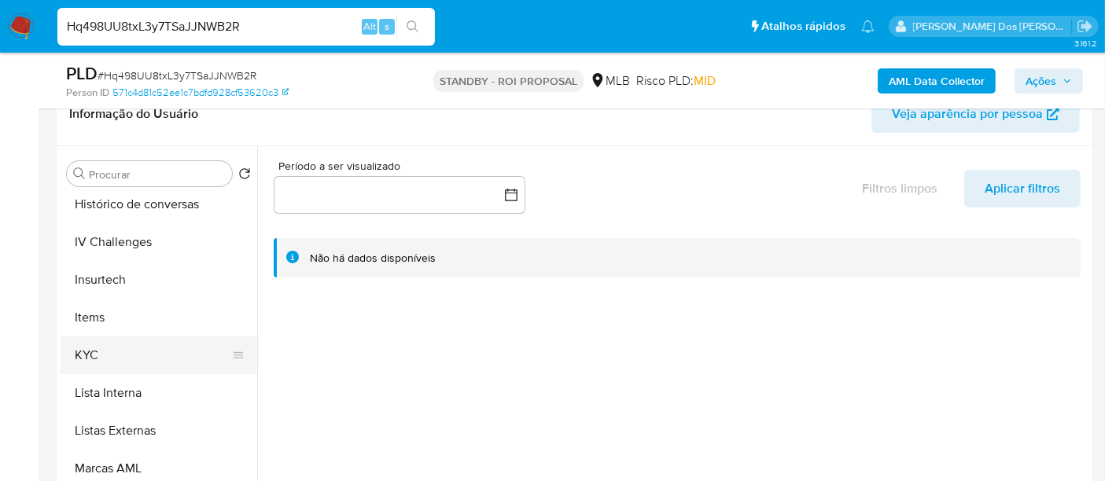
click at [97, 354] on button "KYC" at bounding box center [153, 356] width 184 height 38
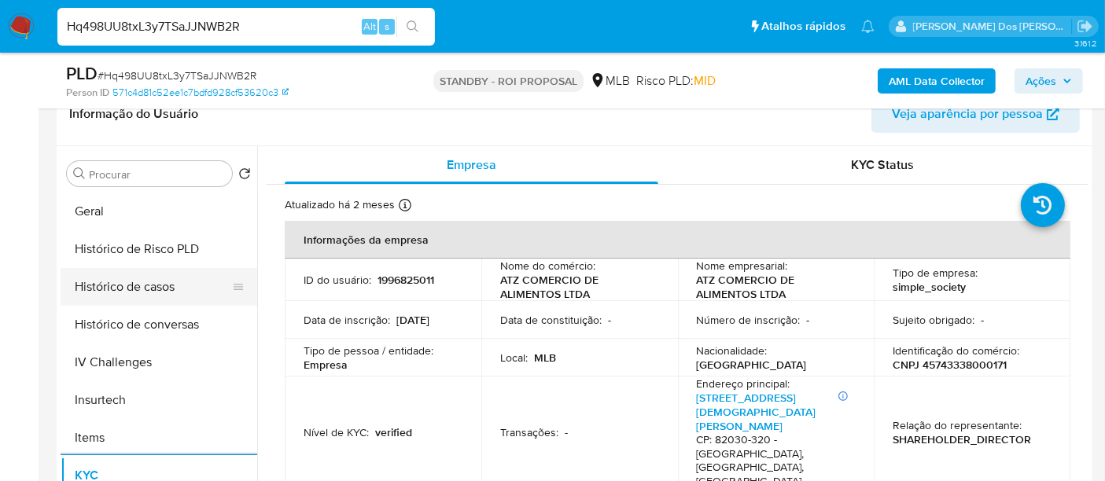
scroll to position [436, 0]
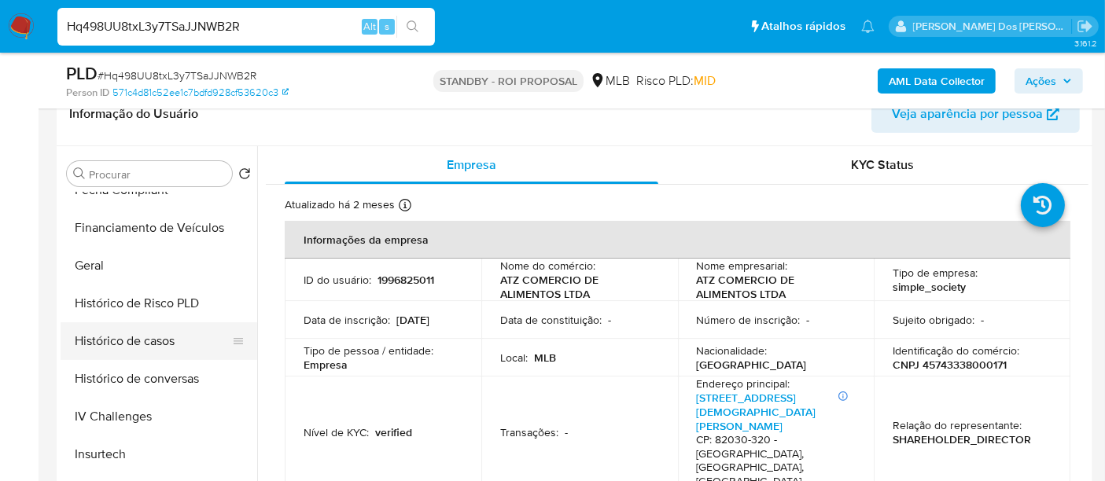
click at [145, 342] on button "Histórico de casos" at bounding box center [153, 341] width 184 height 38
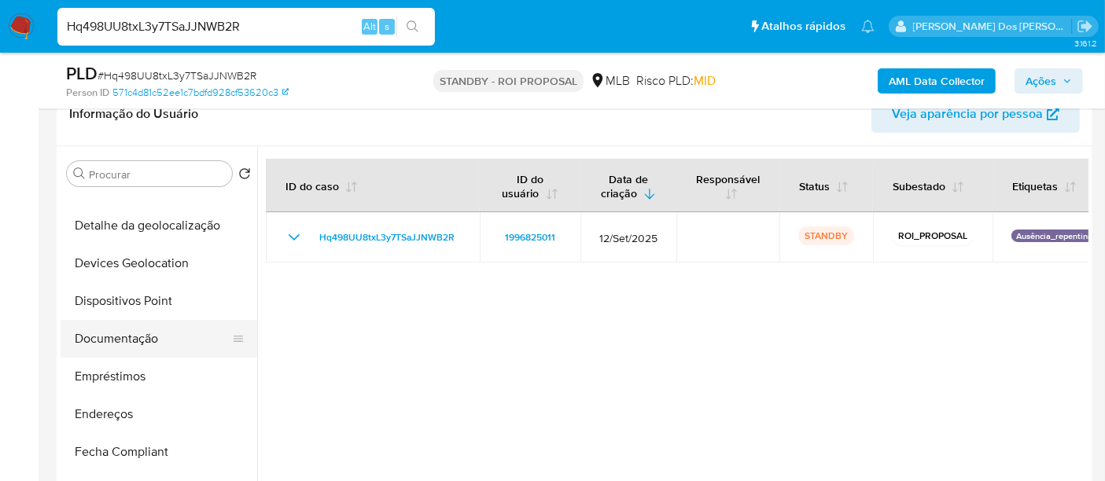
scroll to position [175, 0]
click at [135, 334] on button "Documentação" at bounding box center [153, 339] width 184 height 38
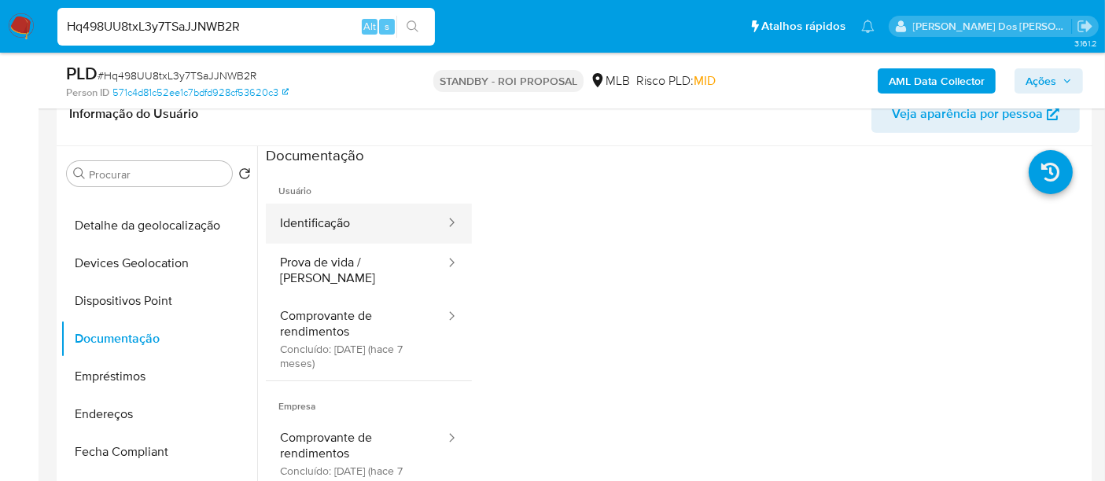
click at [326, 234] on button "Identificação" at bounding box center [356, 224] width 181 height 40
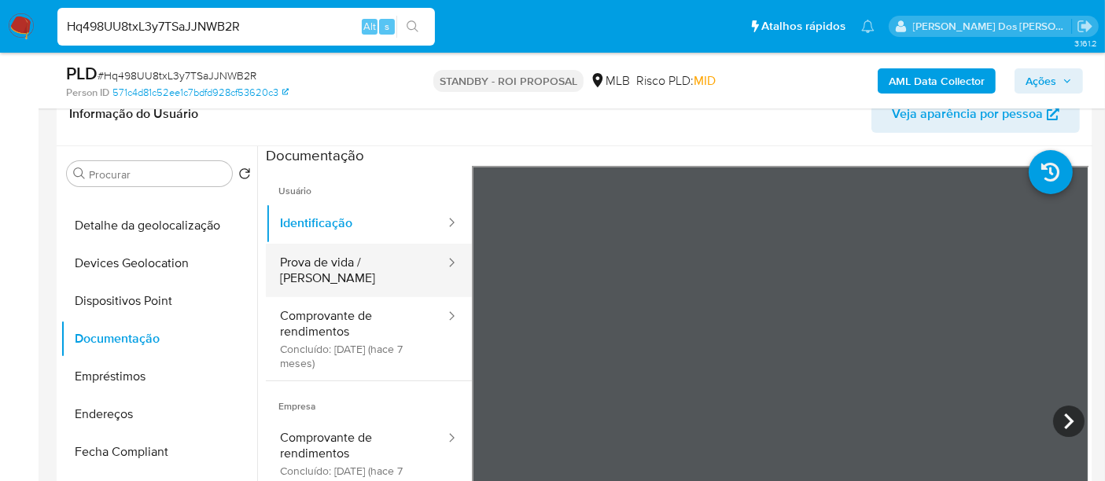
click at [365, 273] on button "Prova de vida / Selfie" at bounding box center [356, 270] width 181 height 53
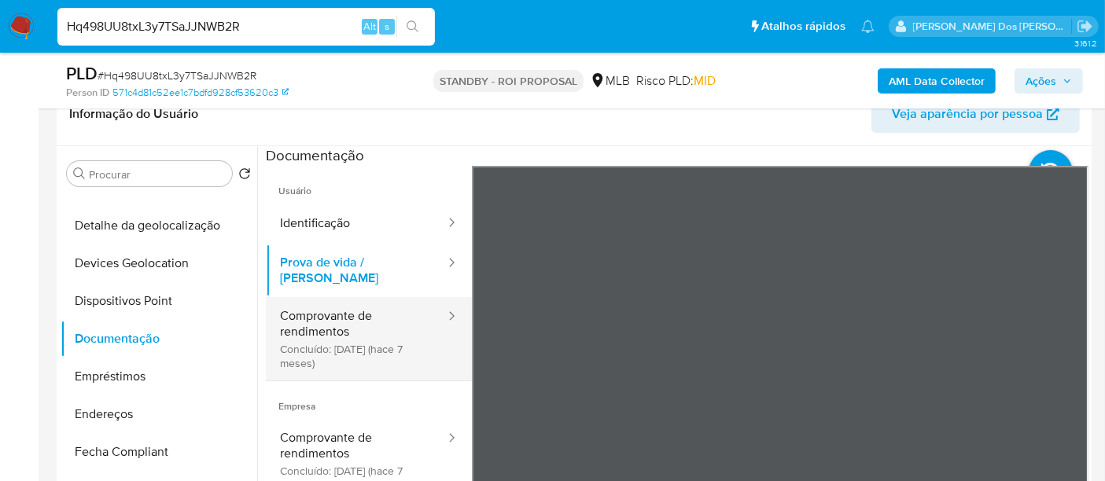
click at [305, 338] on button "Comprovante de rendimentos Concluído: 27/02/2025 (hace 7 meses)" at bounding box center [356, 338] width 181 height 83
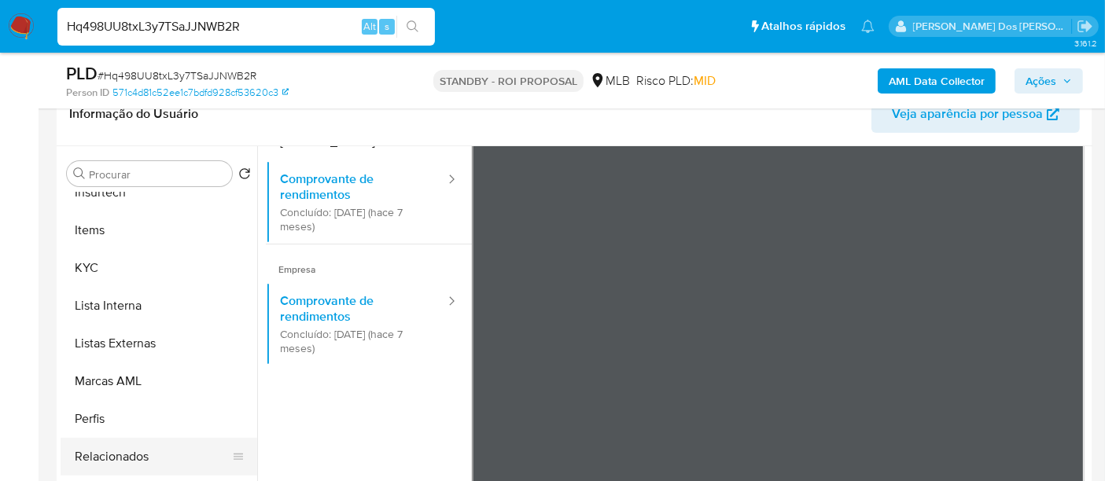
scroll to position [815, 0]
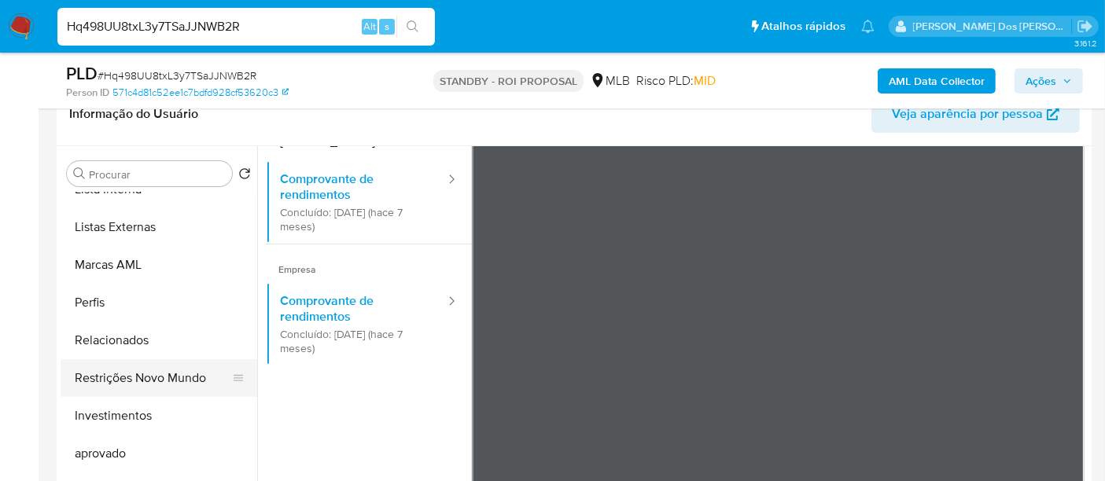
click at [153, 374] on button "Restrições Novo Mundo" at bounding box center [153, 378] width 184 height 38
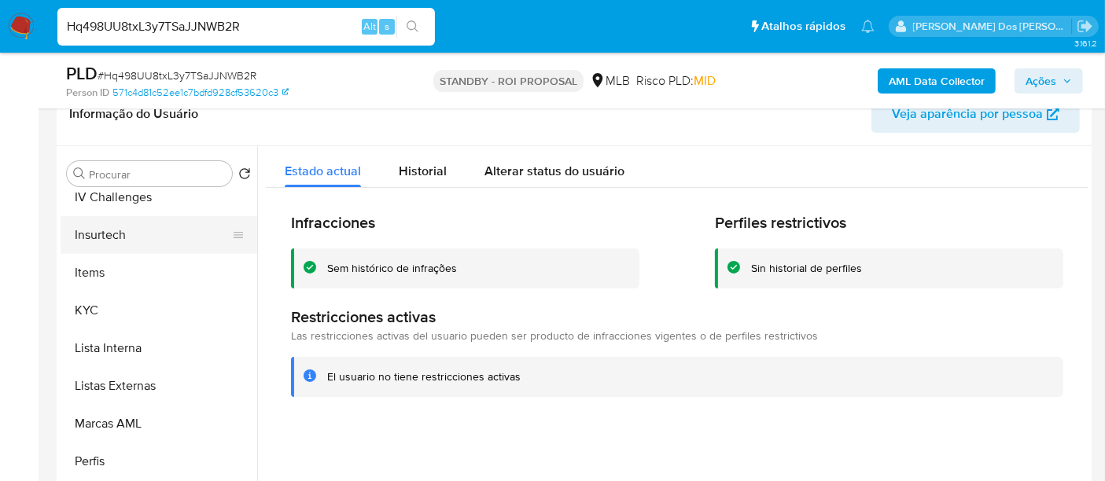
scroll to position [465, 0]
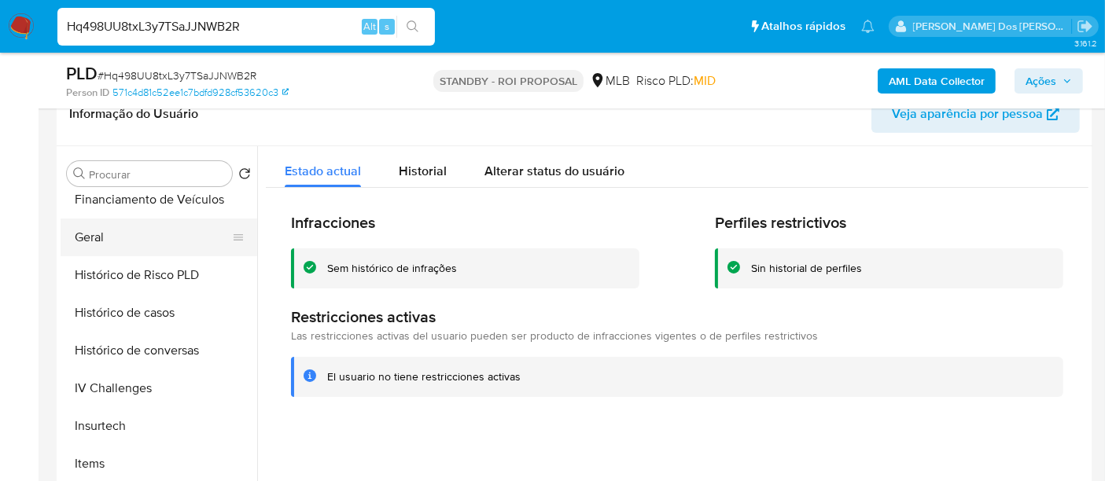
click at [93, 232] on button "Geral" at bounding box center [153, 238] width 184 height 38
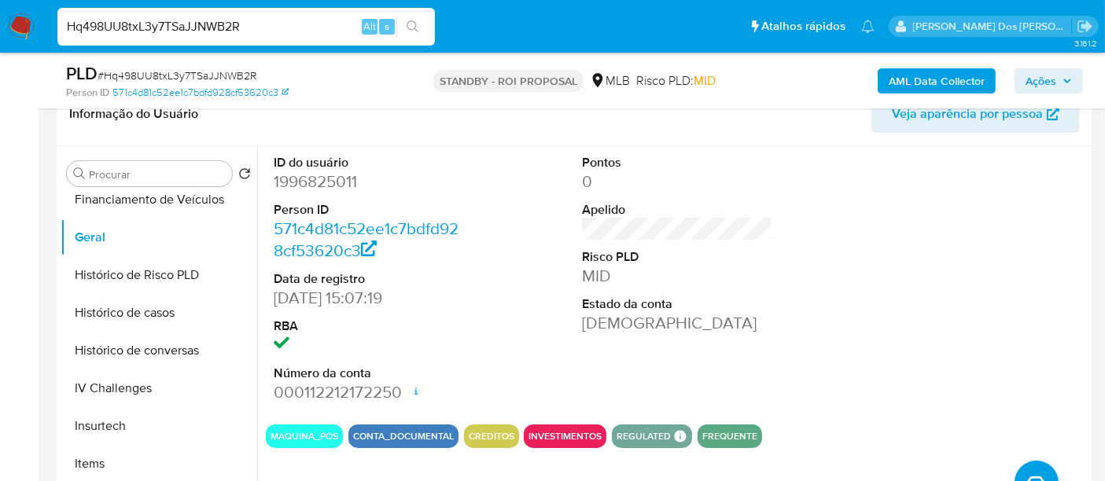
click at [277, 32] on input "Hq498UU8txL3y7TSaJJNWB2R" at bounding box center [245, 27] width 377 height 20
paste input "hzAjza78WasuLCQfeRv6dEHP"
type input "hzAjza78WasuLCQfeRv6dEHP"
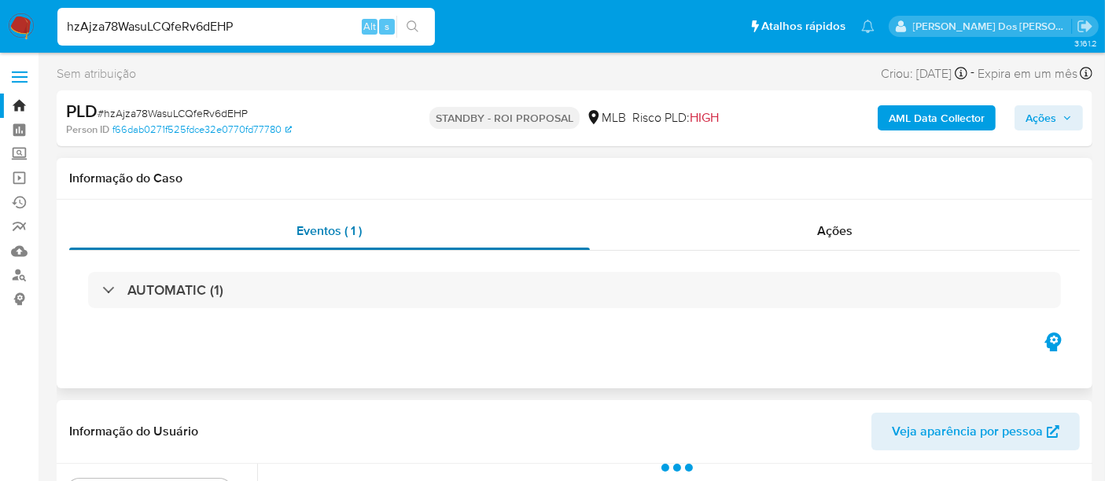
select select "10"
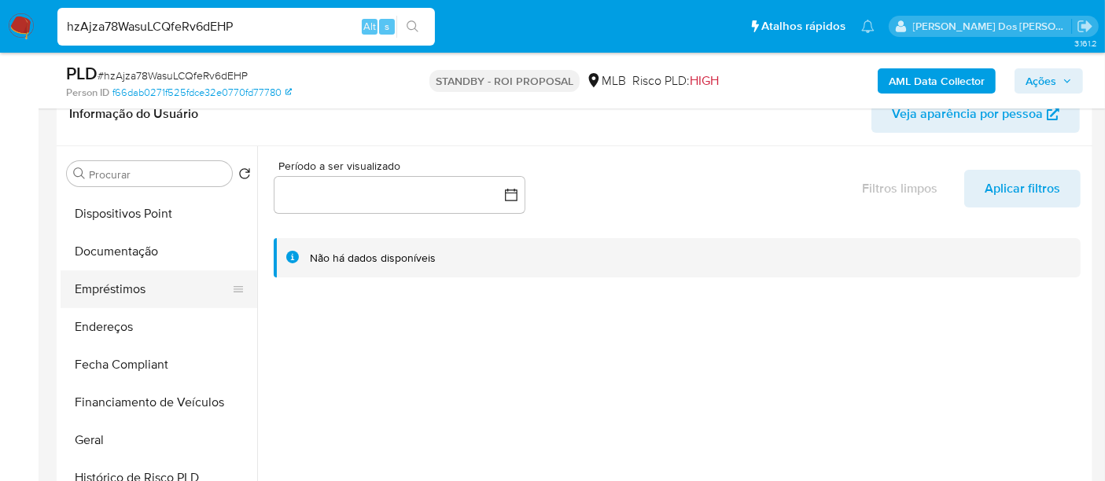
scroll to position [611, 0]
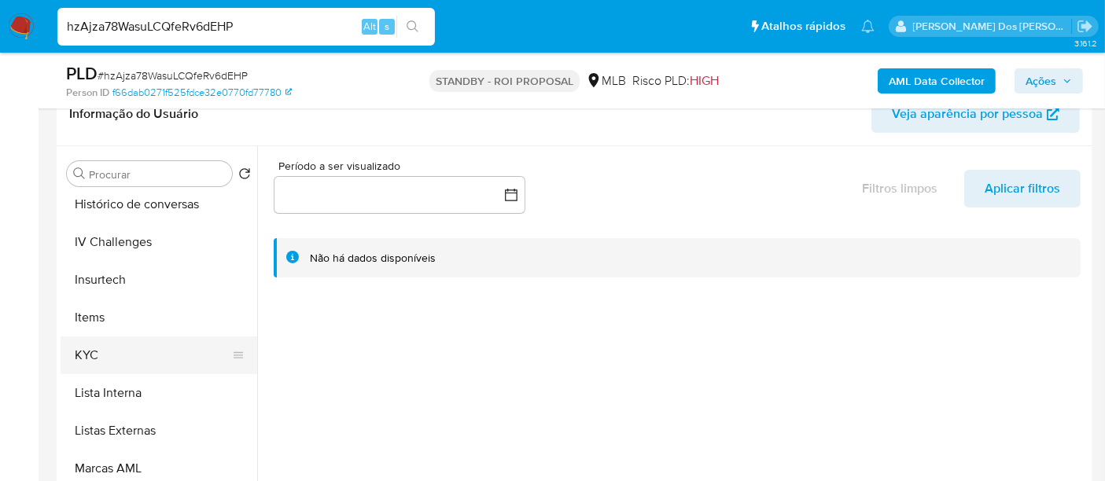
click at [78, 351] on button "KYC" at bounding box center [153, 356] width 184 height 38
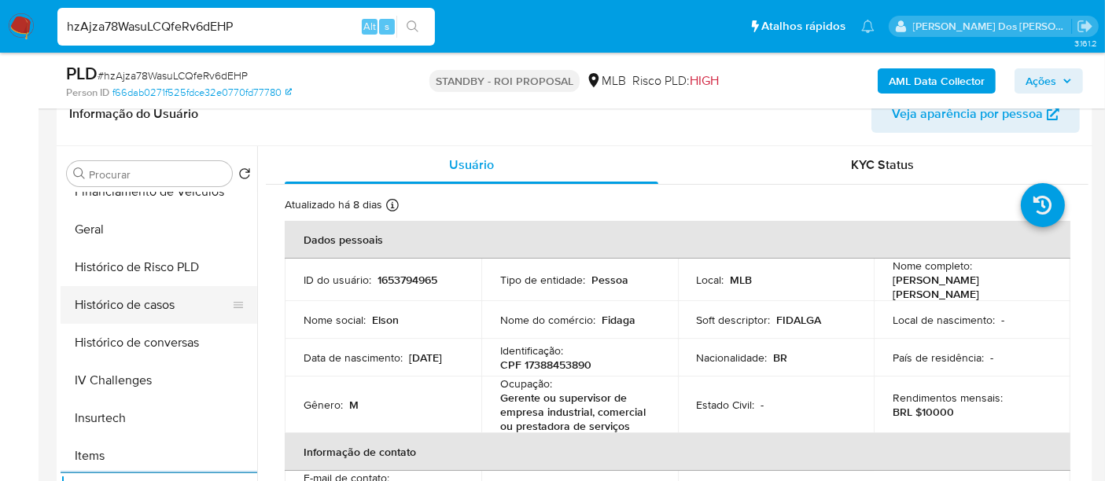
scroll to position [436, 0]
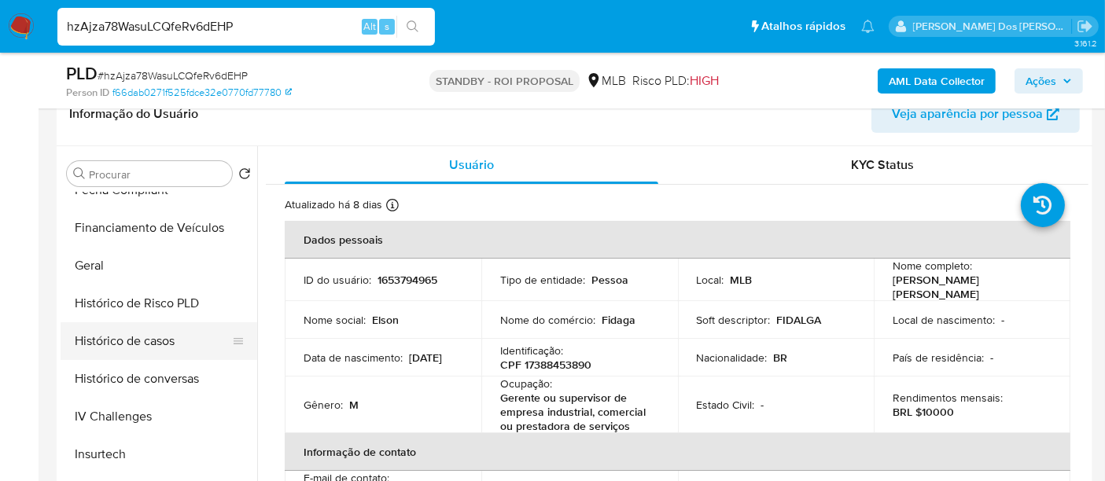
click at [133, 342] on button "Histórico de casos" at bounding box center [153, 341] width 184 height 38
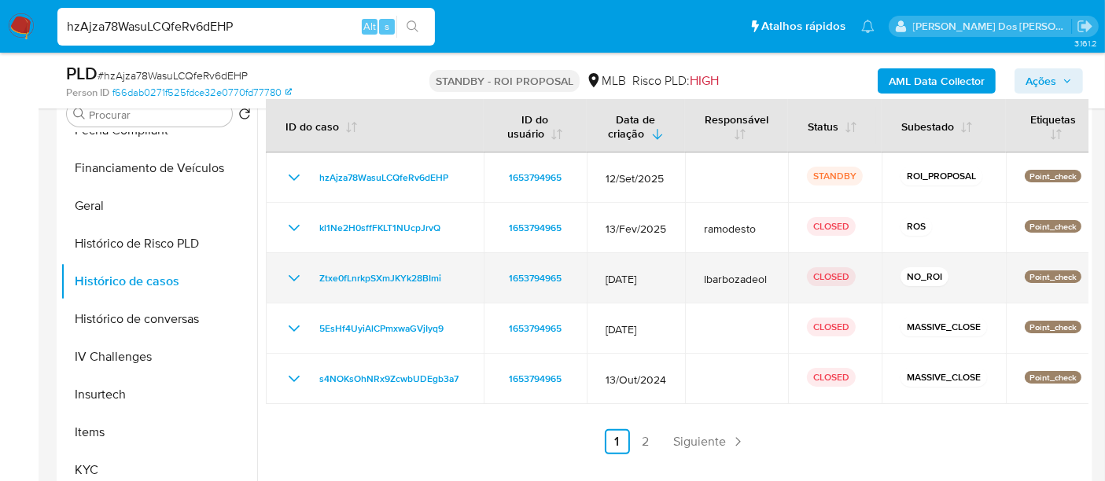
scroll to position [349, 0]
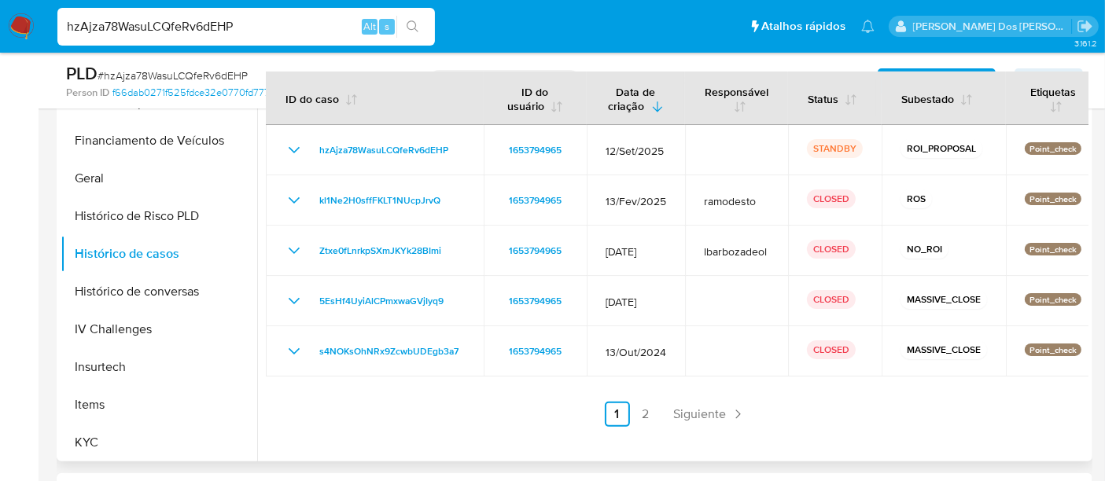
click at [640, 413] on link "2" at bounding box center [645, 414] width 25 height 25
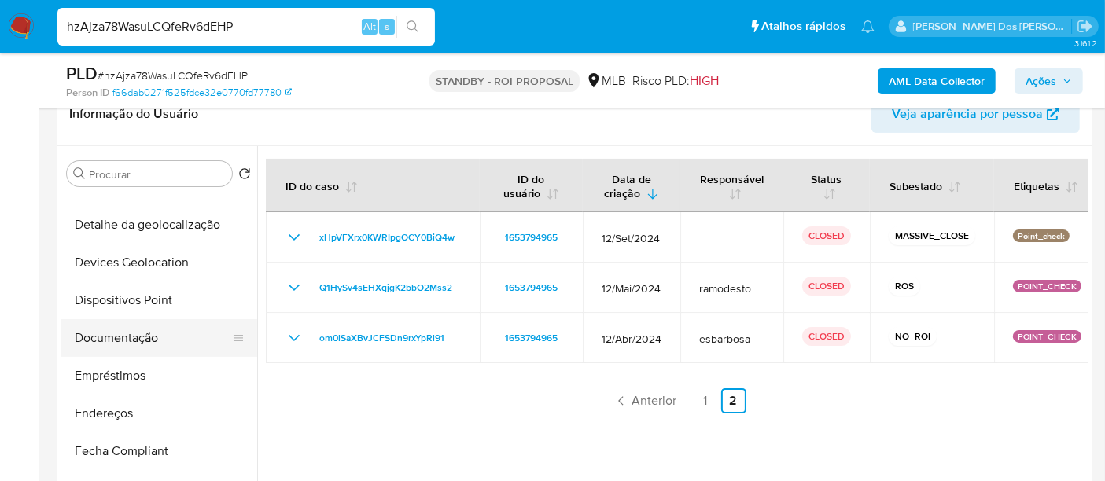
scroll to position [175, 0]
click at [146, 334] on button "Documentação" at bounding box center [153, 339] width 184 height 38
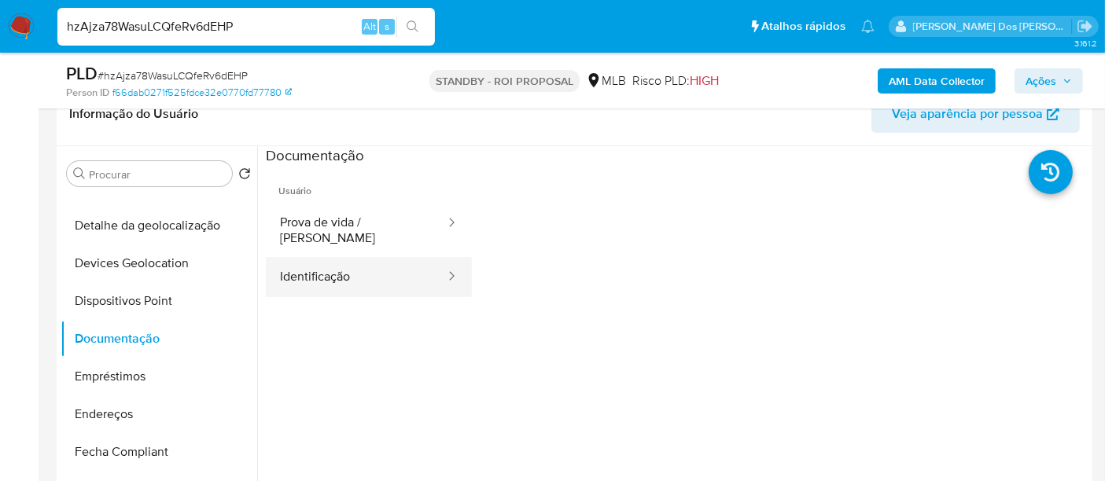
click at [300, 267] on button "Identificação" at bounding box center [356, 277] width 181 height 40
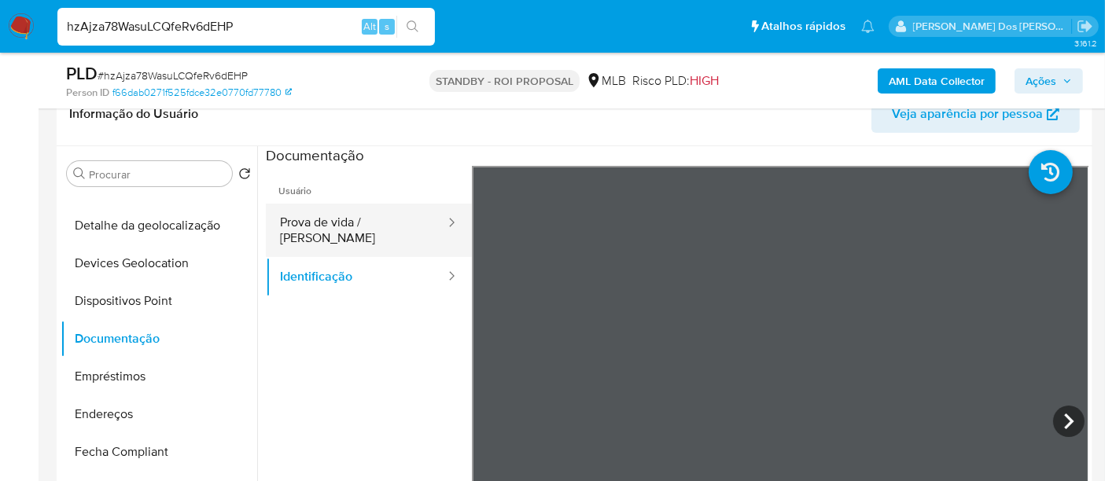
click at [375, 227] on button "Prova de vida / Selfie" at bounding box center [356, 230] width 181 height 53
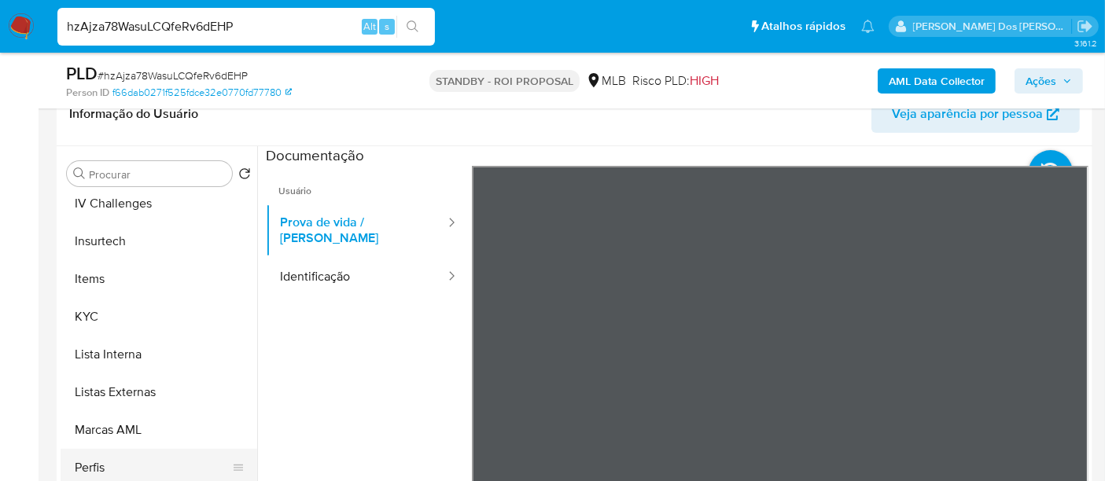
scroll to position [786, 0]
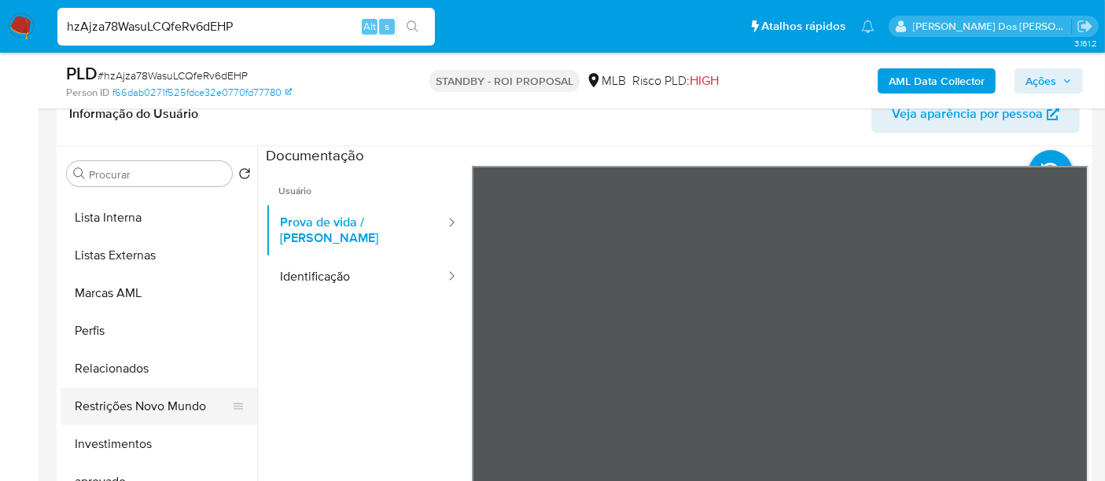
click at [160, 402] on button "Restrições Novo Mundo" at bounding box center [153, 407] width 184 height 38
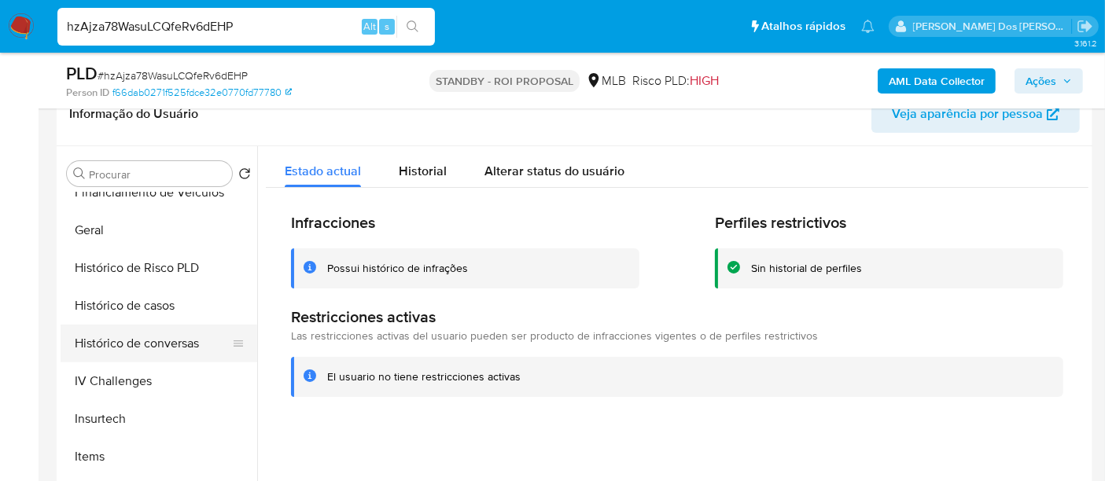
scroll to position [436, 0]
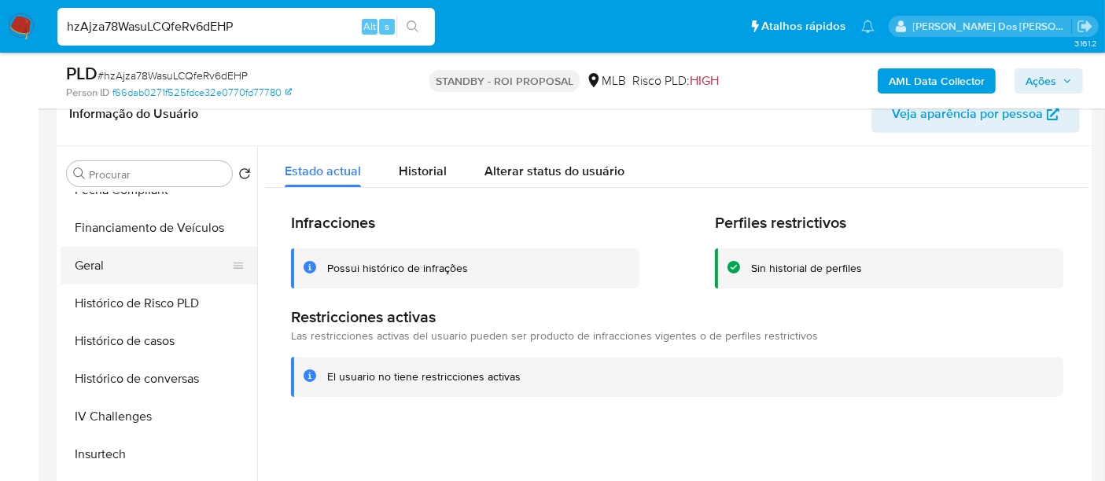
click at [101, 265] on button "Geral" at bounding box center [153, 266] width 184 height 38
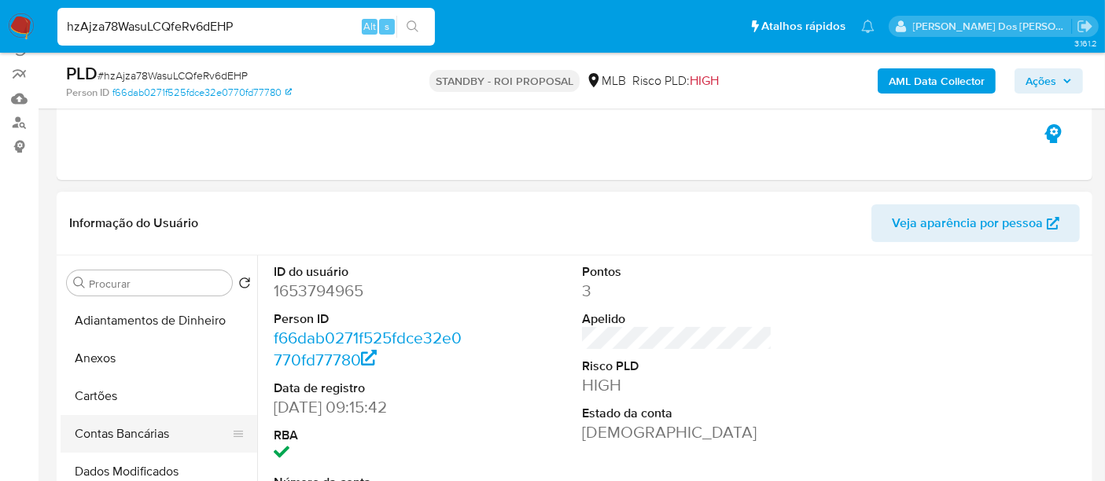
scroll to position [0, 0]
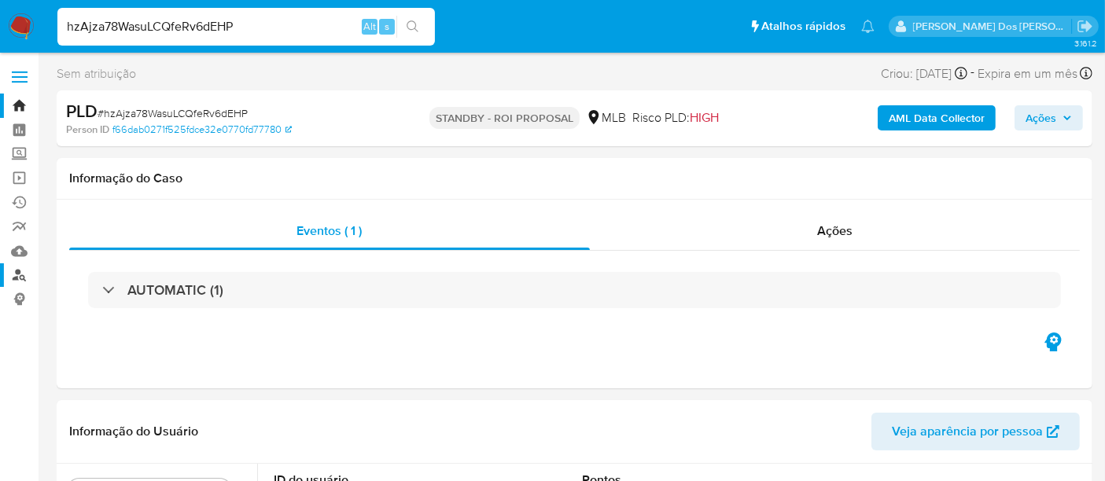
click at [13, 273] on link "Localizador de pessoas" at bounding box center [93, 275] width 187 height 24
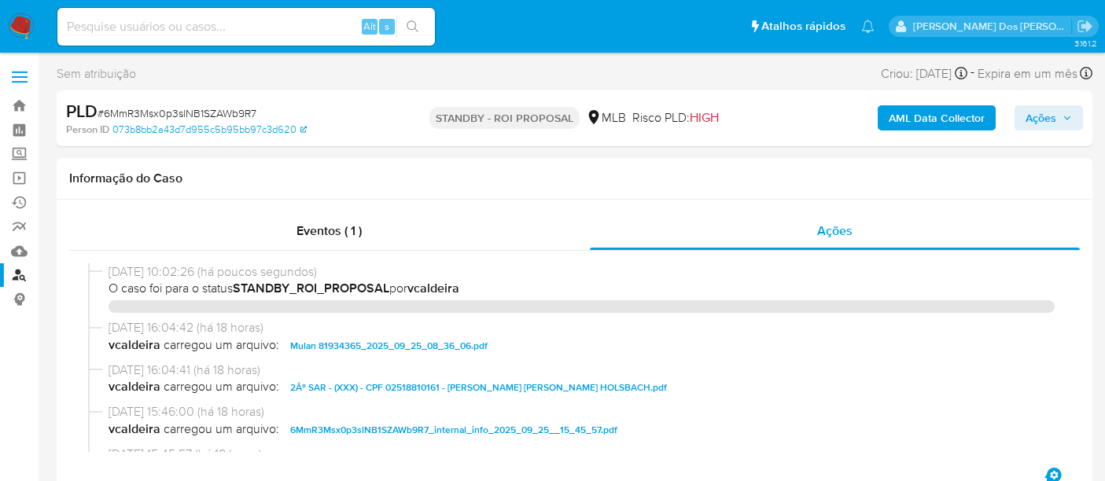
select select "10"
click at [209, 18] on input at bounding box center [245, 27] width 377 height 20
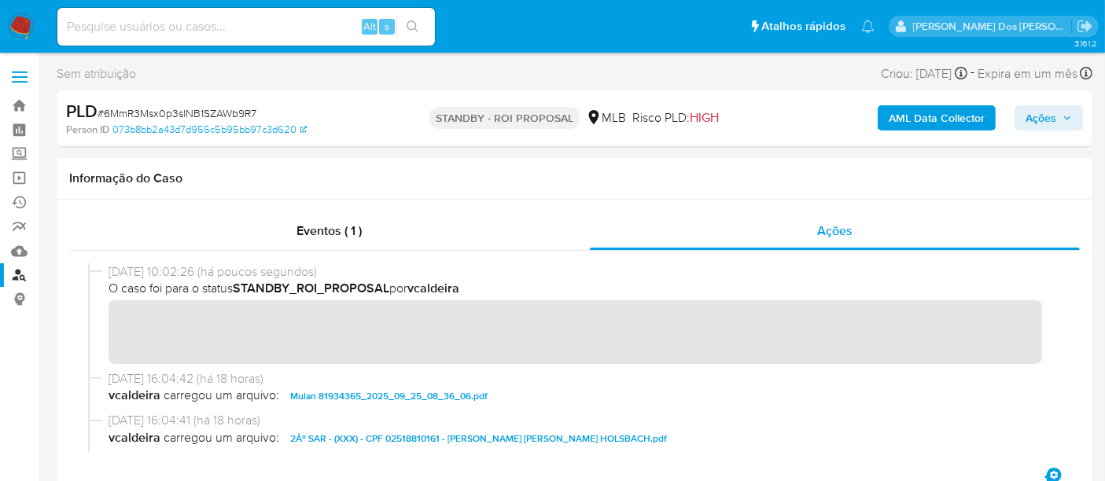
paste input "1159329088"
type input "1159329088"
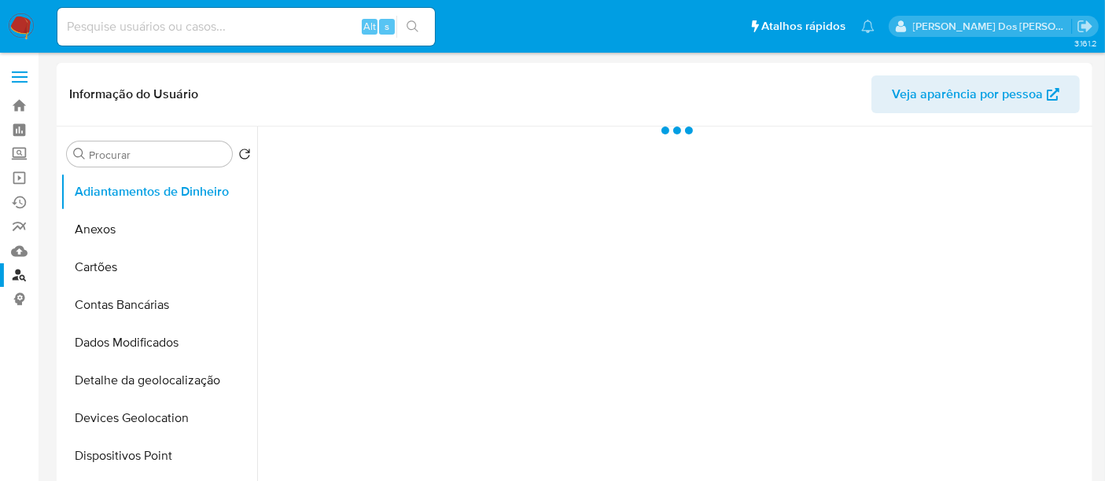
select select "10"
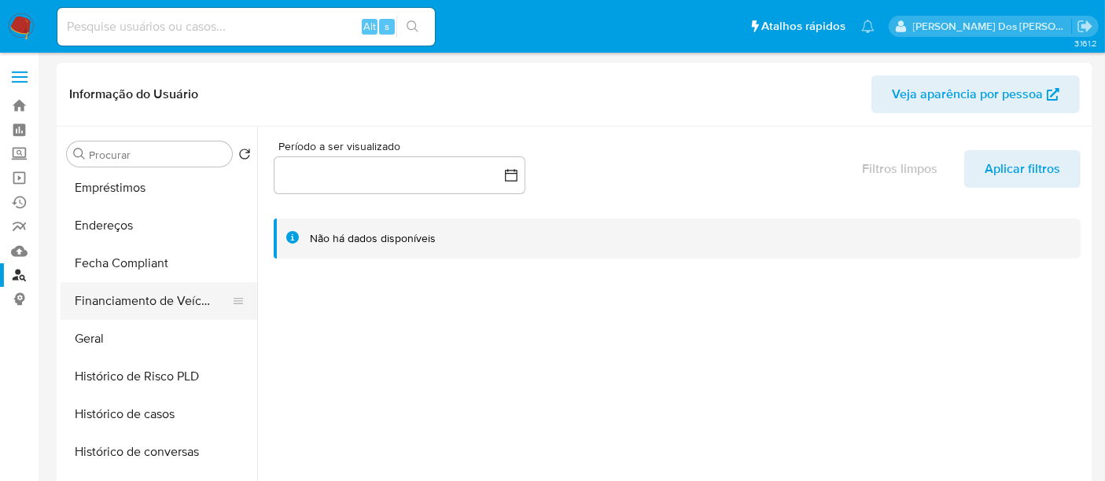
scroll to position [349, 0]
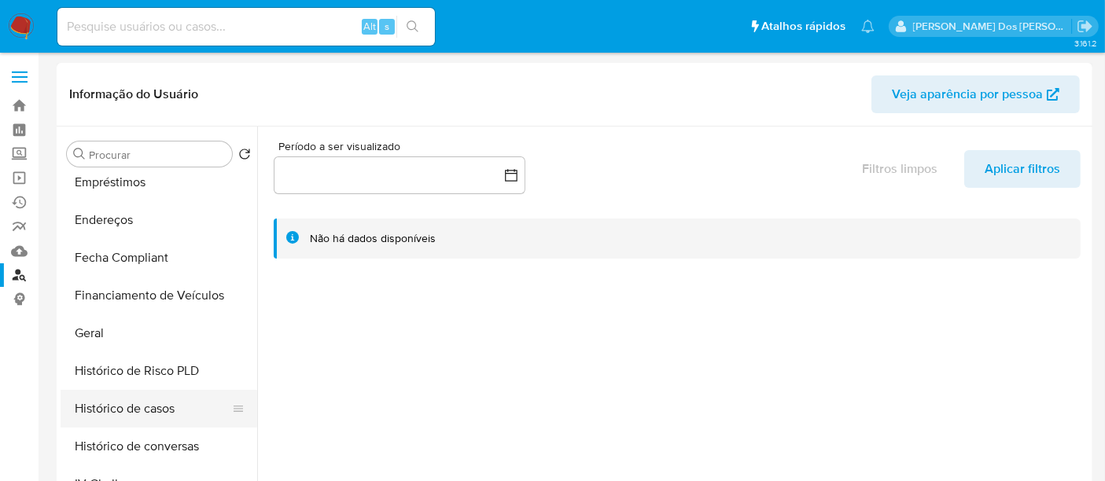
click at [118, 403] on button "Histórico de casos" at bounding box center [153, 409] width 184 height 38
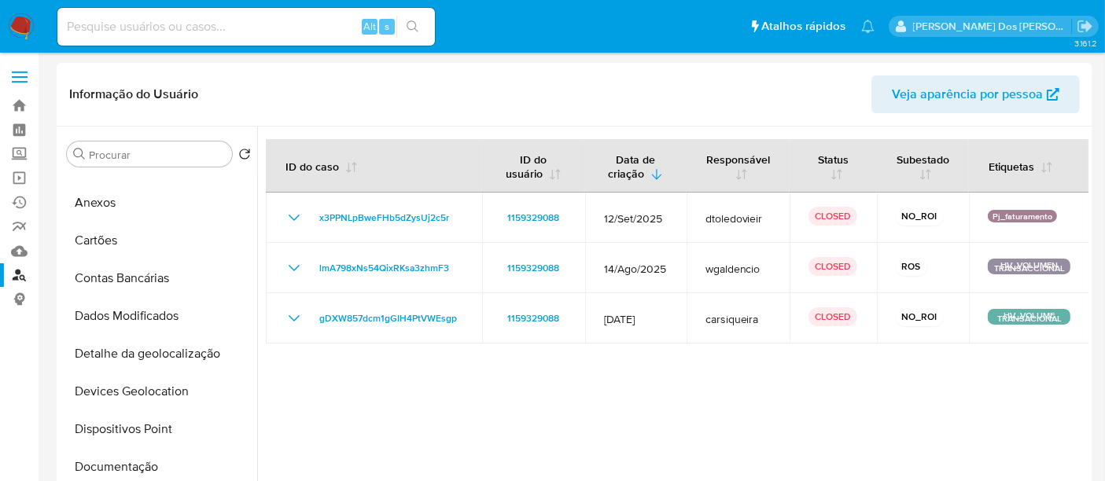
scroll to position [0, 0]
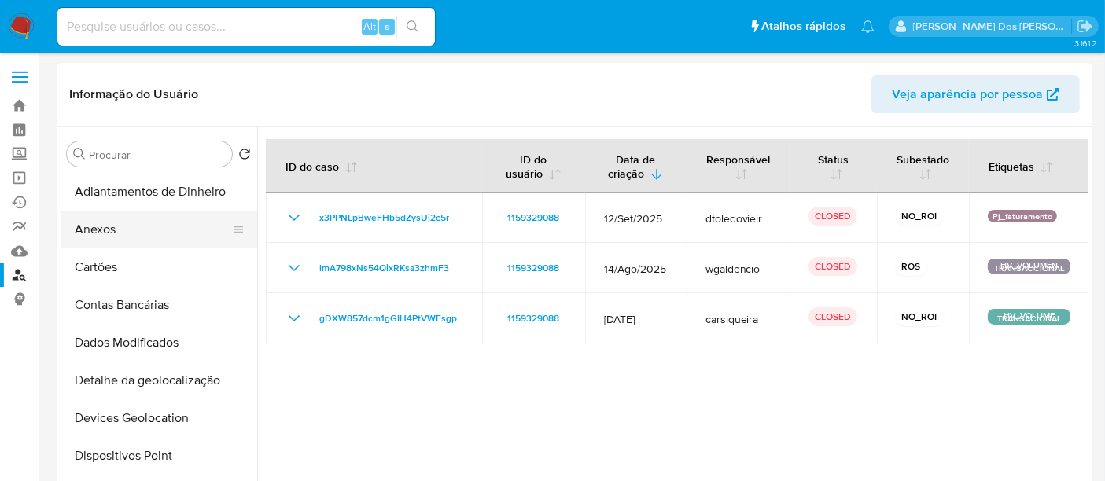
click at [98, 234] on button "Anexos" at bounding box center [153, 230] width 184 height 38
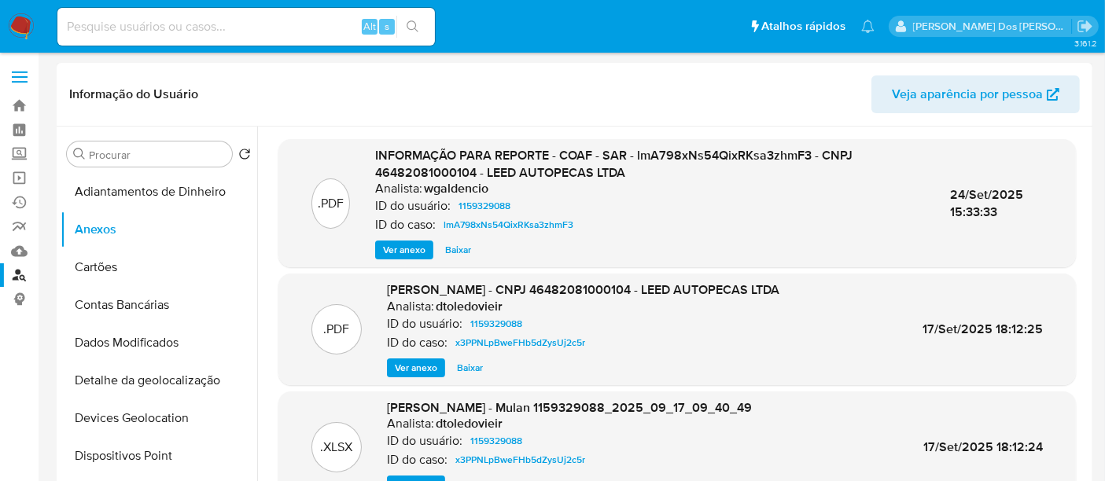
click at [410, 252] on span "Ver anexo" at bounding box center [404, 250] width 42 height 16
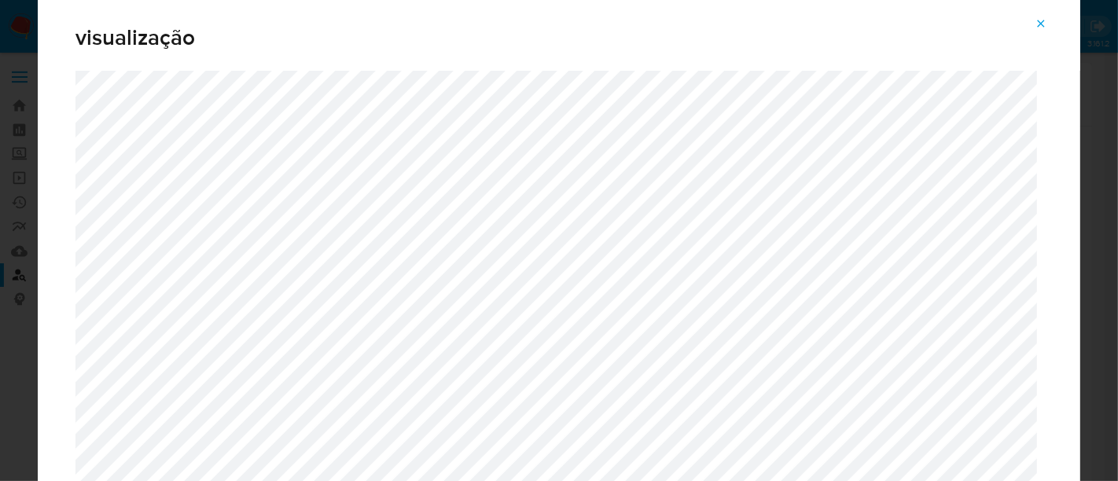
click at [1044, 25] on icon "Attachment preview" at bounding box center [1041, 23] width 7 height 7
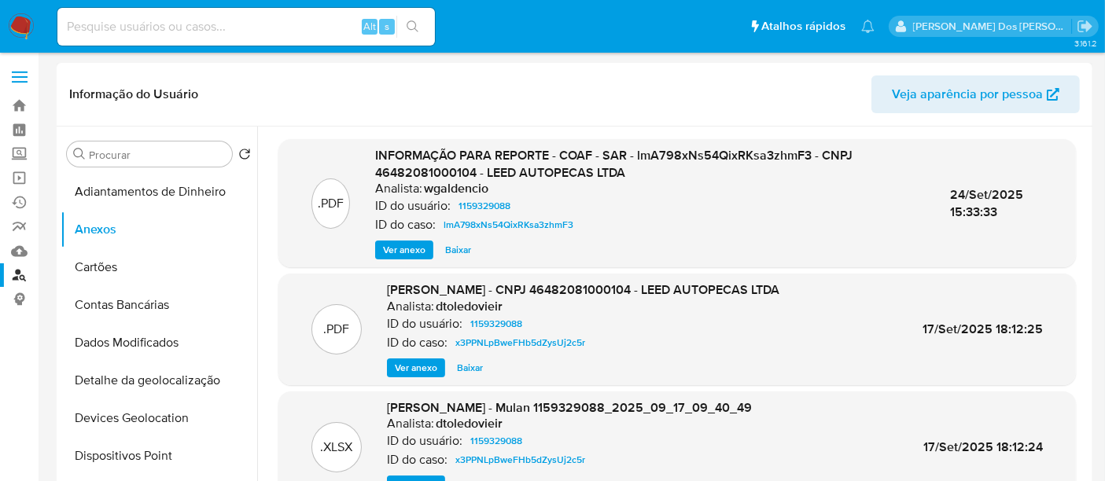
click at [391, 245] on span "Ver anexo" at bounding box center [404, 250] width 42 height 16
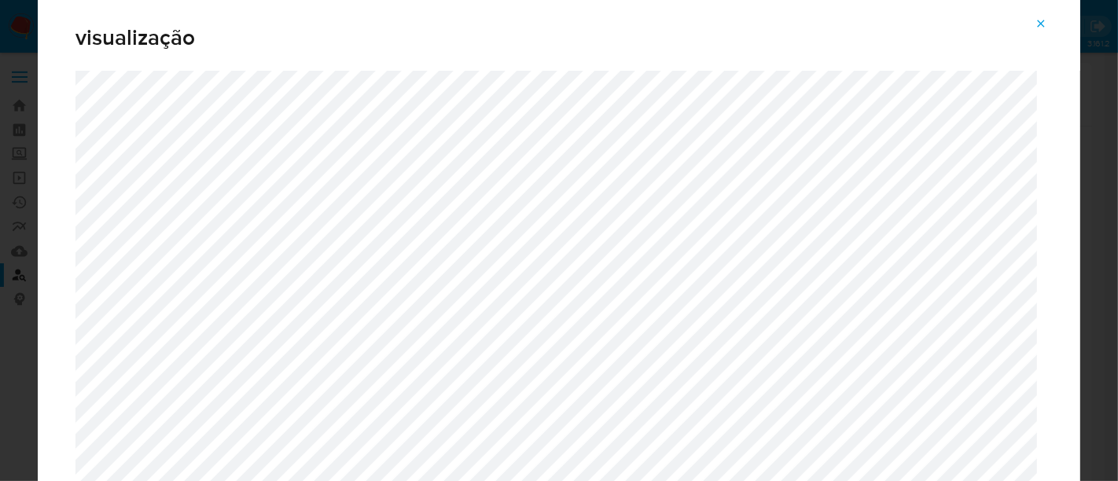
click at [1038, 28] on icon "Attachment preview" at bounding box center [1041, 23] width 13 height 13
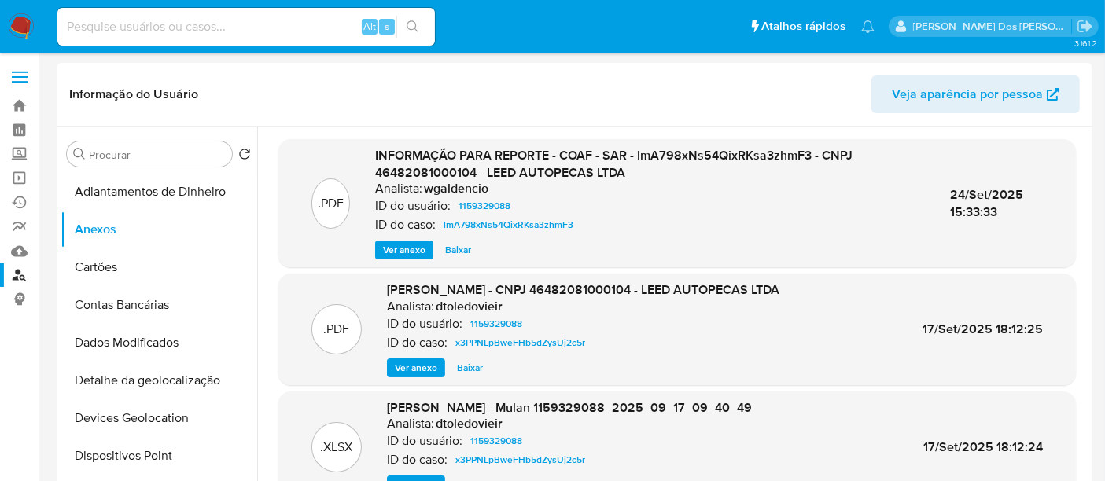
drag, startPoint x: 17, startPoint y: 273, endPoint x: 24, endPoint y: 265, distance: 10.6
click at [17, 273] on link "Localizador de pessoas" at bounding box center [93, 275] width 187 height 24
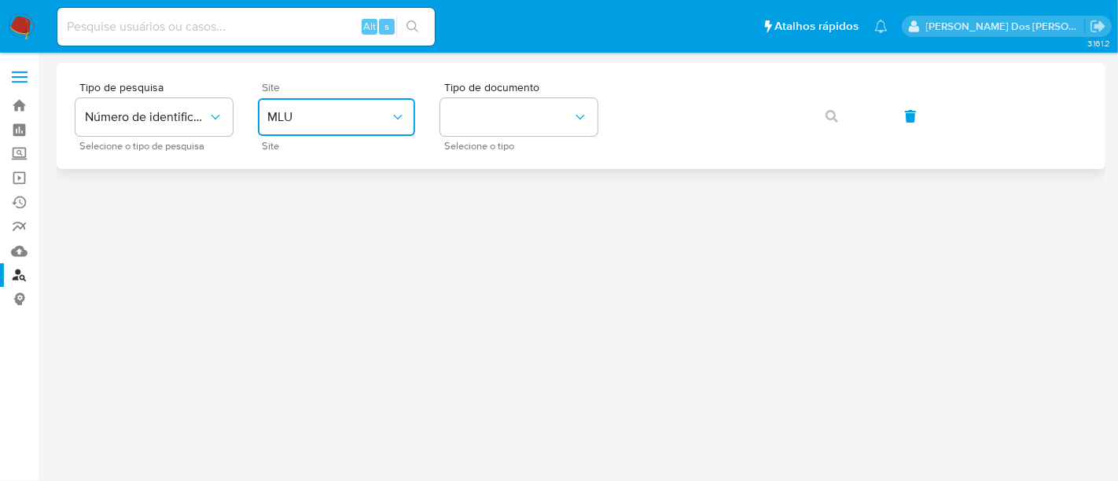
click at [328, 120] on span "MLU" at bounding box center [328, 117] width 123 height 16
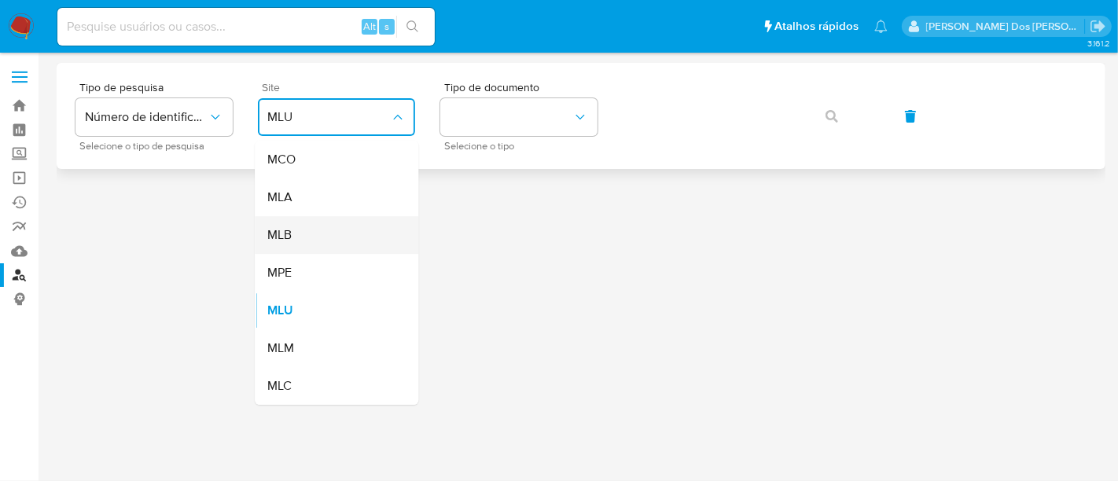
click at [308, 228] on div "MLB" at bounding box center [331, 235] width 129 height 38
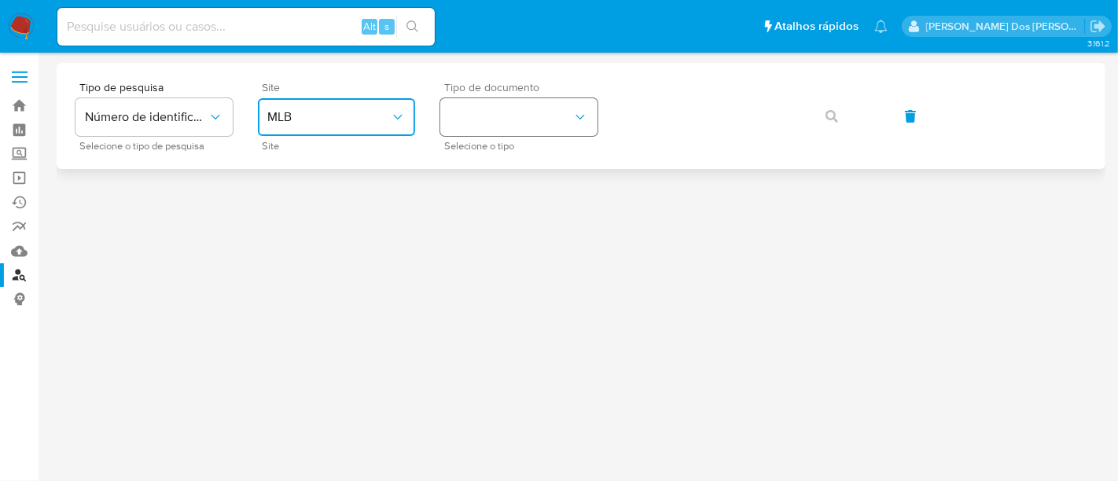
click at [524, 116] on button "identificationType" at bounding box center [518, 117] width 157 height 38
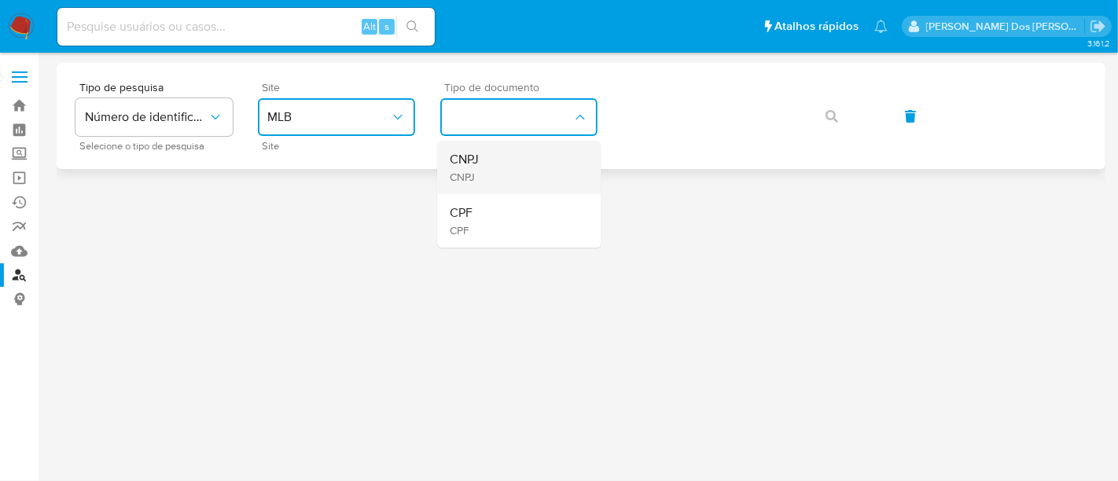
click at [495, 167] on div "CNPJ CNPJ" at bounding box center [514, 167] width 129 height 53
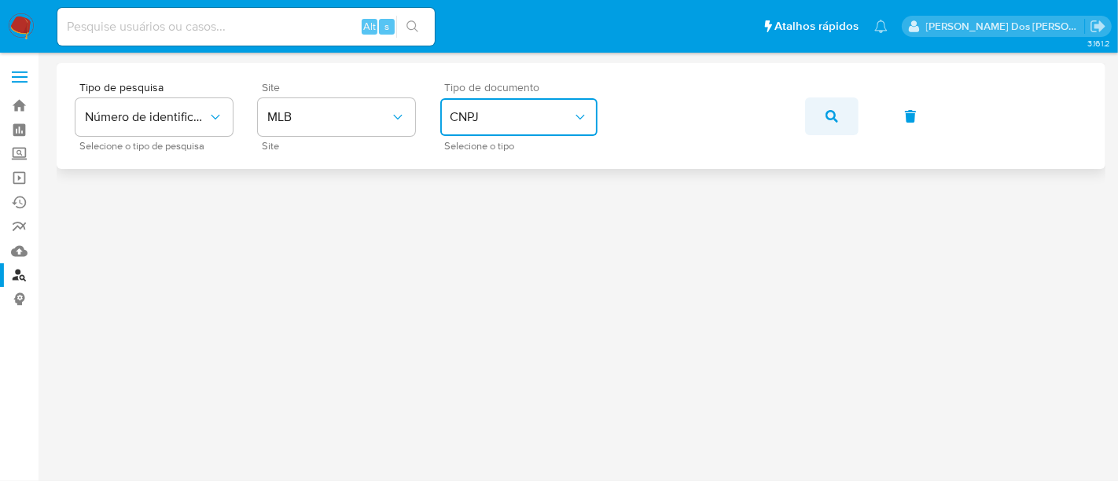
click at [828, 118] on icon "button" at bounding box center [832, 116] width 13 height 13
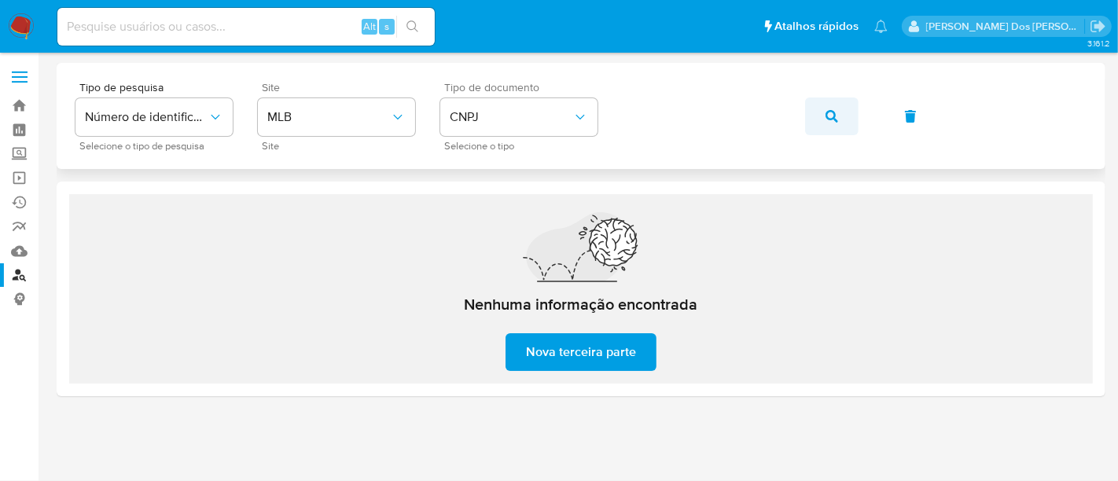
click at [842, 117] on button "button" at bounding box center [831, 116] width 53 height 38
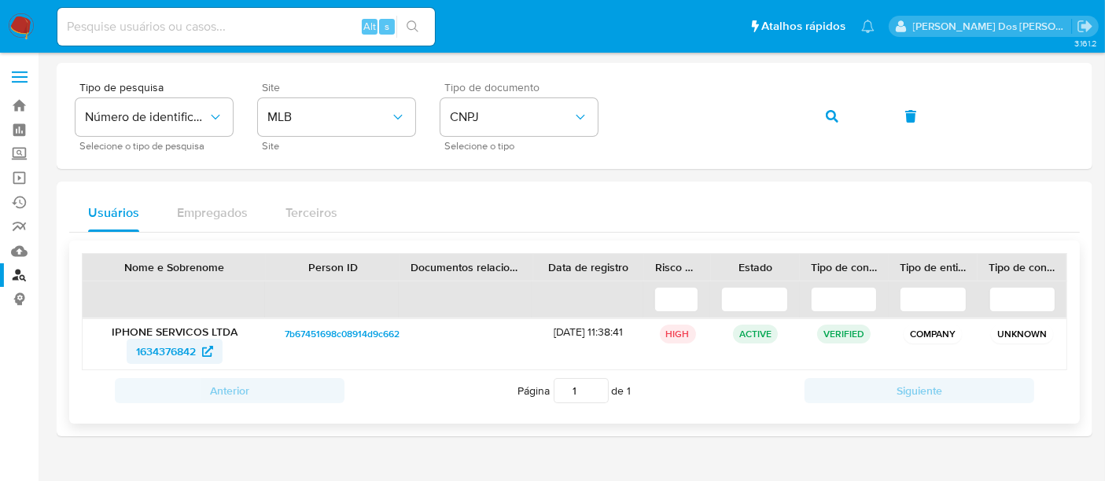
click at [164, 351] on span "1634376842" at bounding box center [166, 351] width 60 height 25
click at [223, 24] on input at bounding box center [245, 27] width 377 height 20
paste input "1864242934"
type input "1864242934"
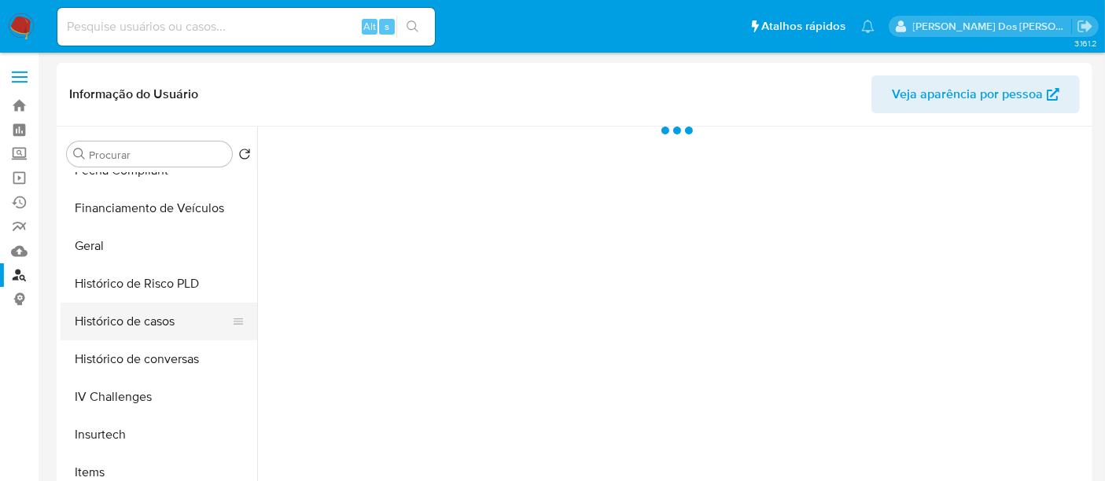
select select "10"
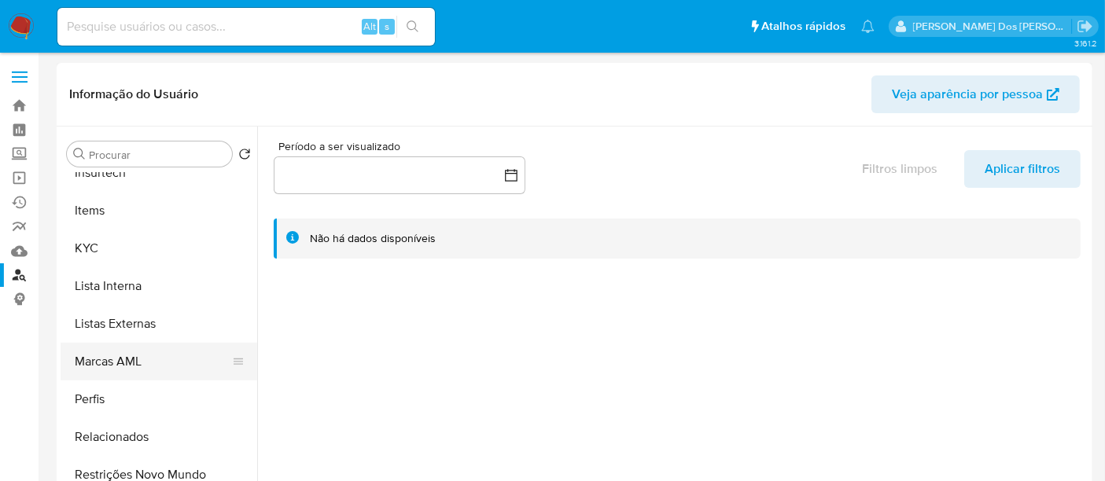
scroll to position [786, 0]
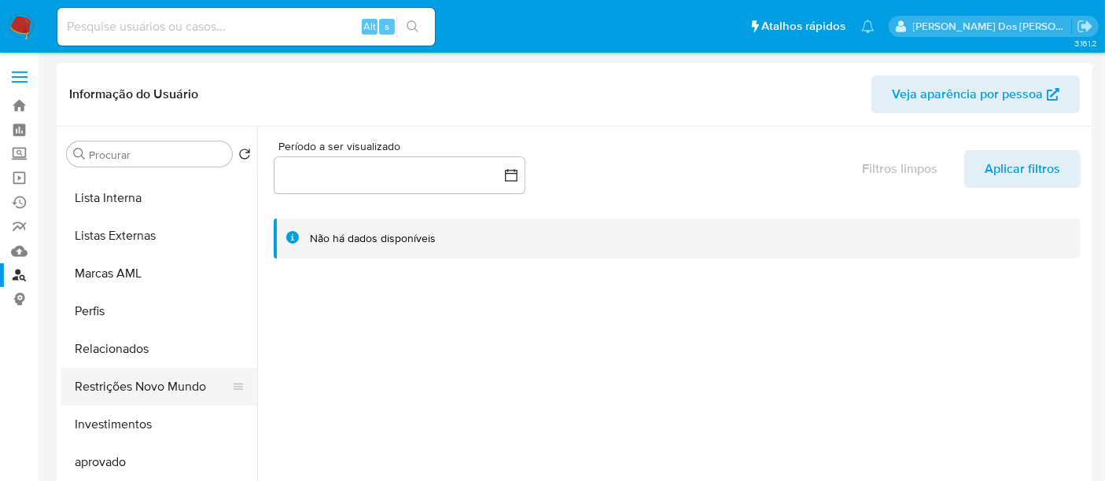
click at [120, 383] on button "Restrições Novo Mundo" at bounding box center [153, 387] width 184 height 38
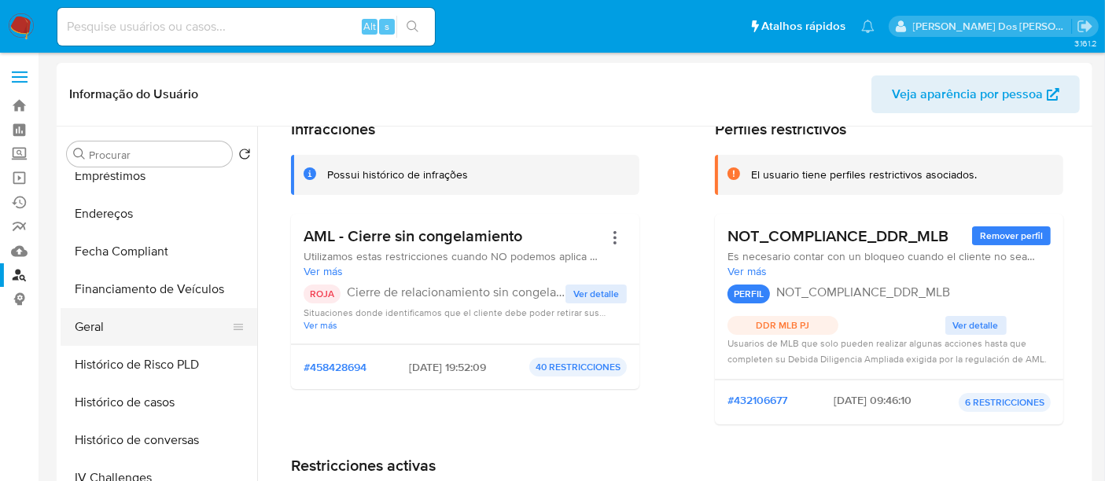
scroll to position [349, 0]
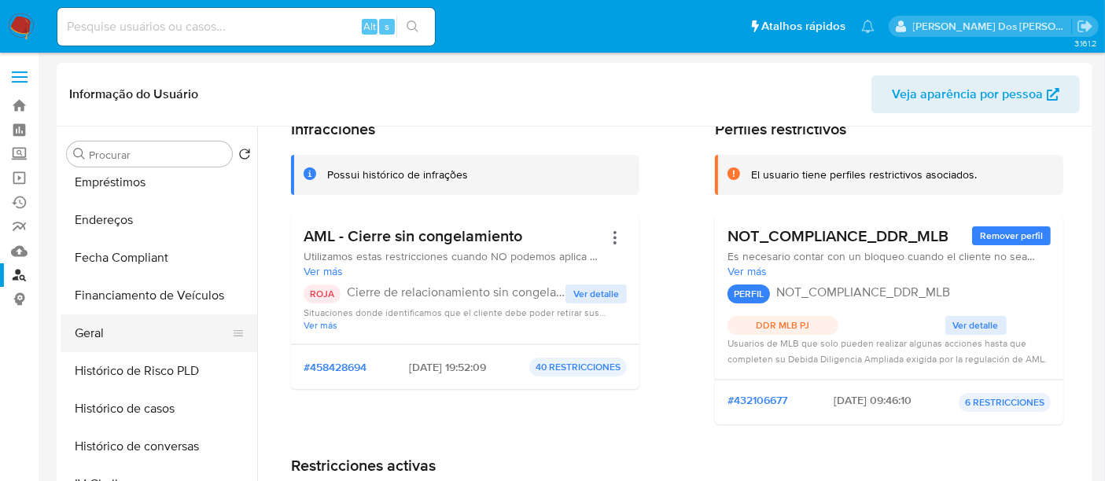
click at [99, 327] on button "Geral" at bounding box center [153, 334] width 184 height 38
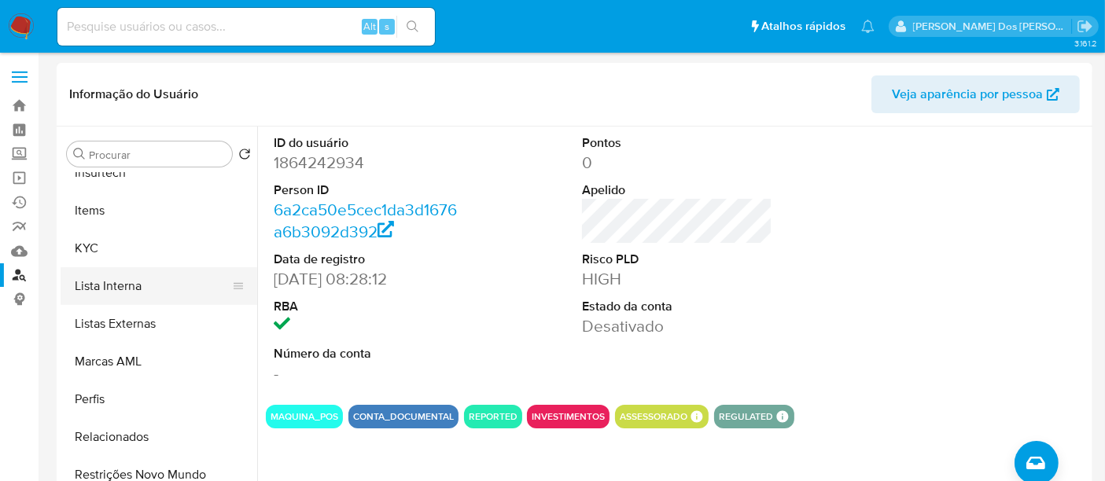
scroll to position [815, 0]
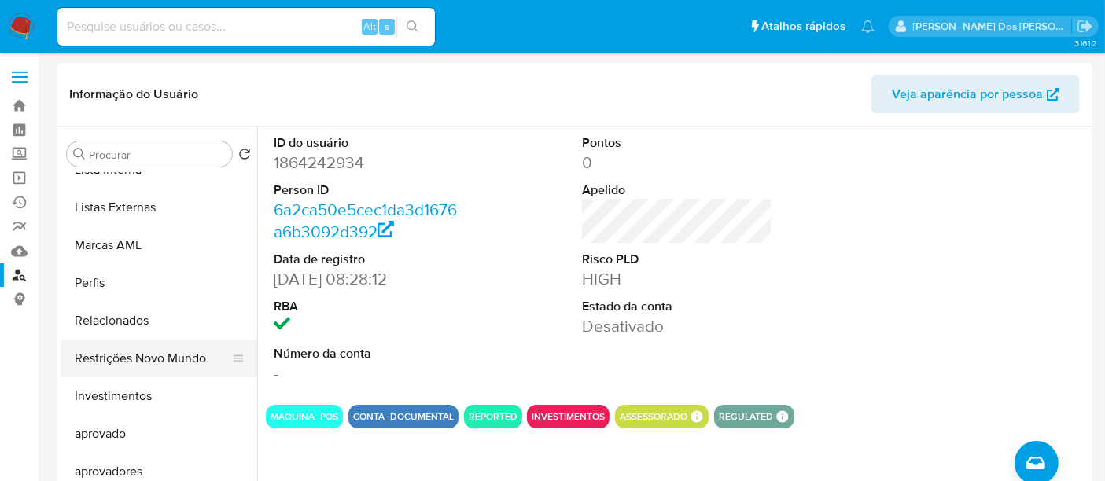
click at [158, 352] on button "Restrições Novo Mundo" at bounding box center [153, 359] width 184 height 38
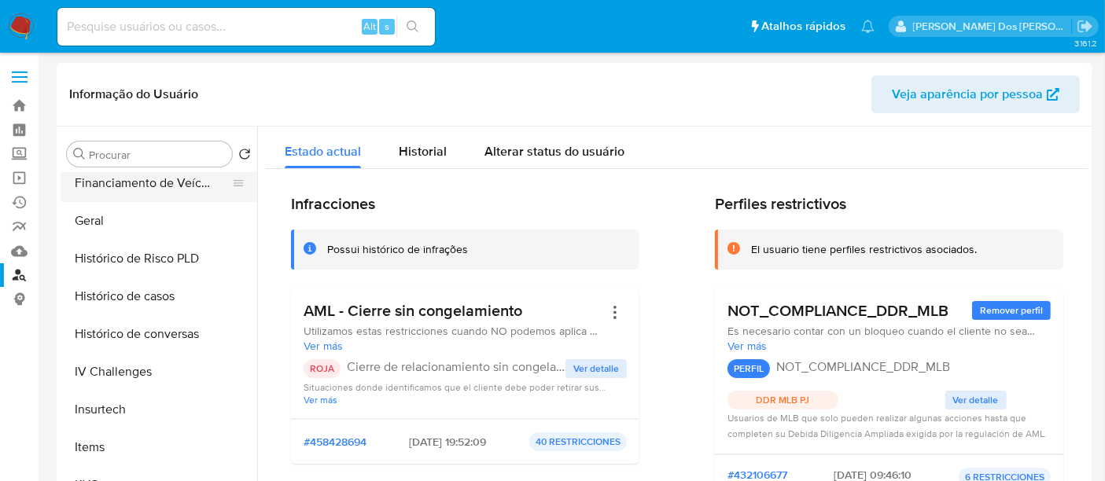
scroll to position [290, 0]
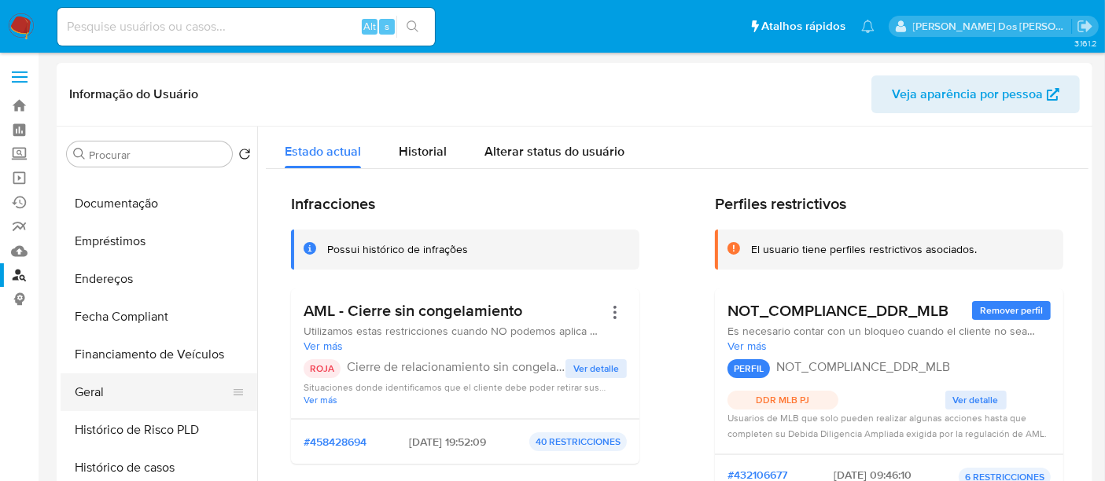
click at [96, 385] on button "Geral" at bounding box center [153, 392] width 184 height 38
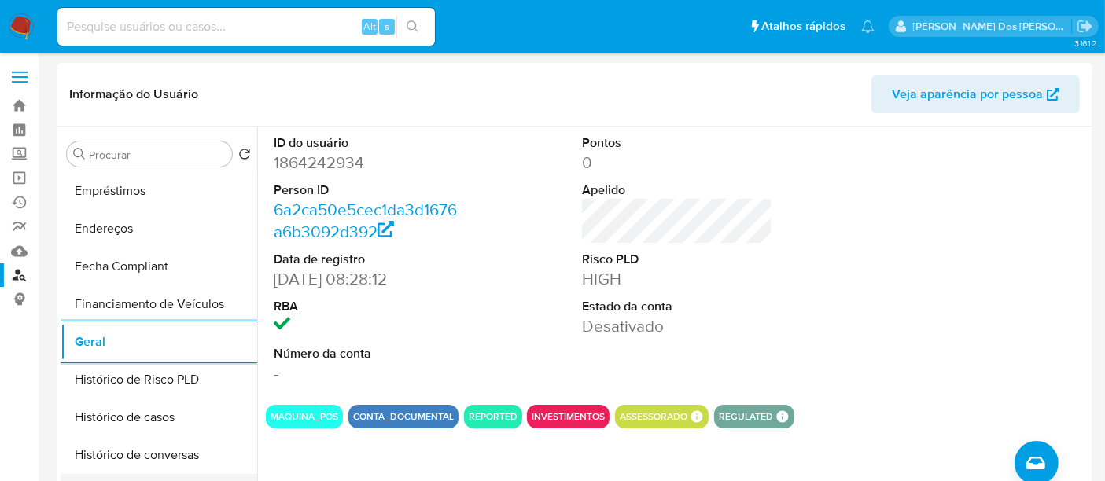
scroll to position [552, 0]
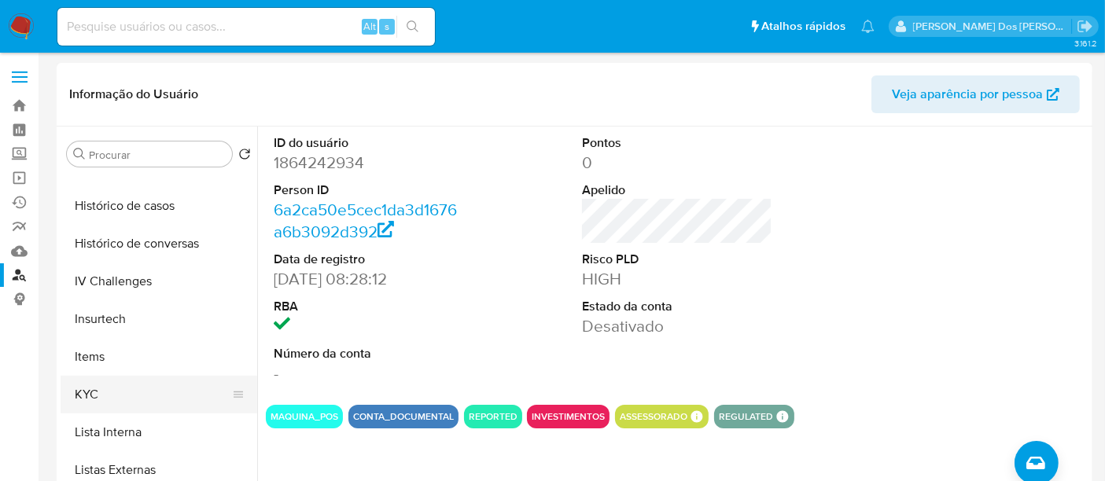
click at [98, 383] on button "KYC" at bounding box center [153, 395] width 184 height 38
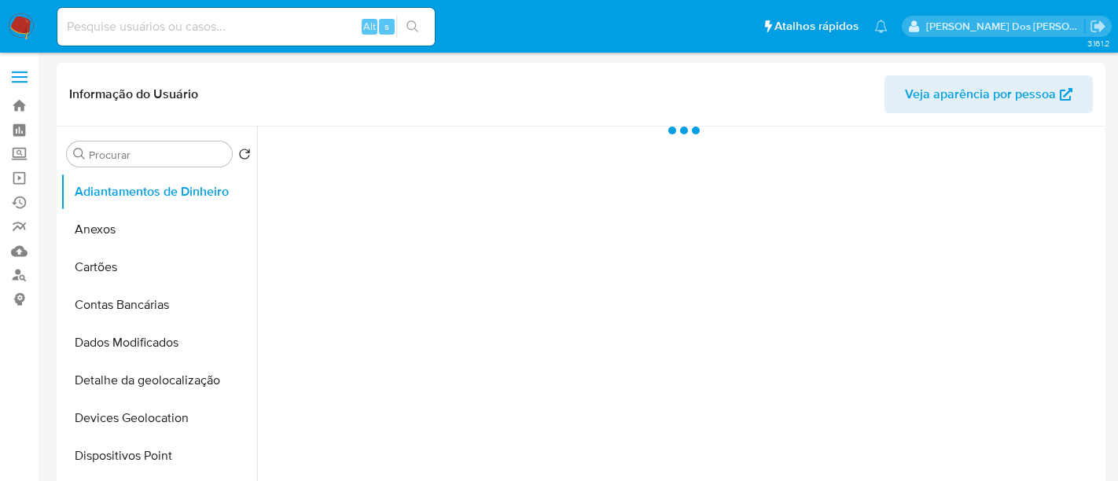
select select "10"
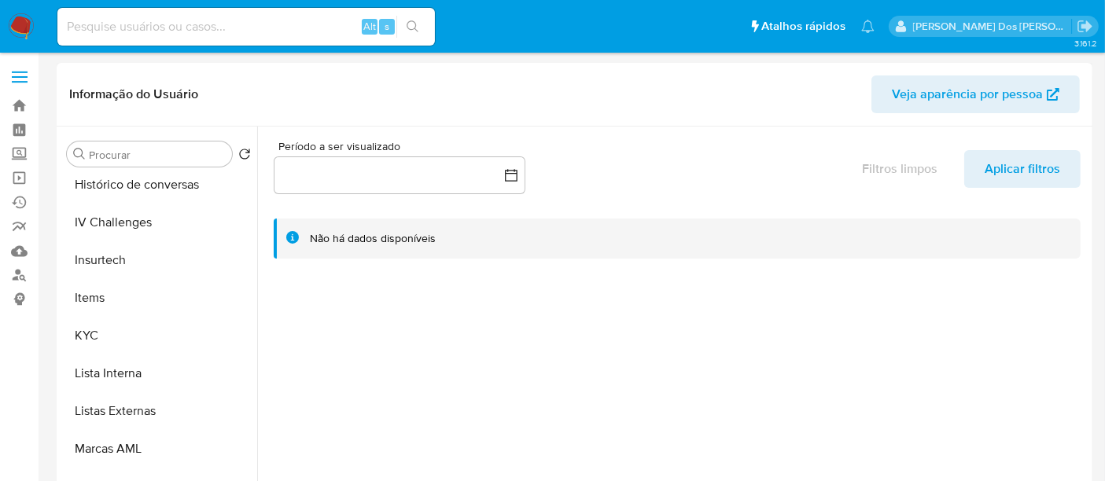
scroll to position [786, 0]
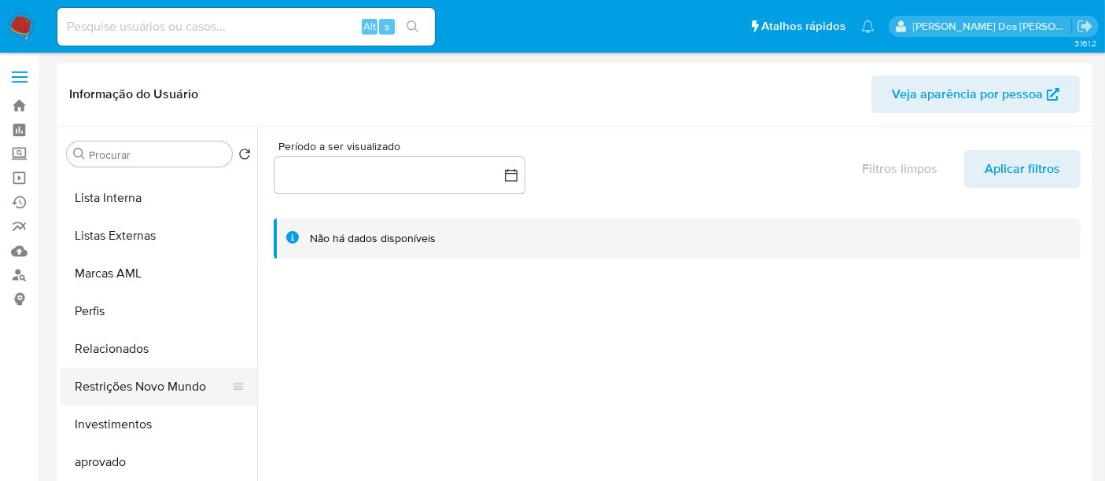
click at [132, 387] on button "Restrições Novo Mundo" at bounding box center [153, 387] width 184 height 38
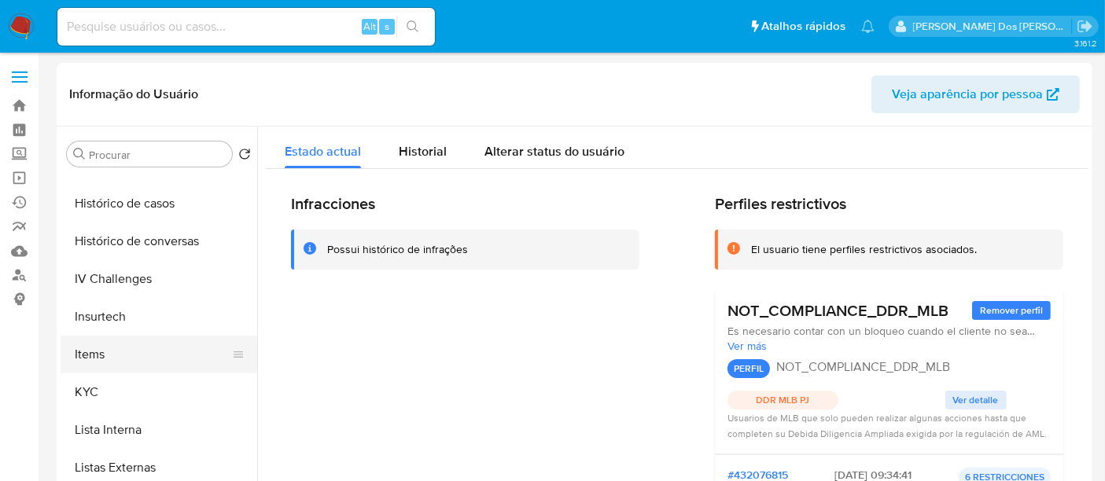
scroll to position [524, 0]
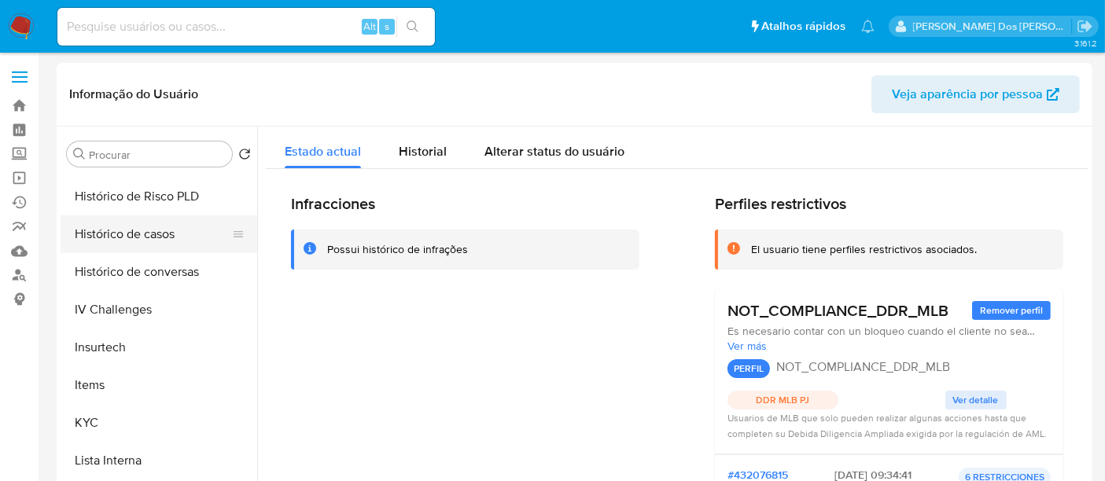
click at [129, 237] on button "Histórico de casos" at bounding box center [153, 234] width 184 height 38
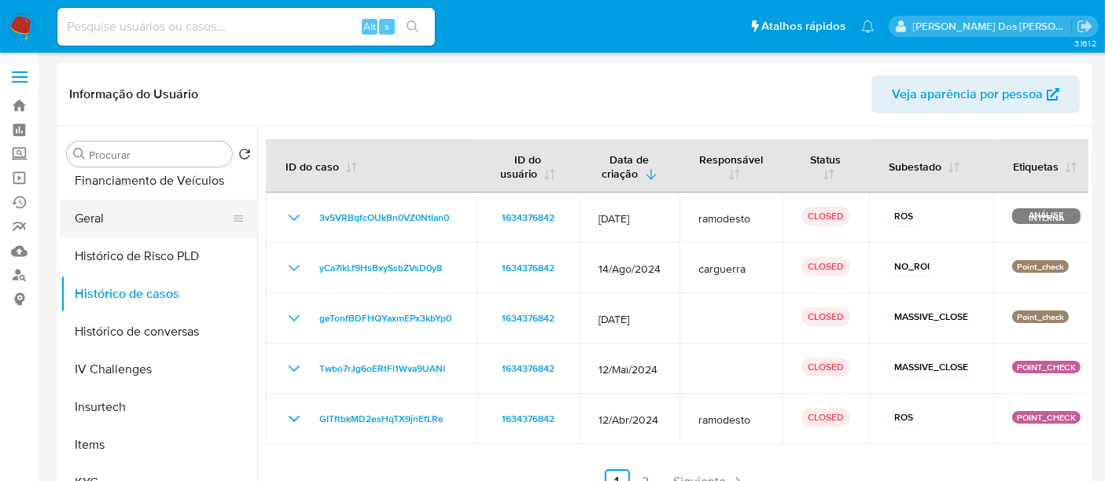
scroll to position [436, 0]
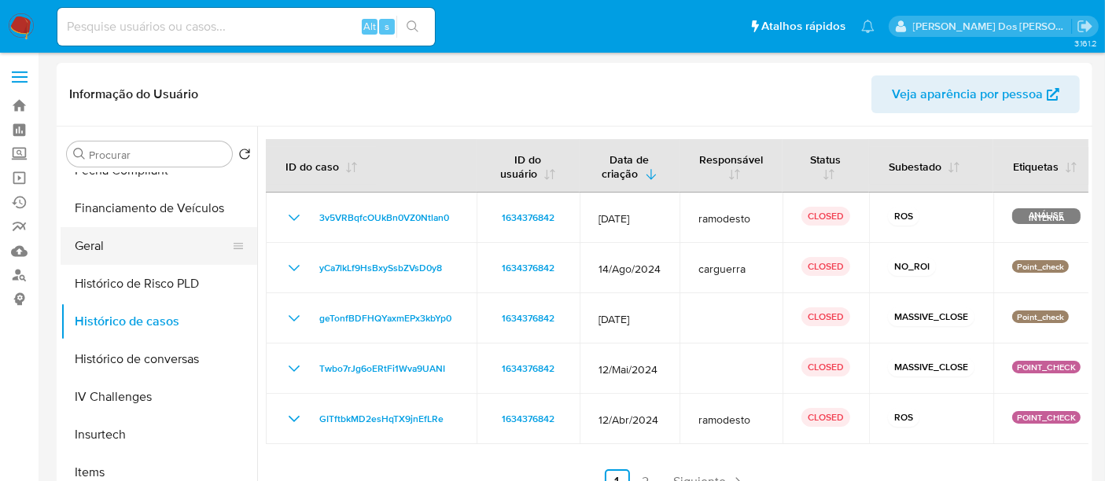
click at [83, 243] on button "Geral" at bounding box center [153, 246] width 184 height 38
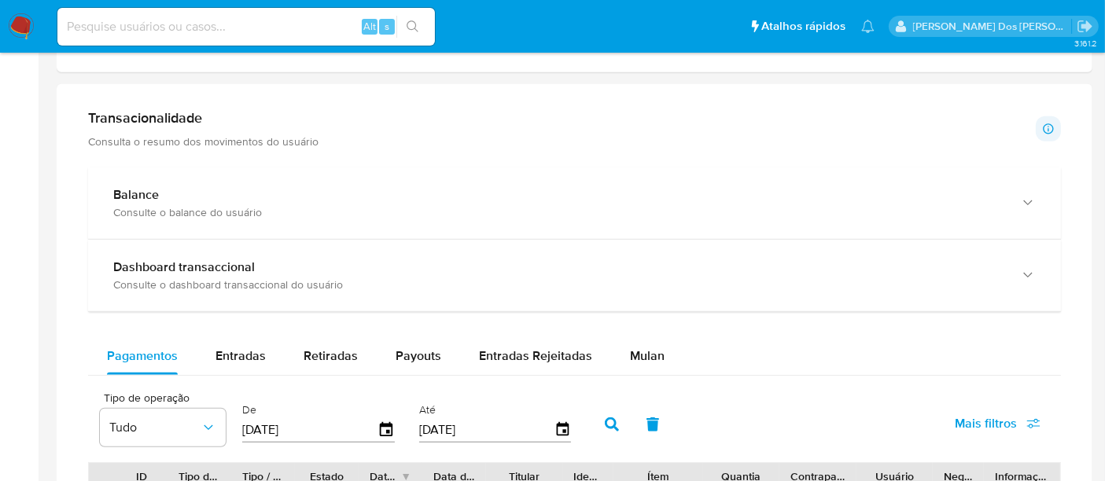
scroll to position [961, 0]
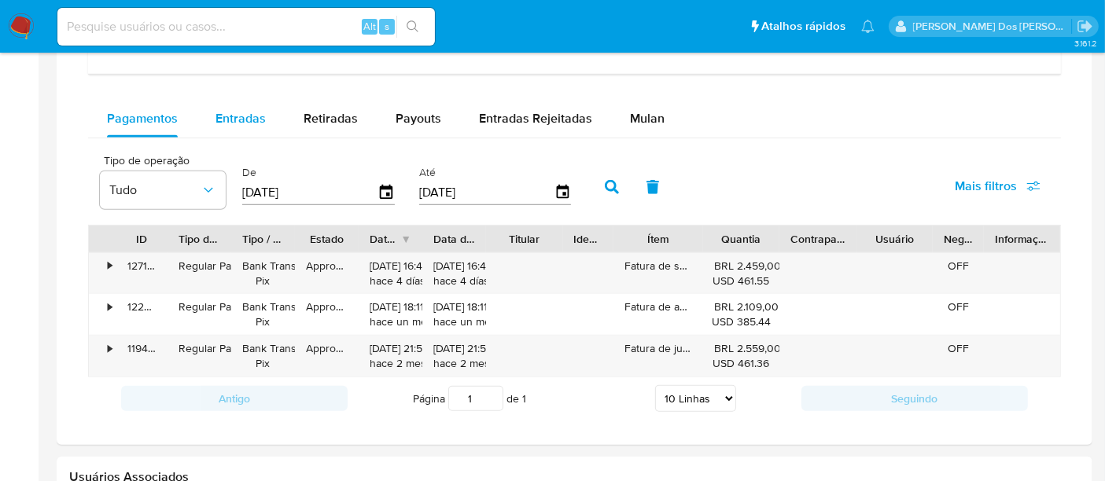
click at [224, 119] on span "Entradas" at bounding box center [240, 118] width 50 height 18
select select "10"
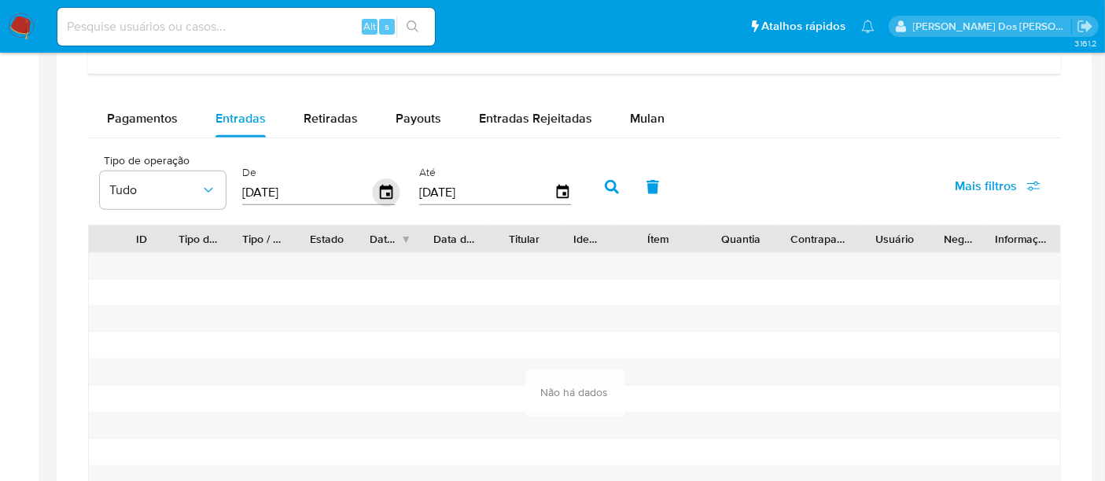
click at [380, 188] on icon "button" at bounding box center [386, 192] width 13 height 14
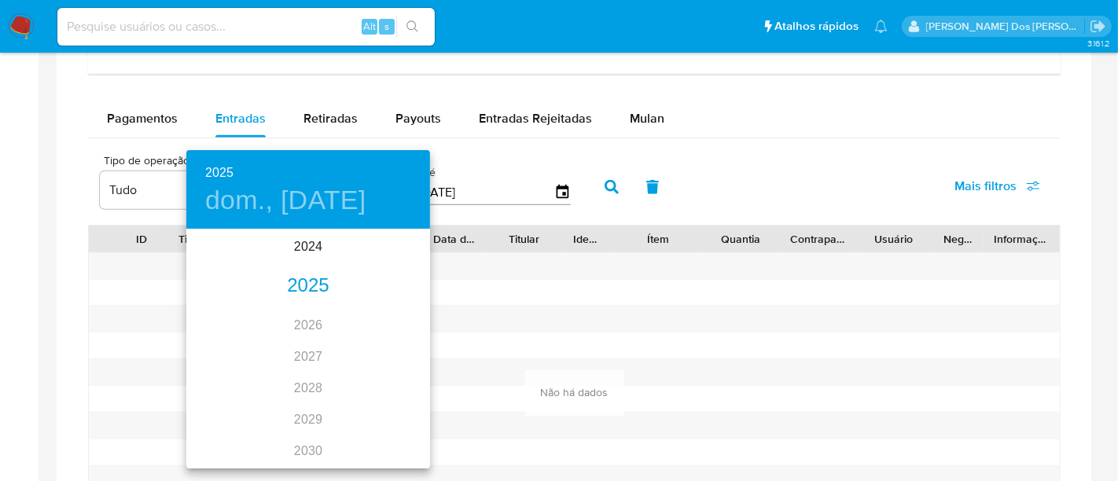
click at [307, 277] on div "2025" at bounding box center [308, 285] width 244 height 31
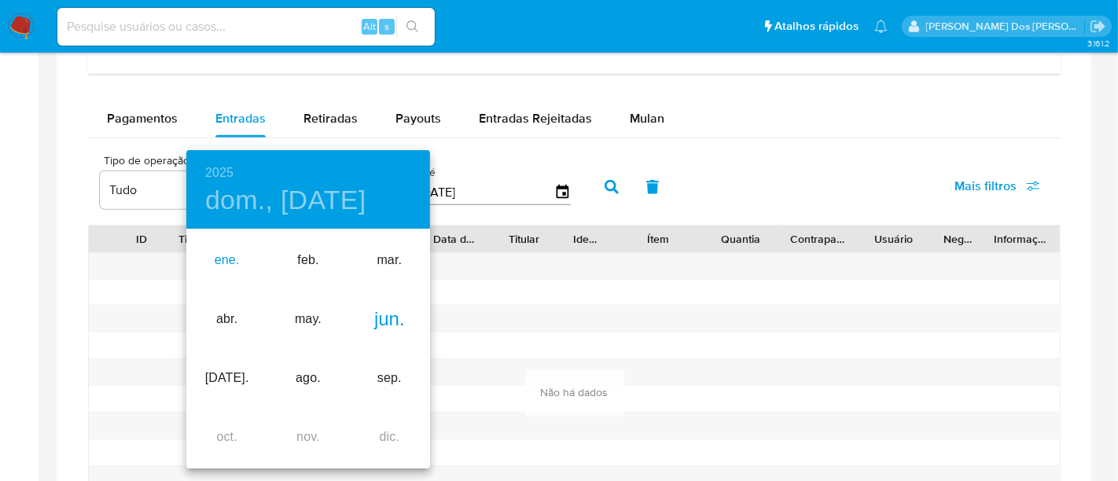
click at [230, 261] on div "ene." at bounding box center [226, 260] width 81 height 59
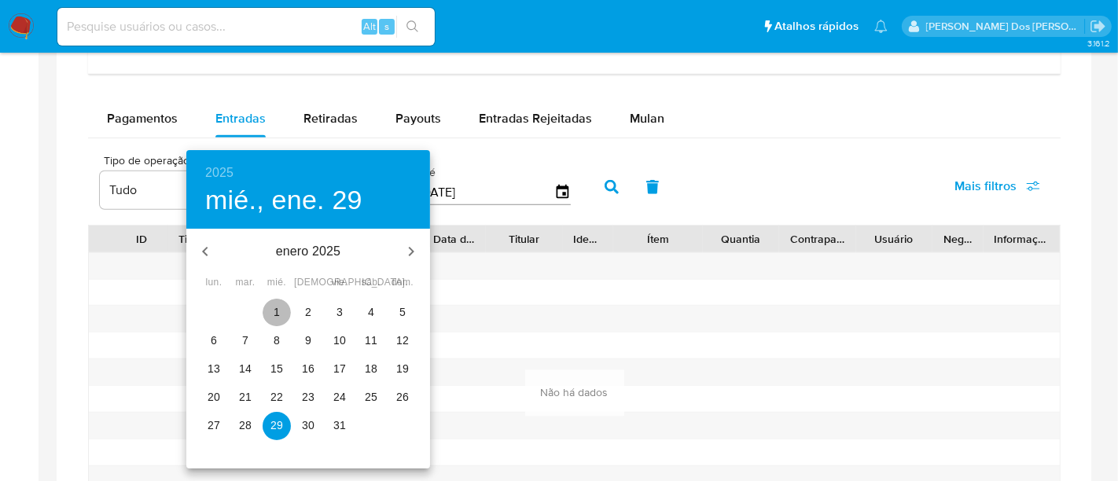
click at [278, 304] on p "1" at bounding box center [277, 312] width 6 height 16
type input "01/01/2025"
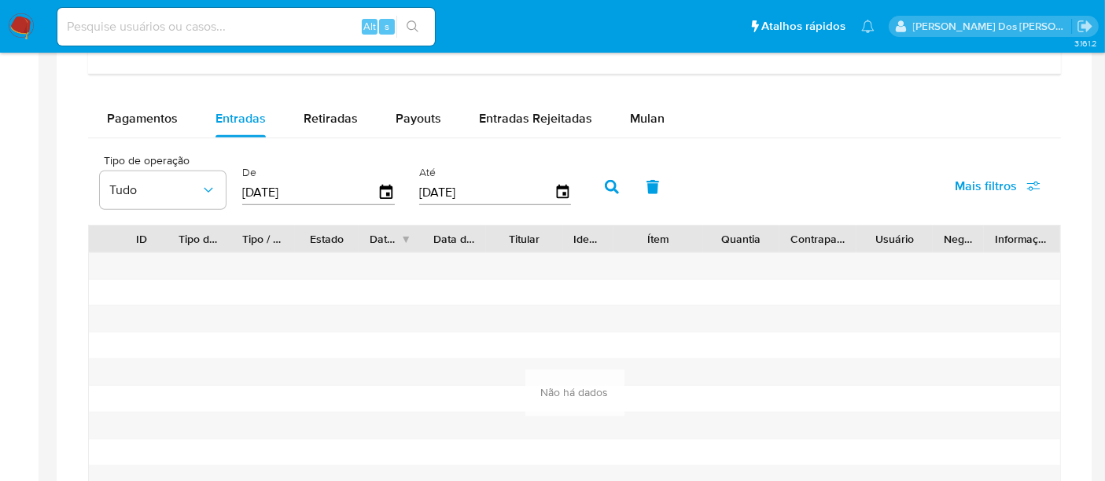
click at [605, 180] on icon "button" at bounding box center [612, 187] width 14 height 14
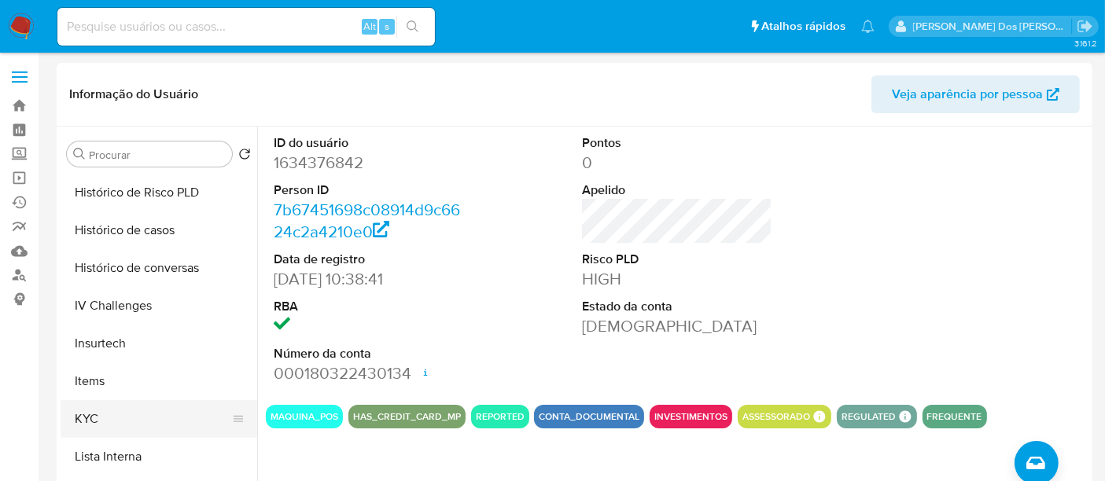
scroll to position [611, 0]
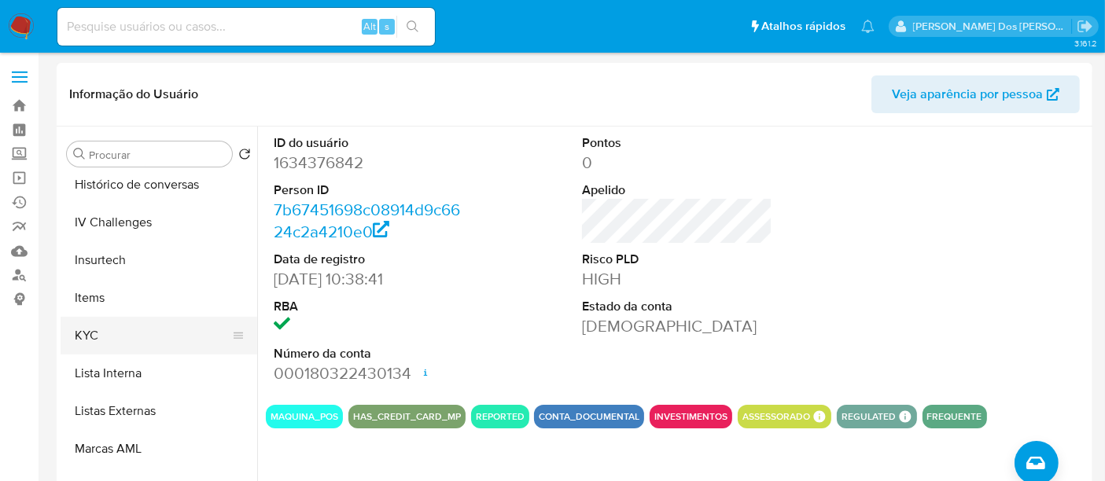
click at [83, 342] on button "KYC" at bounding box center [153, 336] width 184 height 38
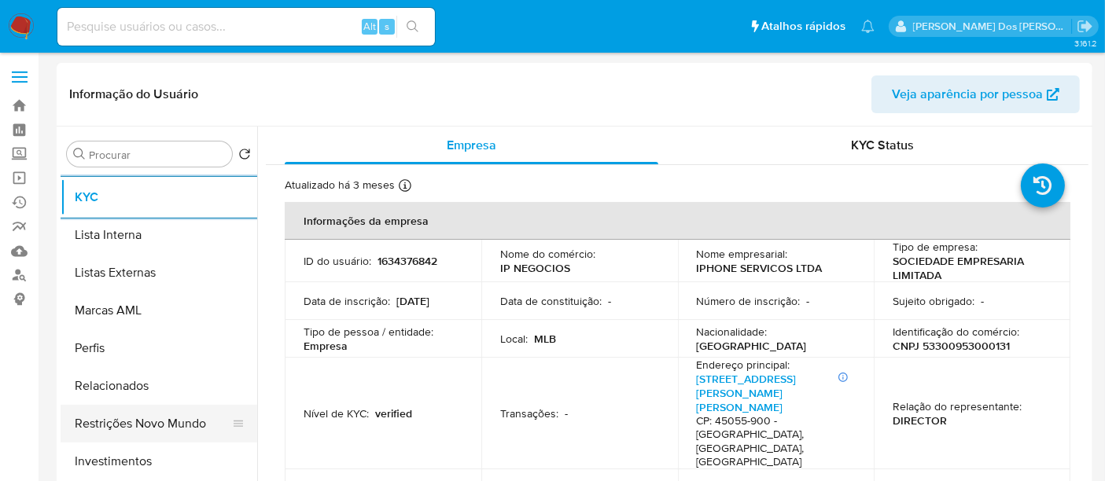
scroll to position [815, 0]
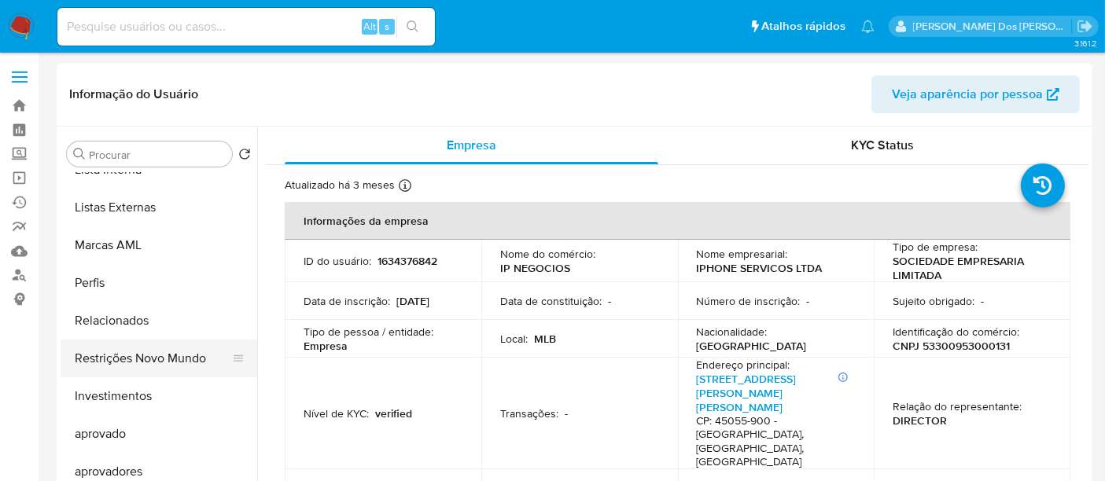
click at [182, 355] on button "Restrições Novo Mundo" at bounding box center [153, 359] width 184 height 38
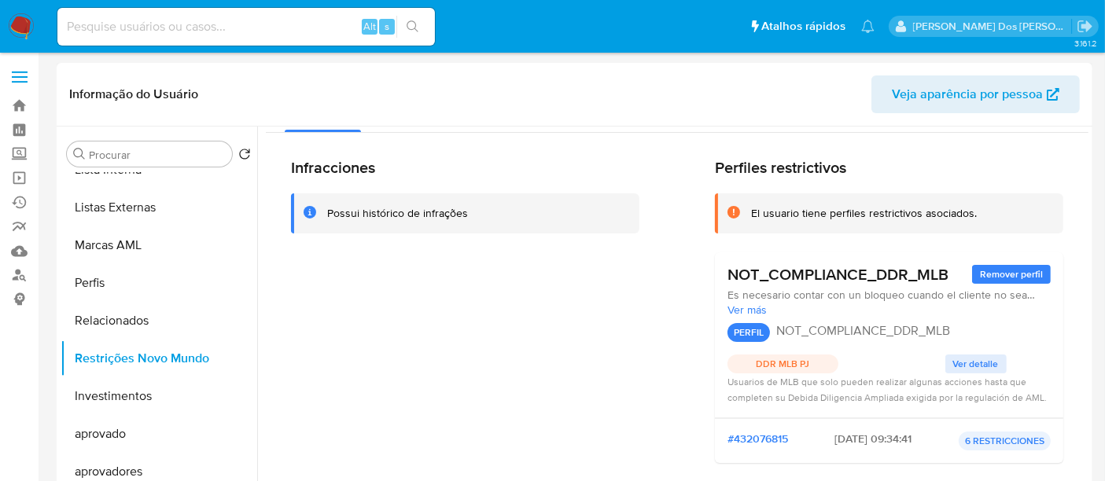
scroll to position [0, 0]
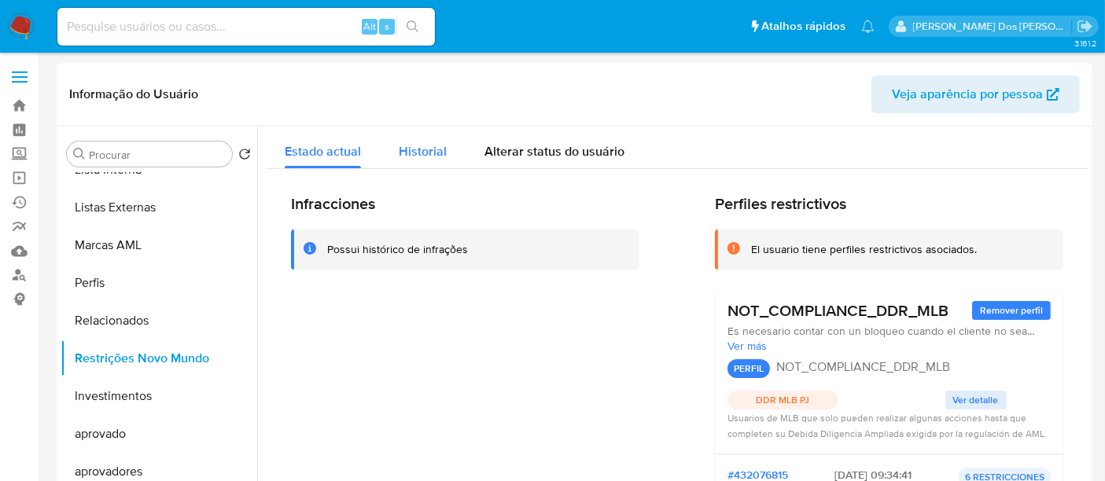
click at [411, 144] on span "Historial" at bounding box center [423, 151] width 48 height 18
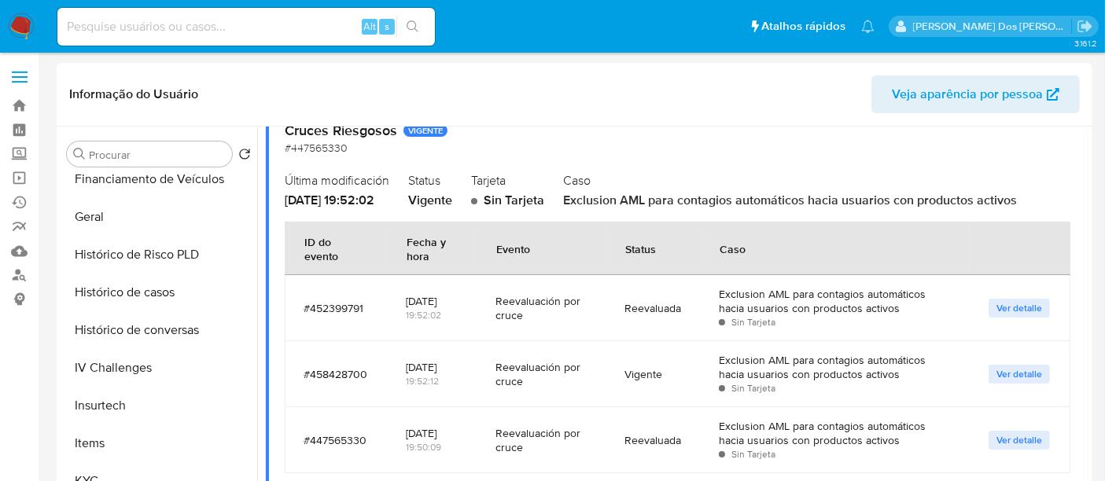
scroll to position [465, 0]
click at [142, 296] on button "Histórico de casos" at bounding box center [153, 293] width 184 height 38
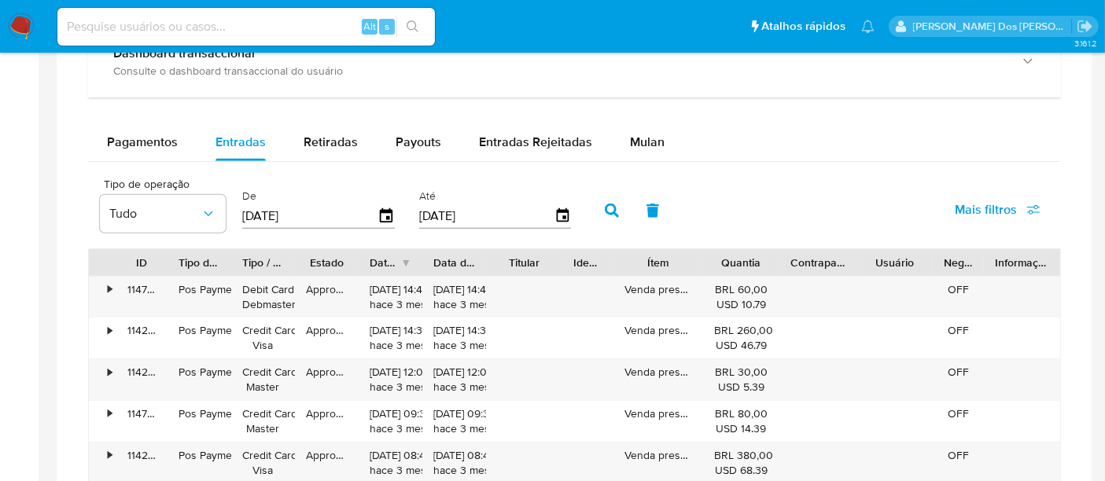
scroll to position [961, 0]
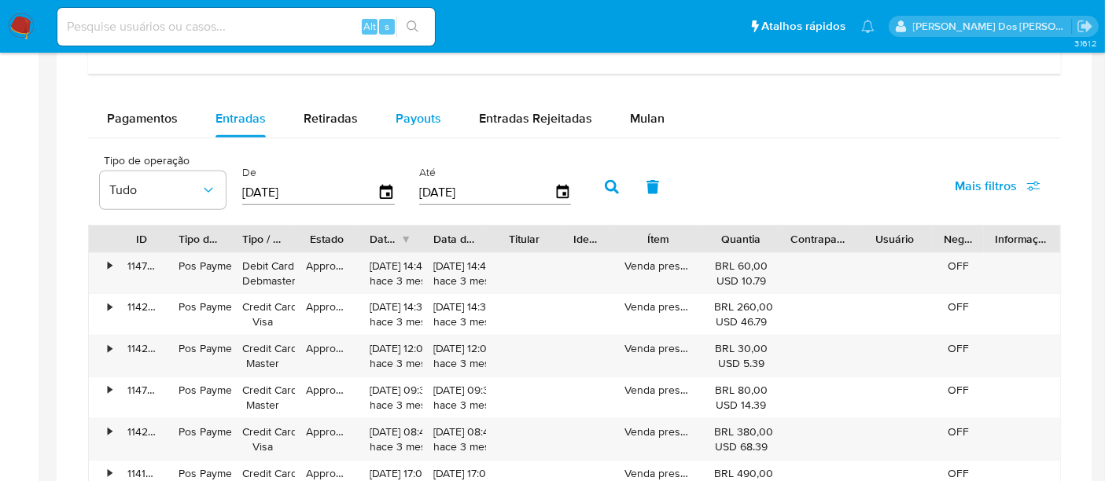
click at [399, 116] on span "Payouts" at bounding box center [418, 118] width 46 height 18
select select "10"
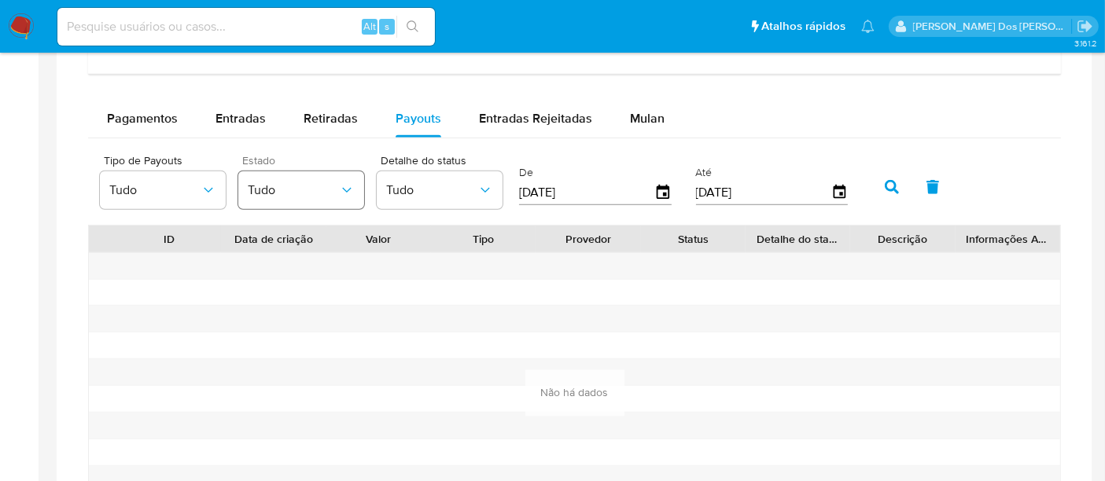
click at [352, 186] on icon "button" at bounding box center [347, 190] width 16 height 16
click at [657, 196] on icon "button" at bounding box center [663, 192] width 13 height 14
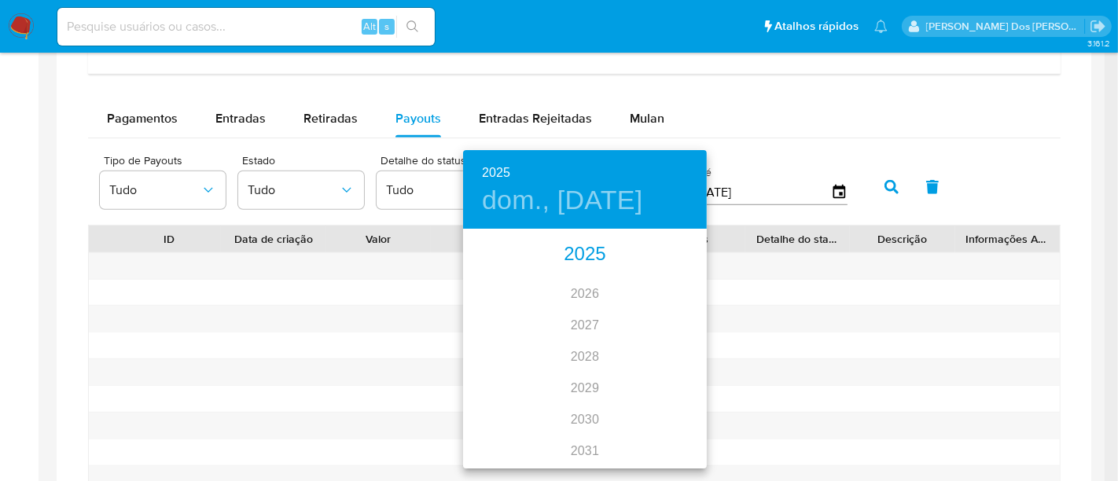
click at [573, 262] on div "2025" at bounding box center [585, 254] width 244 height 31
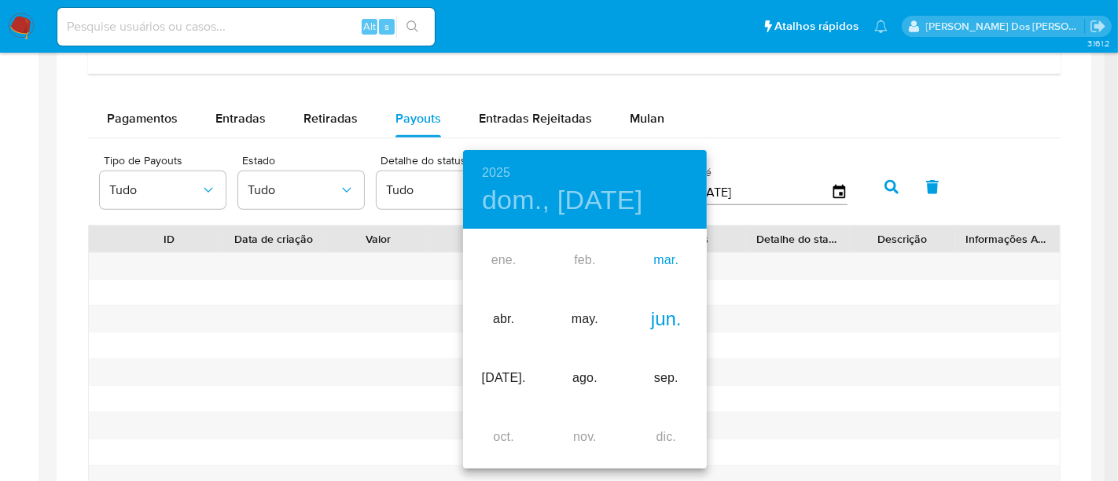
click at [653, 263] on div "mar." at bounding box center [666, 260] width 81 height 59
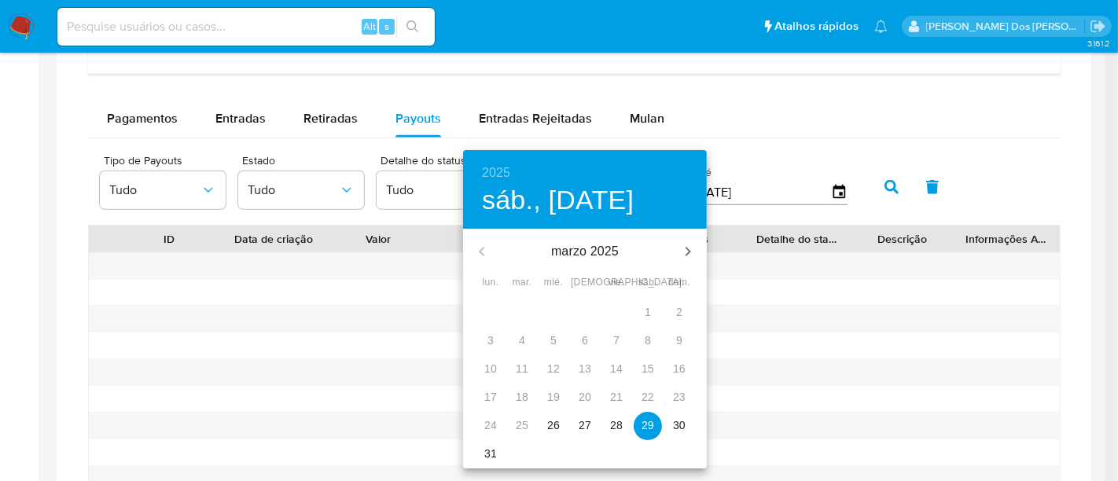
drag, startPoint x: 551, startPoint y: 428, endPoint x: 610, endPoint y: 392, distance: 68.8
click at [550, 428] on p "26" at bounding box center [553, 426] width 13 height 16
type input "26/03/2025"
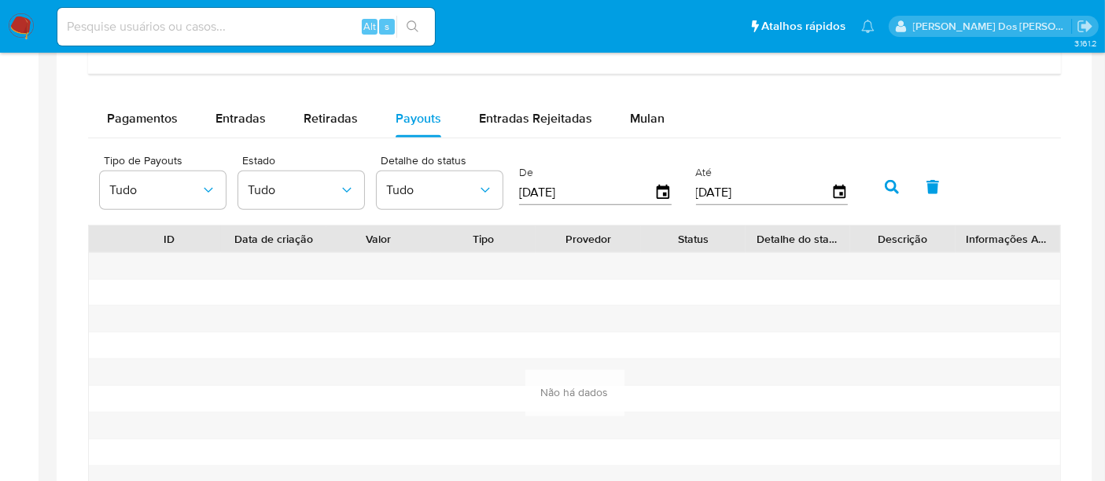
click at [872, 185] on button "button" at bounding box center [891, 187] width 41 height 38
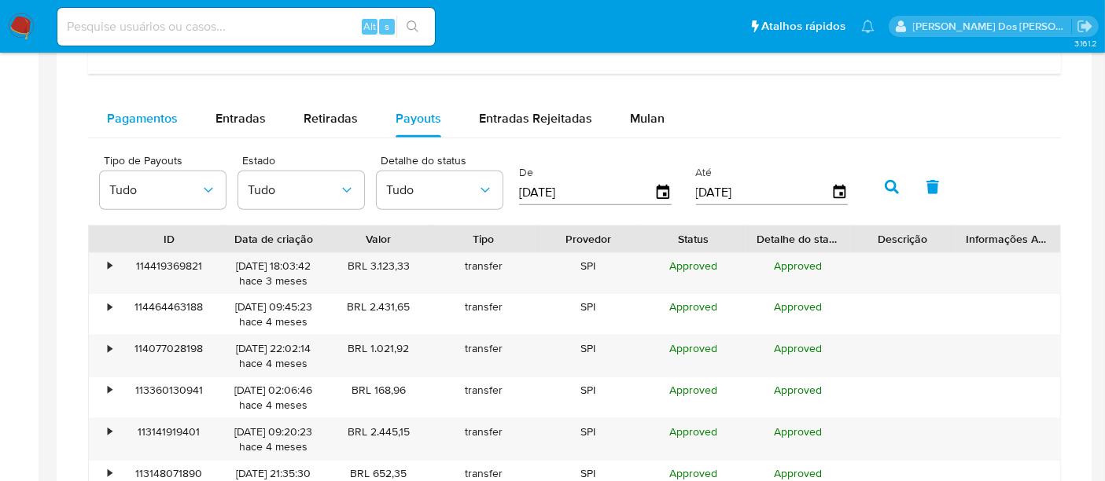
click at [164, 115] on span "Pagamentos" at bounding box center [142, 118] width 71 height 18
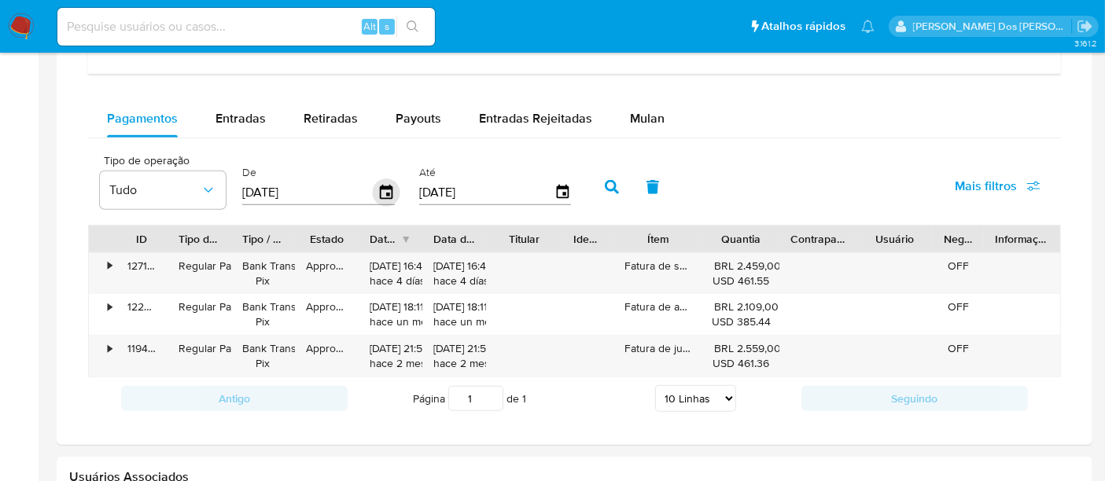
click at [383, 192] on icon "button" at bounding box center [386, 192] width 13 height 14
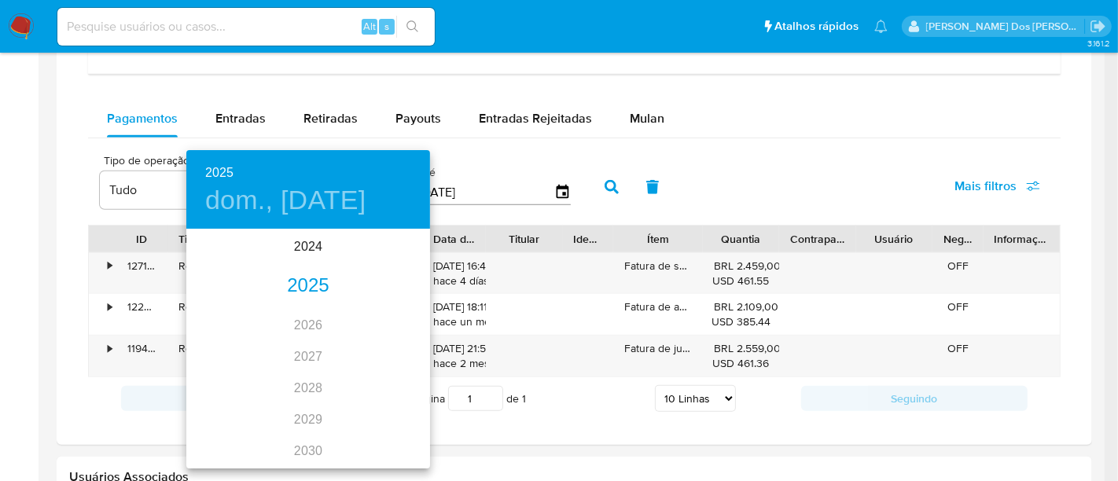
click at [316, 281] on div "2025" at bounding box center [308, 285] width 244 height 31
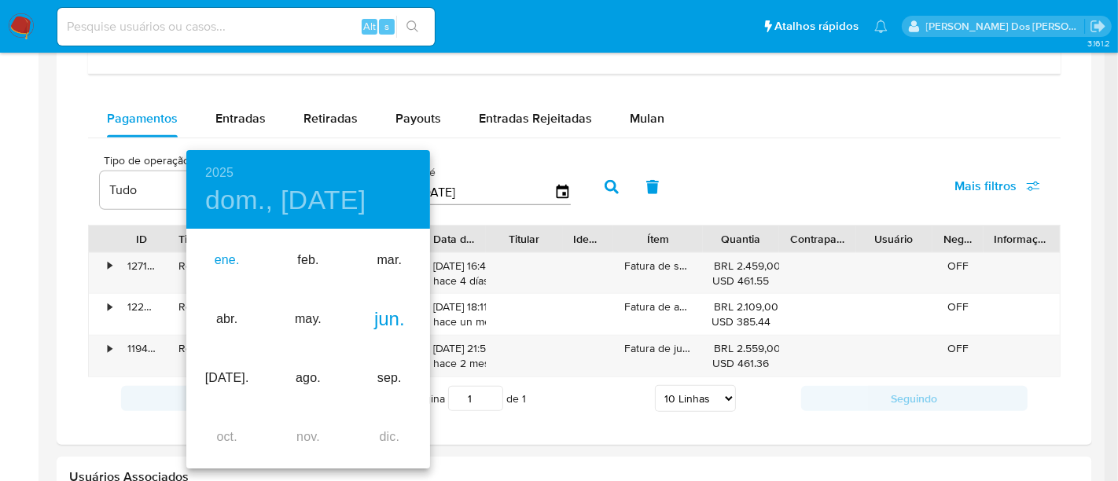
click at [237, 259] on div "ene." at bounding box center [226, 260] width 81 height 59
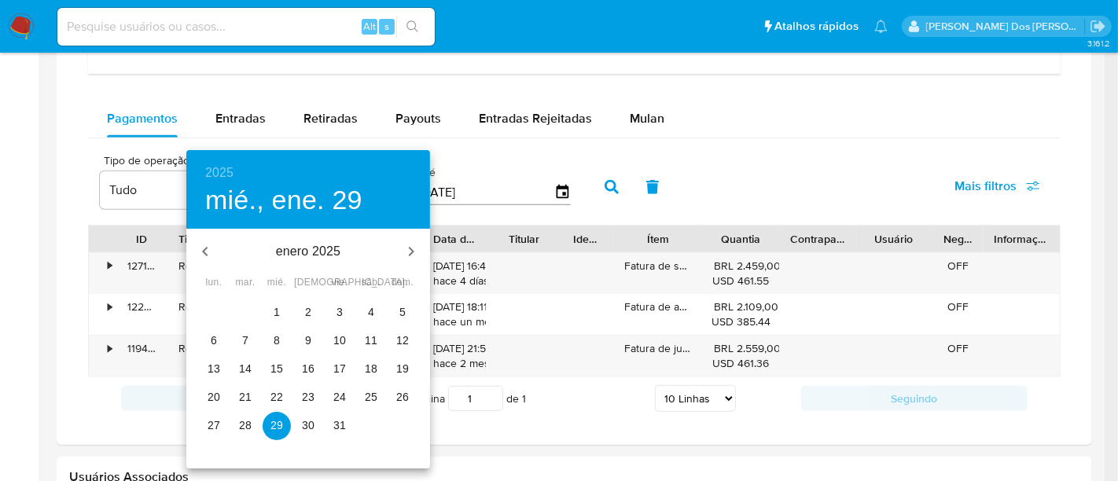
click at [275, 307] on p "1" at bounding box center [277, 312] width 6 height 16
type input "01/01/2025"
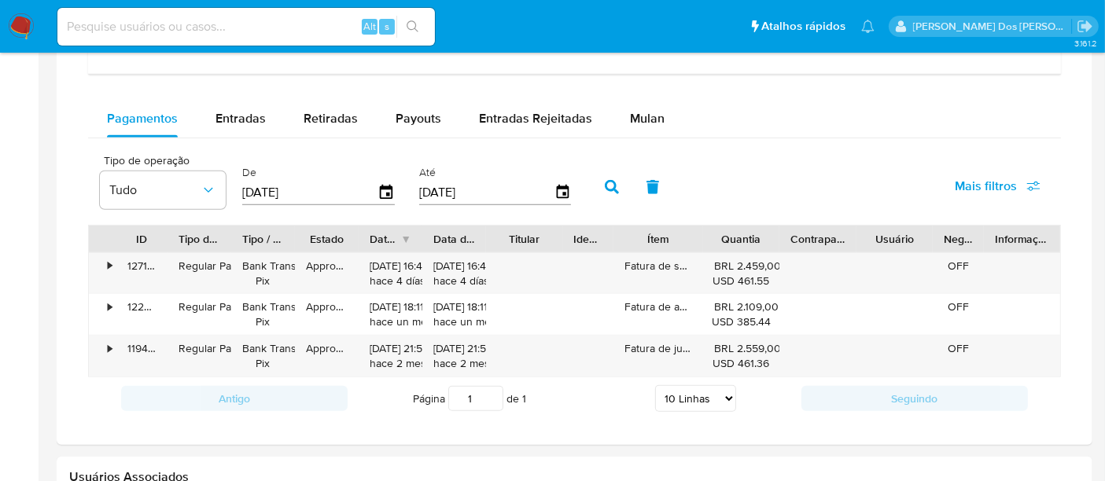
click at [606, 185] on icon "button" at bounding box center [612, 187] width 14 height 14
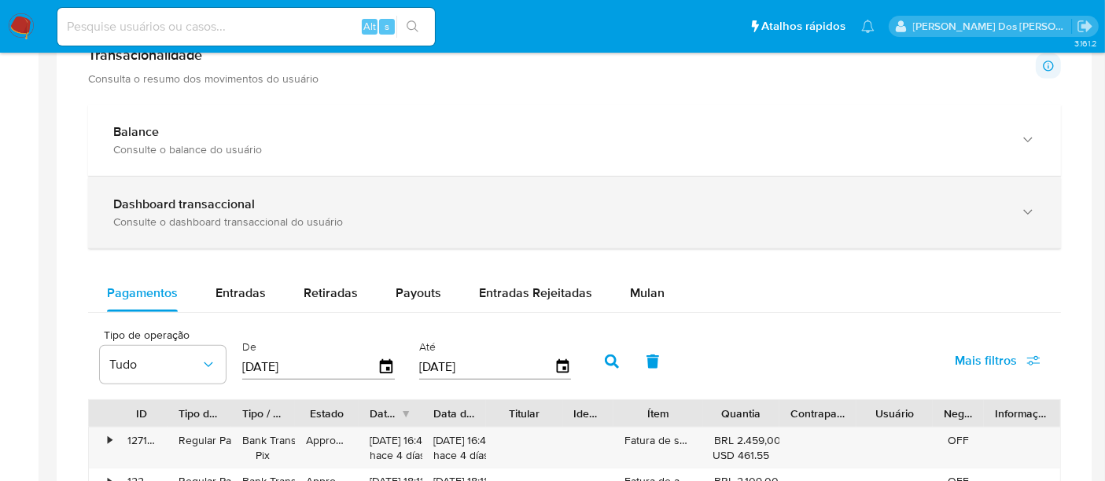
scroll to position [786, 0]
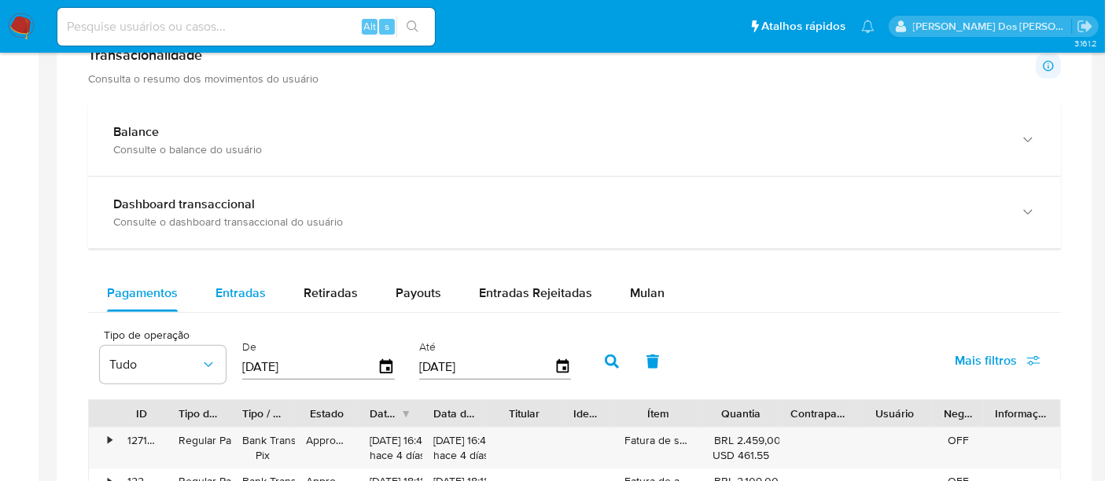
click at [258, 289] on span "Entradas" at bounding box center [240, 293] width 50 height 18
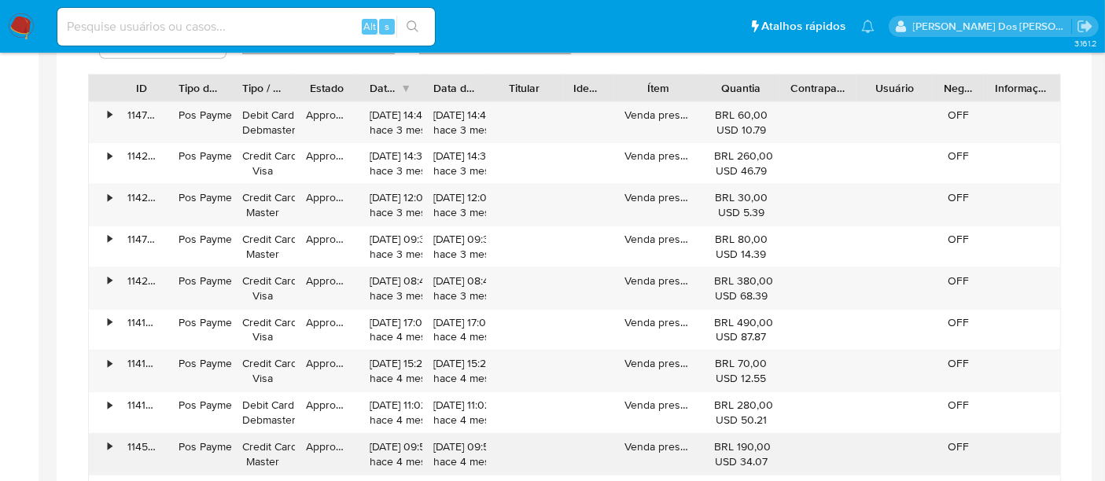
scroll to position [1223, 0]
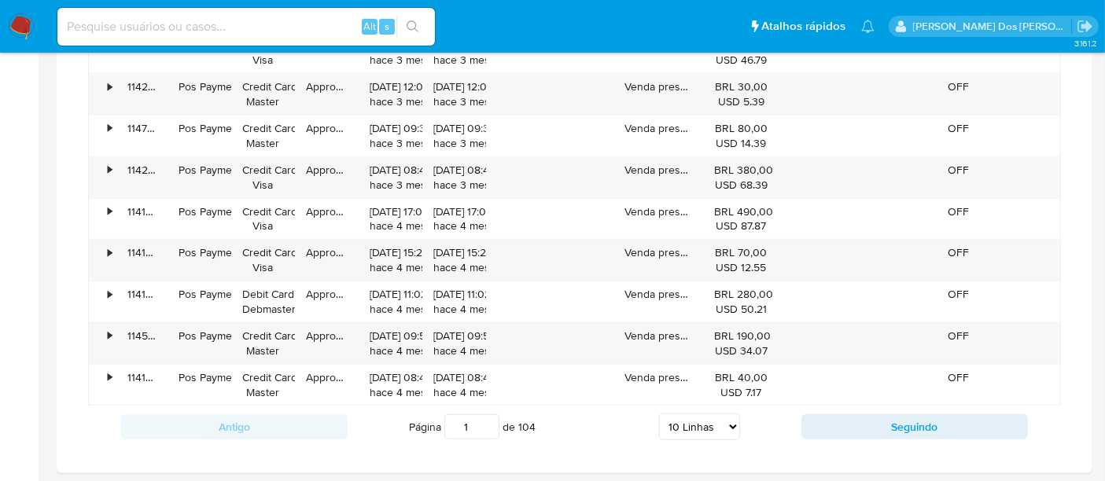
click at [719, 421] on select "5 Linhas 10 Linhas 20 Linhas 25 Linhas 50 Linhas 100 Linhas" at bounding box center [699, 427] width 81 height 27
select select "100"
click at [659, 414] on select "5 Linhas 10 Linhas 20 Linhas 25 Linhas 50 Linhas 100 Linhas" at bounding box center [699, 427] width 81 height 27
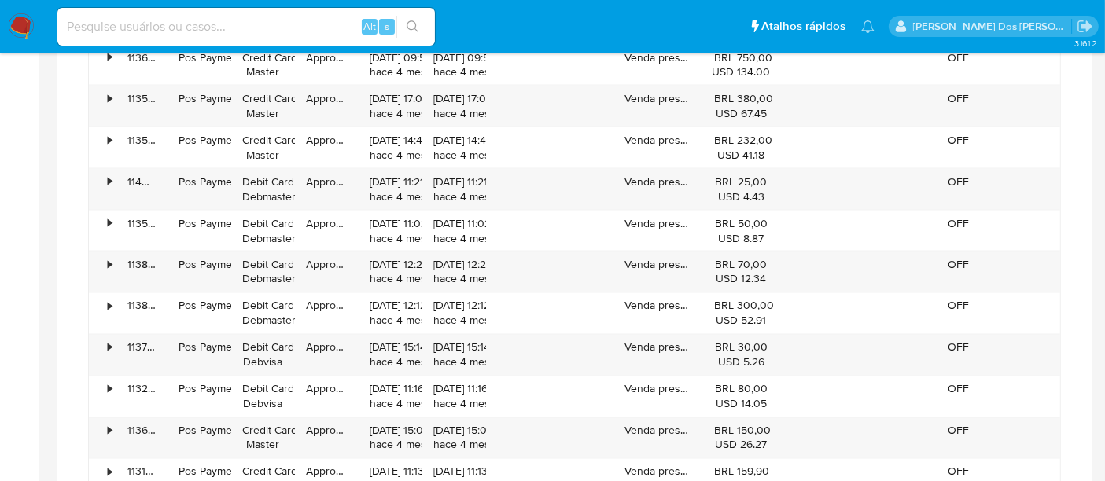
scroll to position [2795, 0]
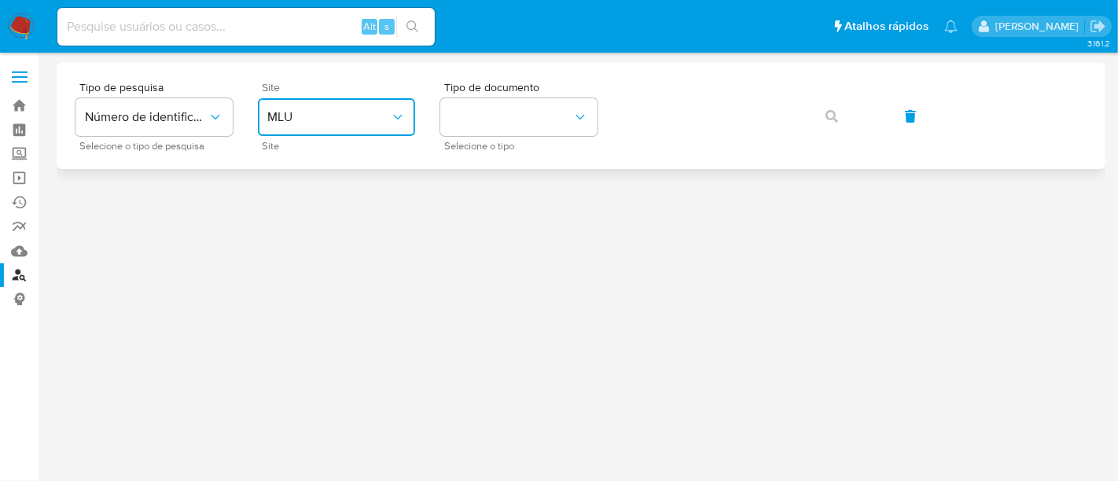
click at [386, 111] on span "MLU" at bounding box center [328, 117] width 123 height 16
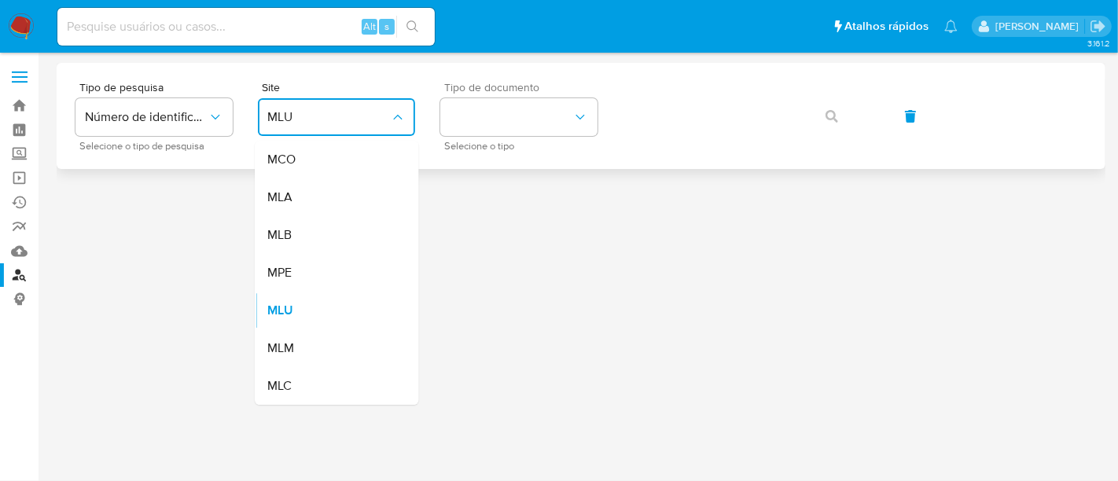
drag, startPoint x: 344, startPoint y: 228, endPoint x: 462, endPoint y: 151, distance: 140.9
click at [344, 227] on div "MLB" at bounding box center [331, 235] width 129 height 38
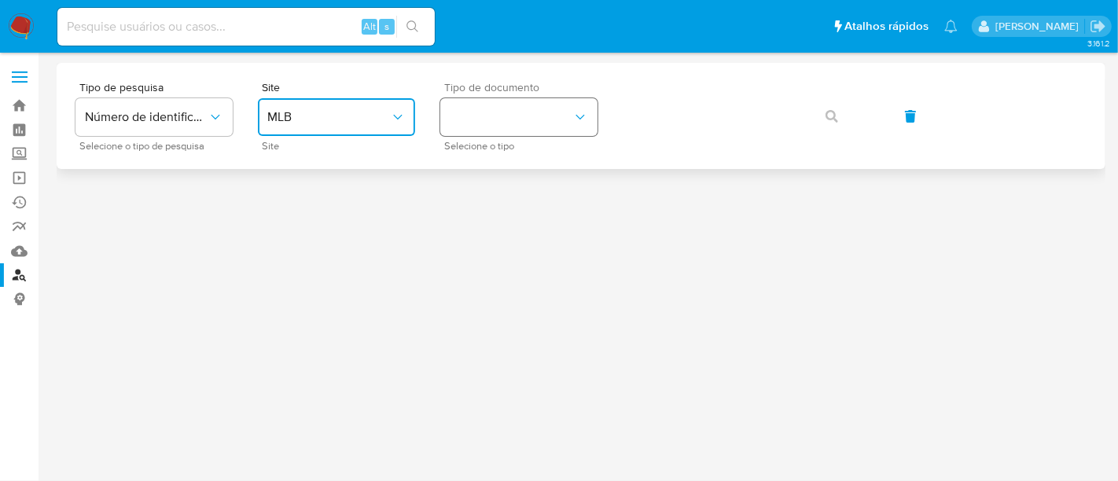
click at [478, 123] on button "identificationType" at bounding box center [518, 117] width 157 height 38
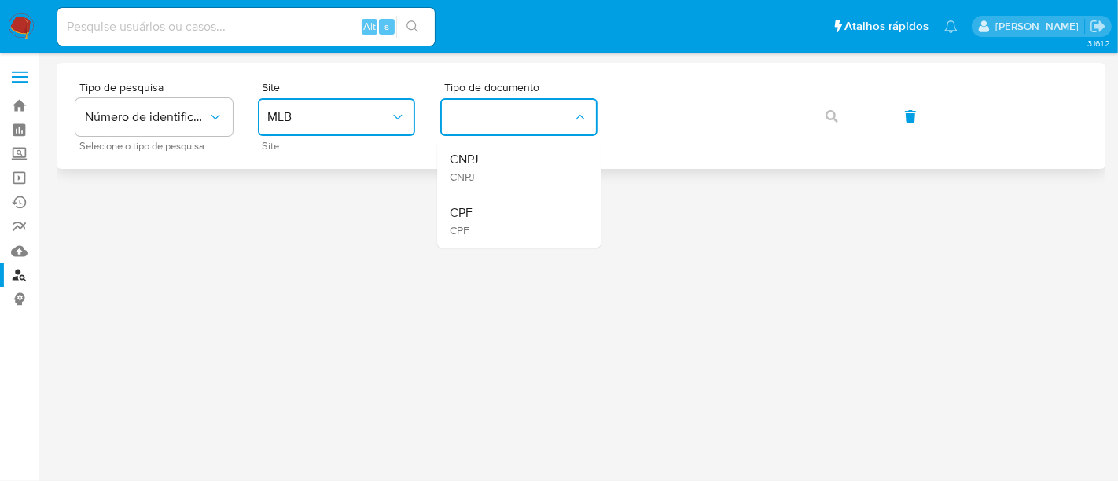
click at [476, 158] on span "CNPJ" at bounding box center [464, 160] width 29 height 16
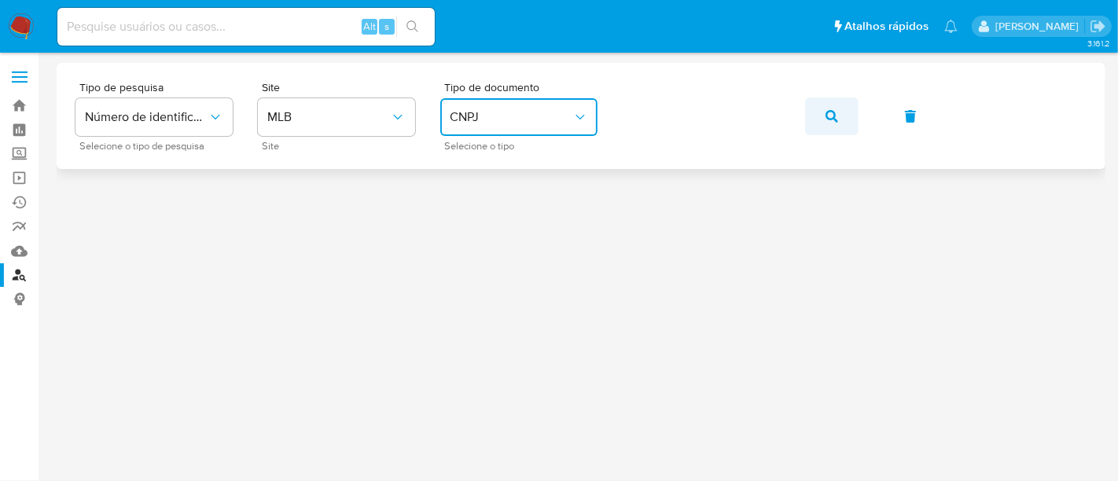
click at [835, 111] on icon "button" at bounding box center [832, 116] width 13 height 13
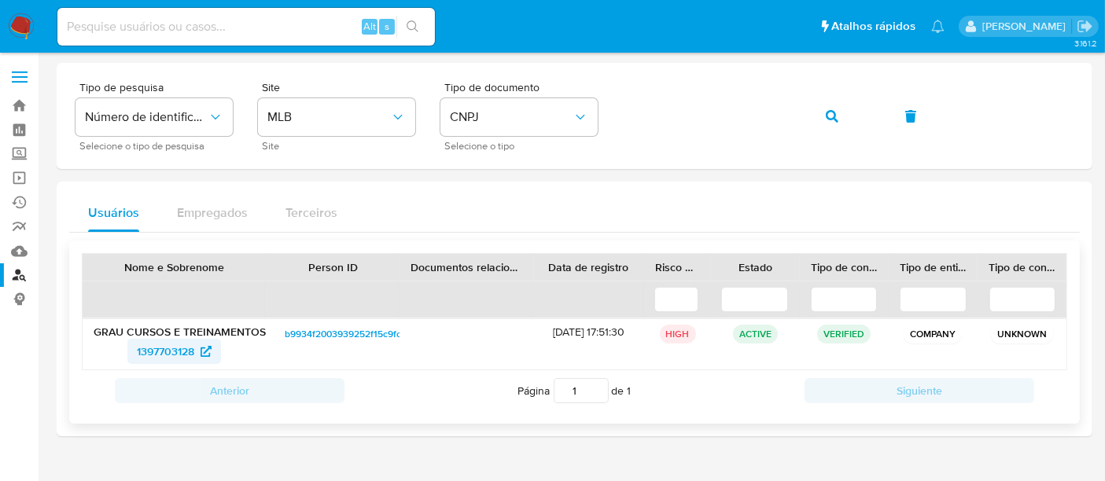
click at [179, 353] on span "1397703128" at bounding box center [165, 351] width 57 height 25
drag, startPoint x: 21, startPoint y: 17, endPoint x: 41, endPoint y: 6, distance: 22.2
click at [21, 17] on img at bounding box center [21, 26] width 27 height 27
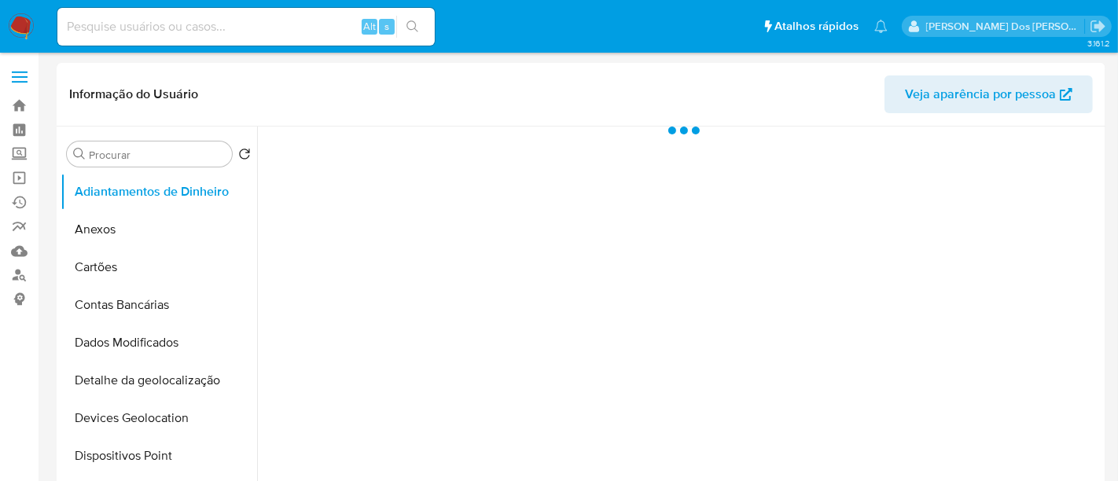
select select "10"
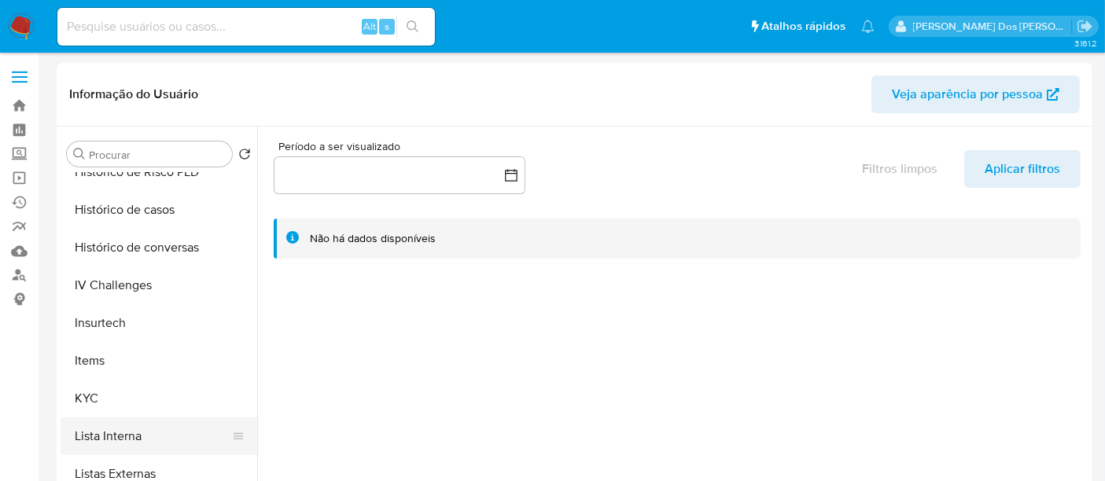
scroll to position [611, 0]
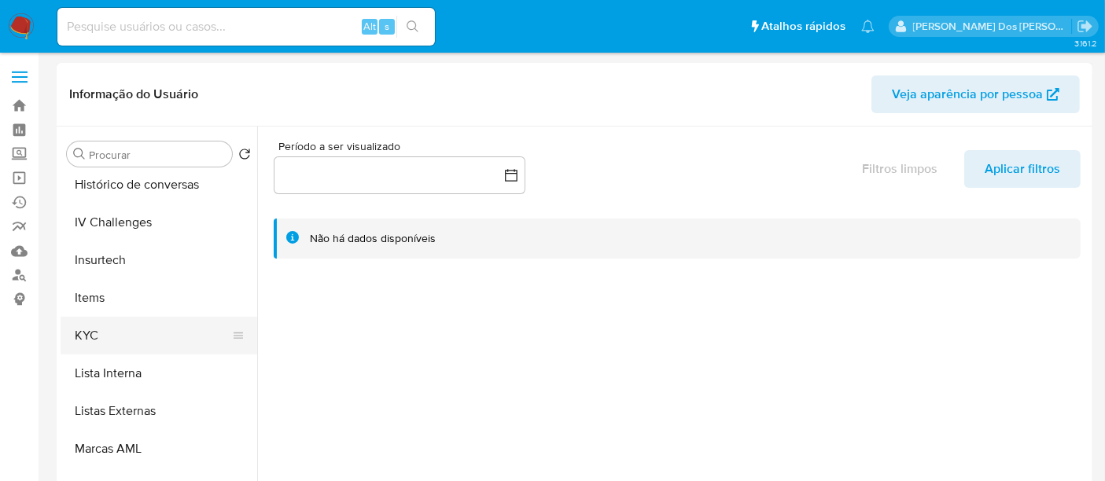
click at [83, 337] on button "KYC" at bounding box center [153, 336] width 184 height 38
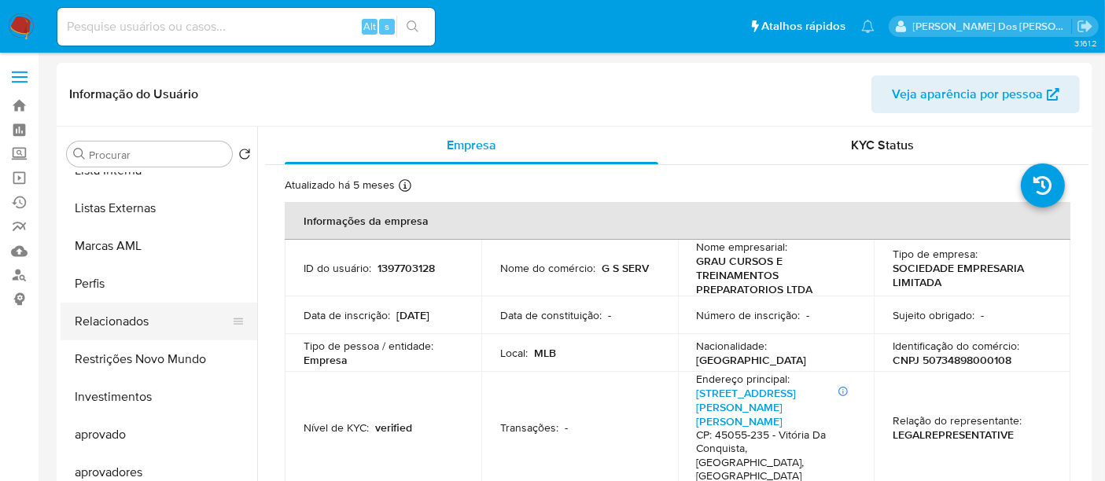
scroll to position [815, 0]
click at [147, 354] on button "Restrições Novo Mundo" at bounding box center [153, 359] width 184 height 38
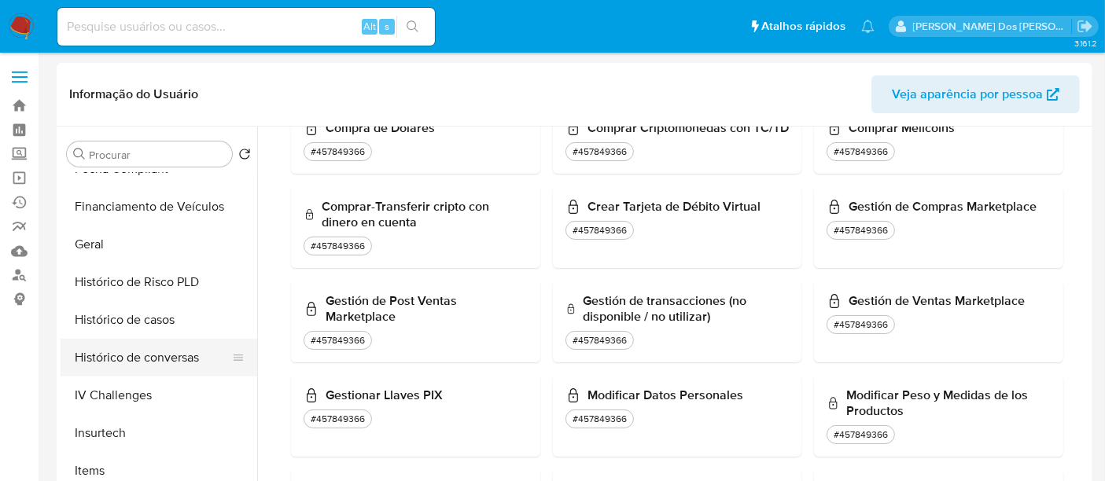
scroll to position [465, 0]
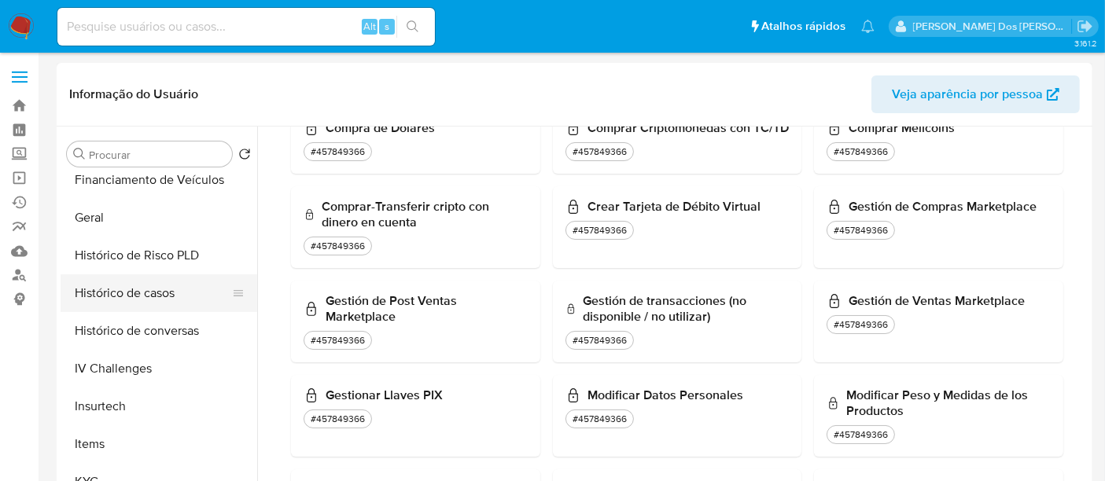
click at [112, 297] on button "Histórico de casos" at bounding box center [153, 293] width 184 height 38
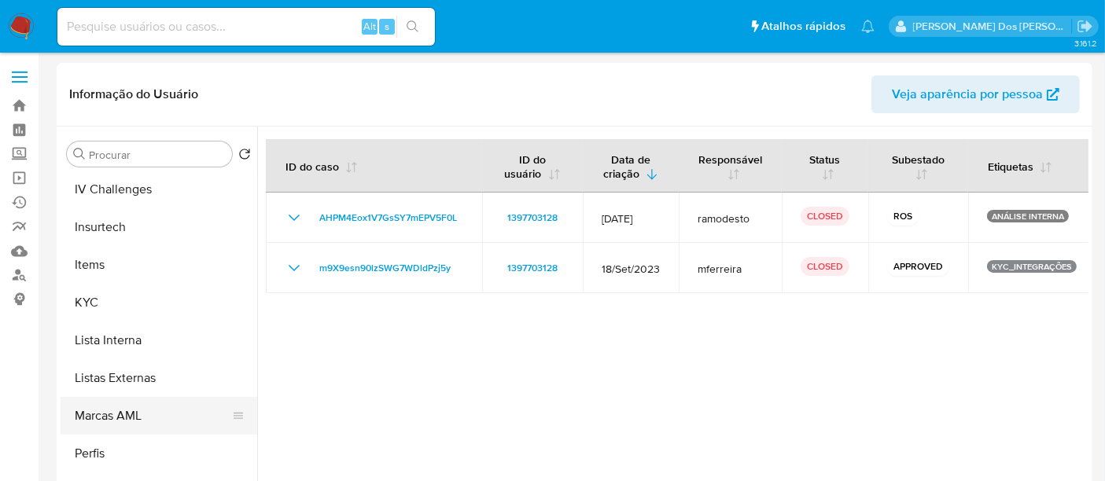
scroll to position [815, 0]
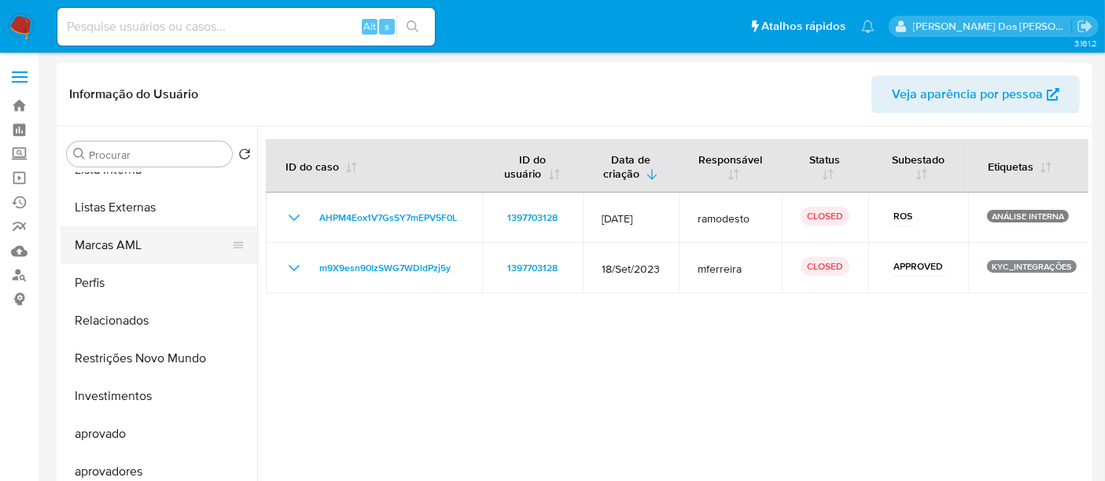
click at [168, 361] on button "Restrições Novo Mundo" at bounding box center [159, 359] width 197 height 38
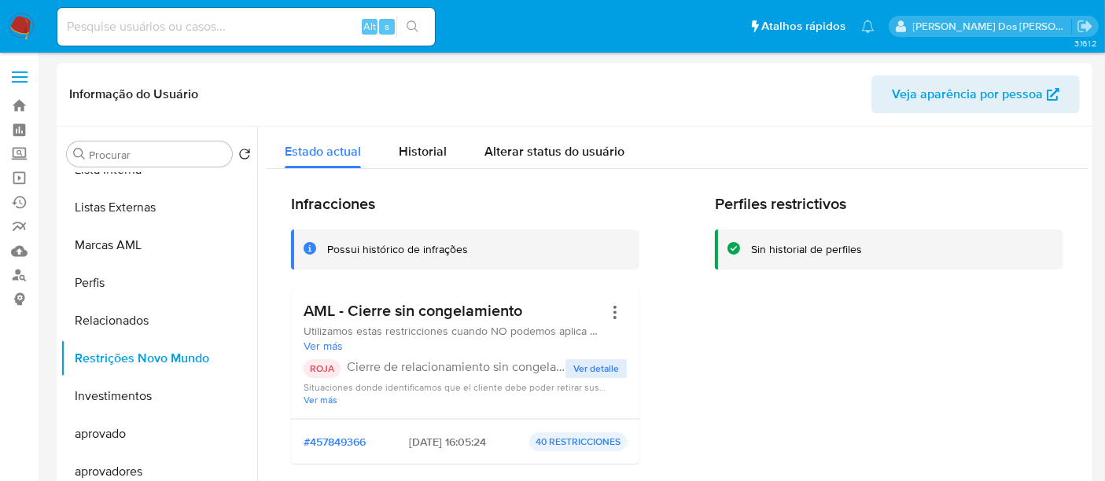
click at [589, 374] on span "Ver detalle" at bounding box center [596, 369] width 46 height 16
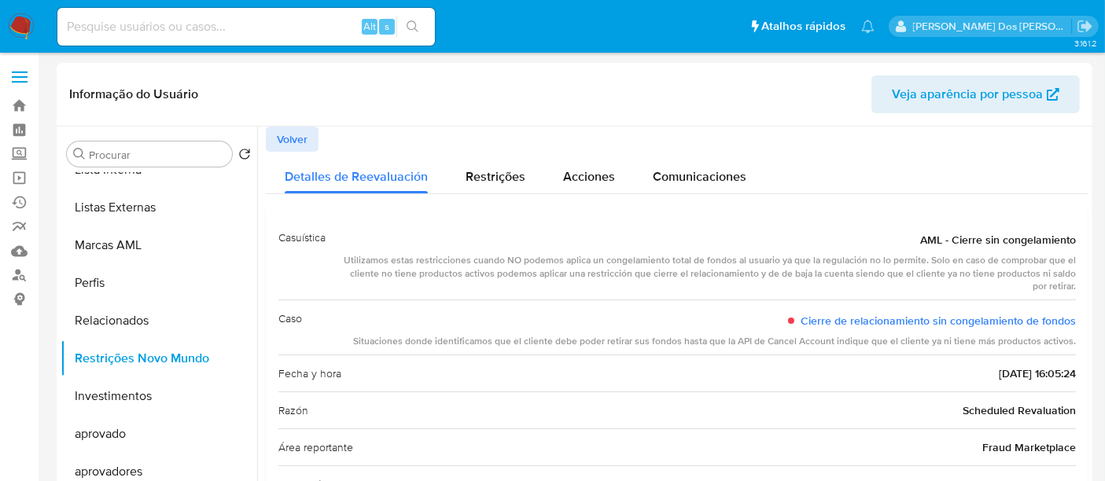
scroll to position [0, 0]
click at [292, 145] on span "Volver" at bounding box center [292, 139] width 31 height 22
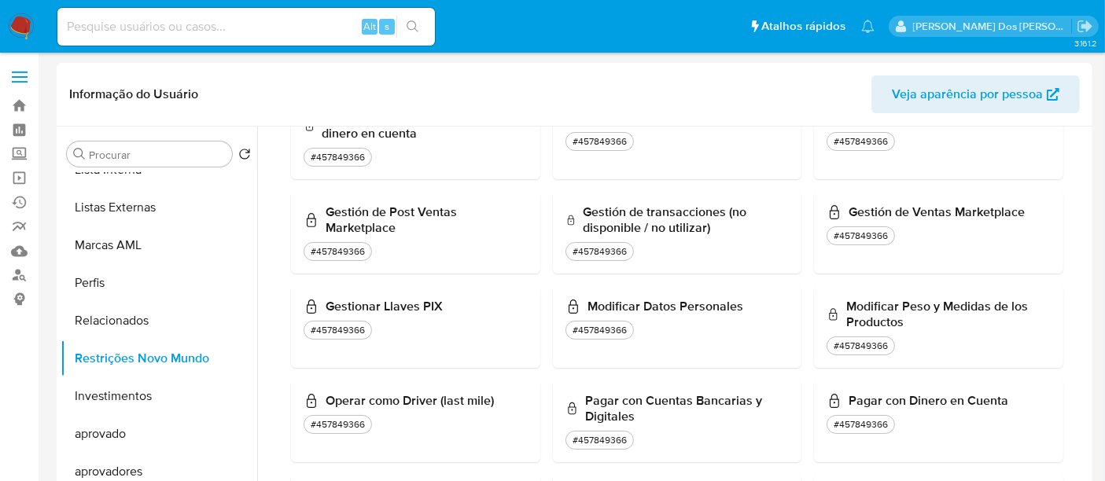
scroll to position [436, 0]
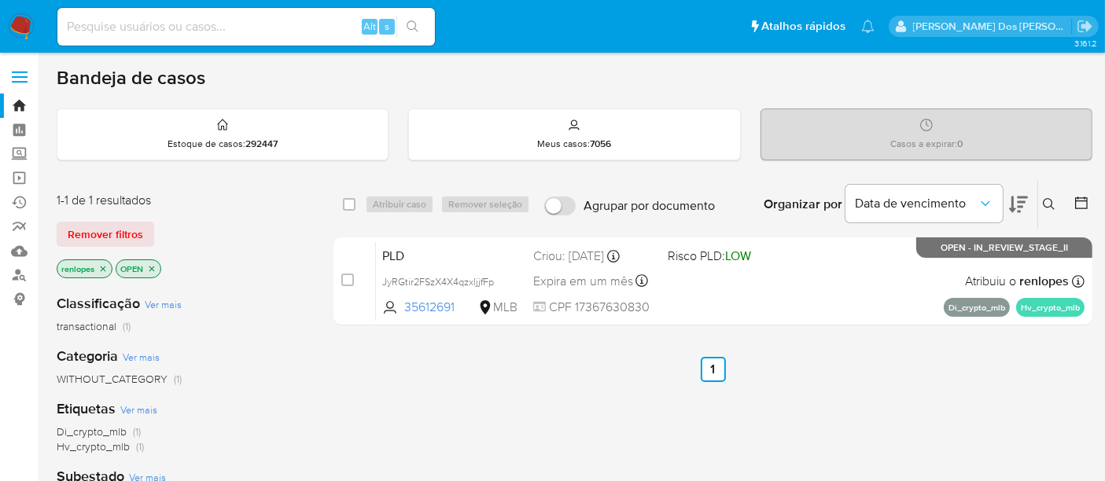
click at [176, 20] on input at bounding box center [245, 27] width 377 height 20
paste input "2538054010"
type input "2538054010"
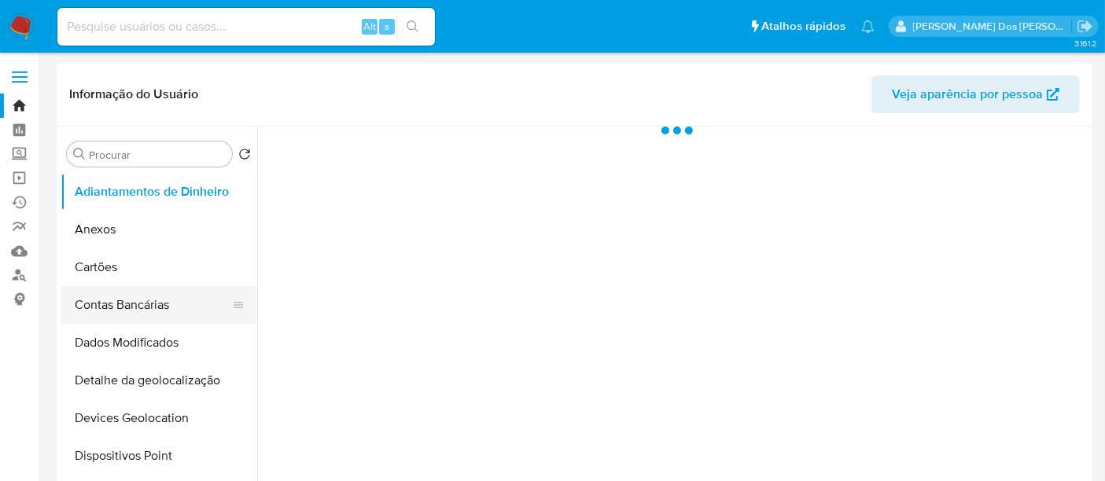
scroll to position [175, 0]
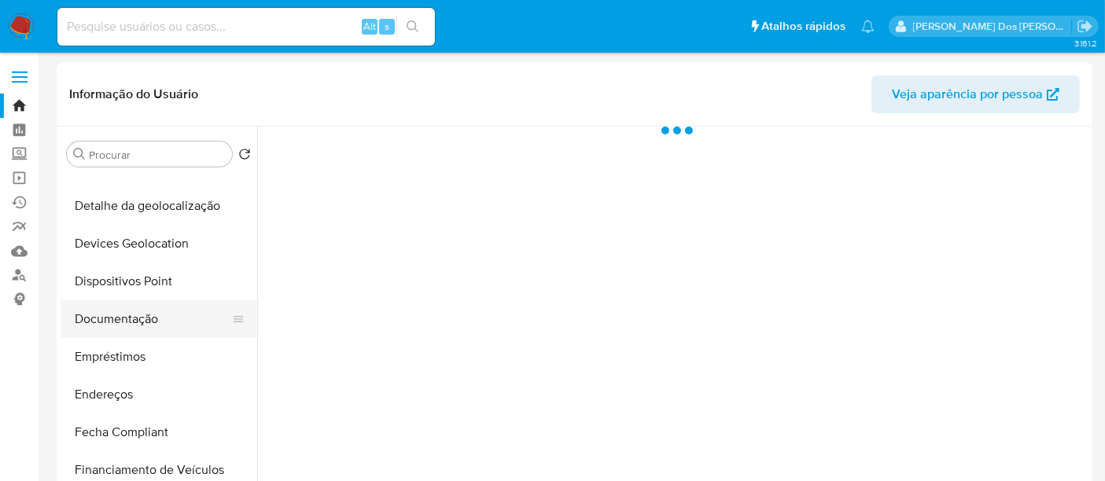
select select "10"
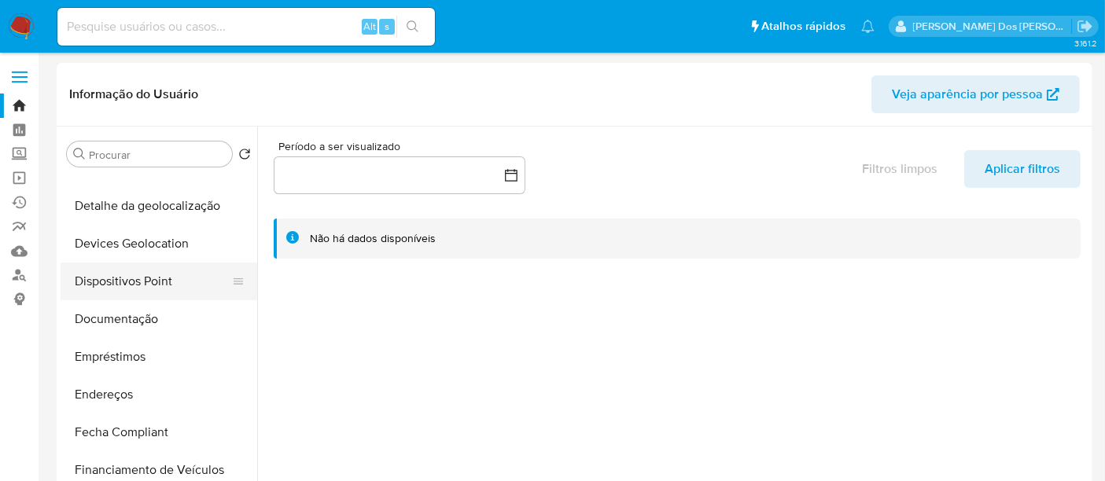
click at [142, 289] on button "Dispositivos Point" at bounding box center [153, 282] width 184 height 38
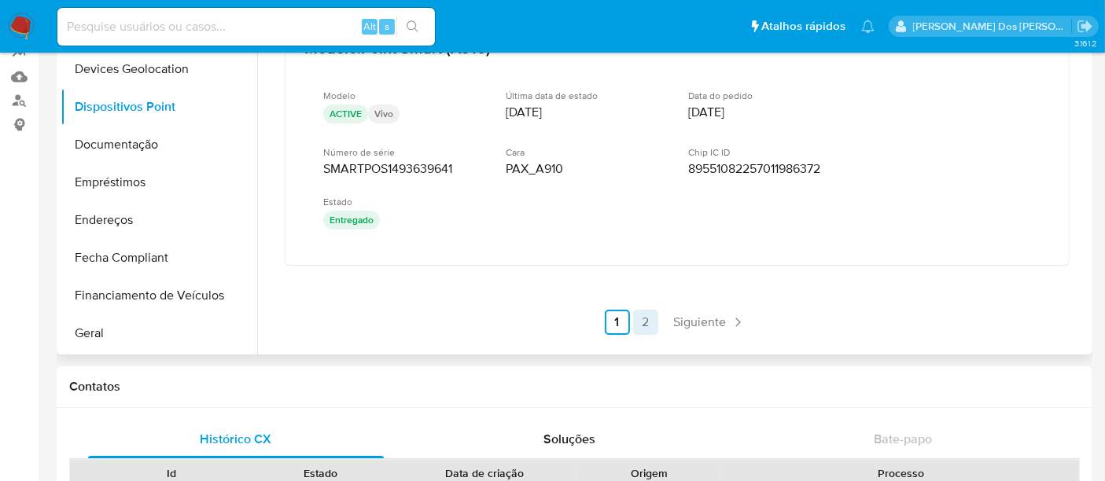
click at [642, 320] on link "2" at bounding box center [645, 322] width 25 height 25
click at [701, 322] on link "1" at bounding box center [705, 323] width 25 height 25
click at [643, 320] on link "2" at bounding box center [645, 322] width 25 height 25
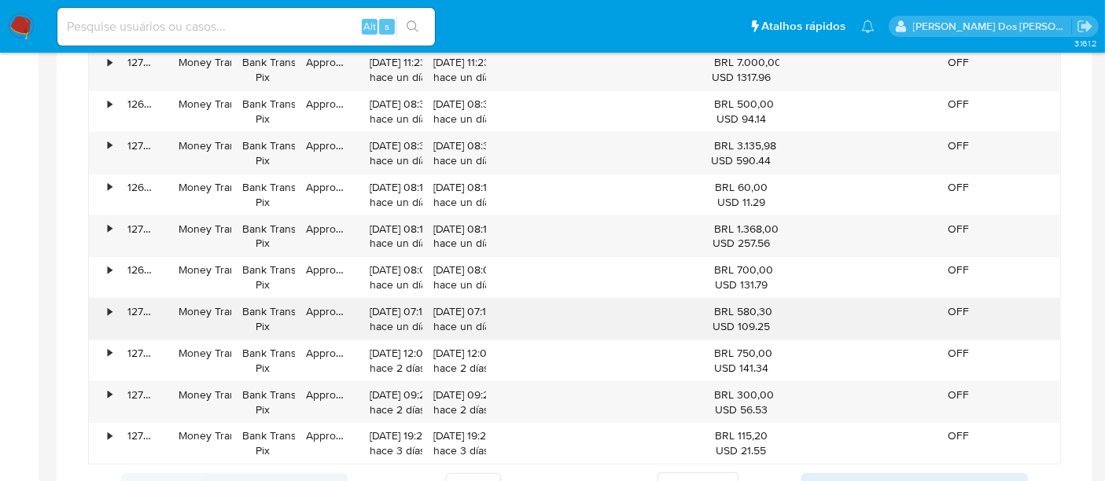
scroll to position [961, 0]
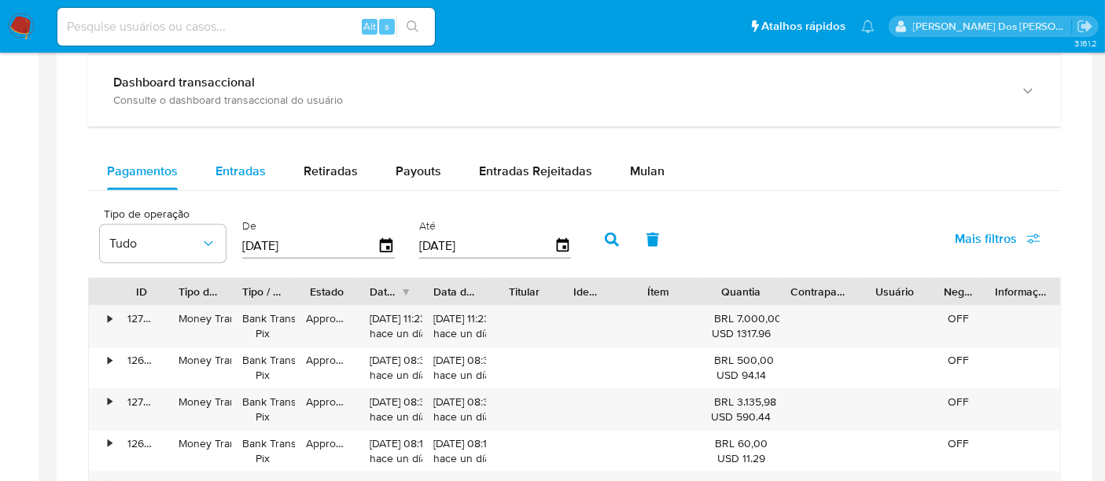
click at [240, 165] on span "Entradas" at bounding box center [240, 171] width 50 height 18
select select "10"
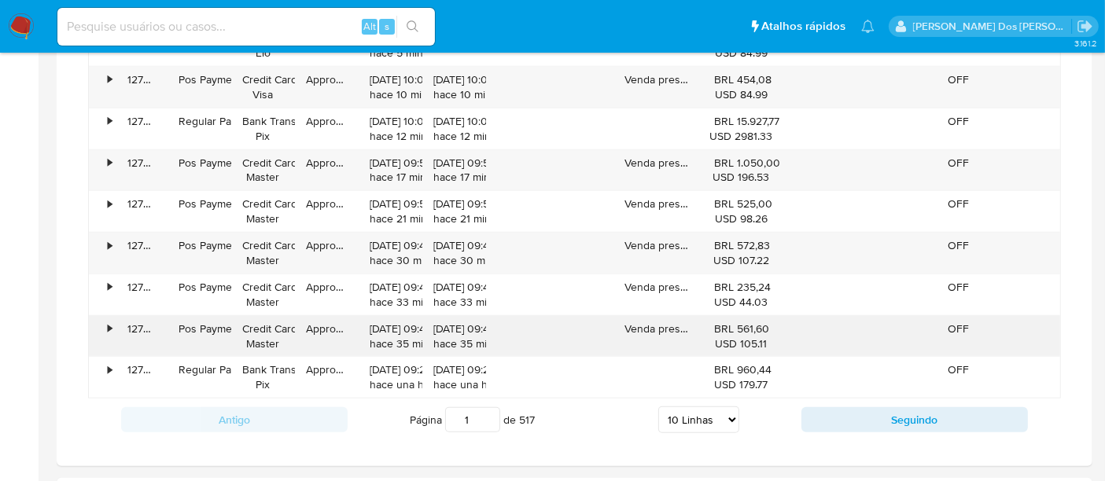
scroll to position [1633, 0]
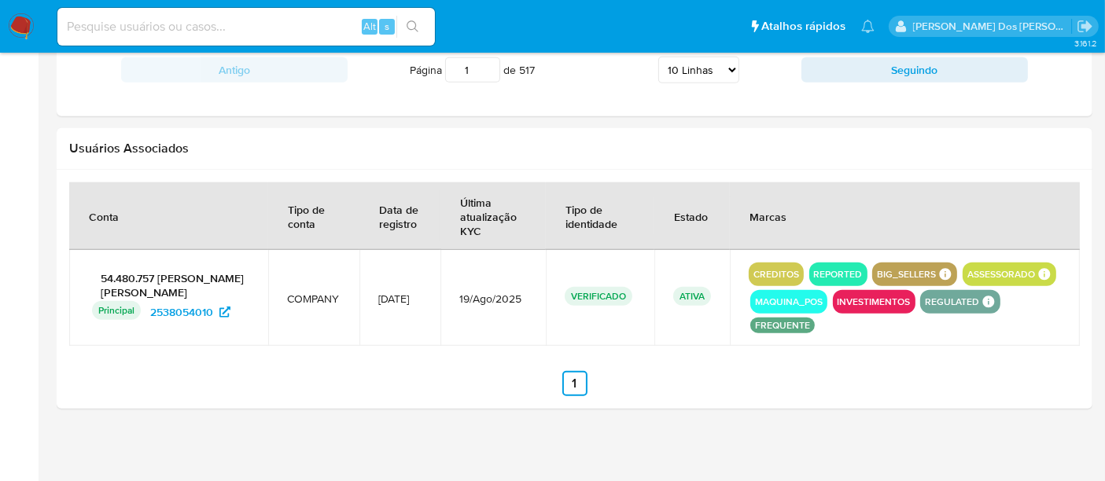
click at [22, 20] on img at bounding box center [21, 26] width 27 height 27
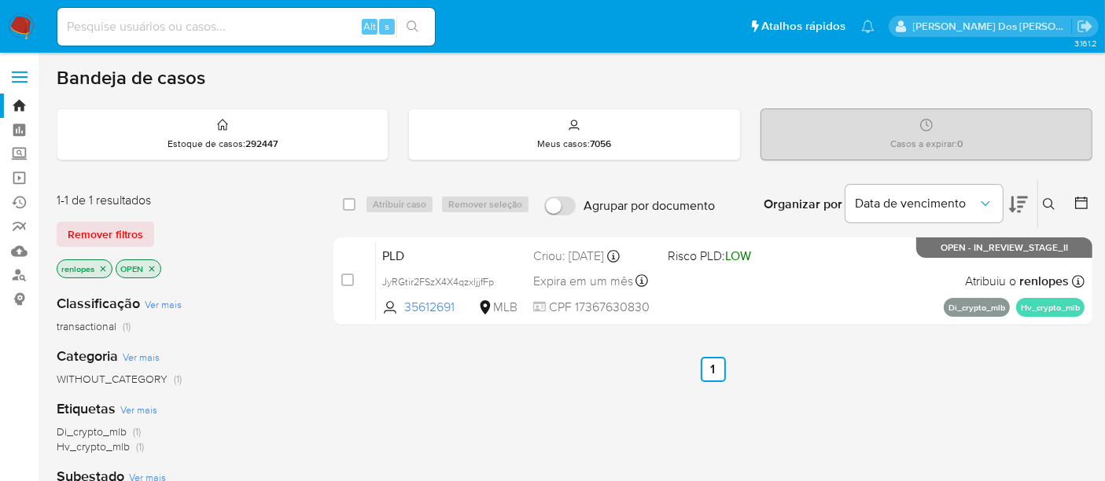
click at [206, 25] on input at bounding box center [245, 27] width 377 height 20
paste input "eMTCmMHmBMyNjHSmHhAFOZCg"
type input "eMTCmMHmBMyNjHSmHhAFOZCg"
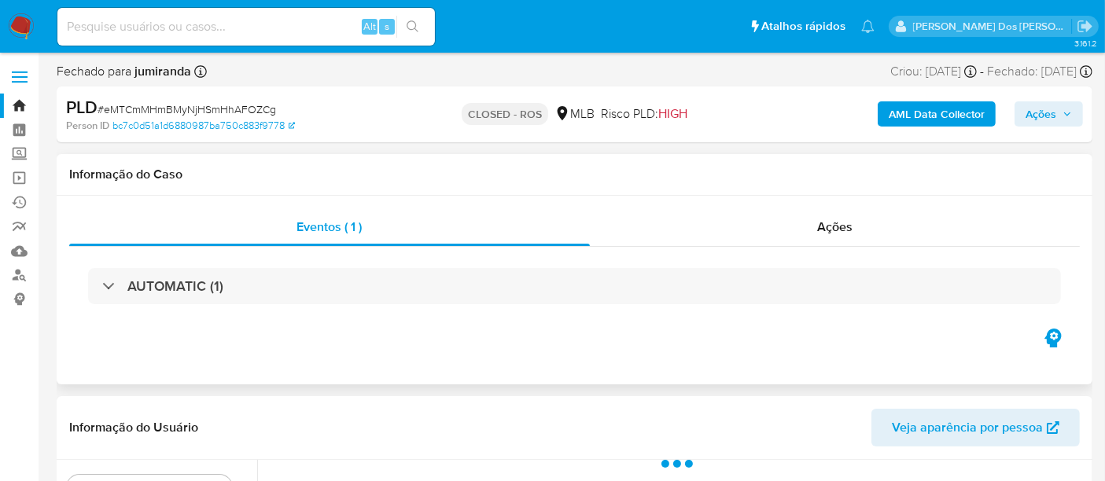
select select "10"
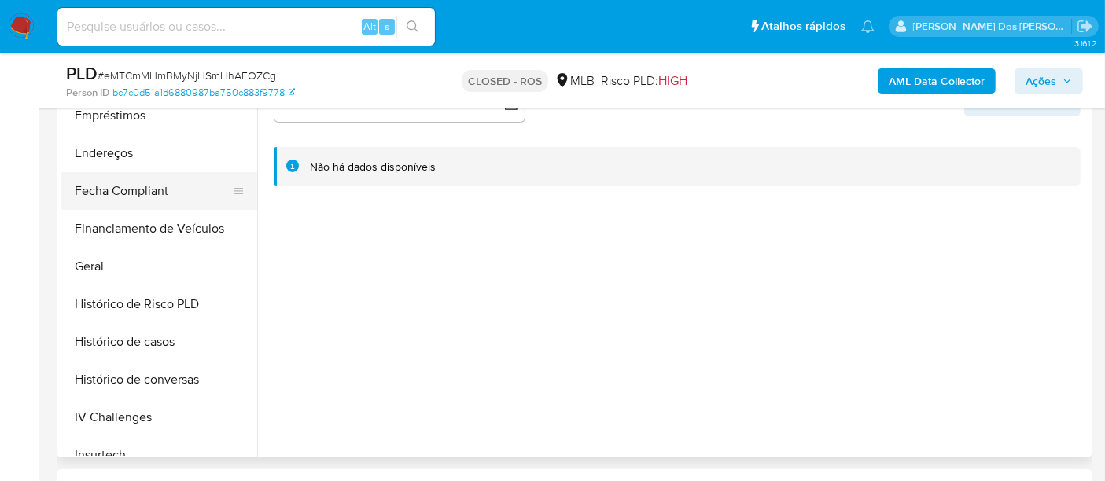
scroll to position [436, 0]
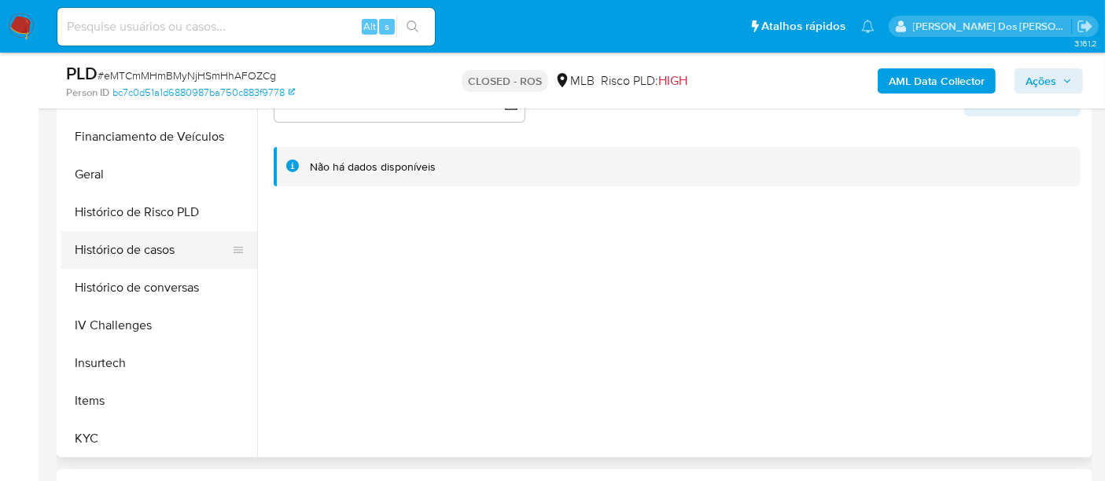
click at [126, 237] on button "Histórico de casos" at bounding box center [153, 250] width 184 height 38
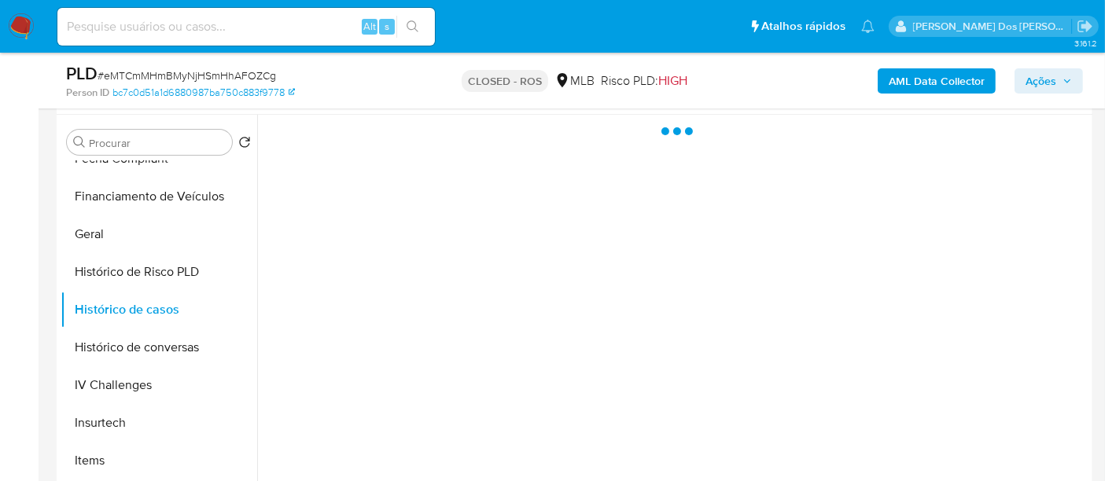
scroll to position [262, 0]
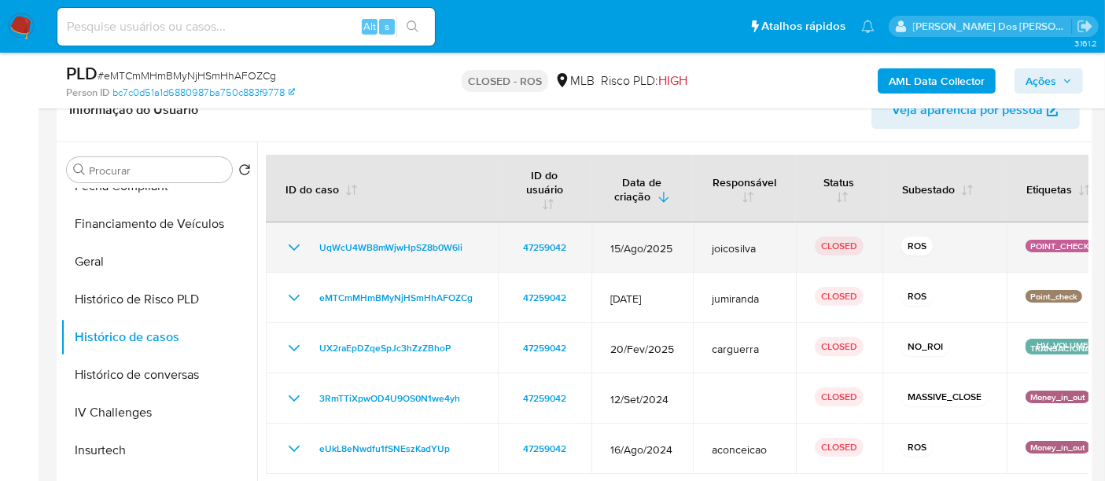
click at [291, 245] on icon "Mostrar/Ocultar" at bounding box center [294, 248] width 11 height 6
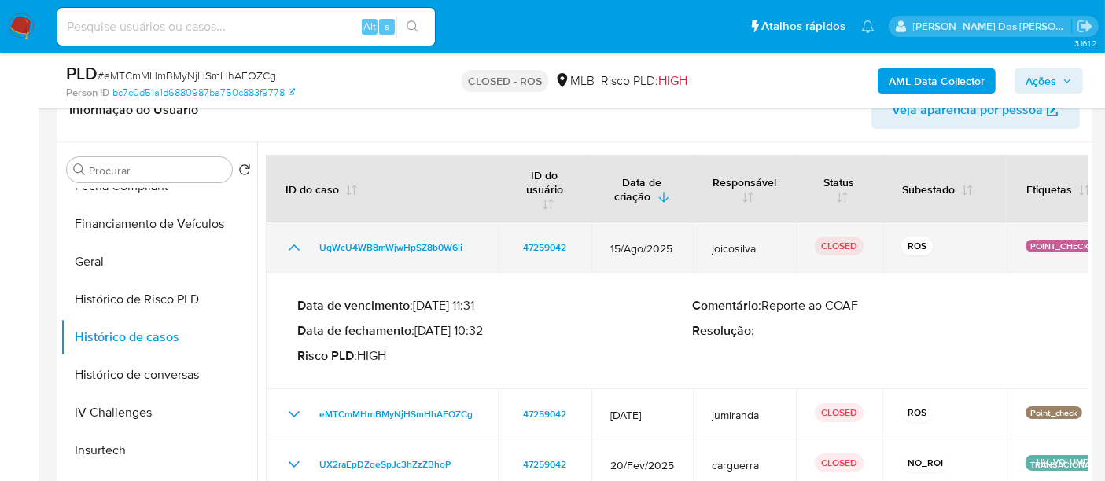
click at [291, 245] on icon "Mostrar/Ocultar" at bounding box center [294, 248] width 11 height 6
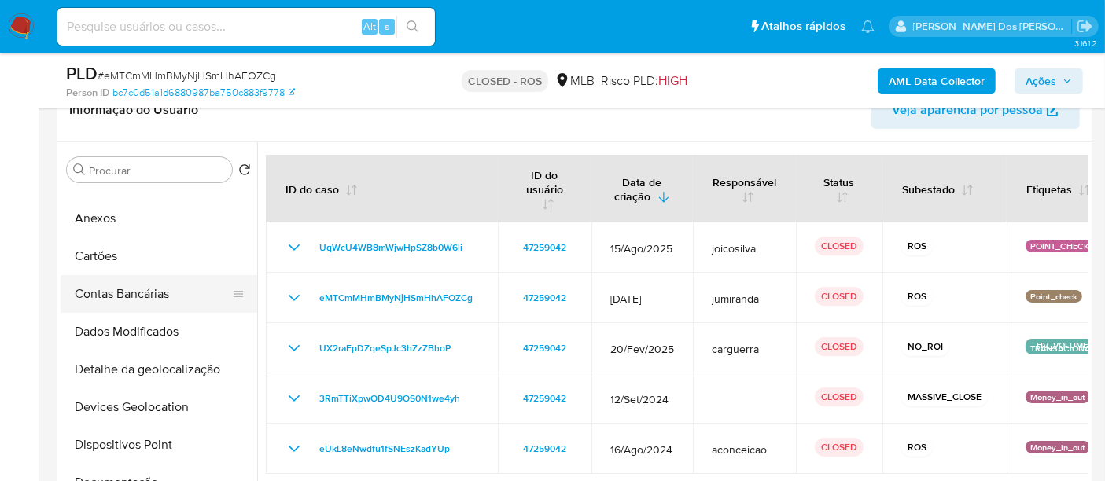
scroll to position [0, 0]
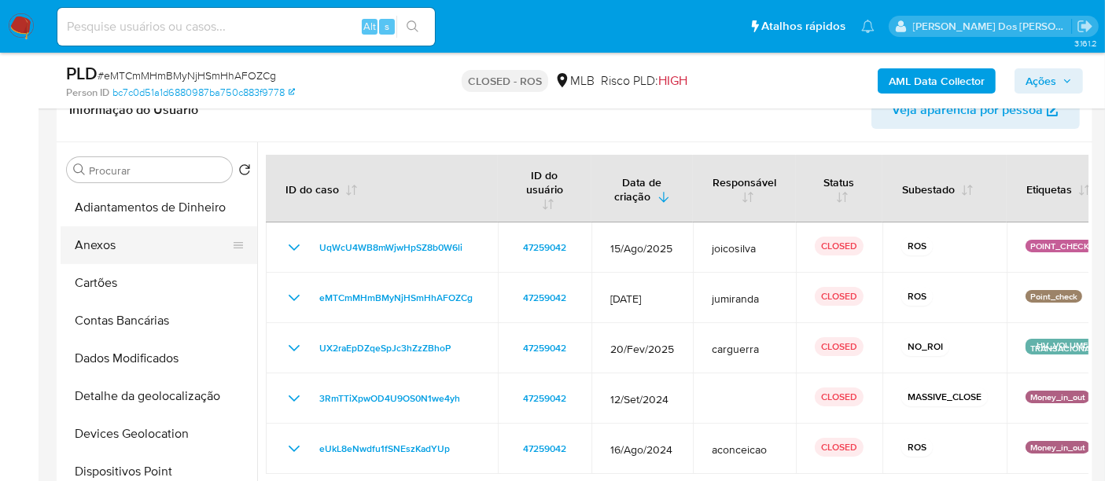
click at [102, 241] on button "Anexos" at bounding box center [153, 245] width 184 height 38
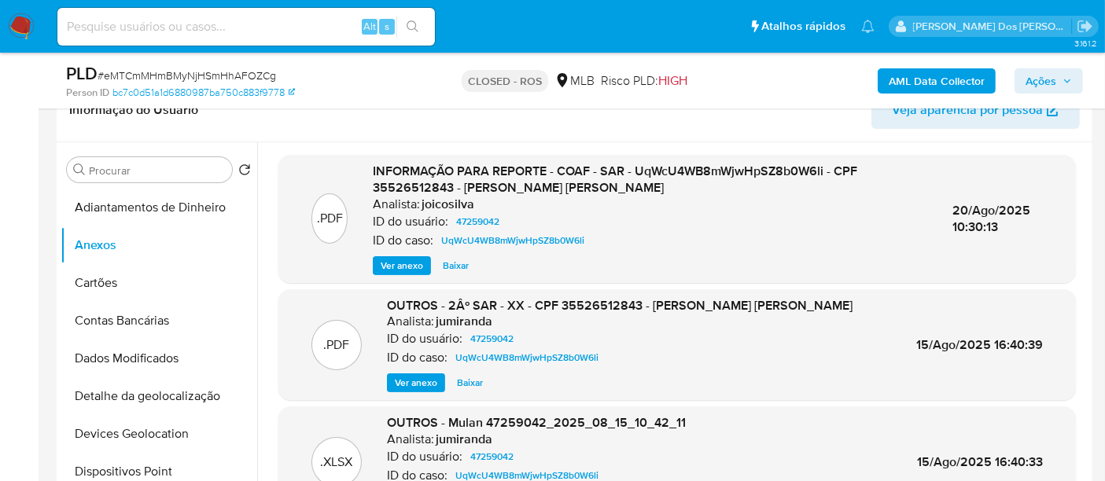
click at [399, 263] on span "Ver anexo" at bounding box center [402, 266] width 42 height 16
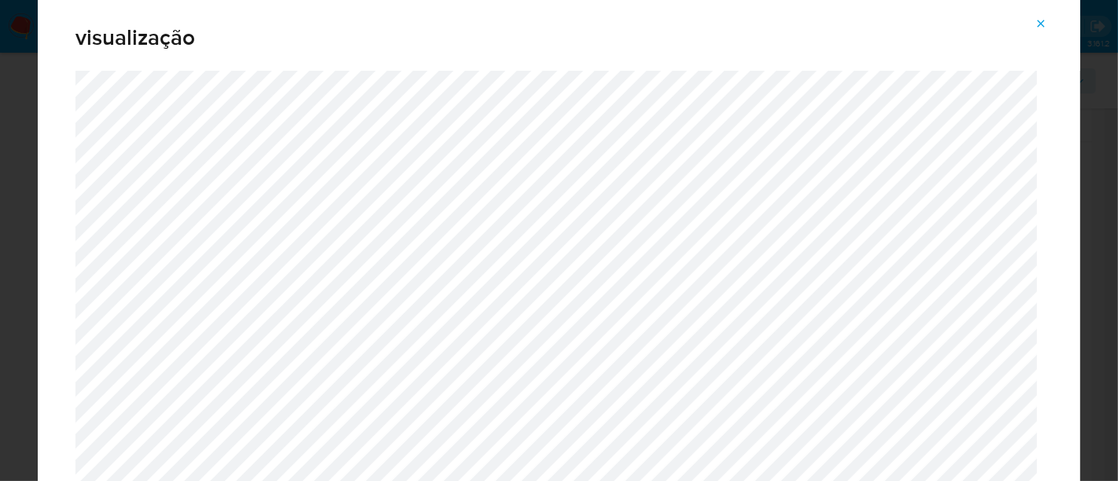
click at [1042, 20] on icon "Attachment preview" at bounding box center [1041, 23] width 13 height 13
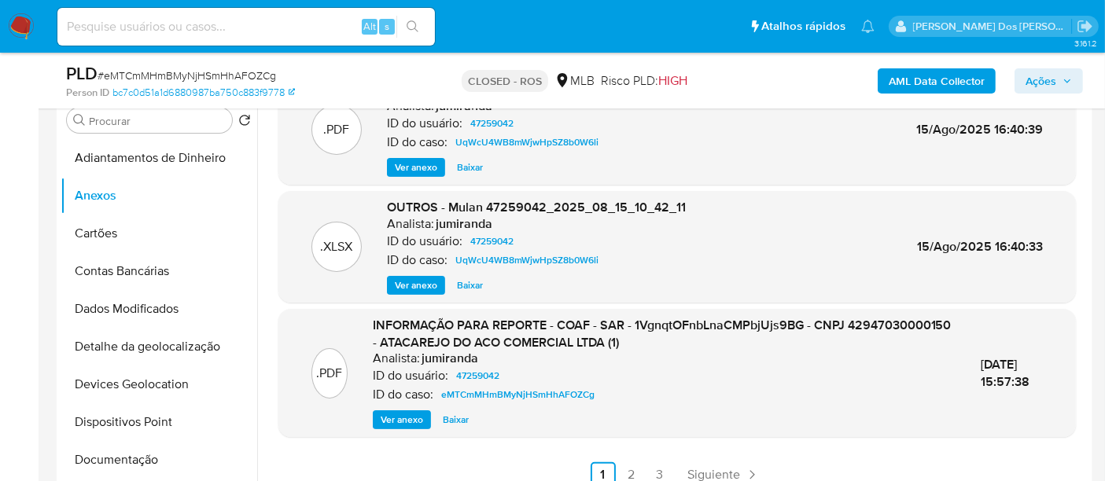
scroll to position [349, 0]
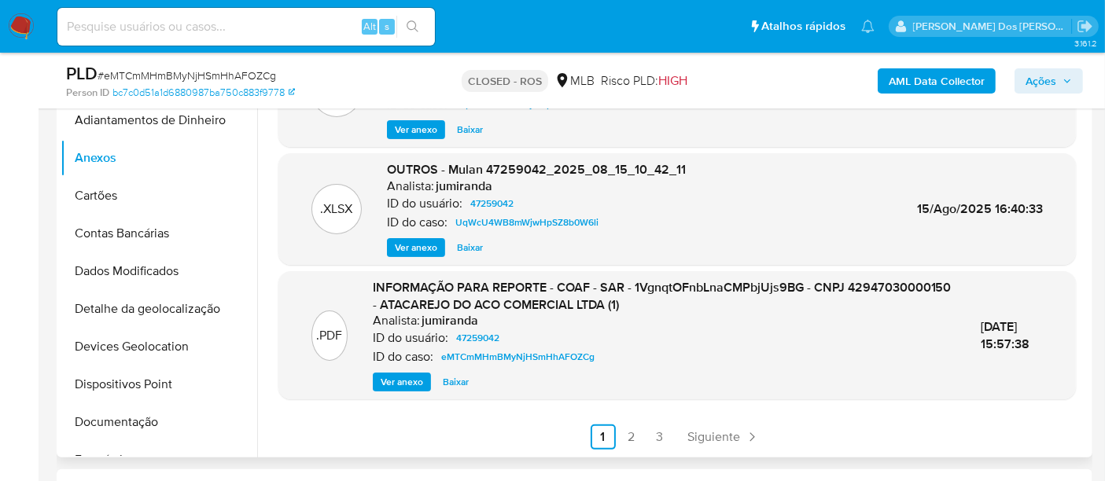
click at [391, 382] on span "Ver anexo" at bounding box center [402, 382] width 42 height 16
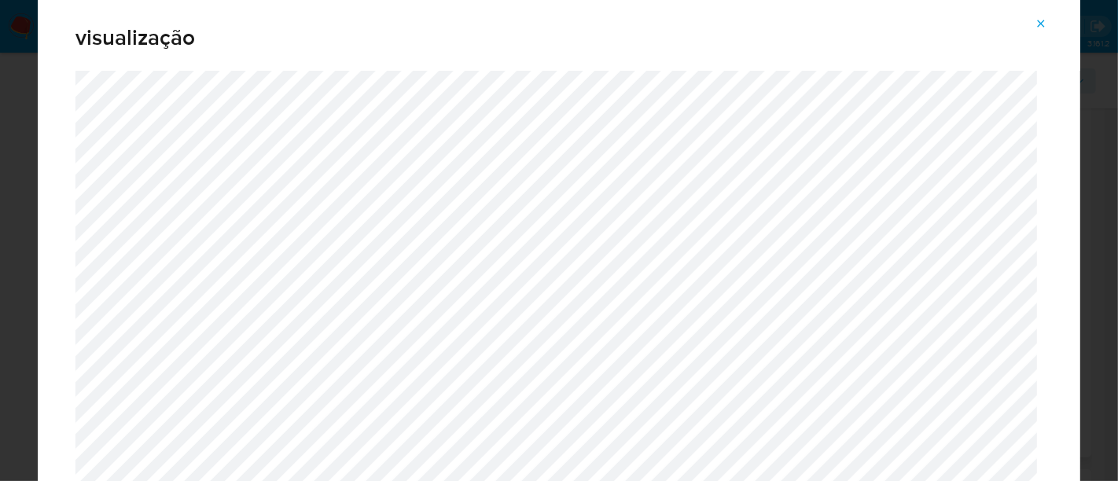
click at [1039, 27] on icon "Attachment preview" at bounding box center [1041, 23] width 13 height 13
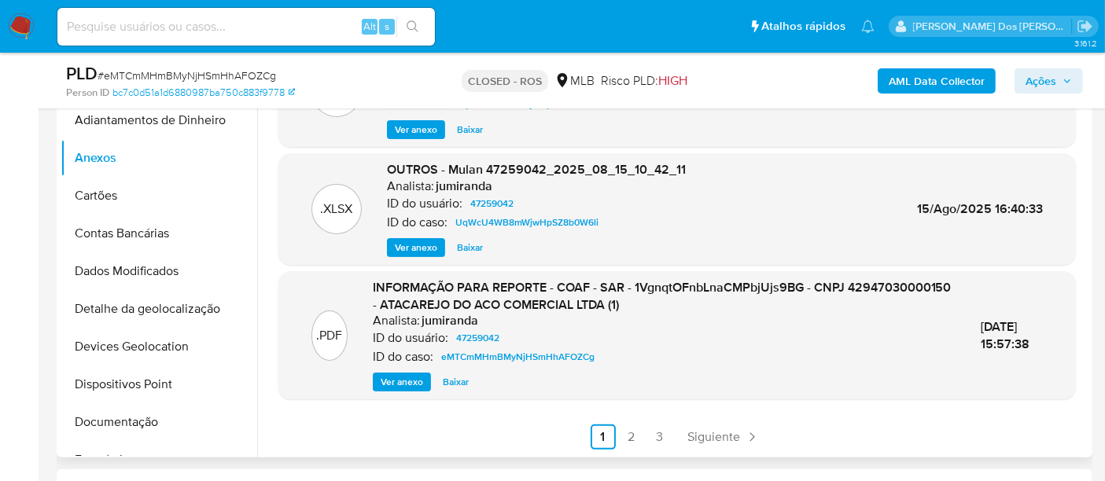
click at [381, 381] on span "Ver anexo" at bounding box center [402, 382] width 42 height 16
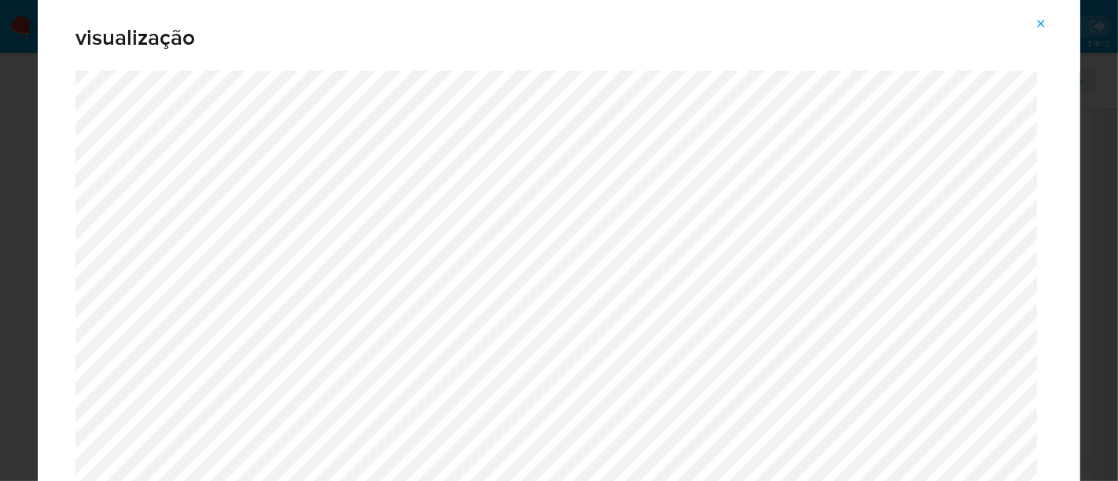
click at [1039, 24] on icon "Attachment preview" at bounding box center [1041, 23] width 13 height 13
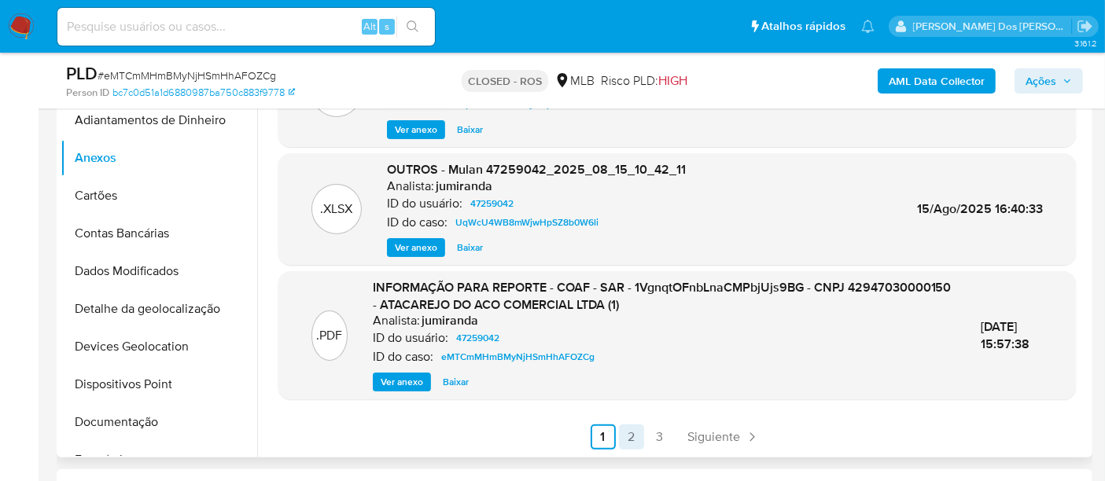
click at [624, 431] on link "2" at bounding box center [631, 437] width 25 height 25
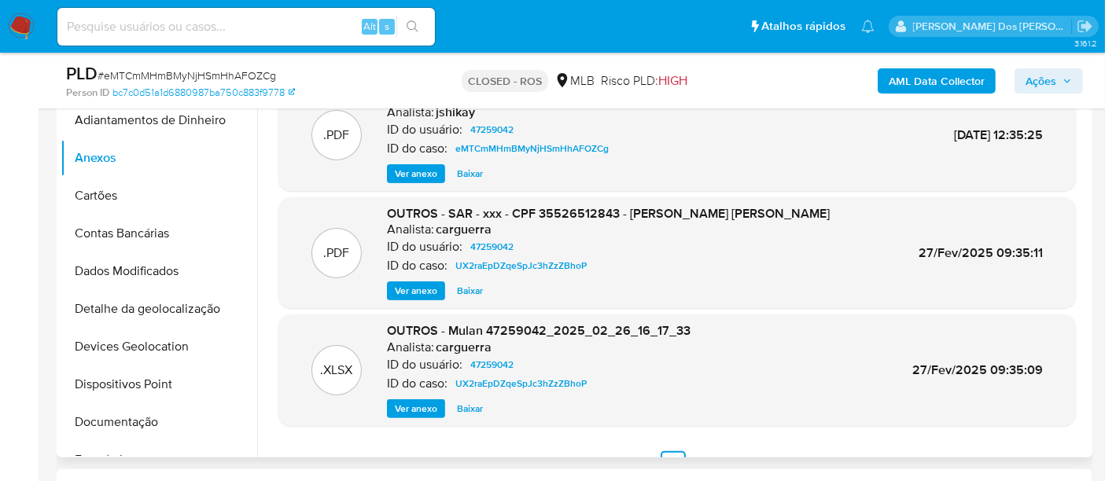
scroll to position [132, 0]
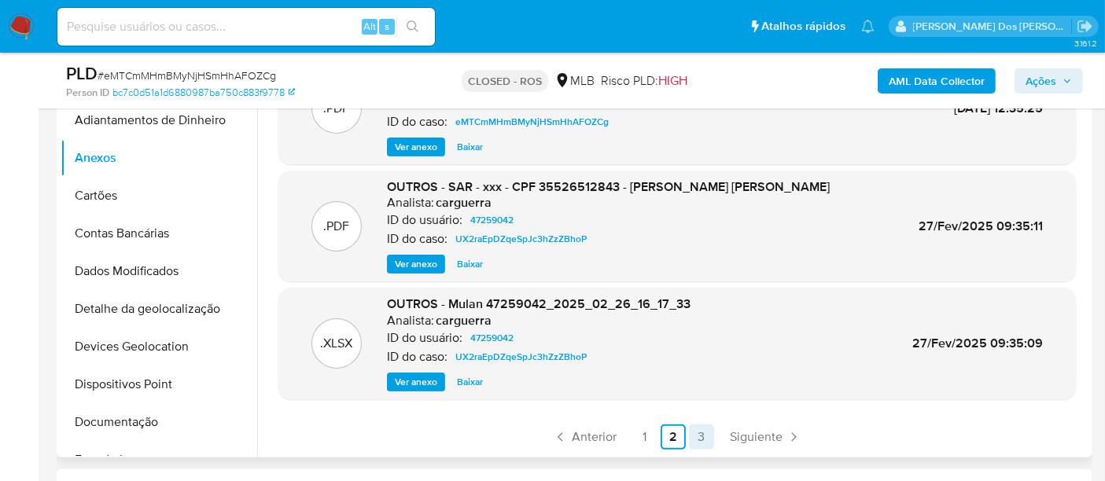
click at [701, 430] on link "3" at bounding box center [701, 437] width 25 height 25
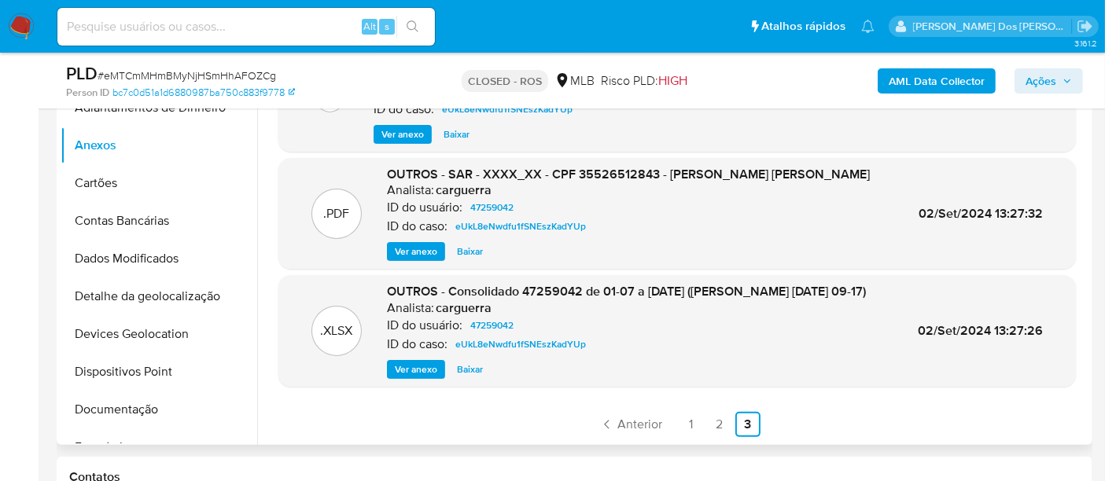
scroll to position [524, 0]
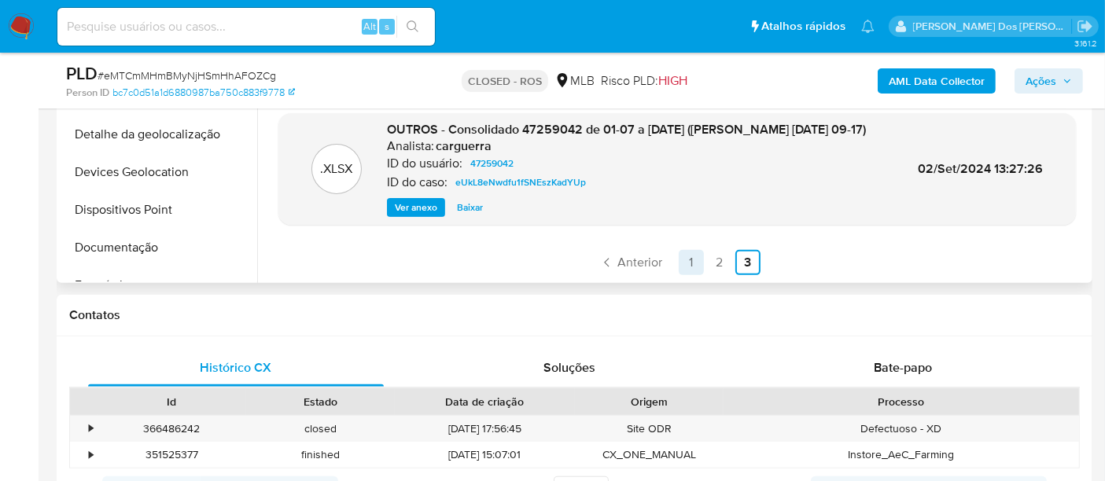
click at [687, 259] on link "1" at bounding box center [691, 262] width 25 height 25
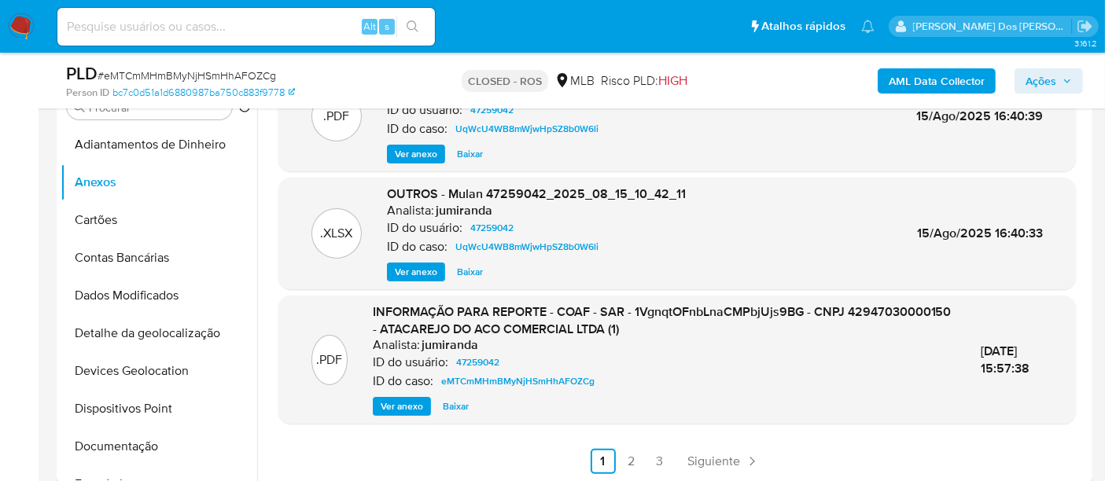
scroll to position [349, 0]
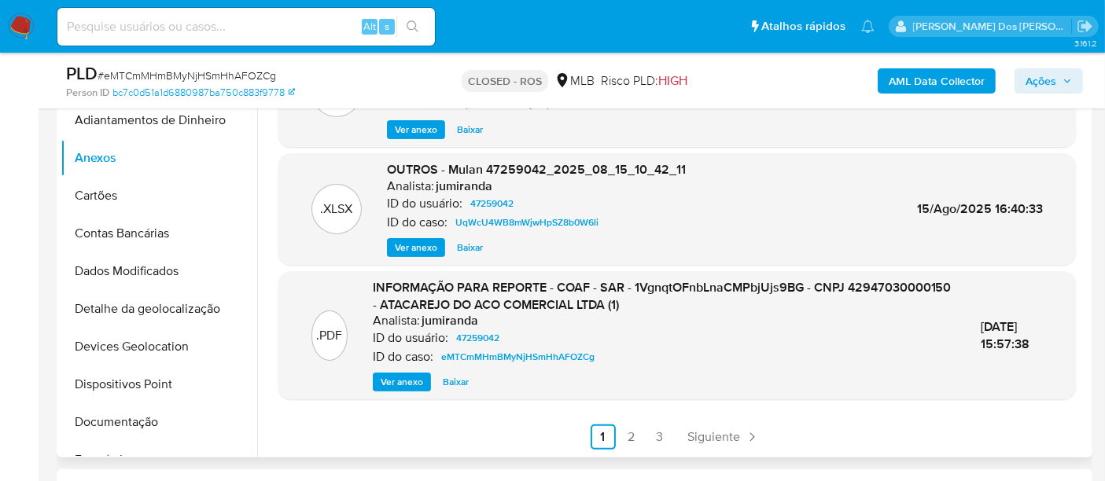
click at [406, 376] on span "Ver anexo" at bounding box center [402, 382] width 42 height 16
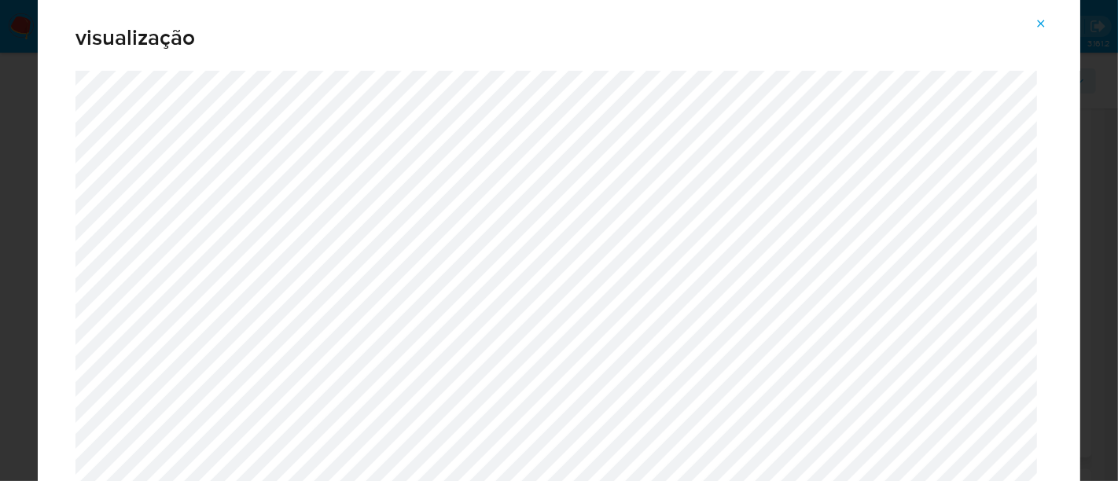
click at [1046, 26] on icon "Attachment preview" at bounding box center [1041, 23] width 13 height 13
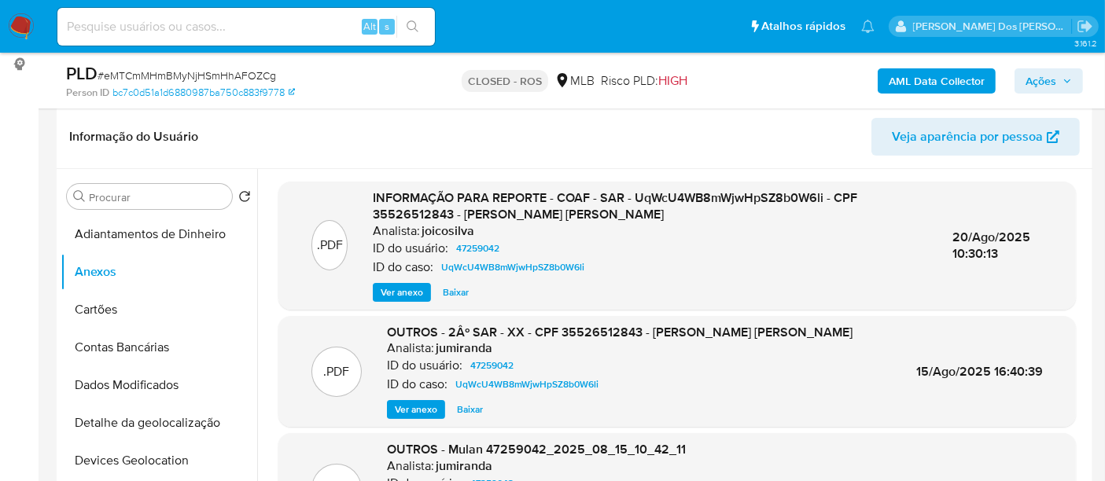
scroll to position [175, 0]
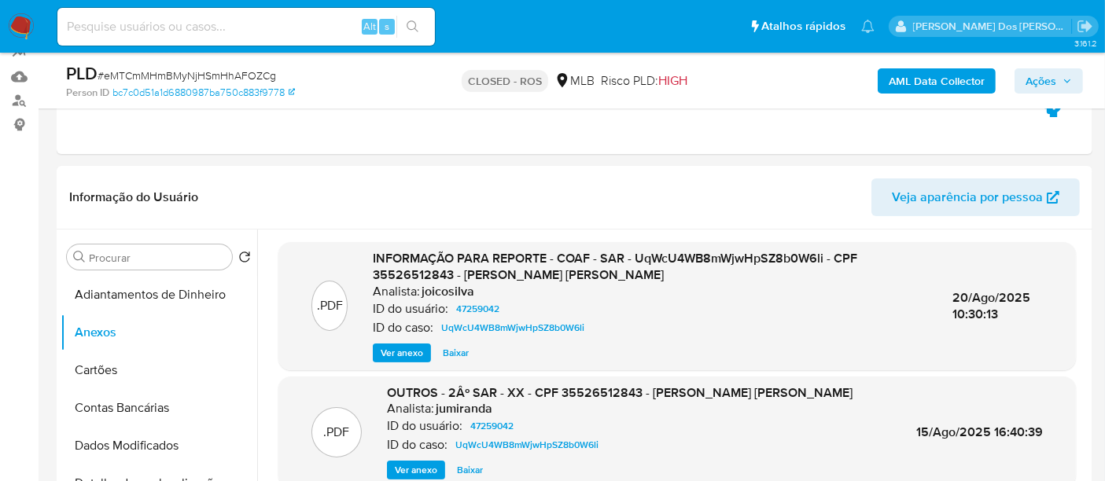
click at [15, 22] on img at bounding box center [21, 26] width 27 height 27
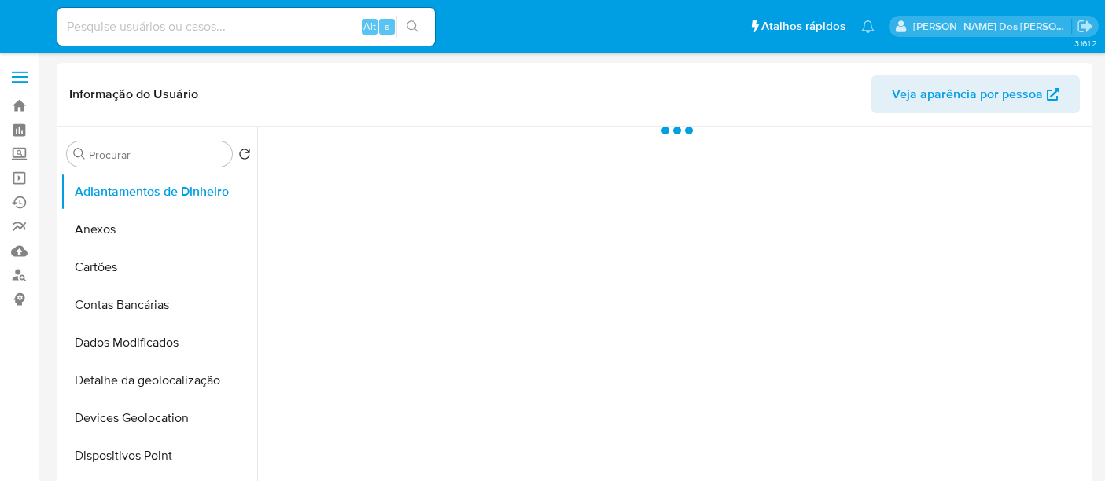
select select "10"
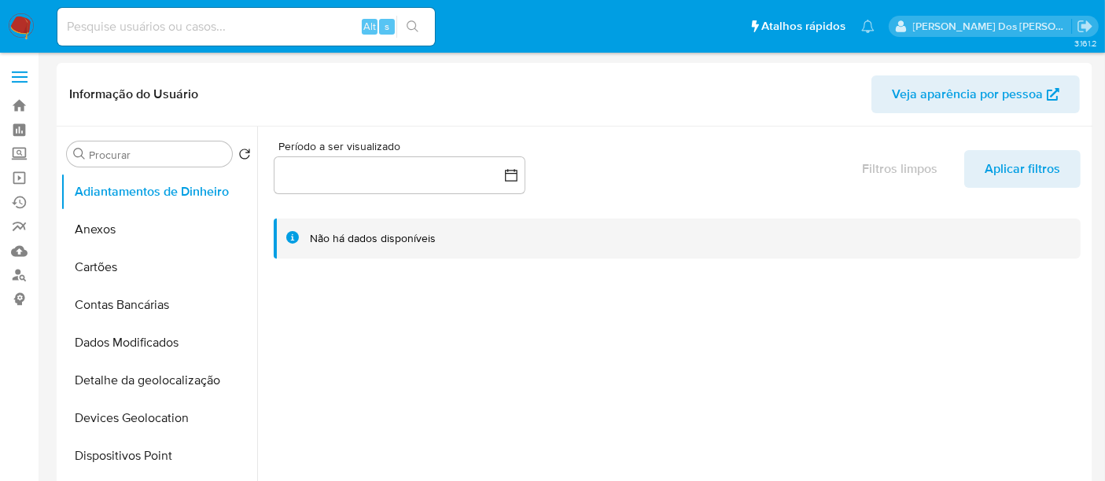
click at [202, 30] on input at bounding box center [245, 27] width 377 height 20
paste input "1VgnqtOFnbLnaCMPbjUjs9BG"
type input "1VgnqtOFnbLnaCMPbjUjs9BG"
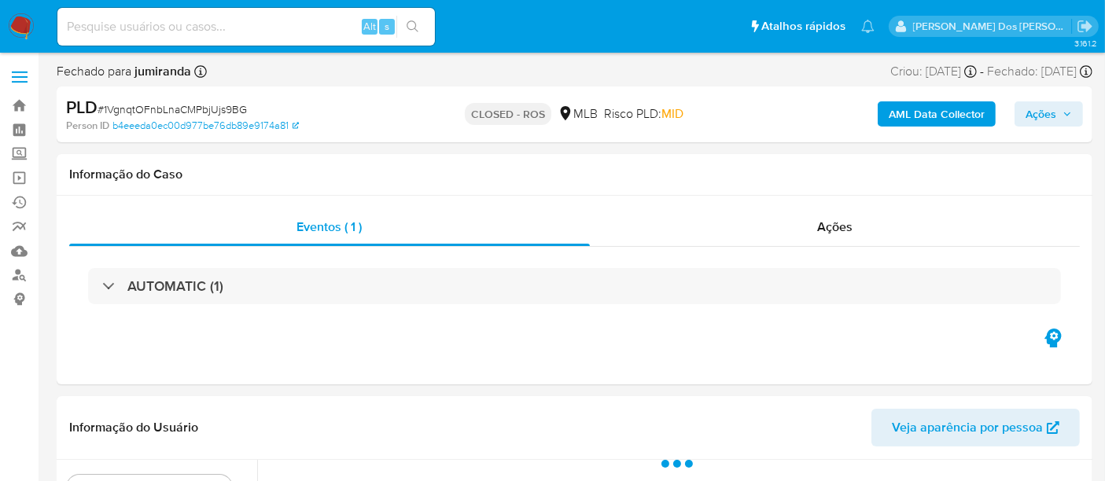
select select "10"
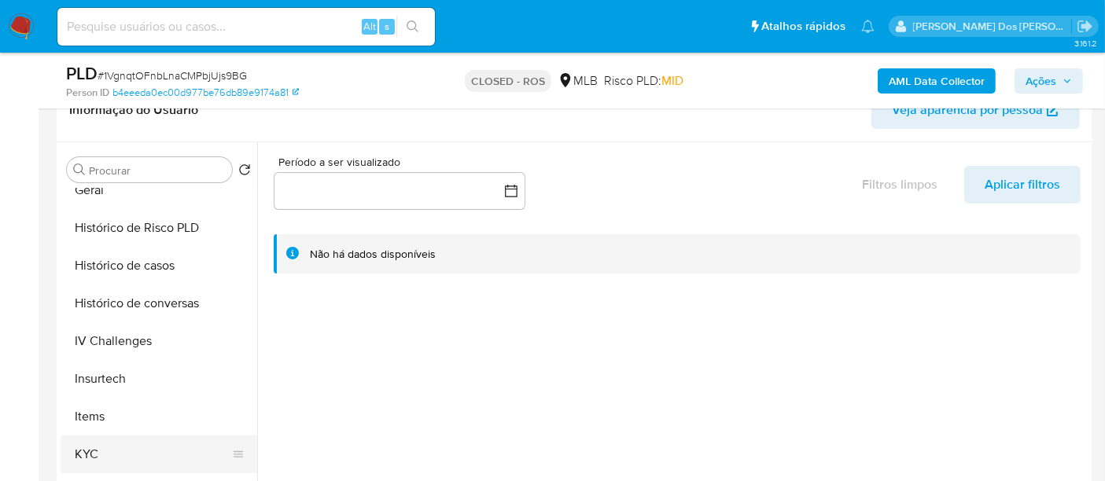
scroll to position [611, 0]
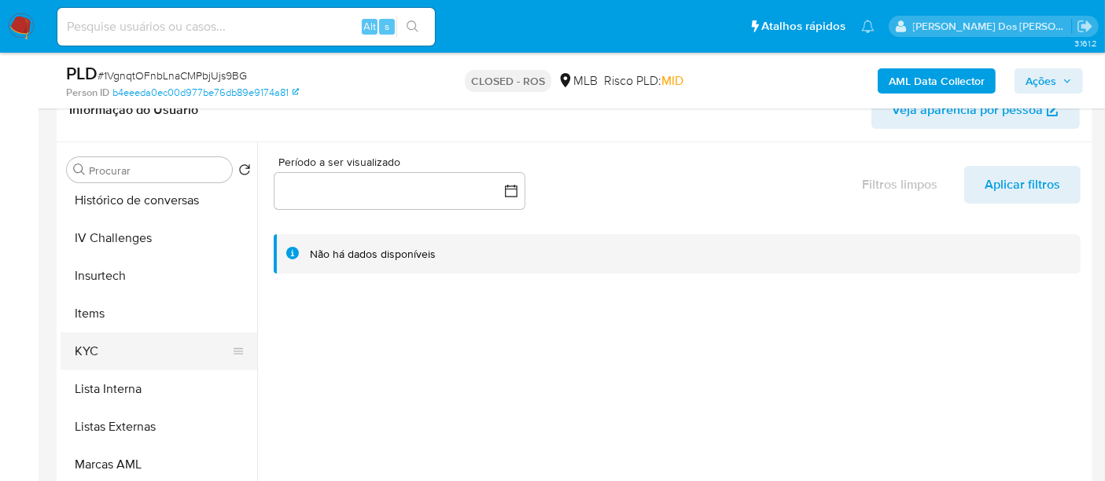
click at [95, 347] on button "KYC" at bounding box center [153, 352] width 184 height 38
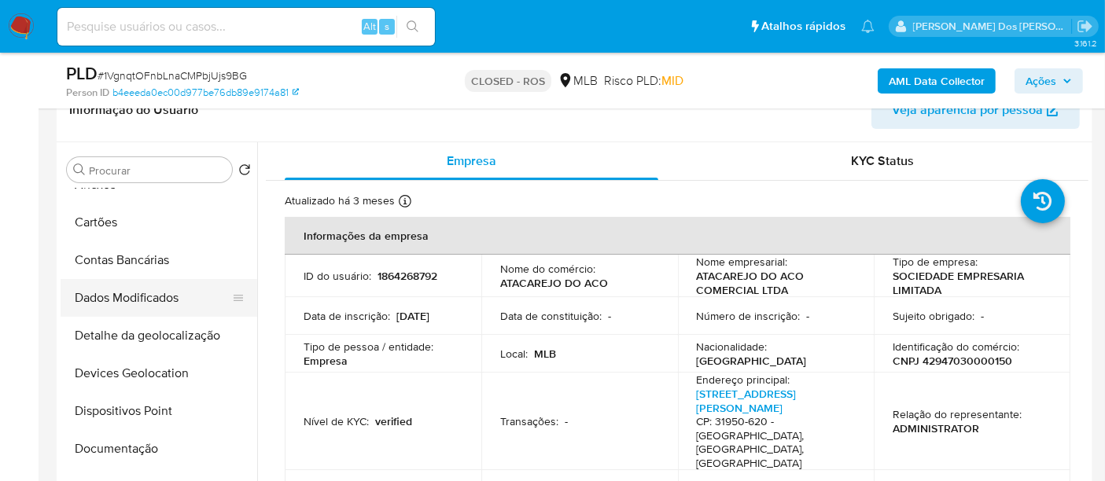
scroll to position [0, 0]
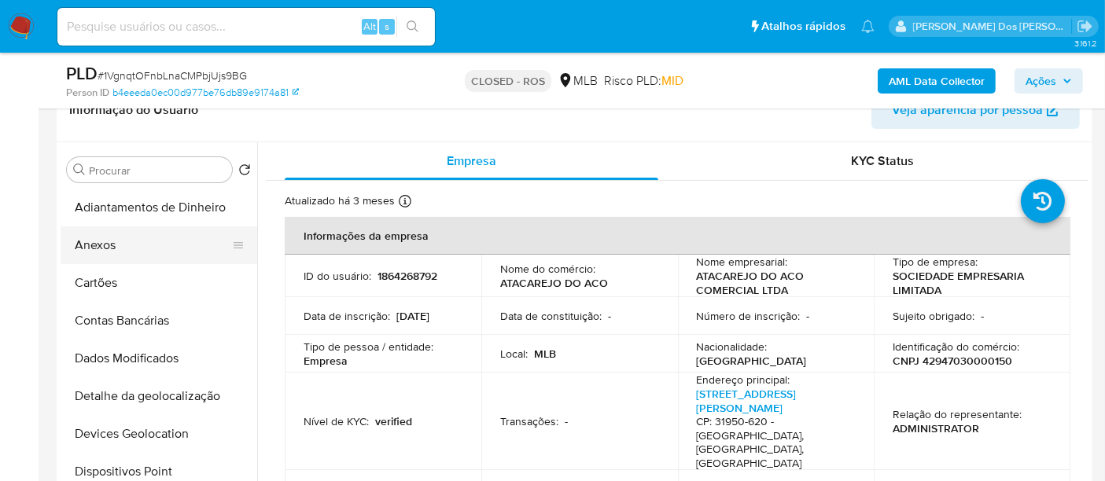
click at [108, 251] on button "Anexos" at bounding box center [153, 245] width 184 height 38
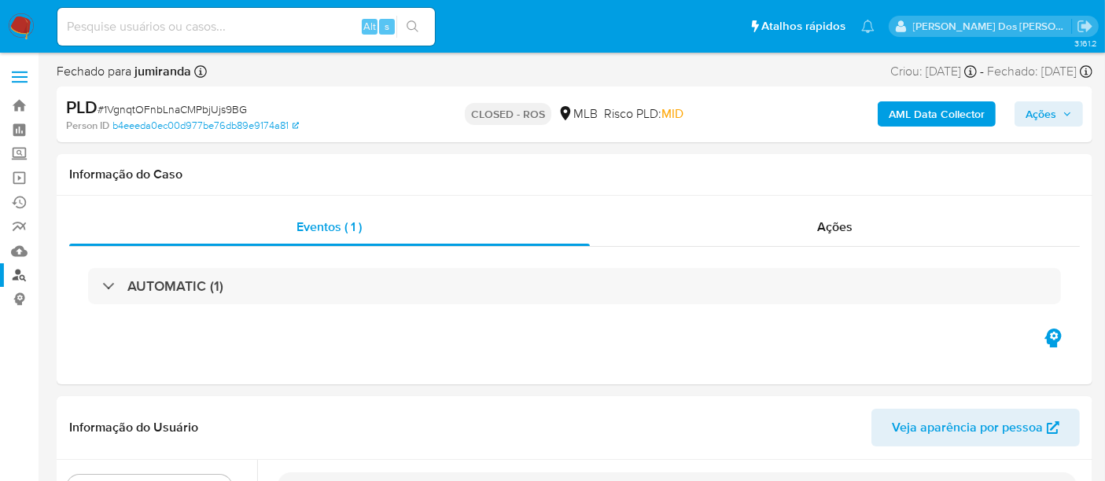
click at [20, 277] on link "Localizador de pessoas" at bounding box center [93, 275] width 187 height 24
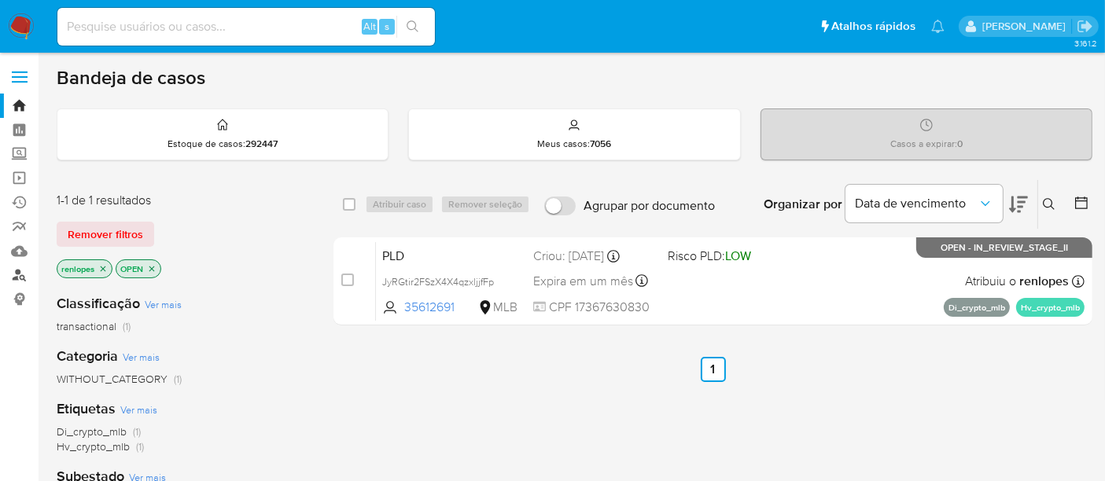
click at [15, 274] on link "Localizador de pessoas" at bounding box center [93, 275] width 187 height 24
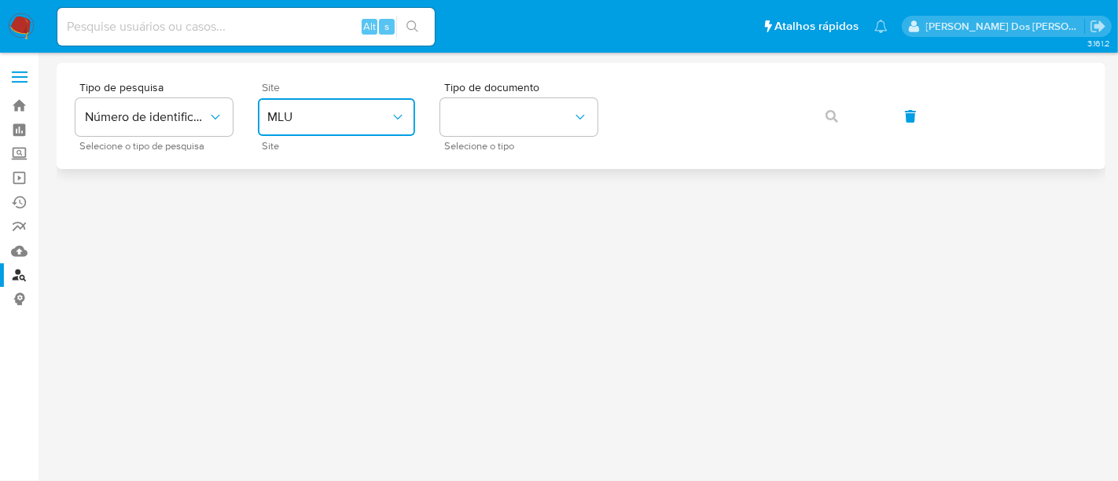
click at [370, 121] on span "MLU" at bounding box center [328, 117] width 123 height 16
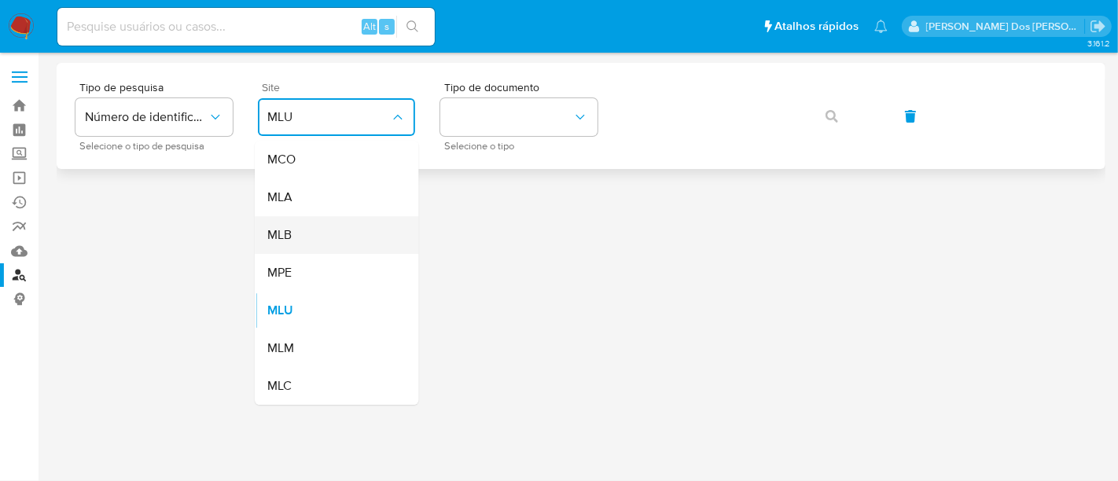
click at [321, 234] on div "MLB" at bounding box center [331, 235] width 129 height 38
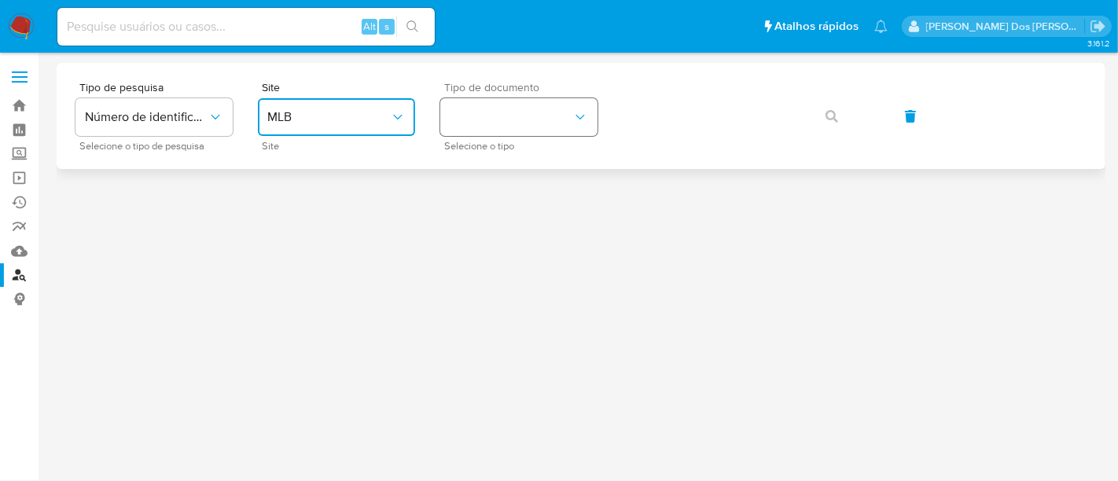
click at [519, 123] on button "identificationType" at bounding box center [518, 117] width 157 height 38
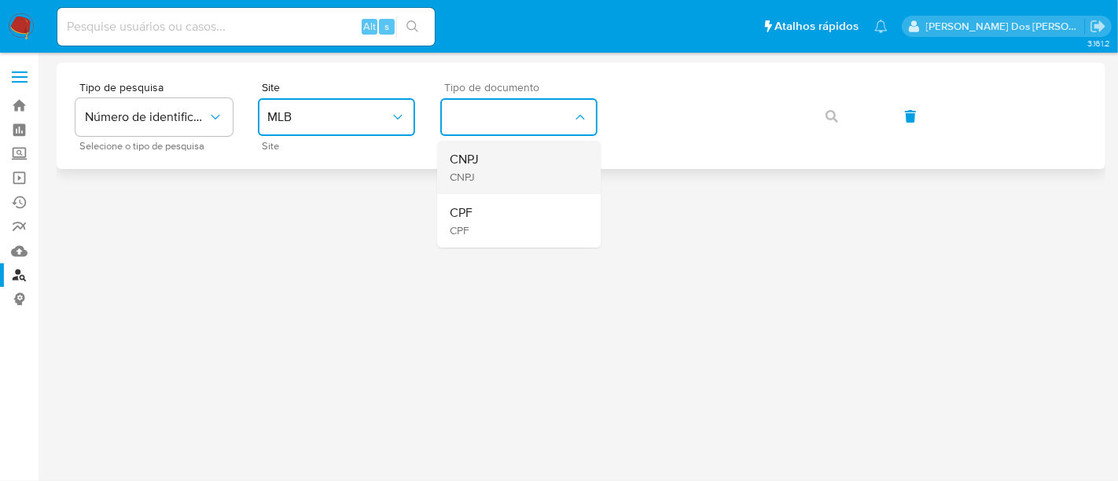
click at [498, 161] on div "CNPJ CNPJ" at bounding box center [514, 167] width 129 height 53
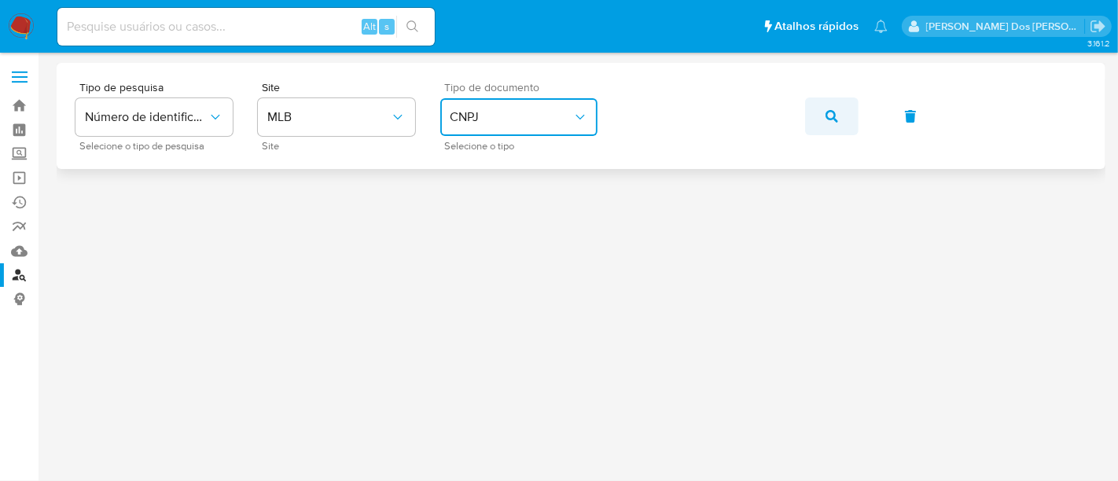
click at [826, 116] on icon "button" at bounding box center [832, 116] width 13 height 13
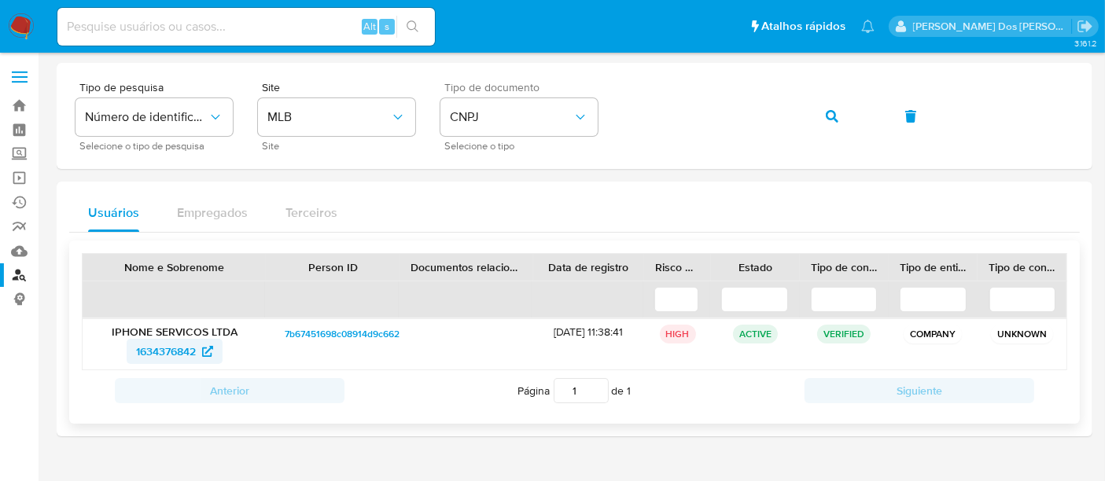
click at [148, 351] on span "1634376842" at bounding box center [166, 351] width 60 height 25
drag, startPoint x: 19, startPoint y: 28, endPoint x: 229, endPoint y: 190, distance: 265.6
click at [20, 28] on img at bounding box center [21, 26] width 27 height 27
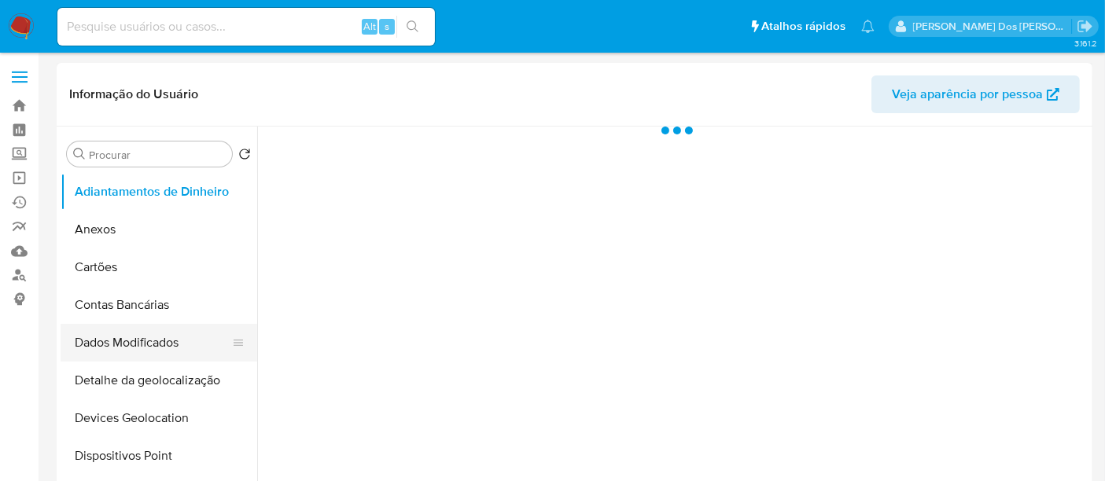
scroll to position [262, 0]
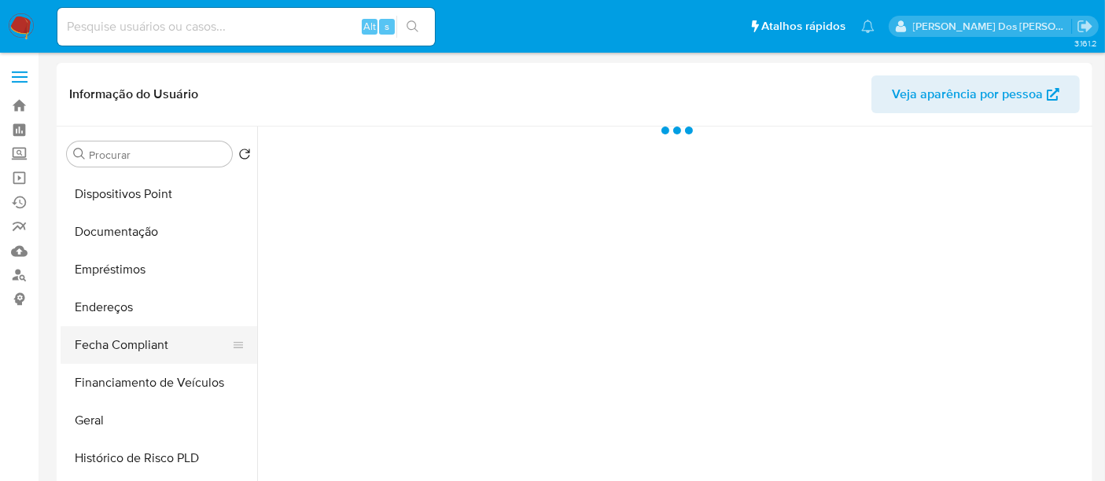
select select "10"
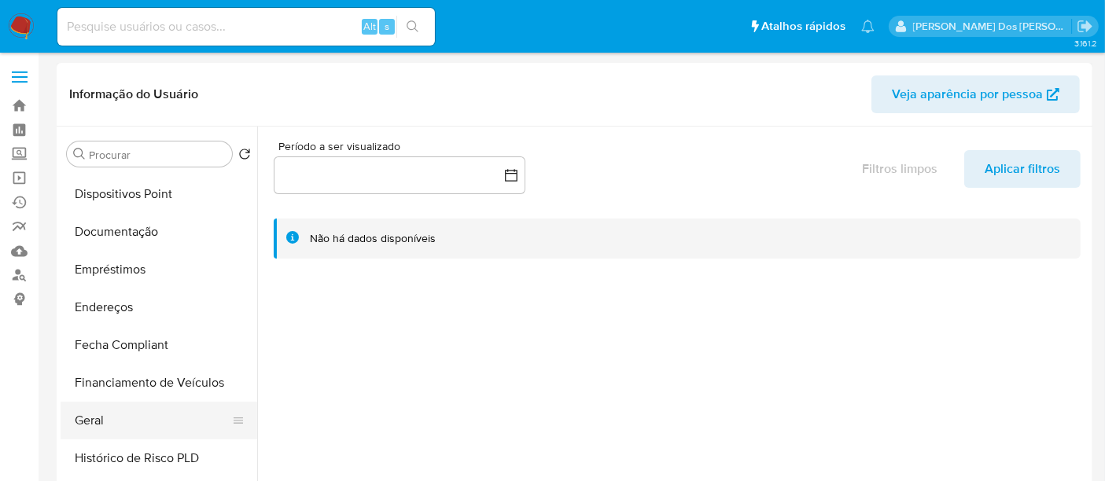
click at [95, 418] on button "Geral" at bounding box center [153, 421] width 184 height 38
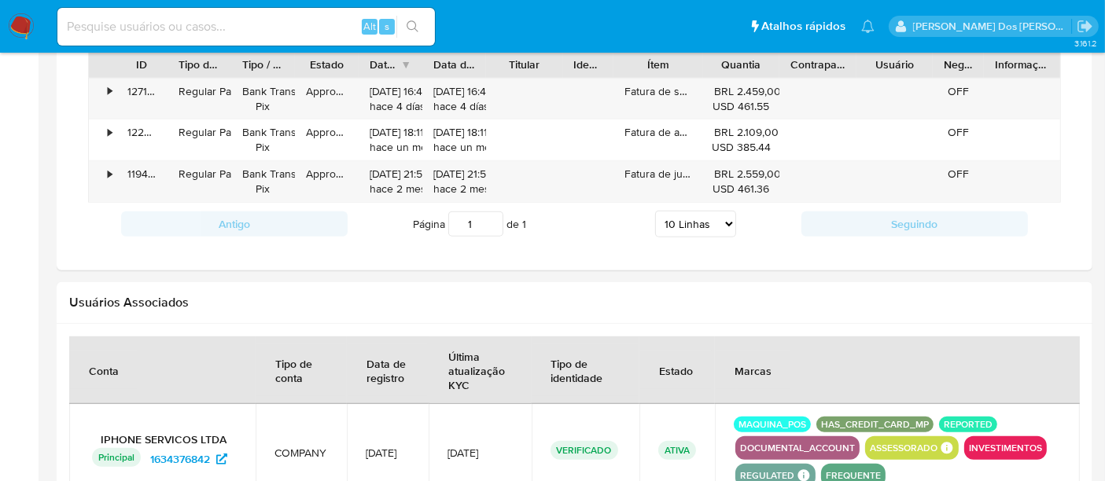
scroll to position [874, 0]
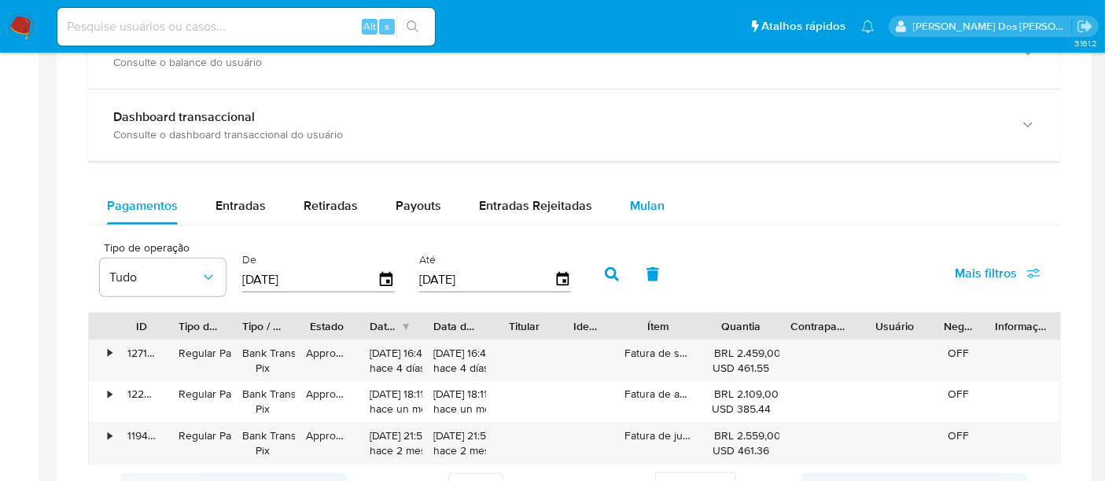
click at [639, 206] on span "Mulan" at bounding box center [647, 206] width 35 height 18
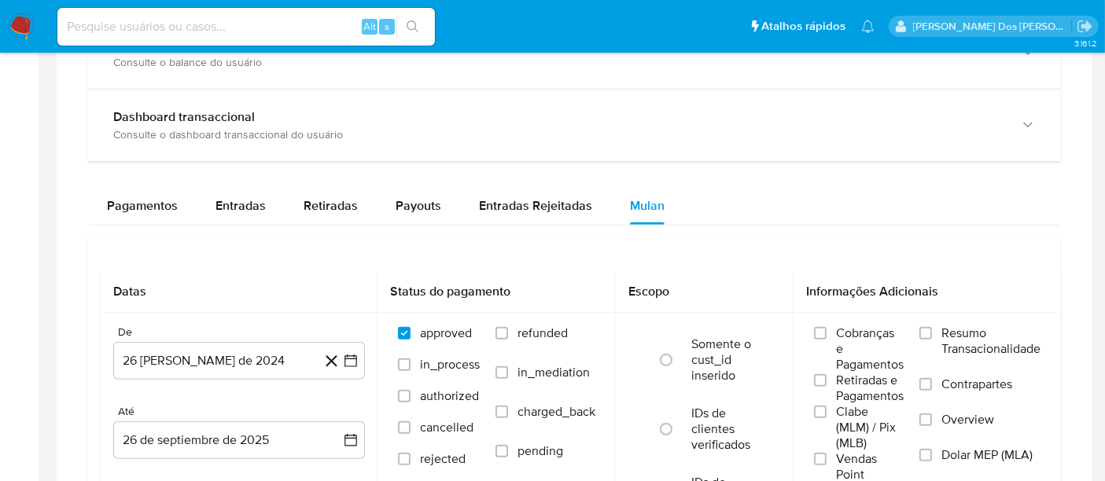
scroll to position [961, 0]
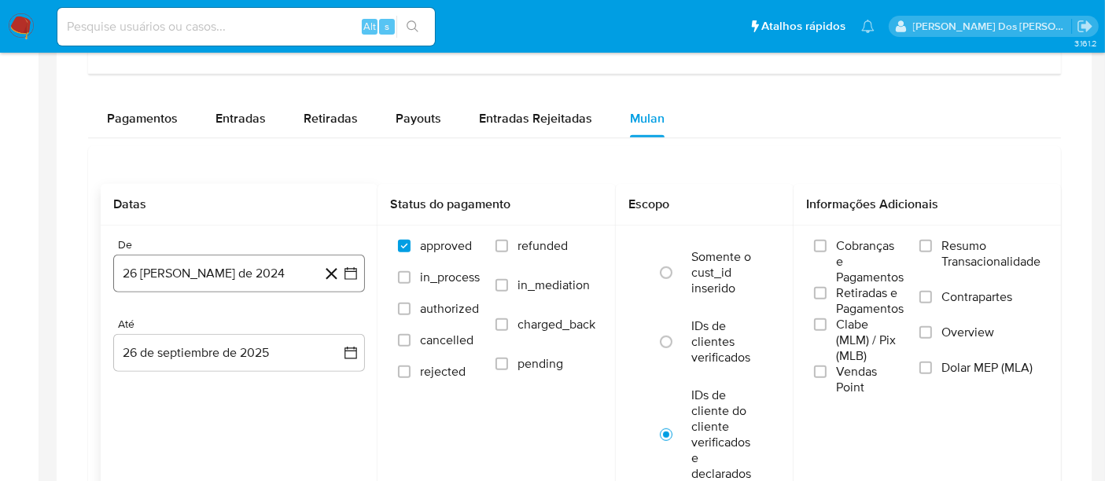
click at [354, 273] on icon "button" at bounding box center [351, 274] width 16 height 16
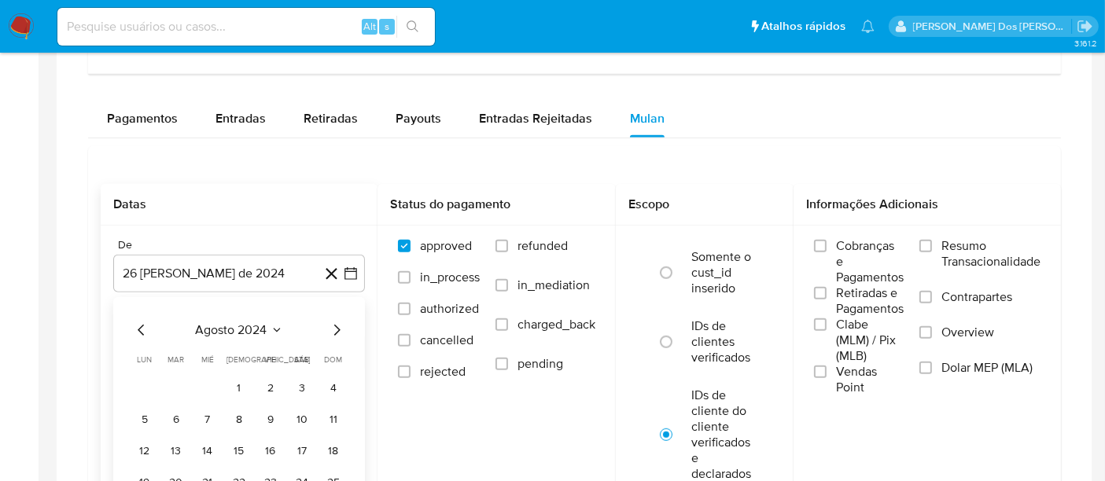
click at [272, 326] on icon "Seleccionar mes y año" at bounding box center [276, 330] width 13 height 13
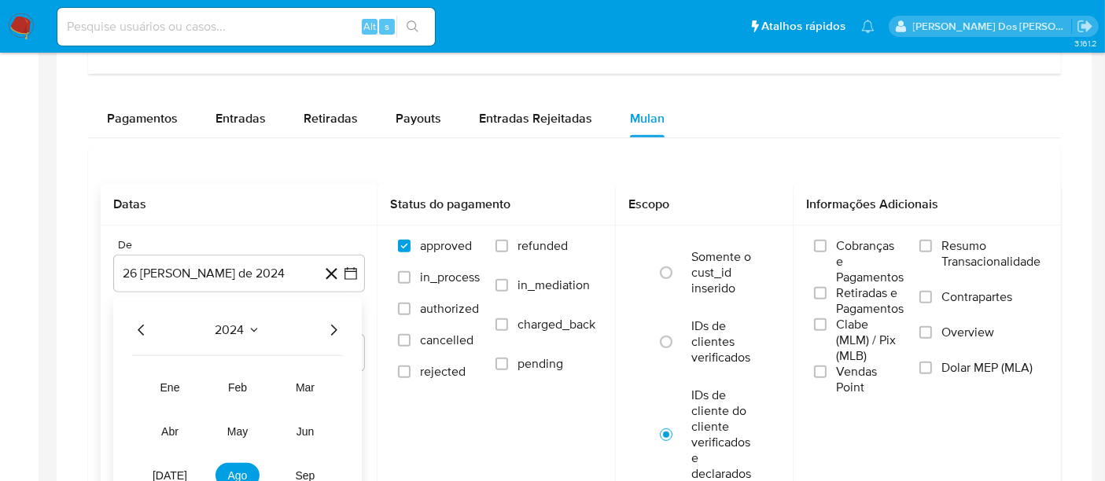
click at [333, 326] on icon "Año siguiente" at bounding box center [333, 330] width 19 height 19
click at [174, 381] on span "ene" at bounding box center [170, 387] width 20 height 13
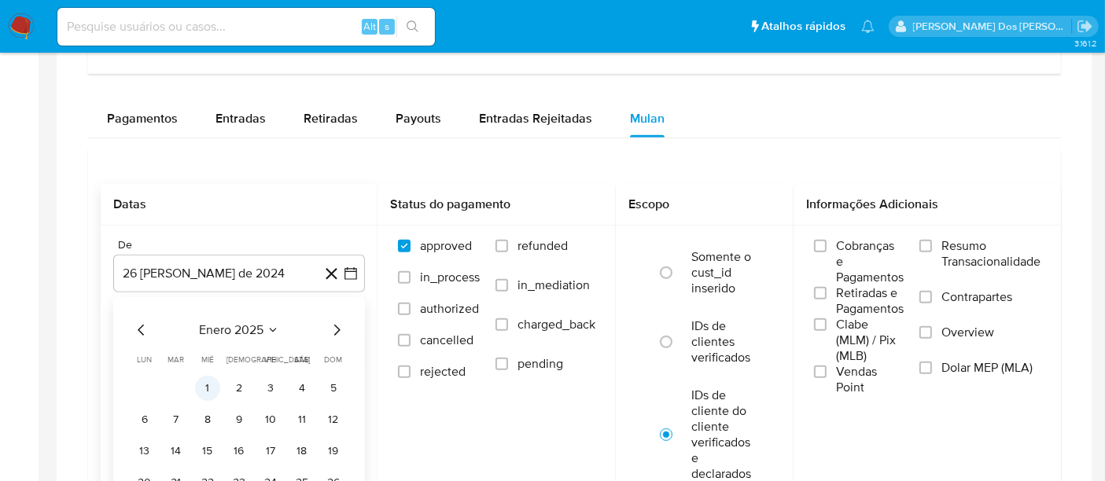
click at [209, 384] on button "1" at bounding box center [207, 388] width 25 height 25
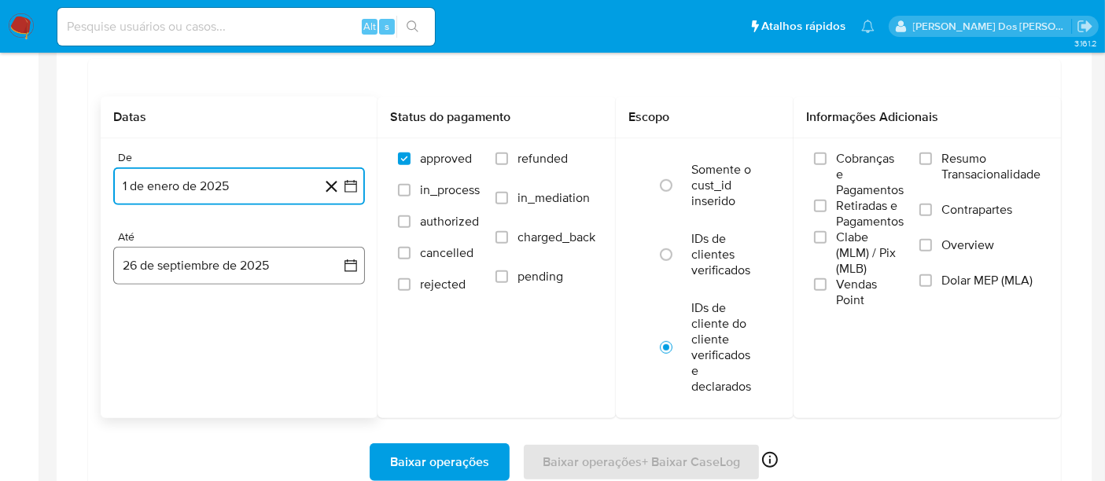
scroll to position [1135, 0]
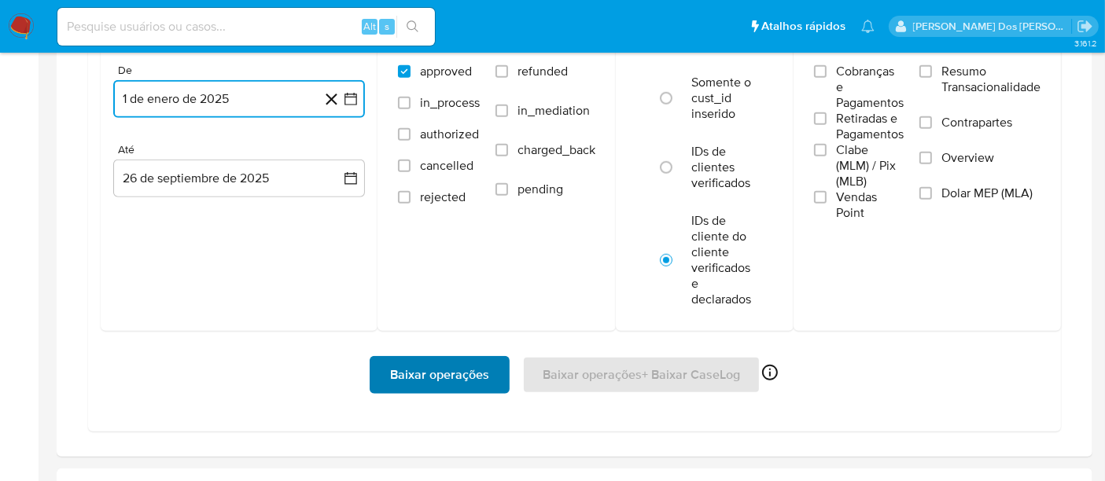
click at [415, 374] on span "Baixar operações" at bounding box center [439, 375] width 99 height 35
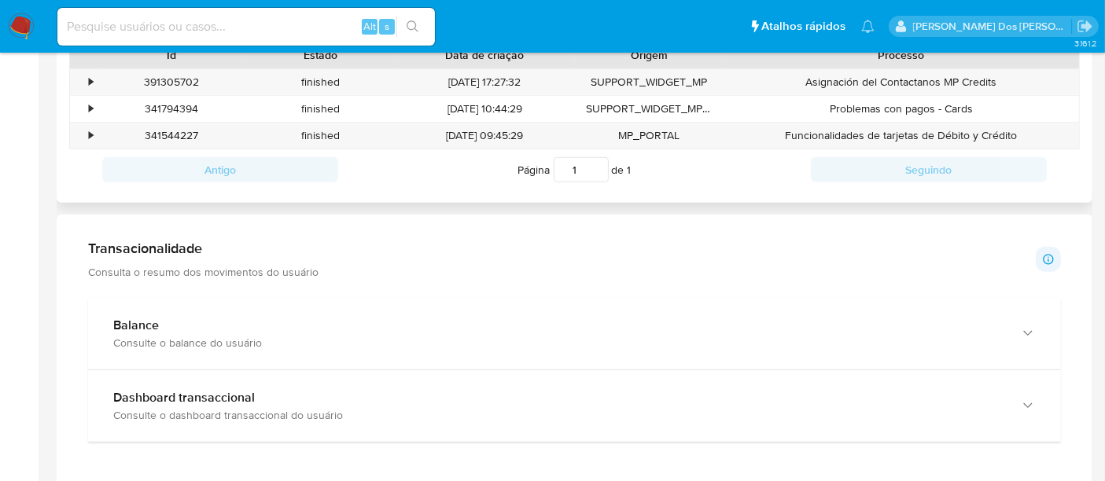
scroll to position [885, 0]
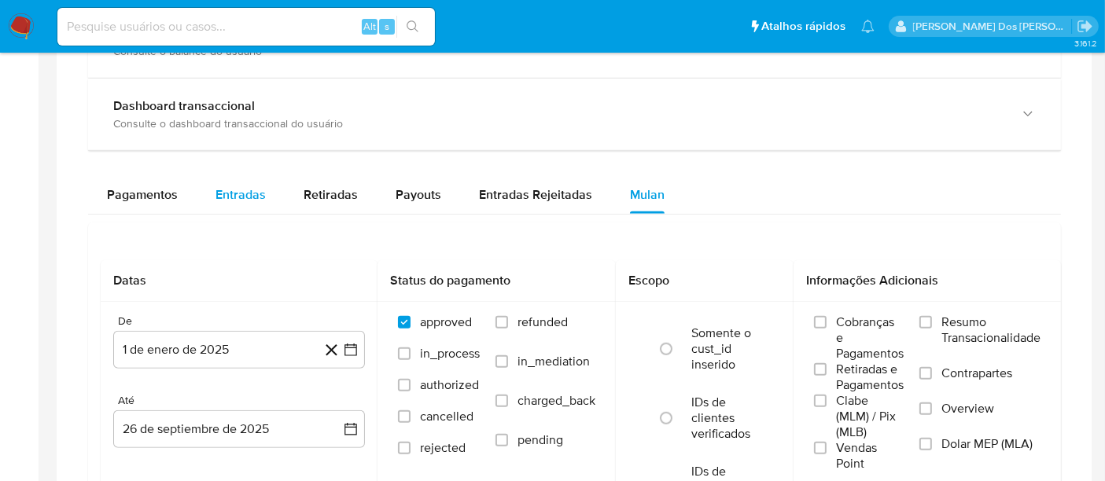
click at [258, 200] on span "Entradas" at bounding box center [240, 195] width 50 height 18
select select "10"
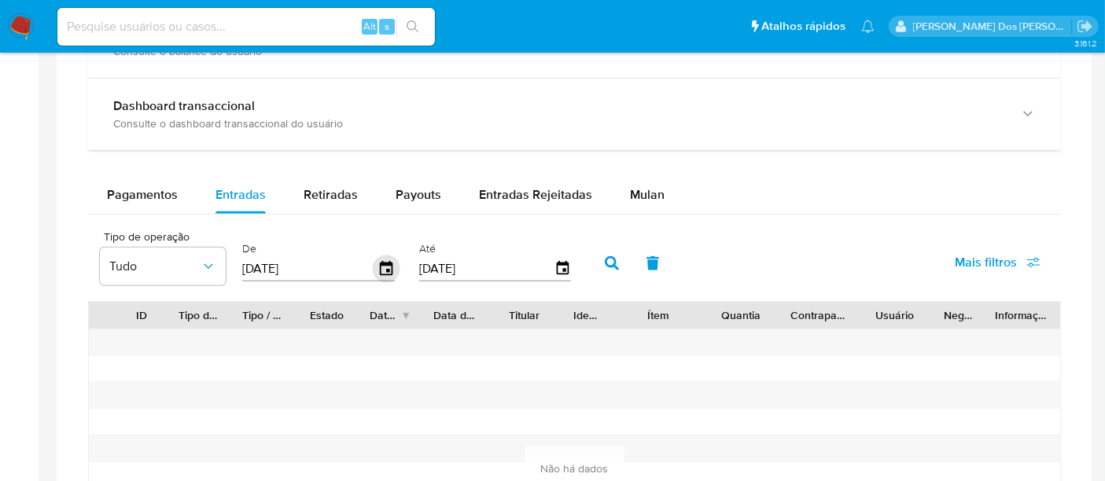
click at [384, 270] on icon "button" at bounding box center [387, 270] width 28 height 28
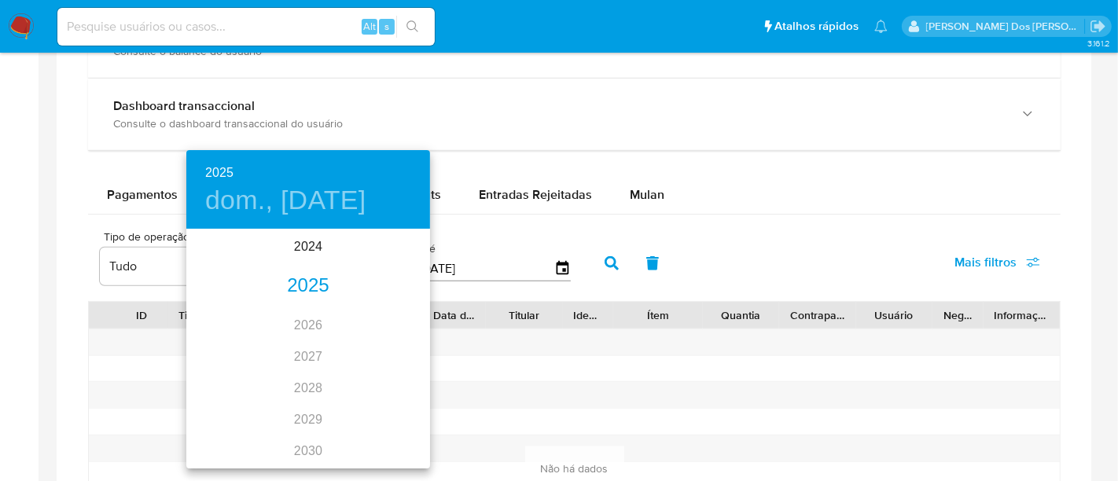
click at [294, 289] on div "2025" at bounding box center [308, 285] width 244 height 31
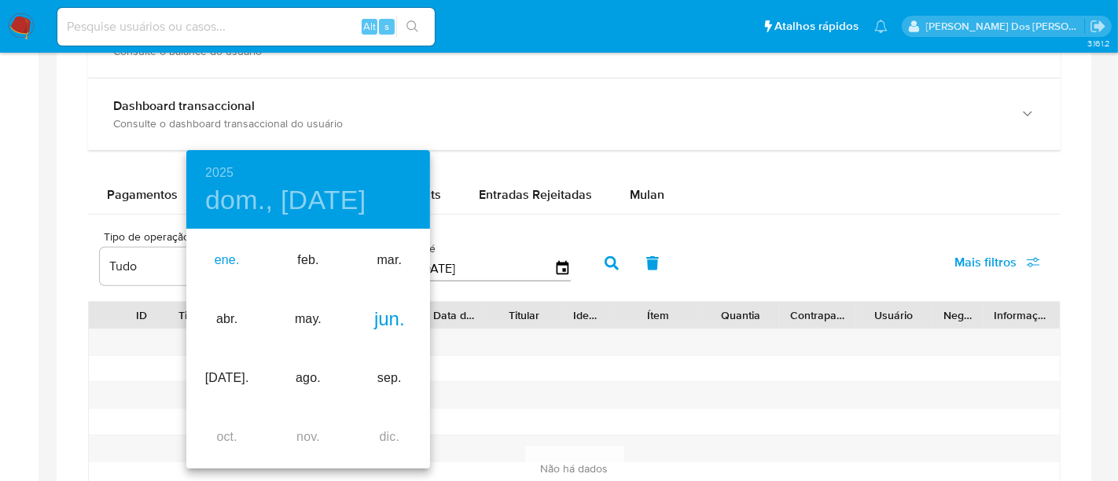
click at [230, 263] on div "ene." at bounding box center [226, 260] width 81 height 59
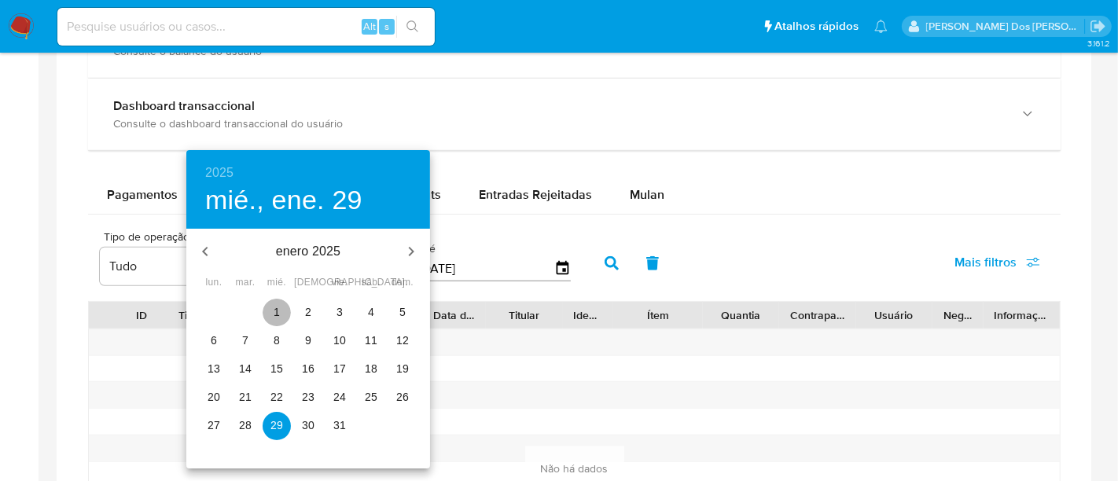
click at [269, 311] on span "1" at bounding box center [277, 312] width 28 height 16
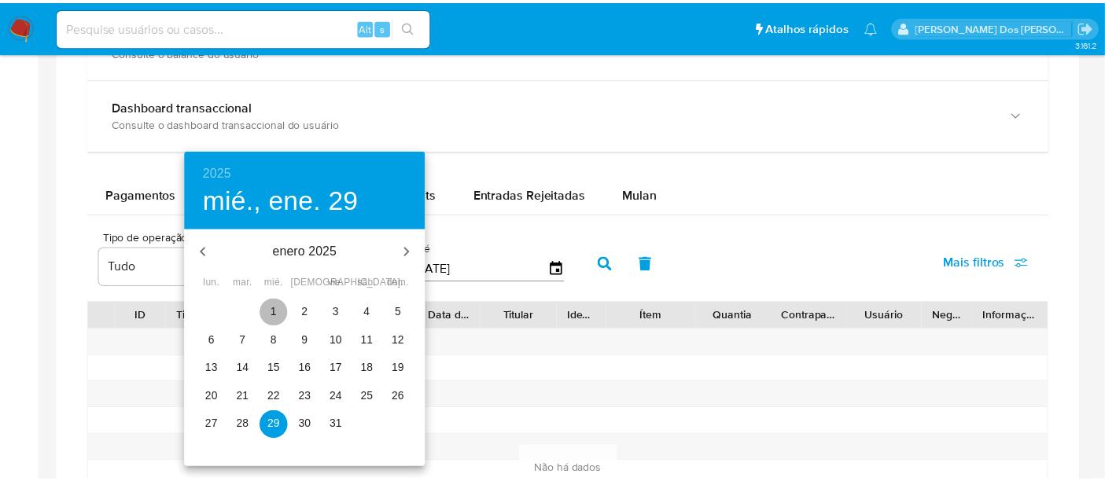
type input "01/01/2025"
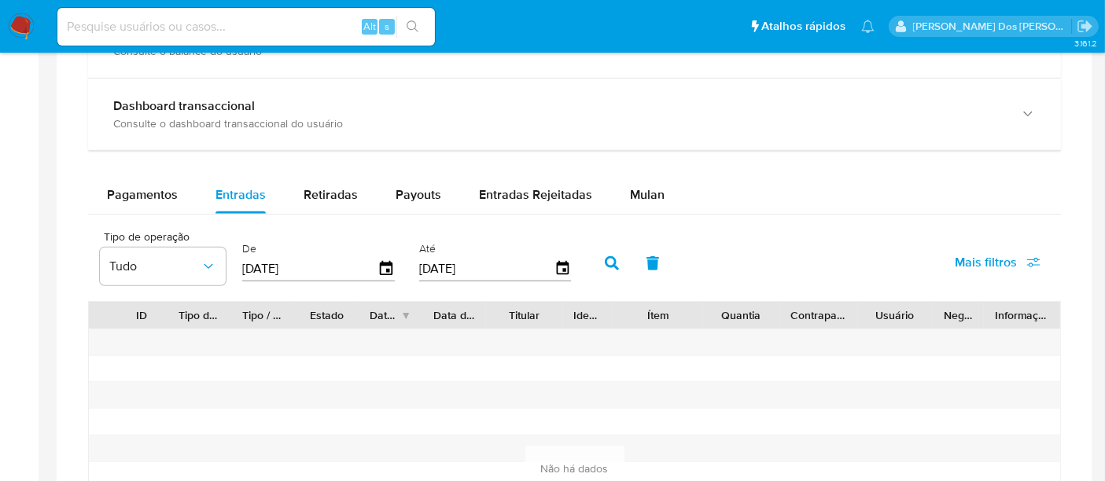
click at [954, 257] on button "Mais filtros" at bounding box center [997, 263] width 127 height 38
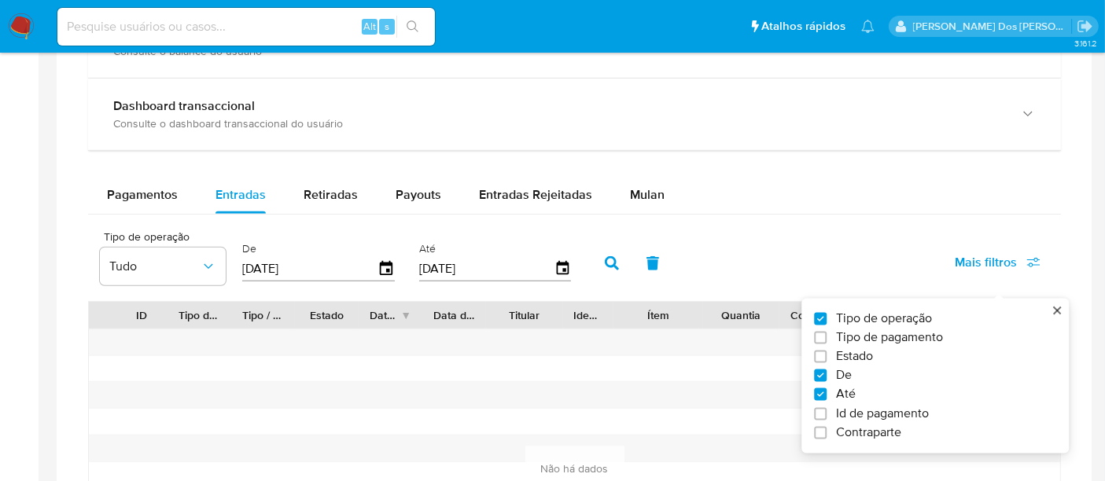
click at [860, 351] on span "Estado" at bounding box center [854, 357] width 37 height 16
click at [826, 351] on input "Estado" at bounding box center [820, 357] width 13 height 13
checkbox input "true"
type input "01/01/2025"
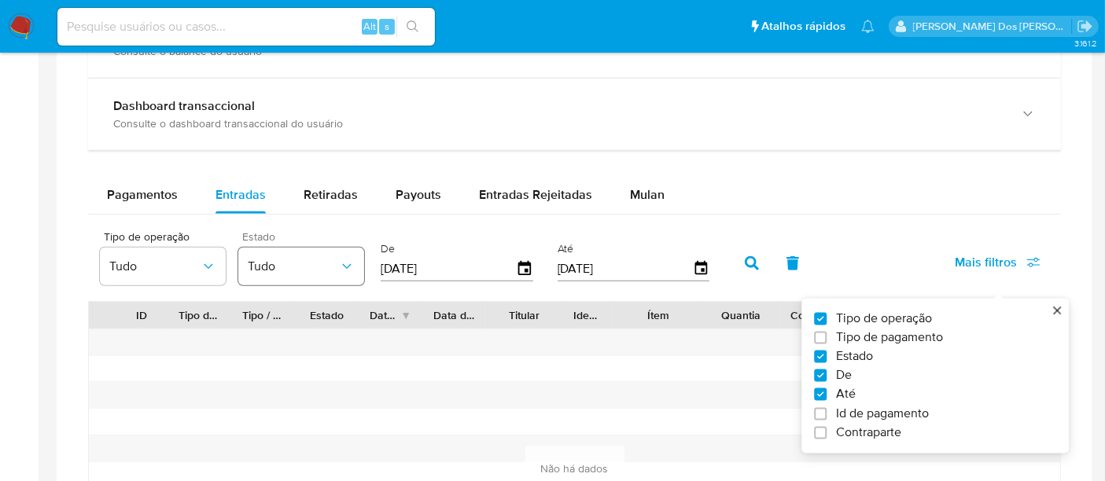
click at [291, 272] on button "Tudo" at bounding box center [301, 267] width 126 height 38
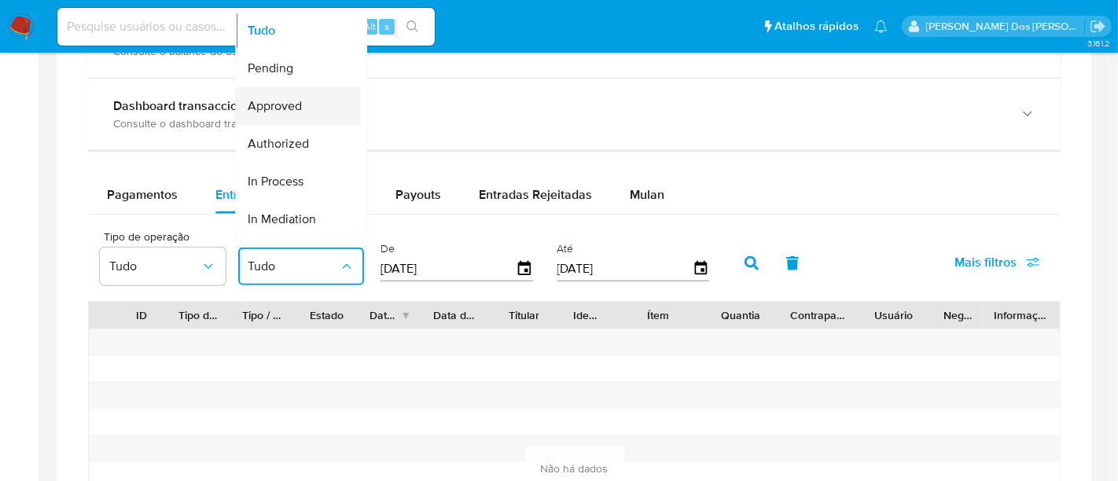
click at [285, 106] on span "Approved" at bounding box center [275, 106] width 54 height 16
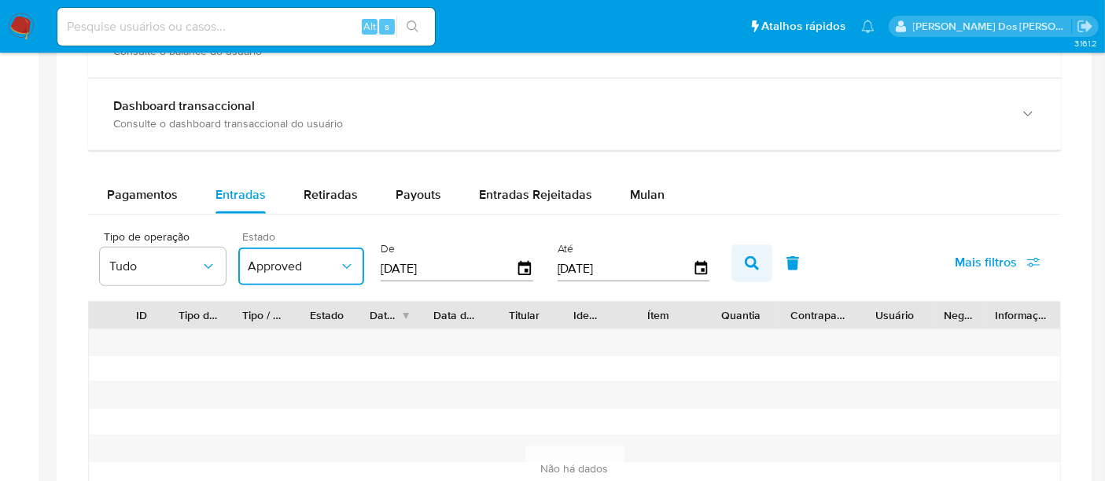
click at [736, 263] on button "button" at bounding box center [751, 264] width 41 height 38
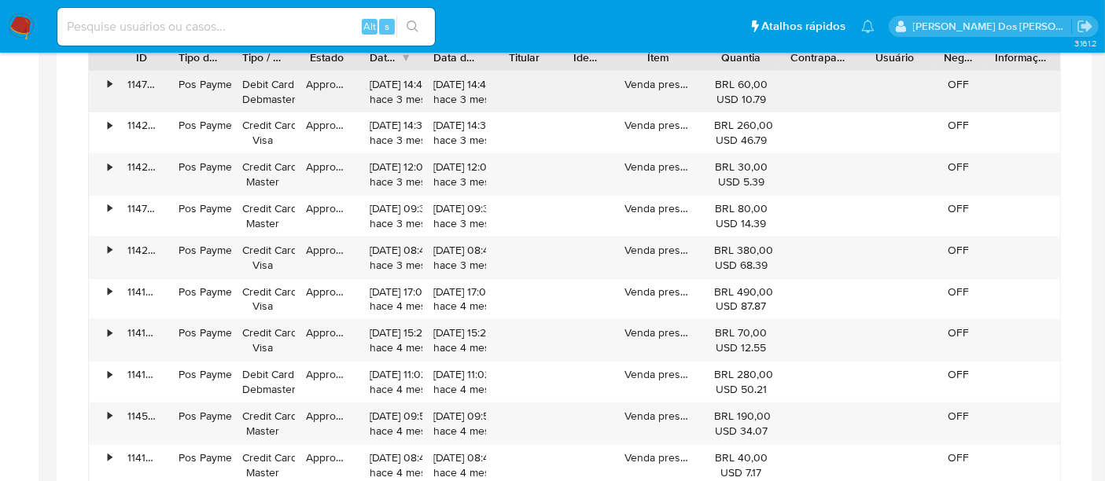
scroll to position [1408, 0]
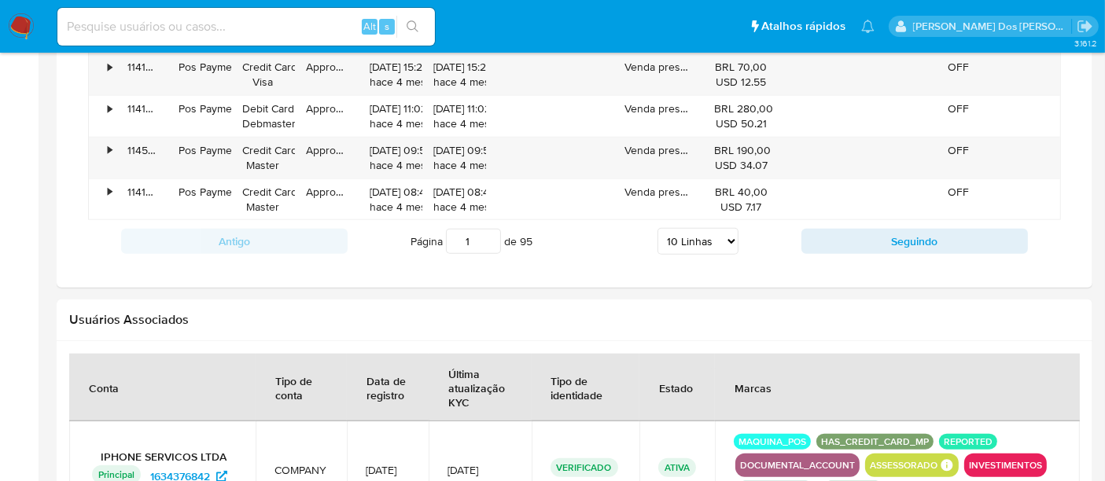
click at [708, 239] on select "5 Linhas 10 Linhas 20 Linhas 25 Linhas 50 Linhas 100 Linhas" at bounding box center [697, 241] width 81 height 27
select select "100"
click at [658, 228] on select "5 Linhas 10 Linhas 20 Linhas 25 Linhas 50 Linhas 100 Linhas" at bounding box center [697, 241] width 81 height 27
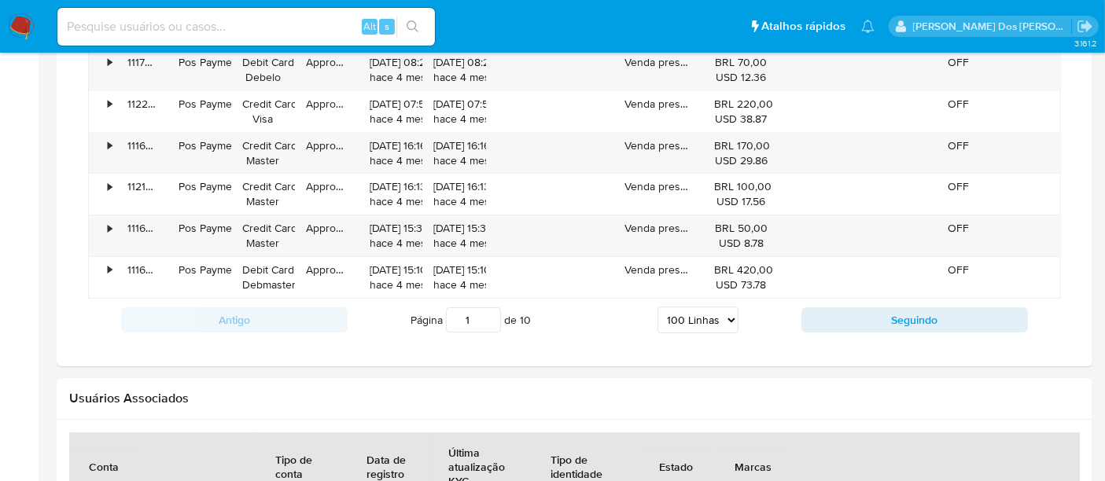
scroll to position [5078, 0]
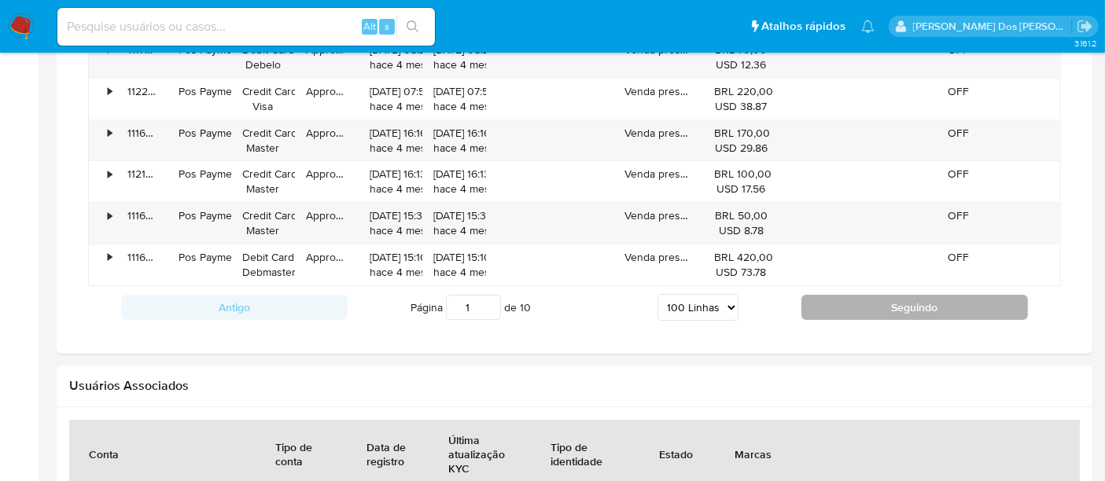
click at [832, 295] on button "Seguindo" at bounding box center [914, 307] width 226 height 25
type input "2"
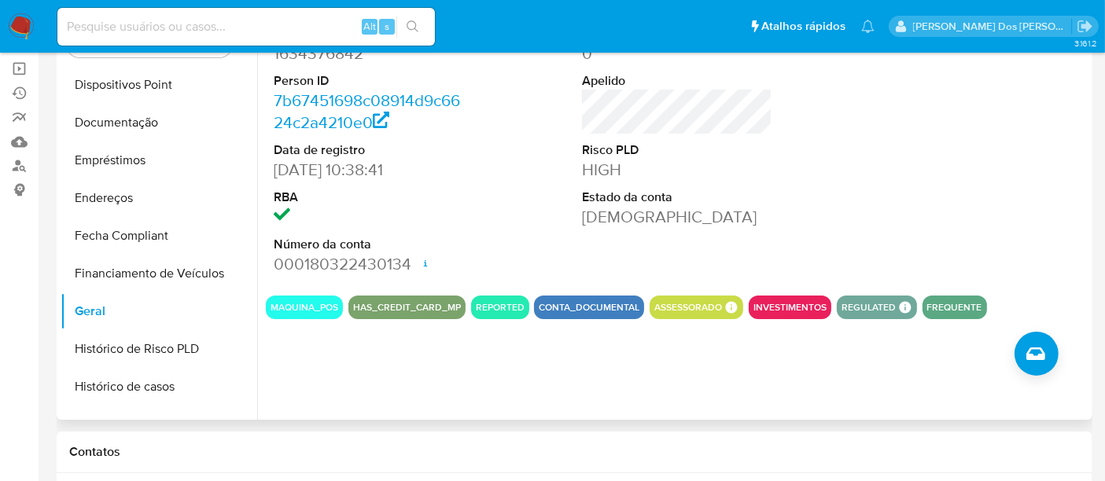
scroll to position [0, 0]
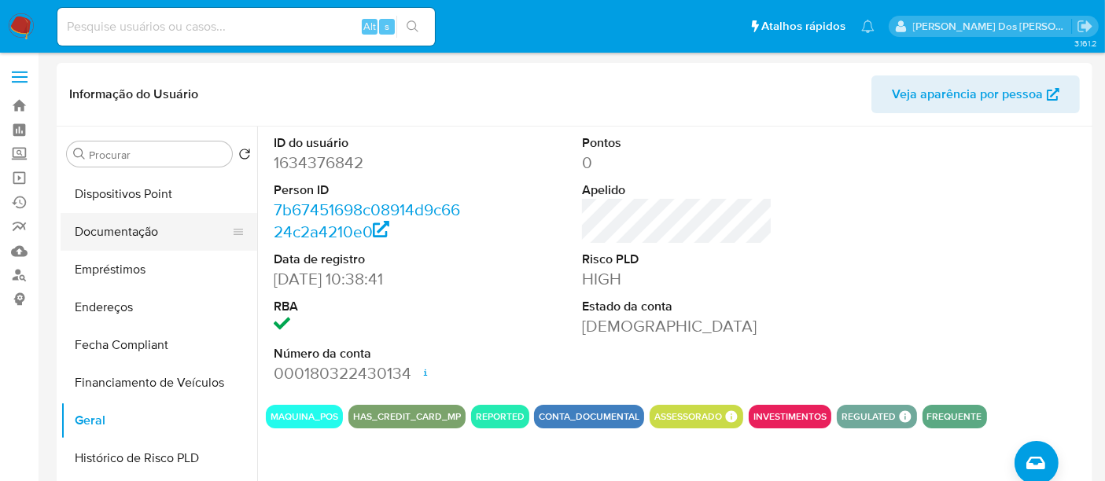
click at [145, 238] on button "Documentação" at bounding box center [153, 232] width 184 height 38
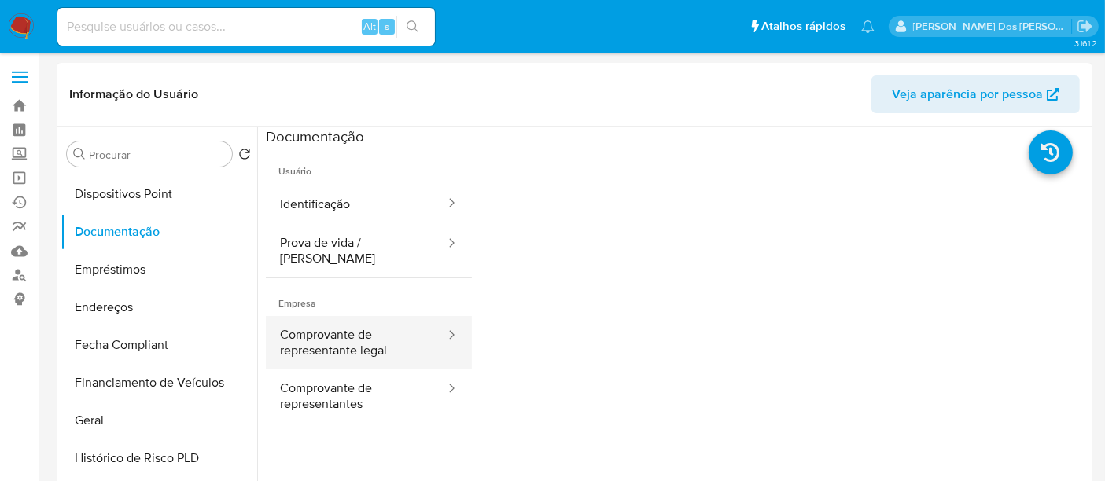
click at [343, 333] on button "Comprovante de representante legal" at bounding box center [356, 342] width 181 height 53
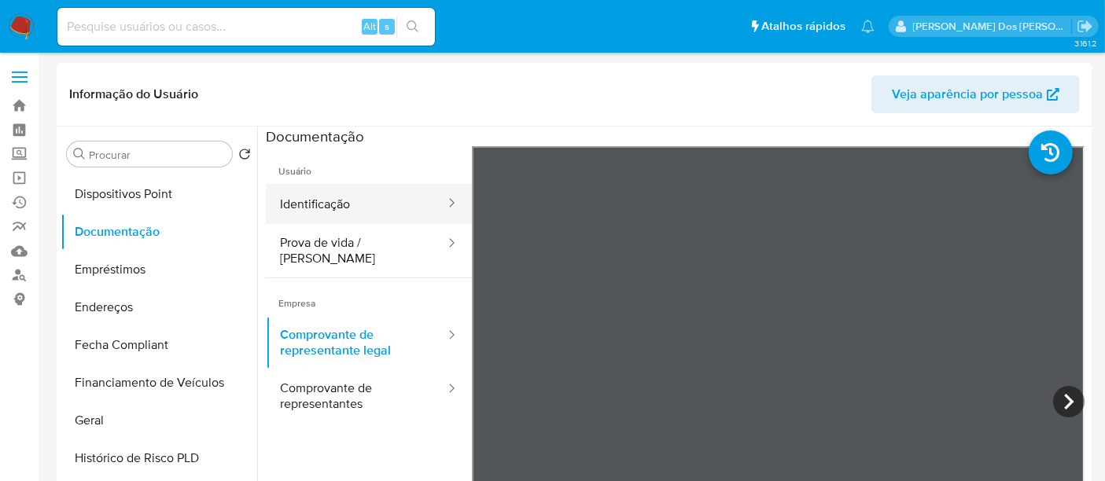
click at [339, 212] on button "Identificação" at bounding box center [356, 204] width 181 height 40
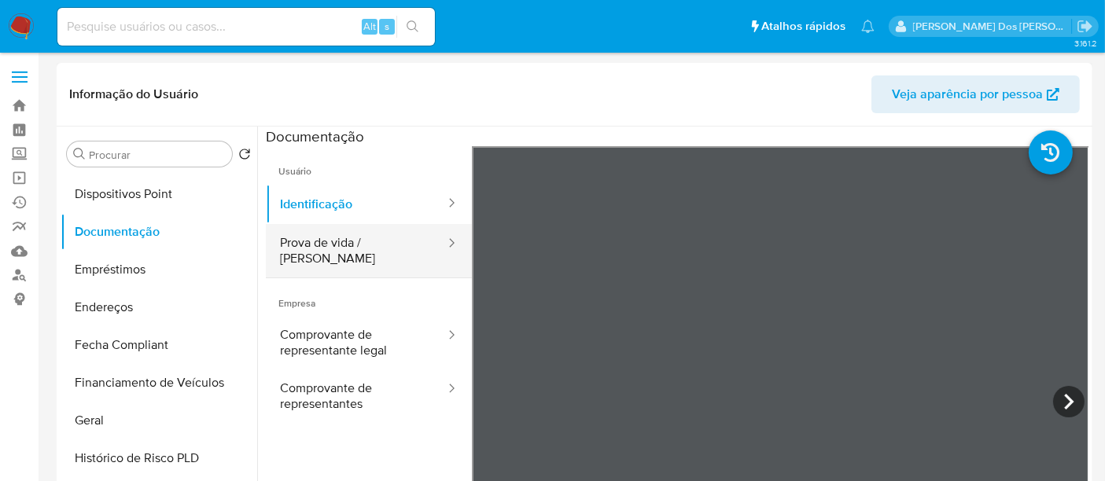
click at [364, 245] on button "Prova de vida / Selfie" at bounding box center [356, 250] width 181 height 53
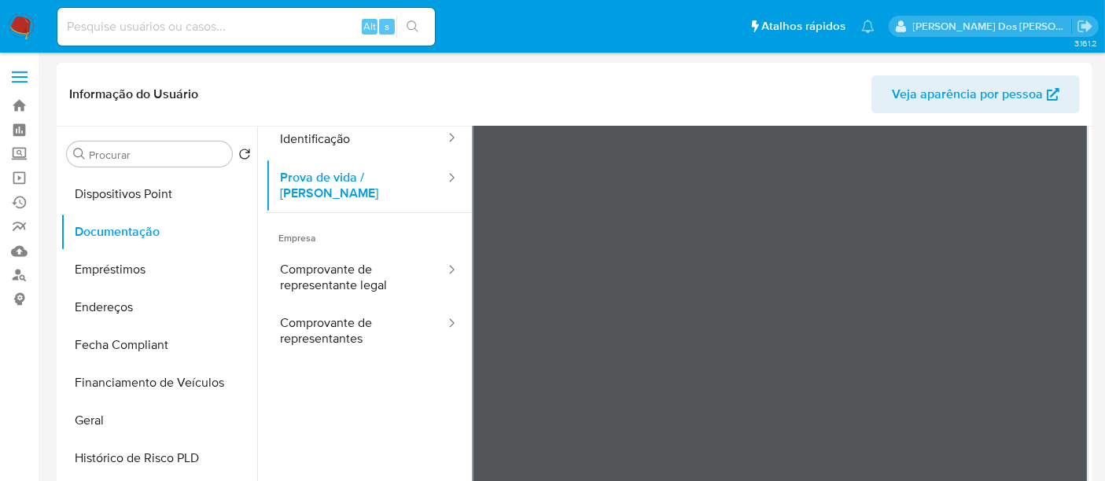
scroll to position [132, 0]
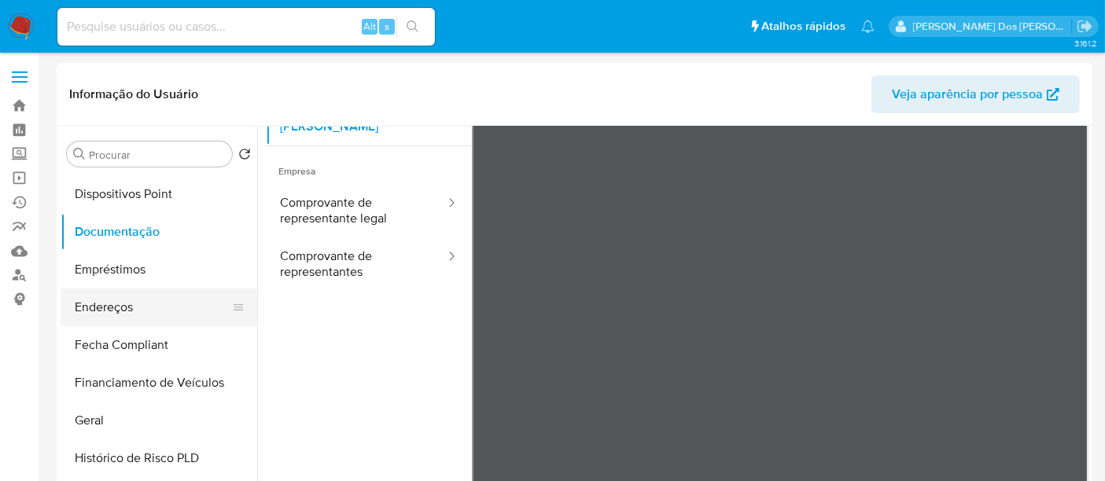
click at [123, 315] on button "Endereços" at bounding box center [153, 308] width 184 height 38
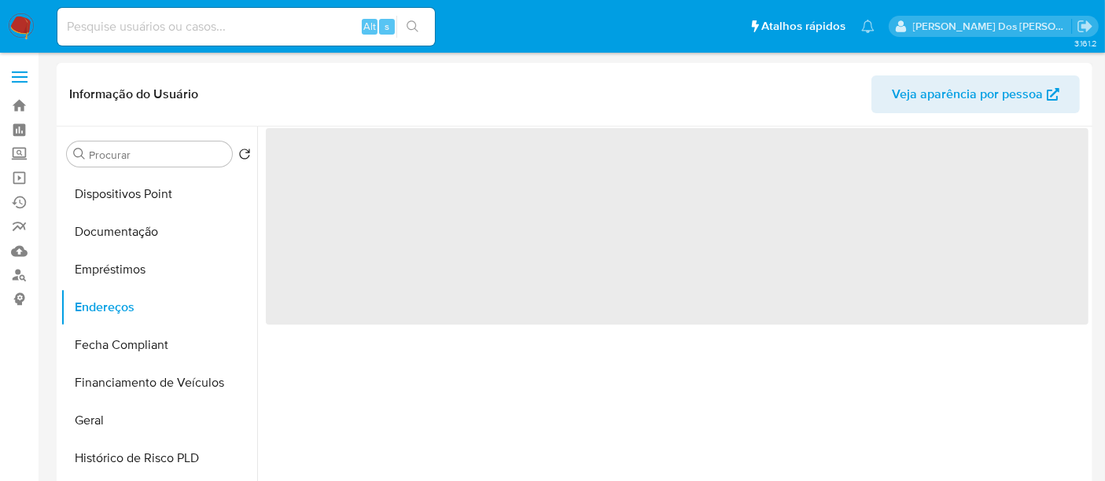
scroll to position [0, 0]
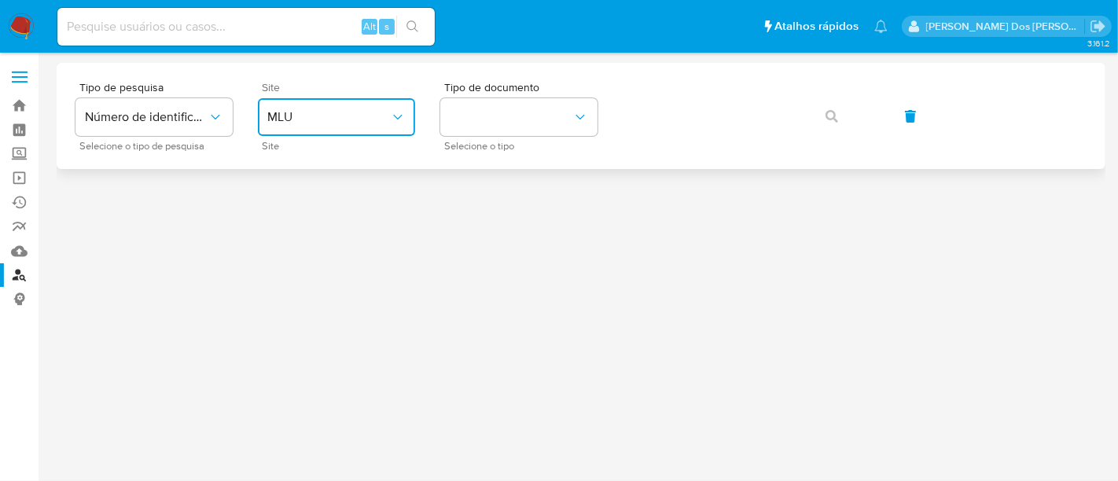
click at [319, 117] on span "MLU" at bounding box center [328, 117] width 123 height 16
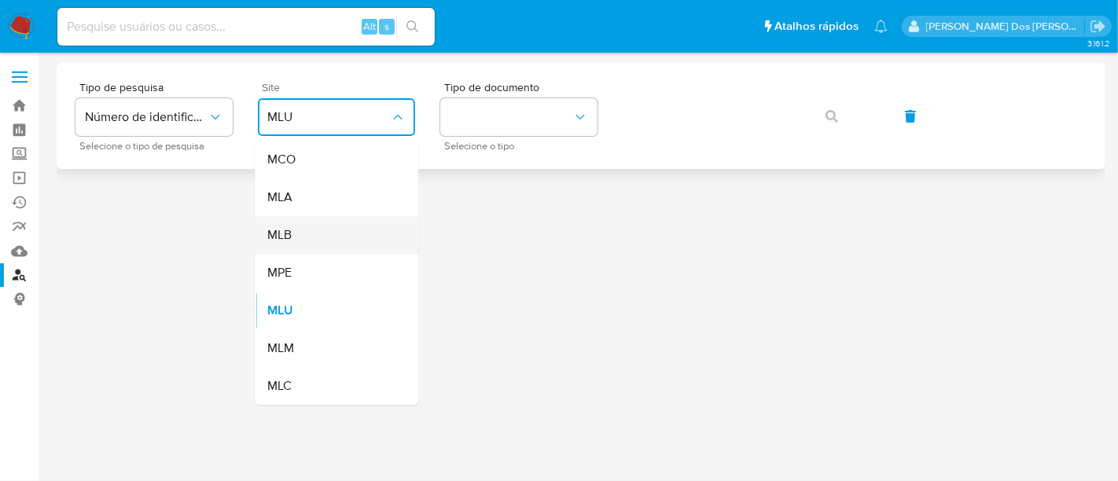
click at [325, 225] on div "MLB" at bounding box center [331, 235] width 129 height 38
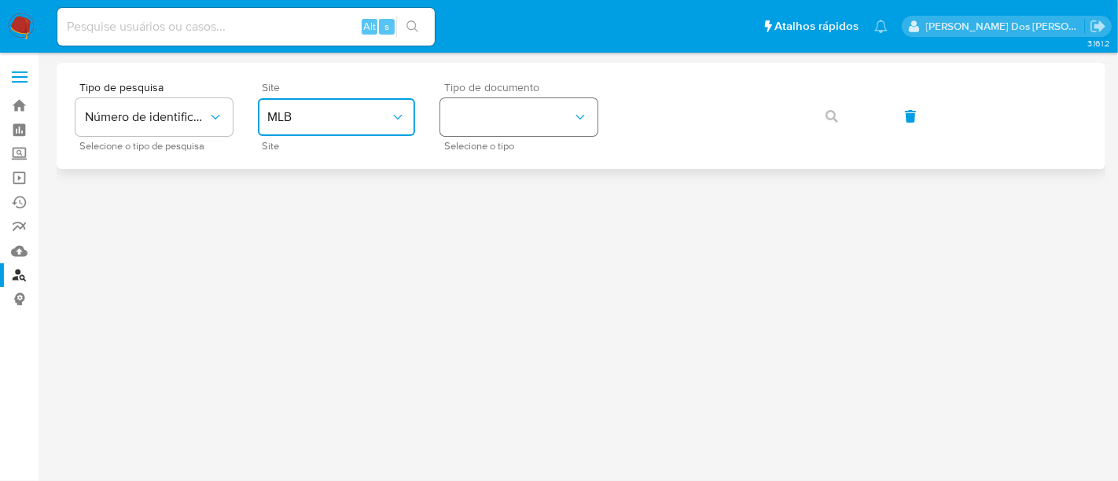
click at [492, 110] on button "identificationType" at bounding box center [518, 117] width 157 height 38
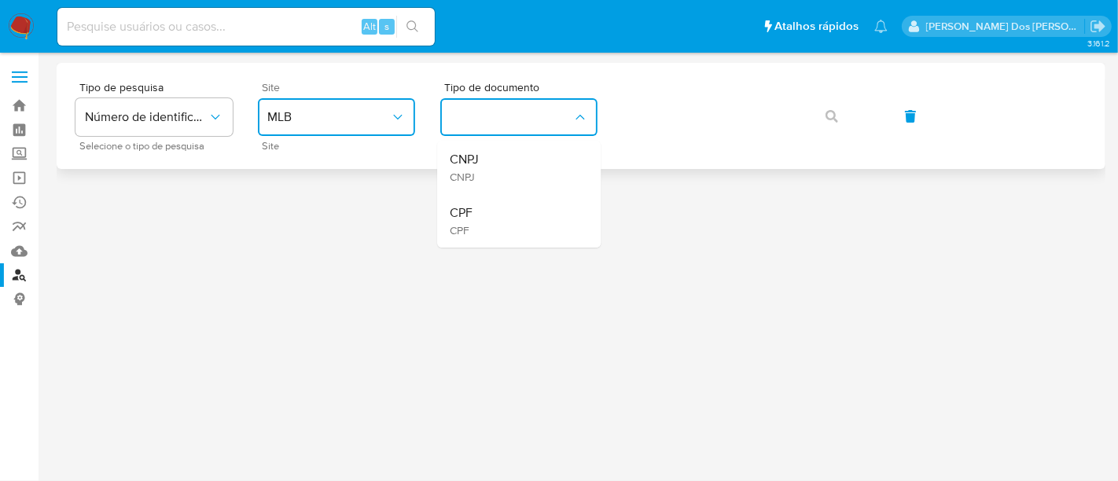
drag, startPoint x: 481, startPoint y: 218, endPoint x: 608, endPoint y: 148, distance: 144.6
click at [482, 215] on div "CPF CPF" at bounding box center [514, 220] width 129 height 53
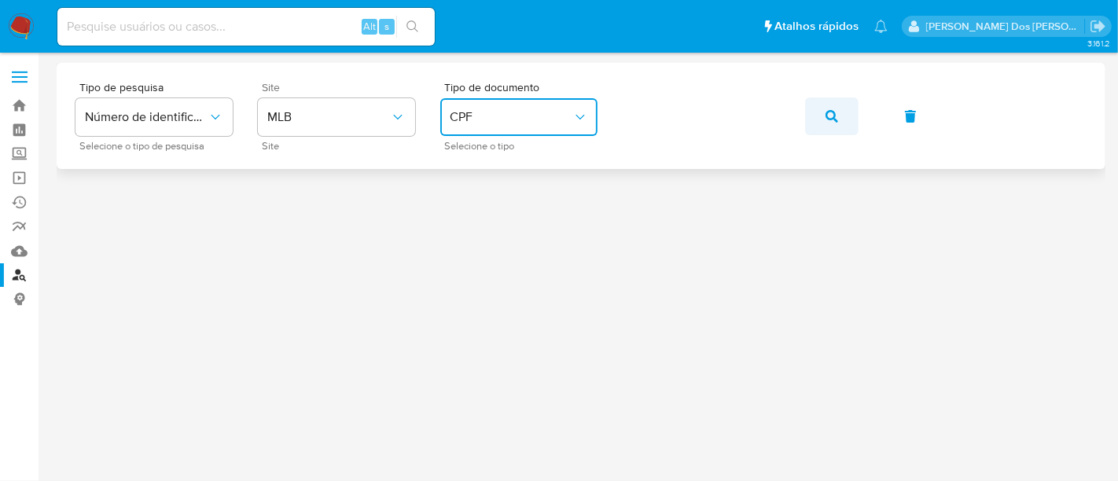
click at [837, 120] on icon "button" at bounding box center [832, 116] width 13 height 13
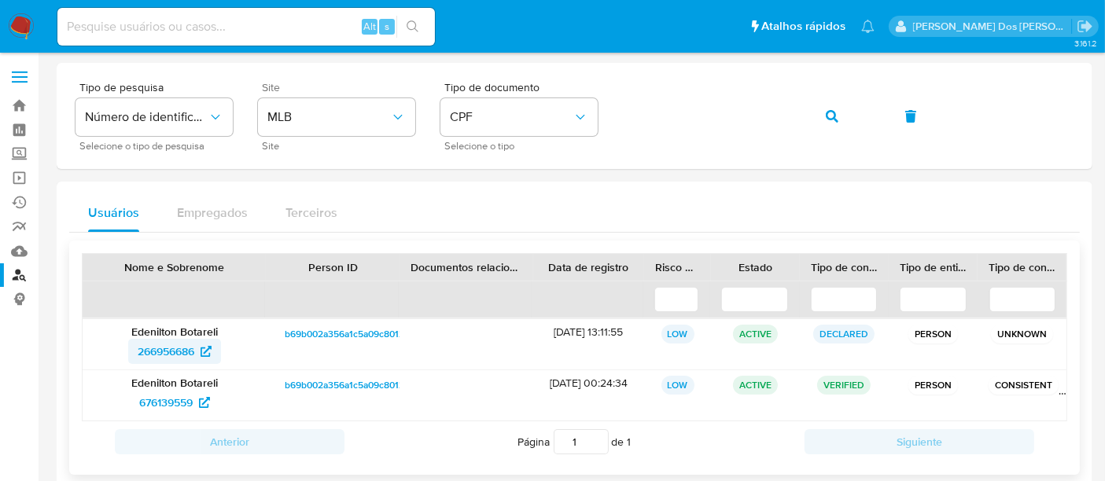
click at [157, 344] on span "266956686" at bounding box center [166, 351] width 57 height 25
click at [164, 394] on span "676139559" at bounding box center [165, 402] width 53 height 25
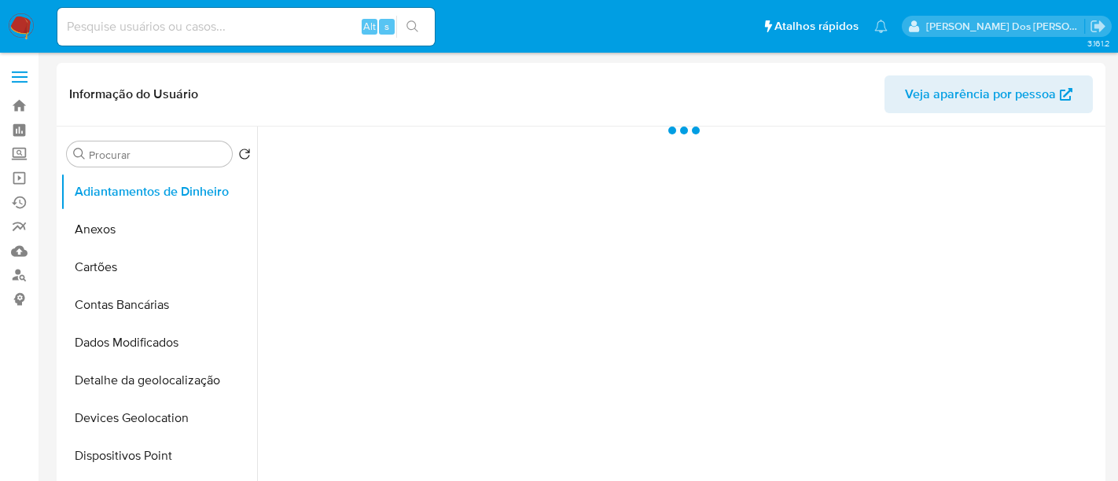
select select "10"
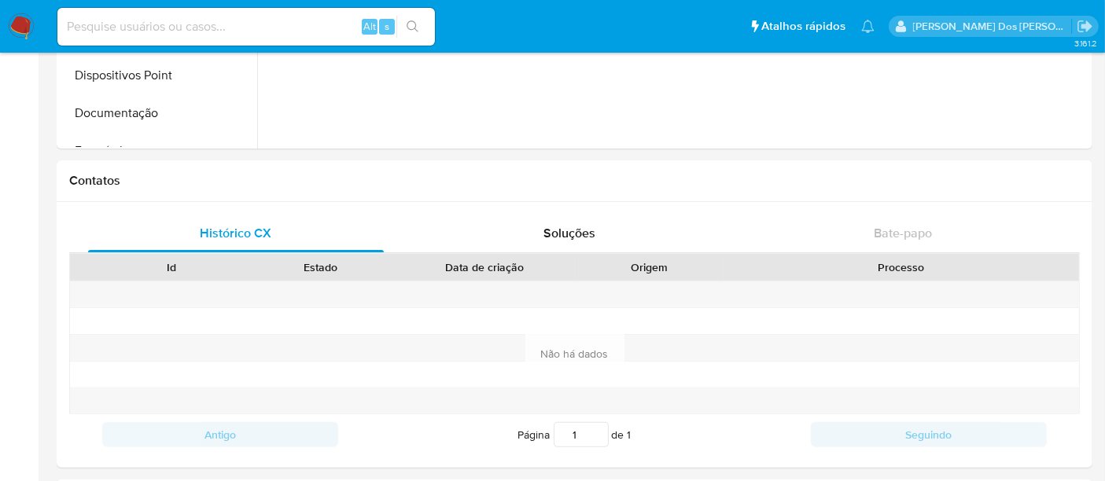
scroll to position [595, 0]
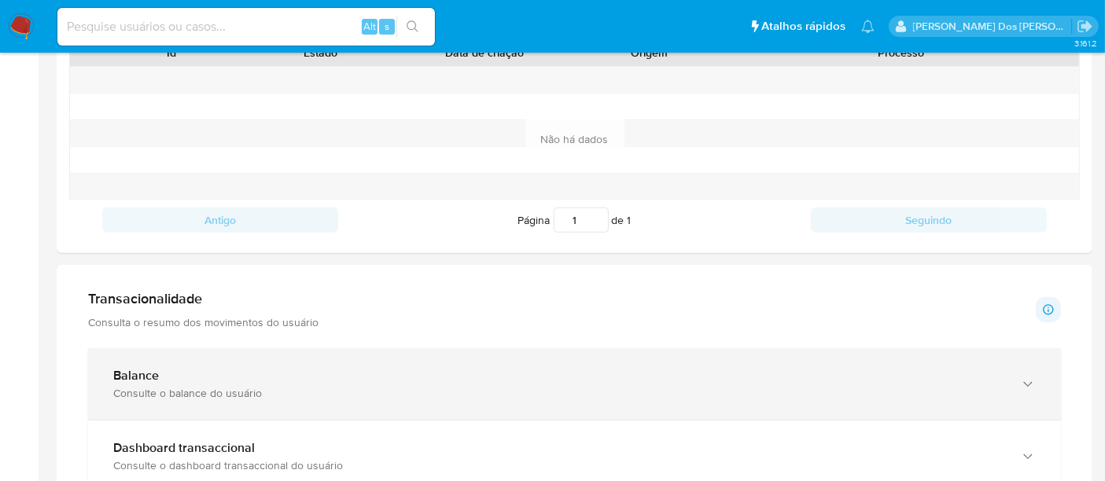
click at [425, 389] on div "Consulte o balance do usuário" at bounding box center [558, 393] width 891 height 14
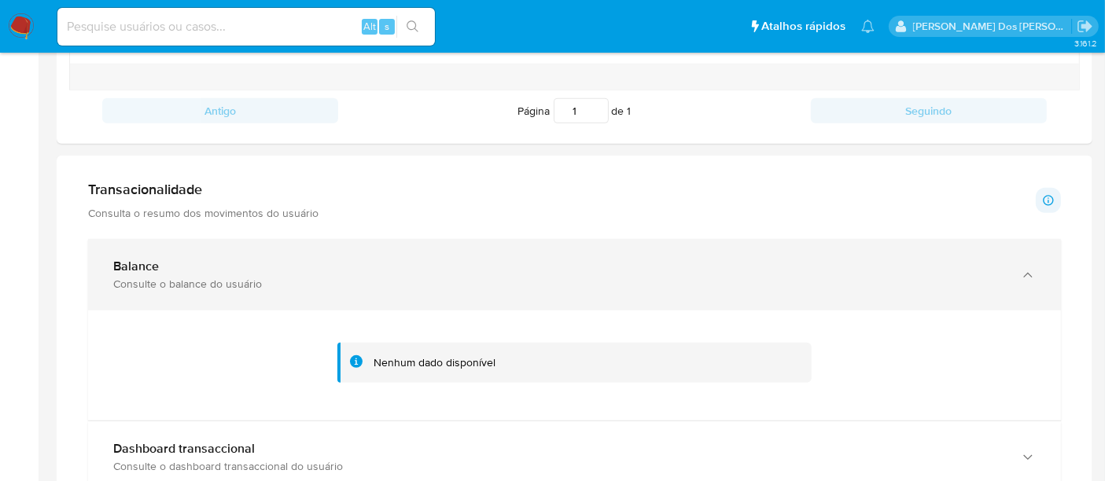
scroll to position [682, 0]
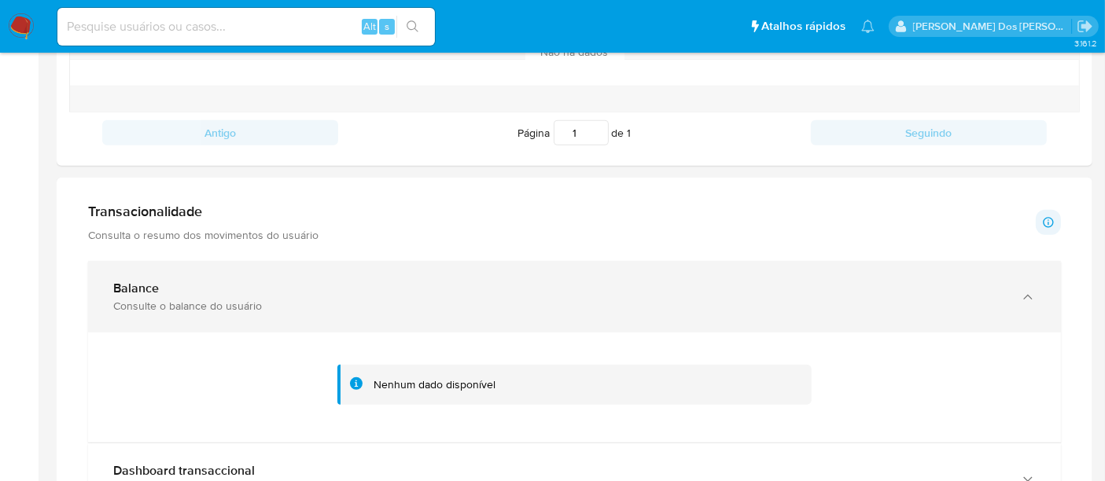
click at [500, 302] on div "Consulte o balance do usuário" at bounding box center [558, 306] width 891 height 14
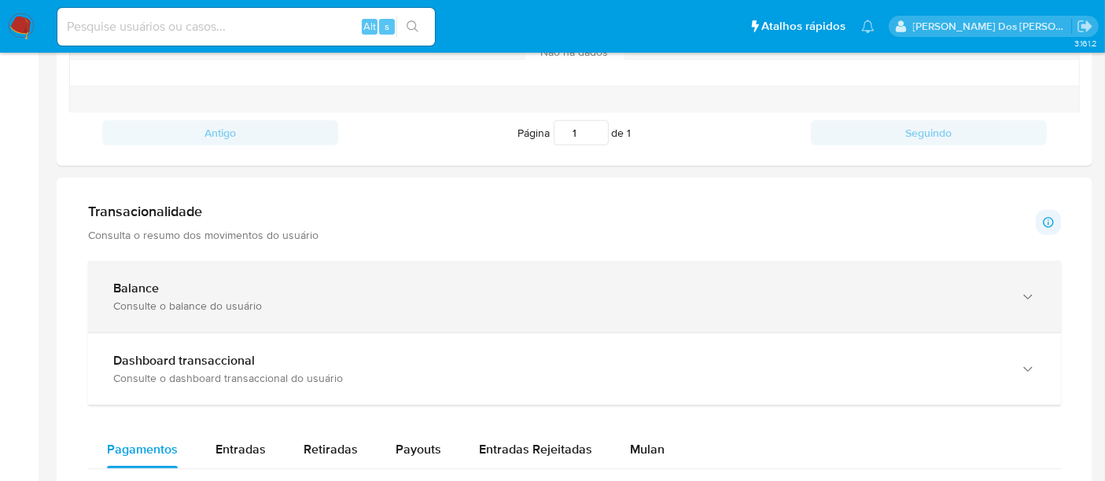
scroll to position [770, 0]
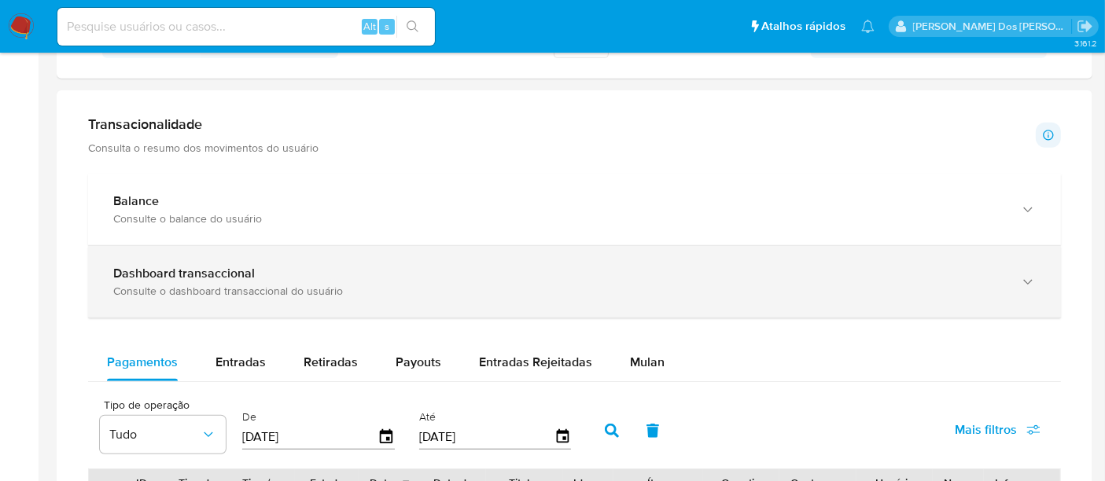
click at [496, 296] on div "Dashboard transaccional Consulte o dashboard transaccional do usuário" at bounding box center [574, 282] width 973 height 72
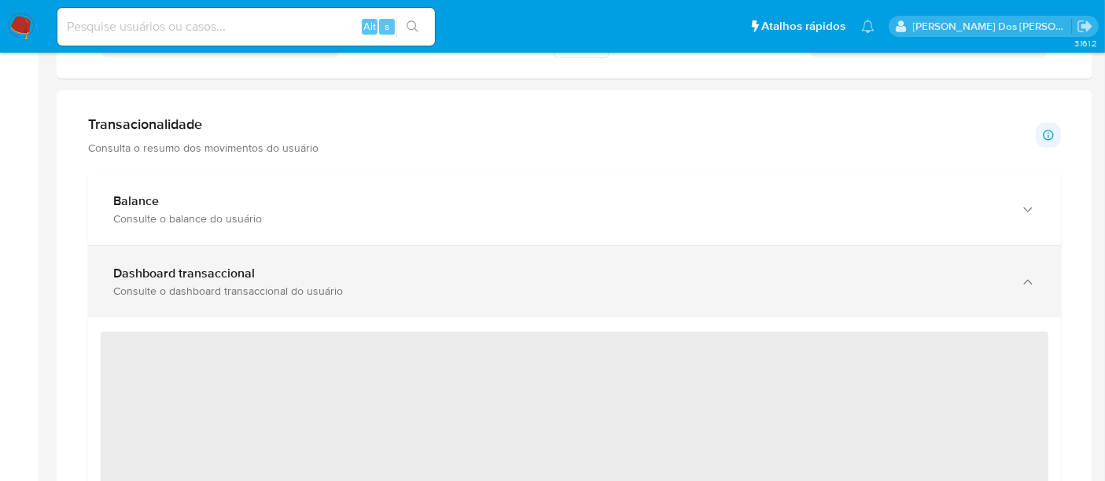
click at [495, 295] on div "Dashboard transaccional Consulte o dashboard transaccional do usuário" at bounding box center [574, 282] width 973 height 72
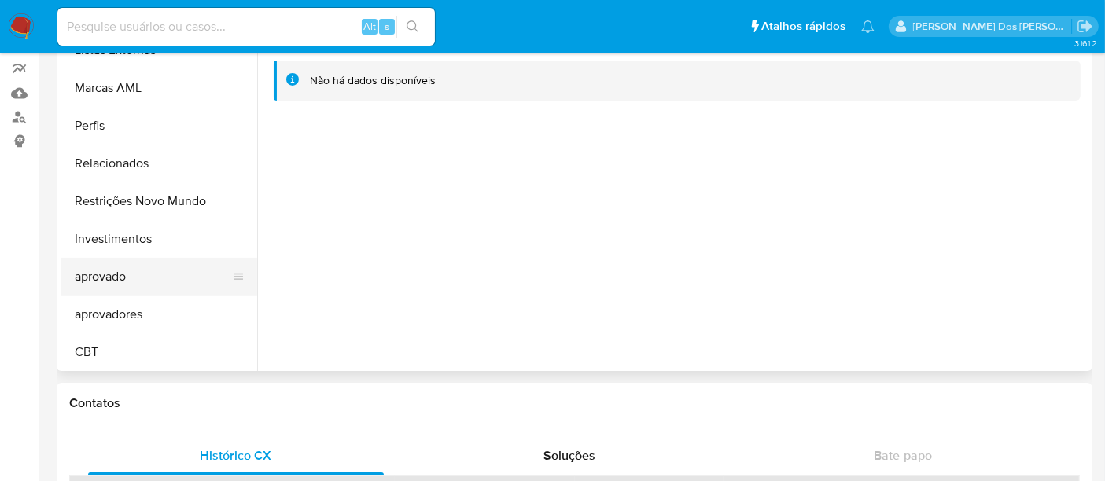
scroll to position [815, 0]
click at [139, 240] on button "Investimentos" at bounding box center [153, 238] width 184 height 38
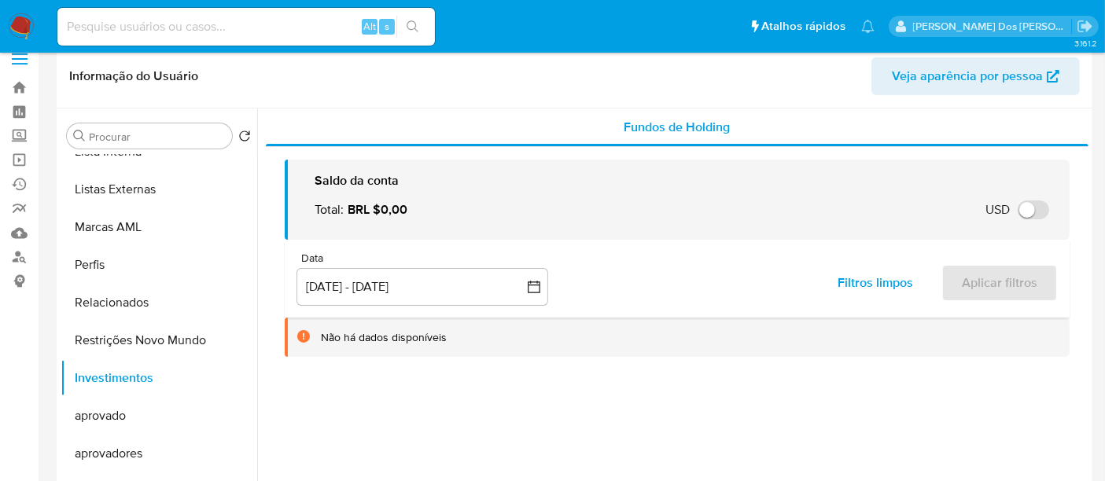
scroll to position [0, 0]
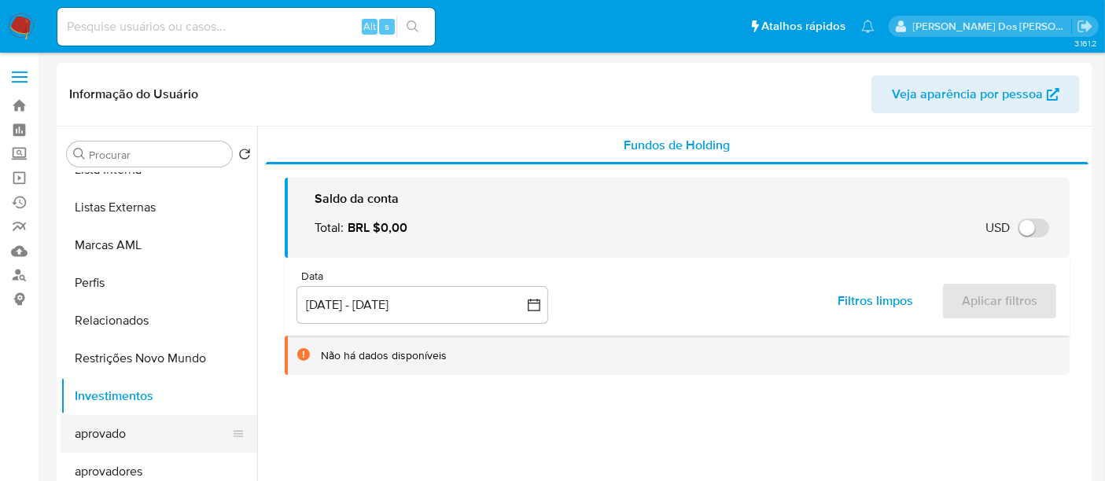
click at [127, 435] on button "aprovado" at bounding box center [153, 434] width 184 height 38
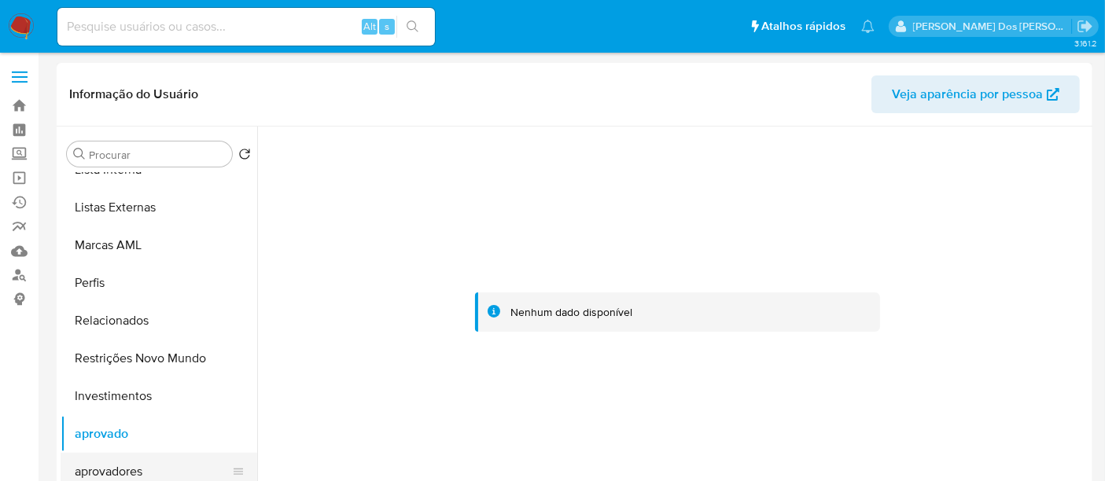
click at [120, 466] on button "aprovadores" at bounding box center [153, 472] width 184 height 38
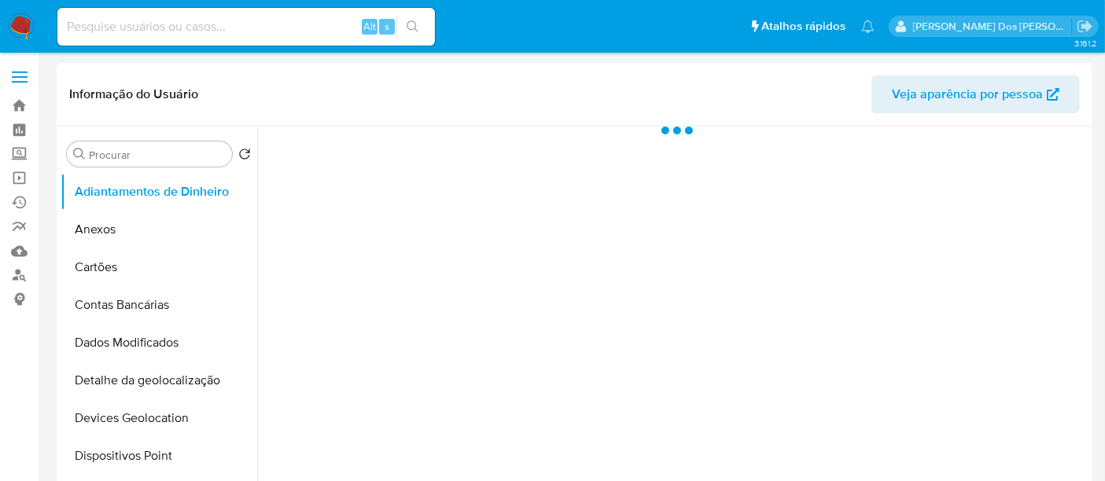
select select "10"
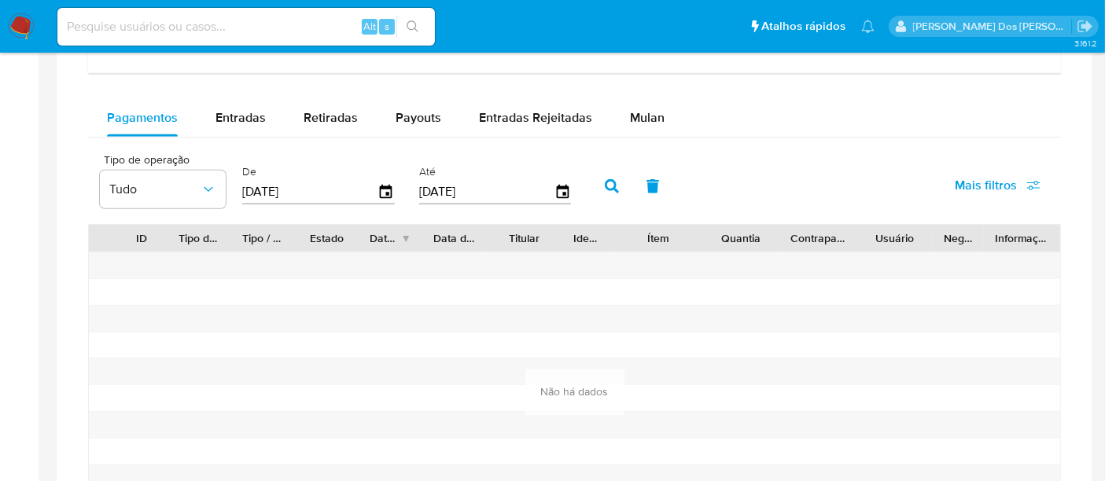
scroll to position [698, 0]
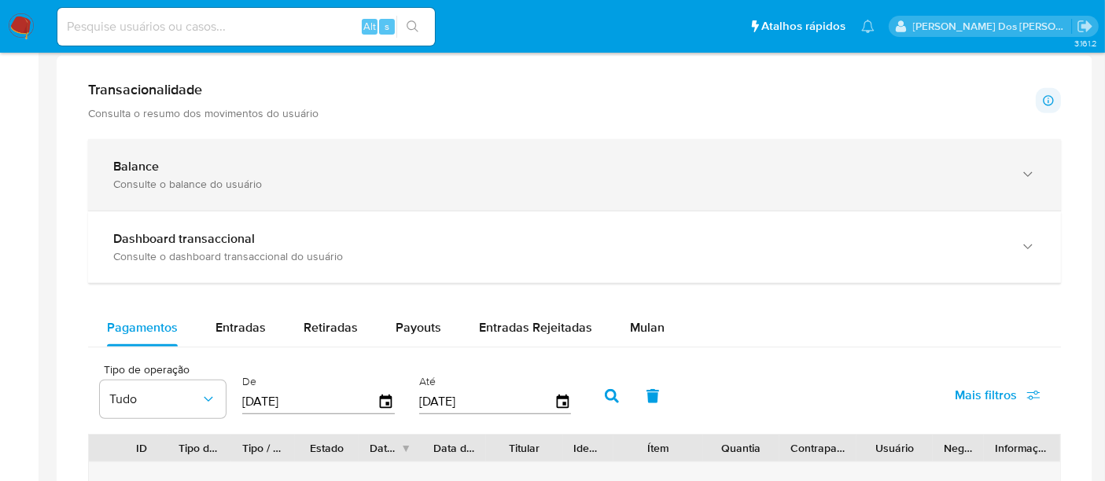
click at [422, 191] on div "Balance Consulte o balance do usuário" at bounding box center [574, 175] width 973 height 72
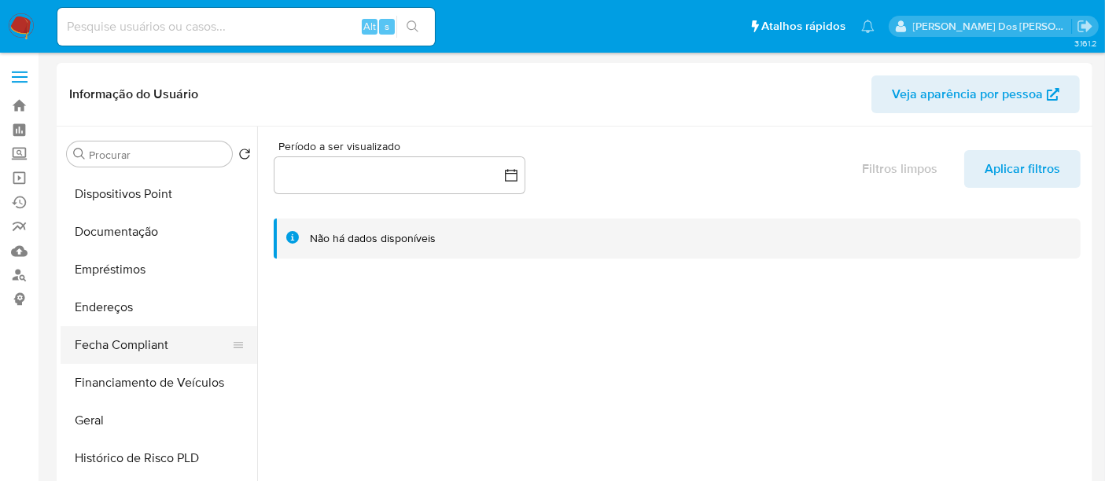
scroll to position [436, 0]
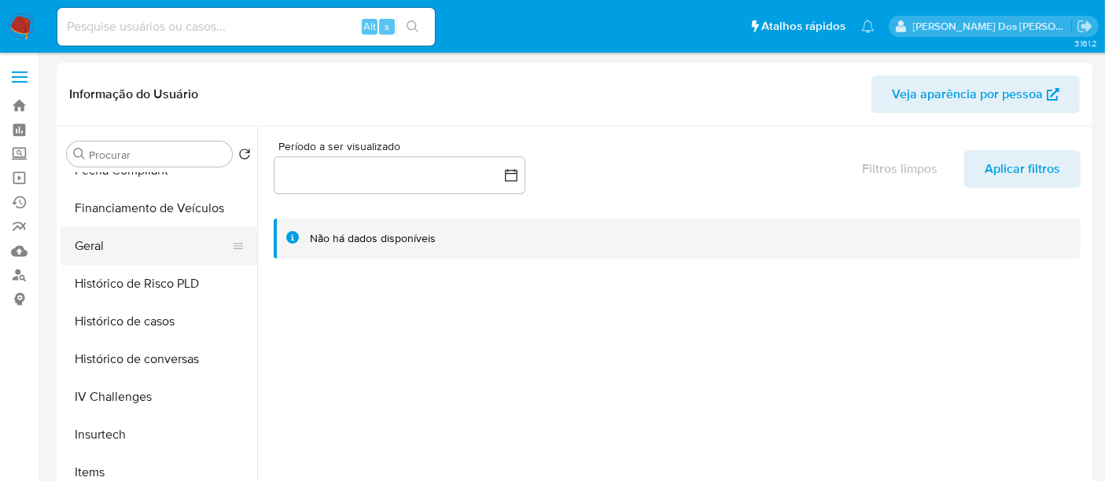
click at [97, 250] on button "Geral" at bounding box center [153, 246] width 184 height 38
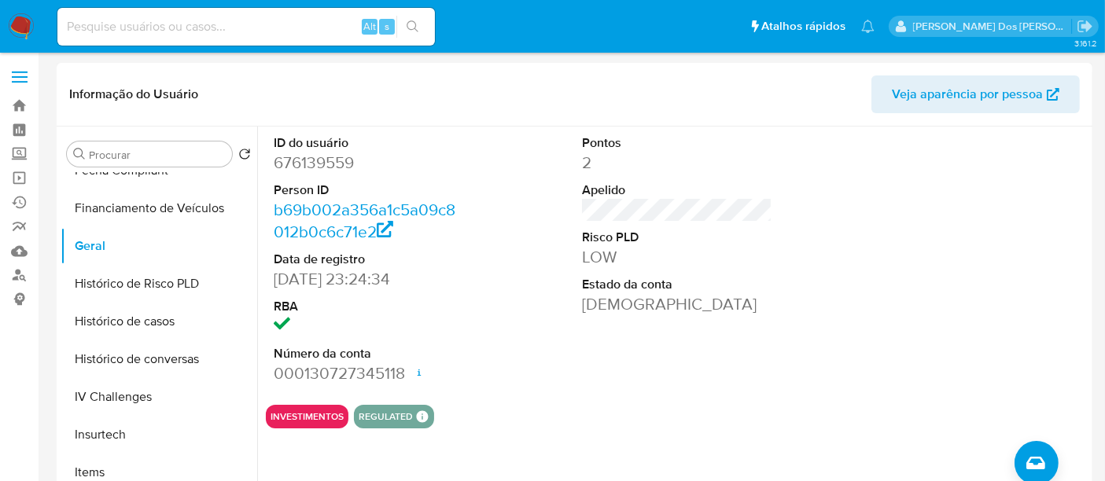
drag, startPoint x: 312, startPoint y: 414, endPoint x: 318, endPoint y: 407, distance: 9.5
click at [312, 414] on button "INVESTIMENTOS" at bounding box center [306, 417] width 73 height 6
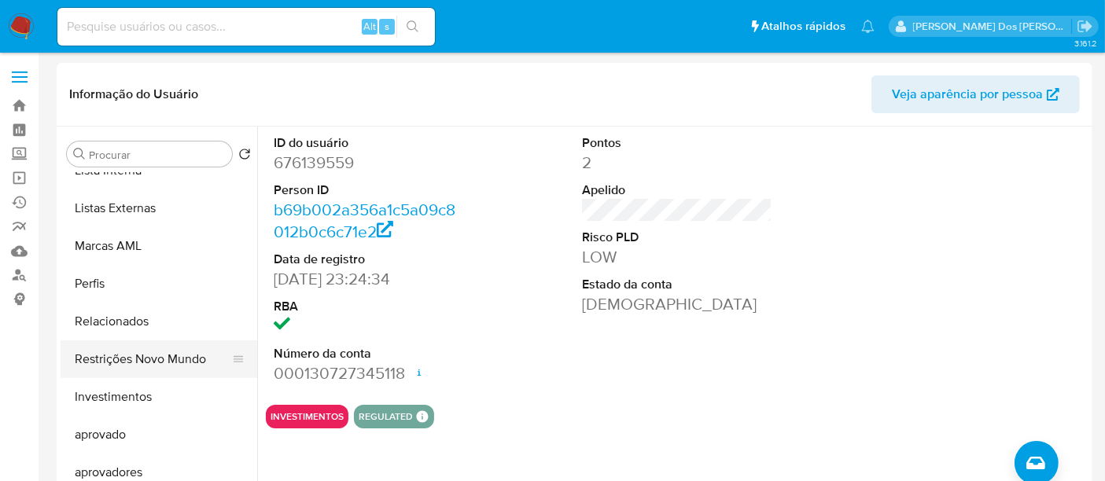
scroll to position [815, 0]
click at [126, 384] on button "Investimentos" at bounding box center [153, 396] width 184 height 38
